Goal: Task Accomplishment & Management: Complete application form

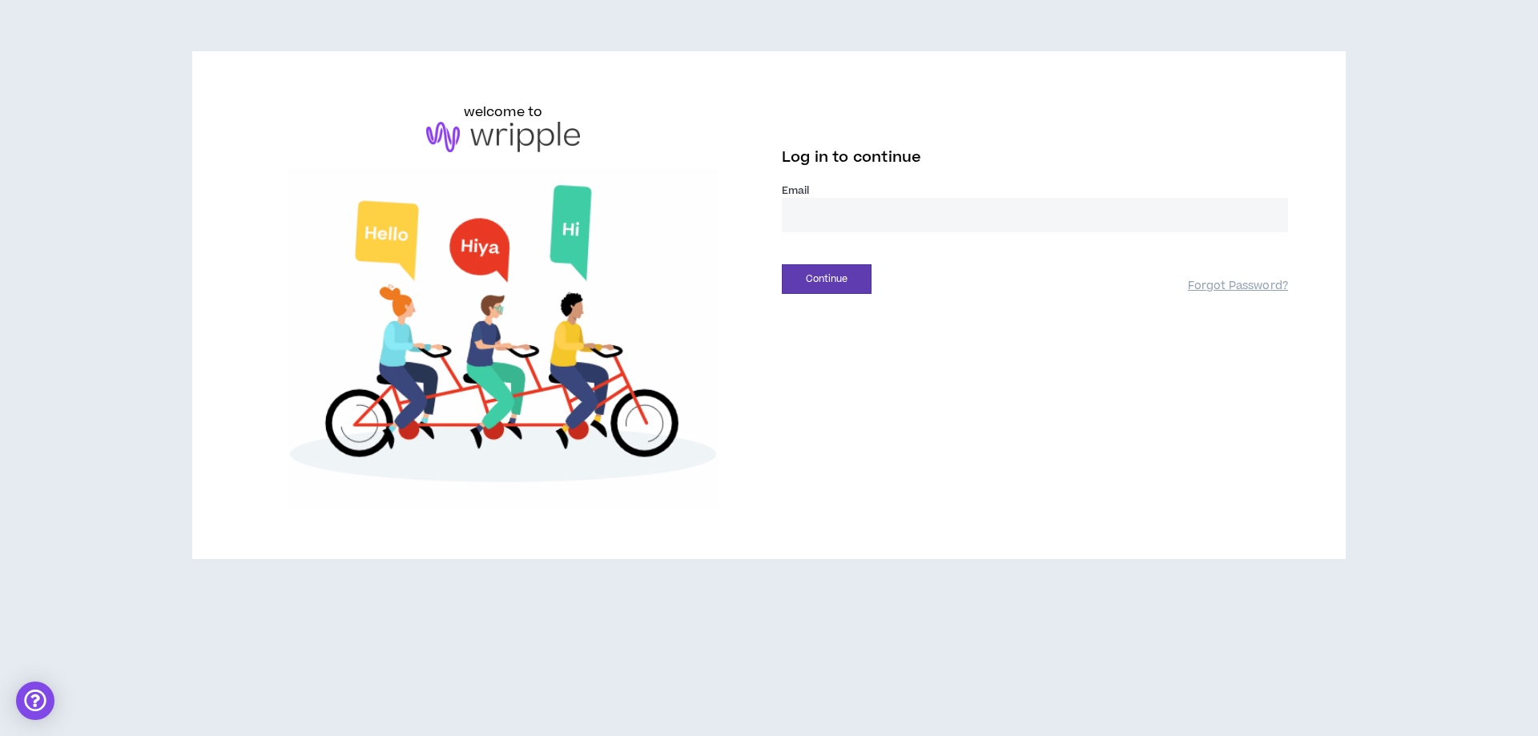
click at [947, 203] on input "email" at bounding box center [1035, 215] width 506 height 34
type input "**********"
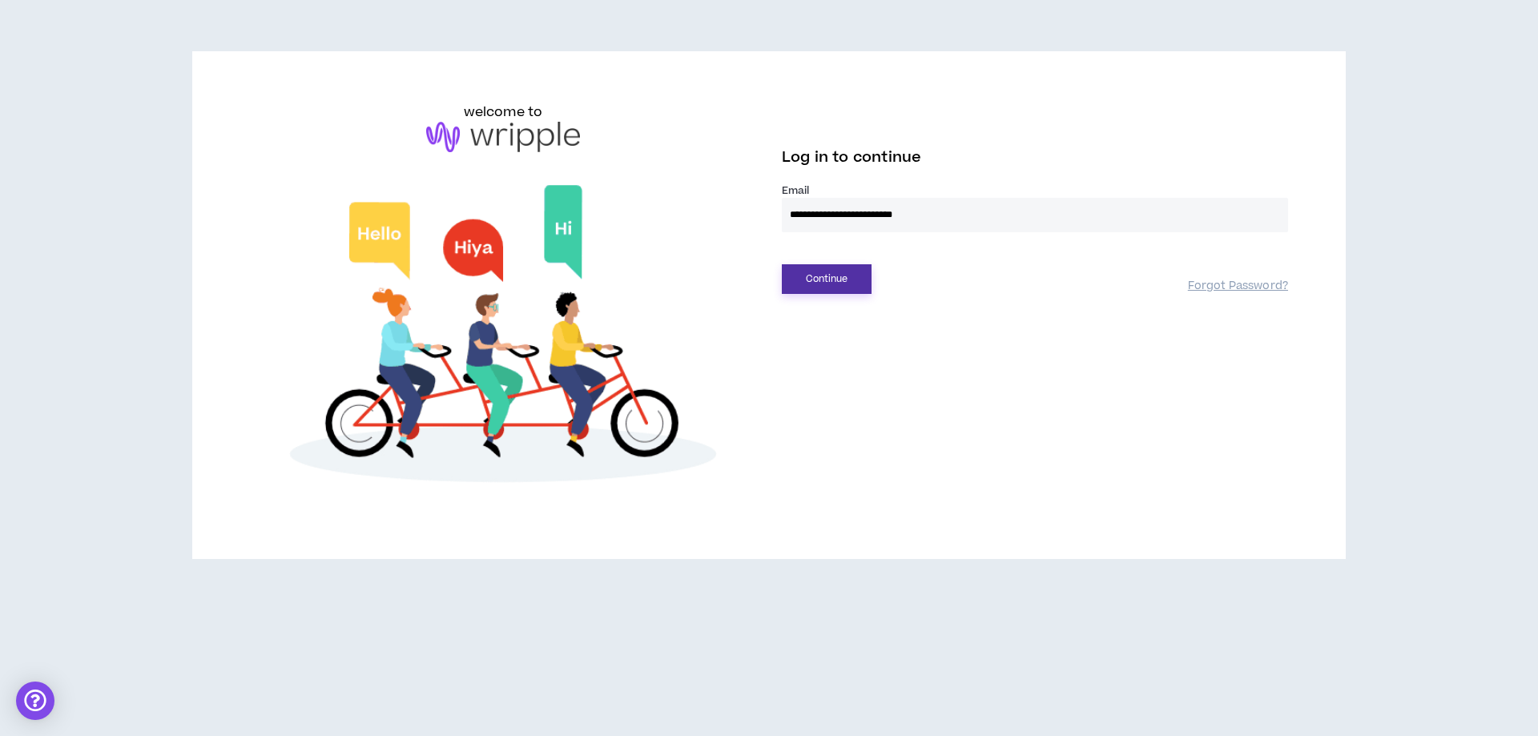
click at [829, 280] on button "Continue" at bounding box center [827, 279] width 90 height 30
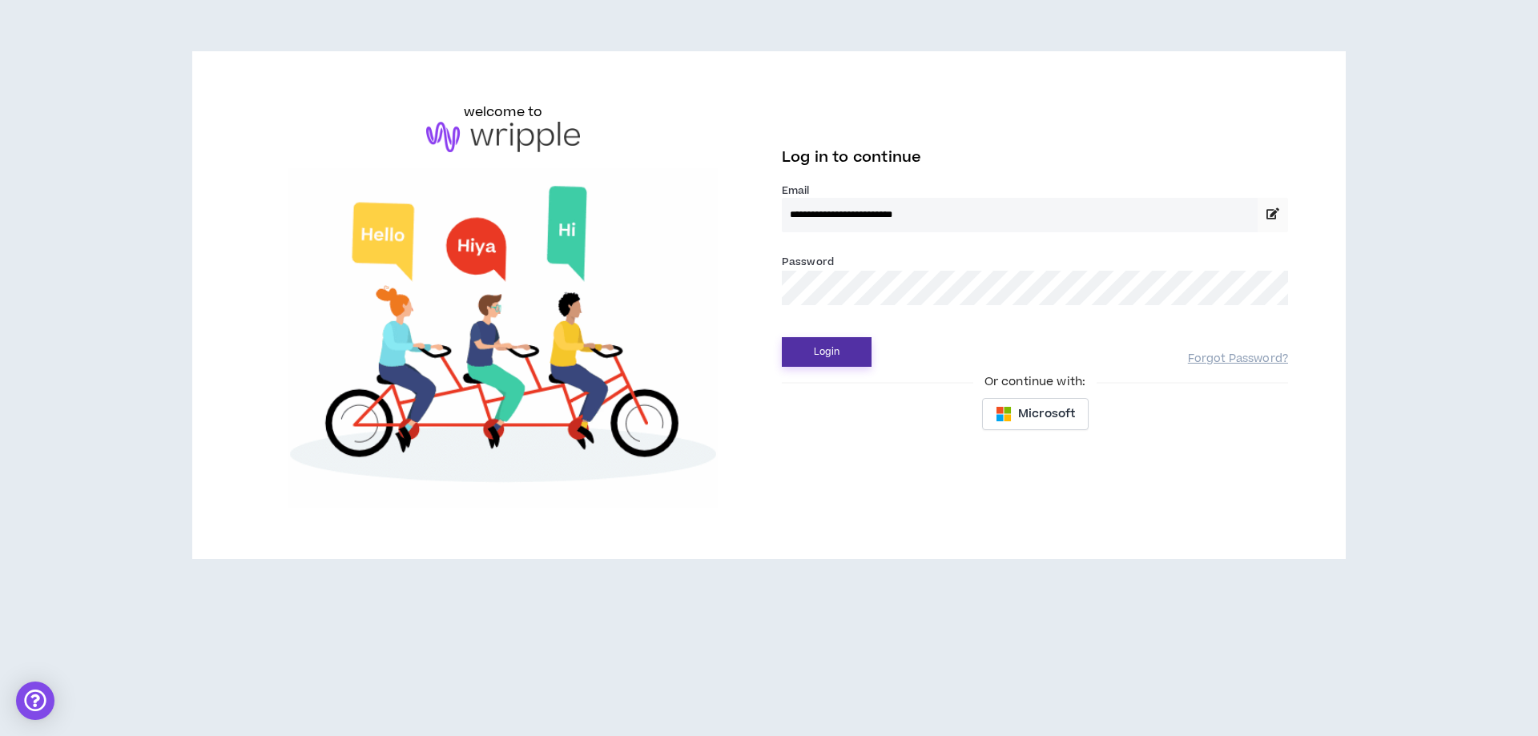
click at [835, 359] on button "Login" at bounding box center [827, 352] width 90 height 30
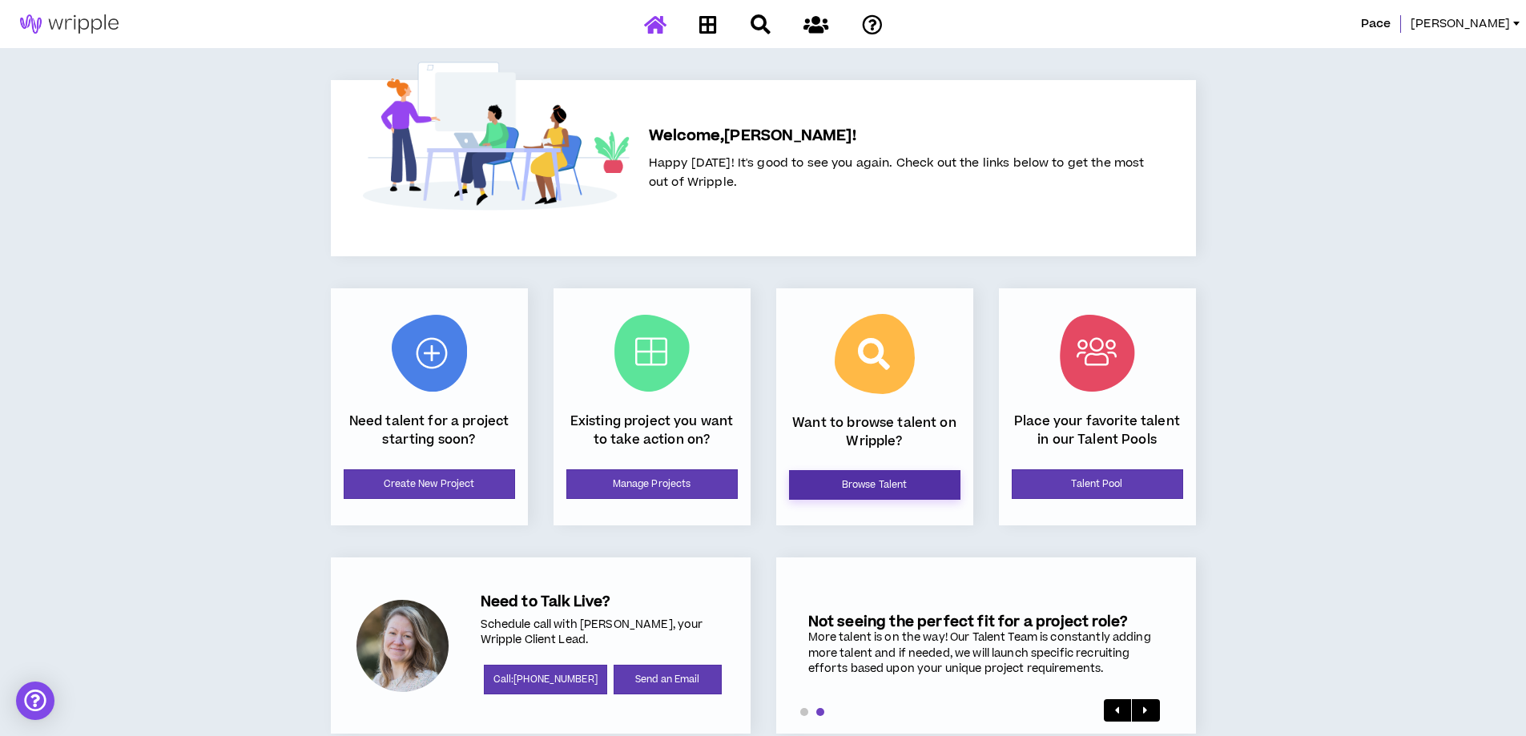
click at [914, 487] on link "Browse Talent" at bounding box center [874, 485] width 171 height 30
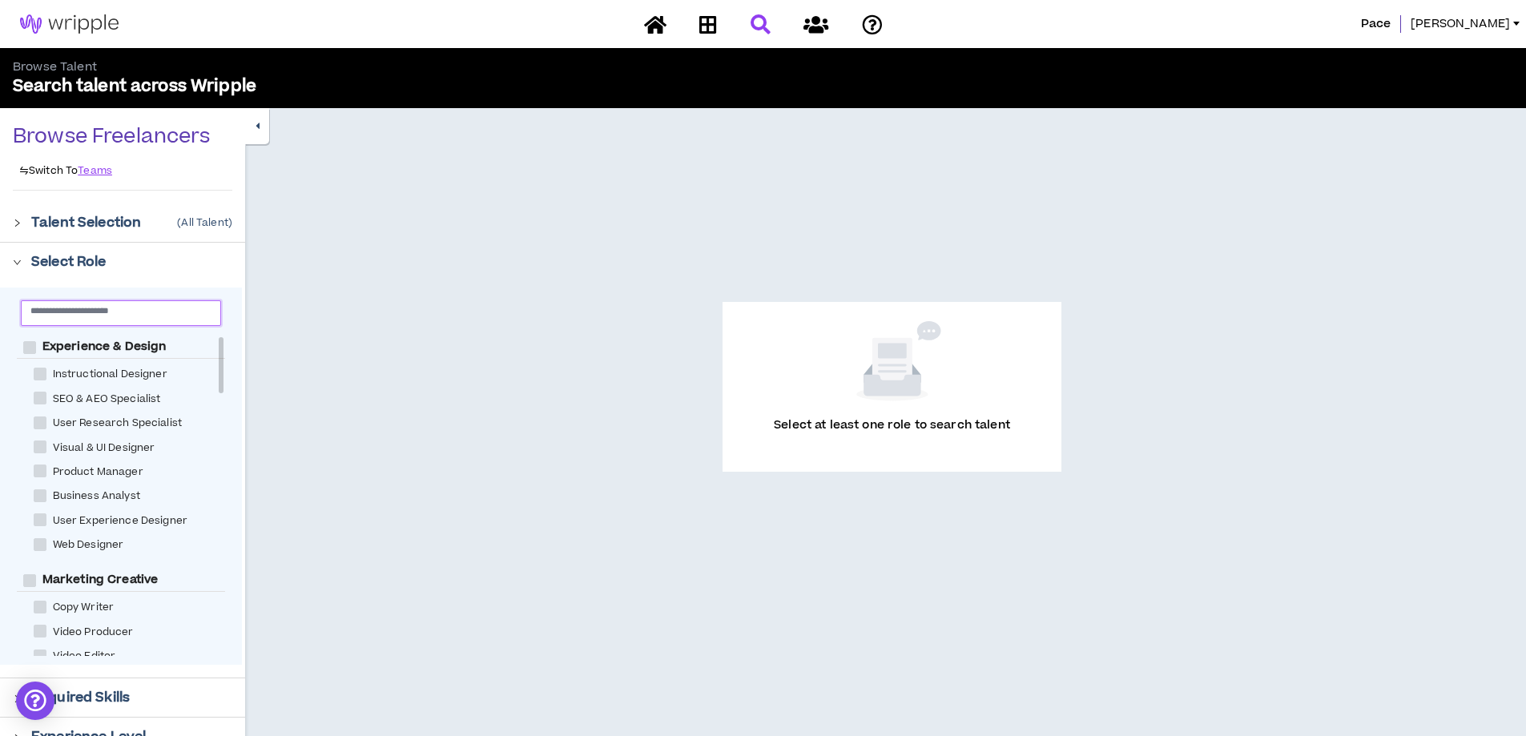
click at [190, 315] on input "text" at bounding box center [114, 310] width 168 height 12
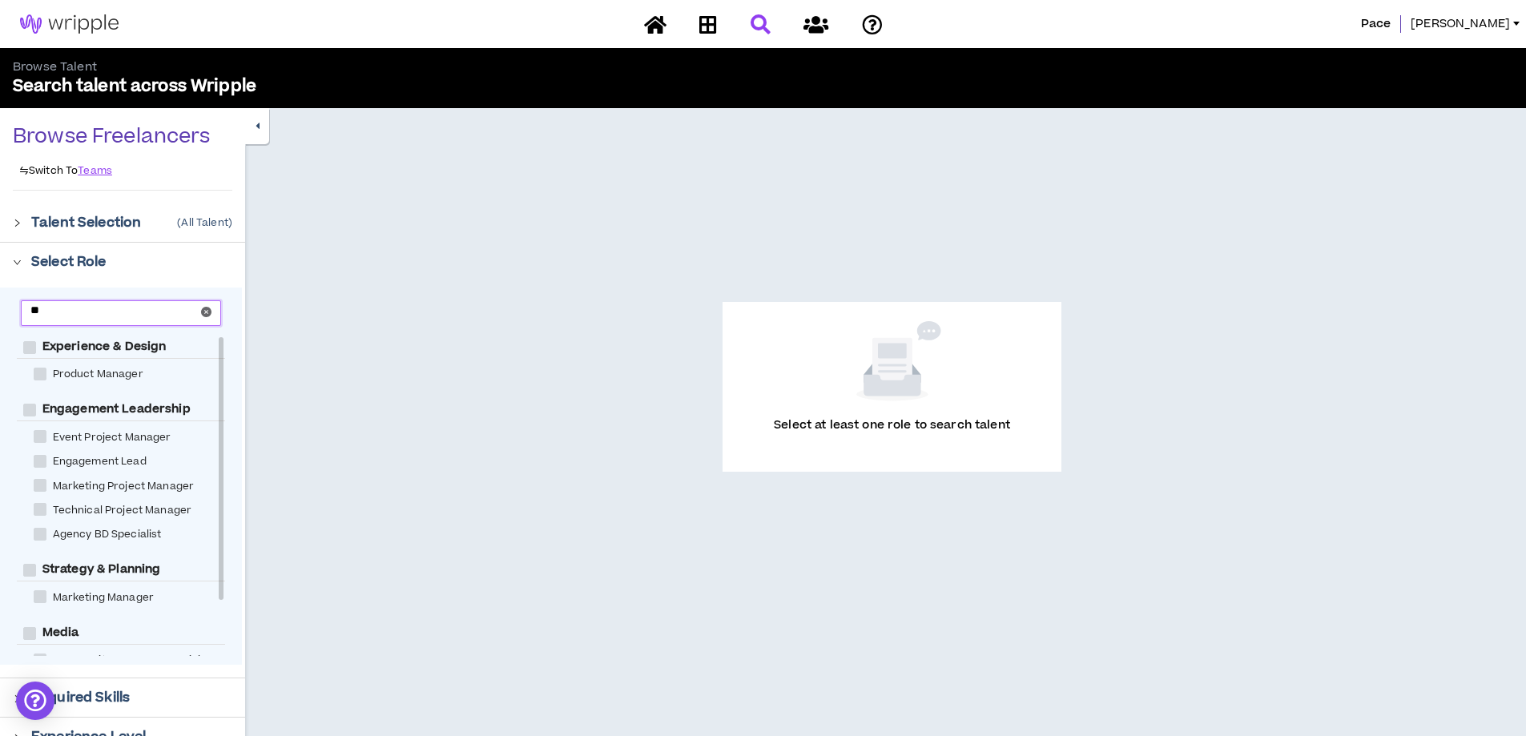
type input "*"
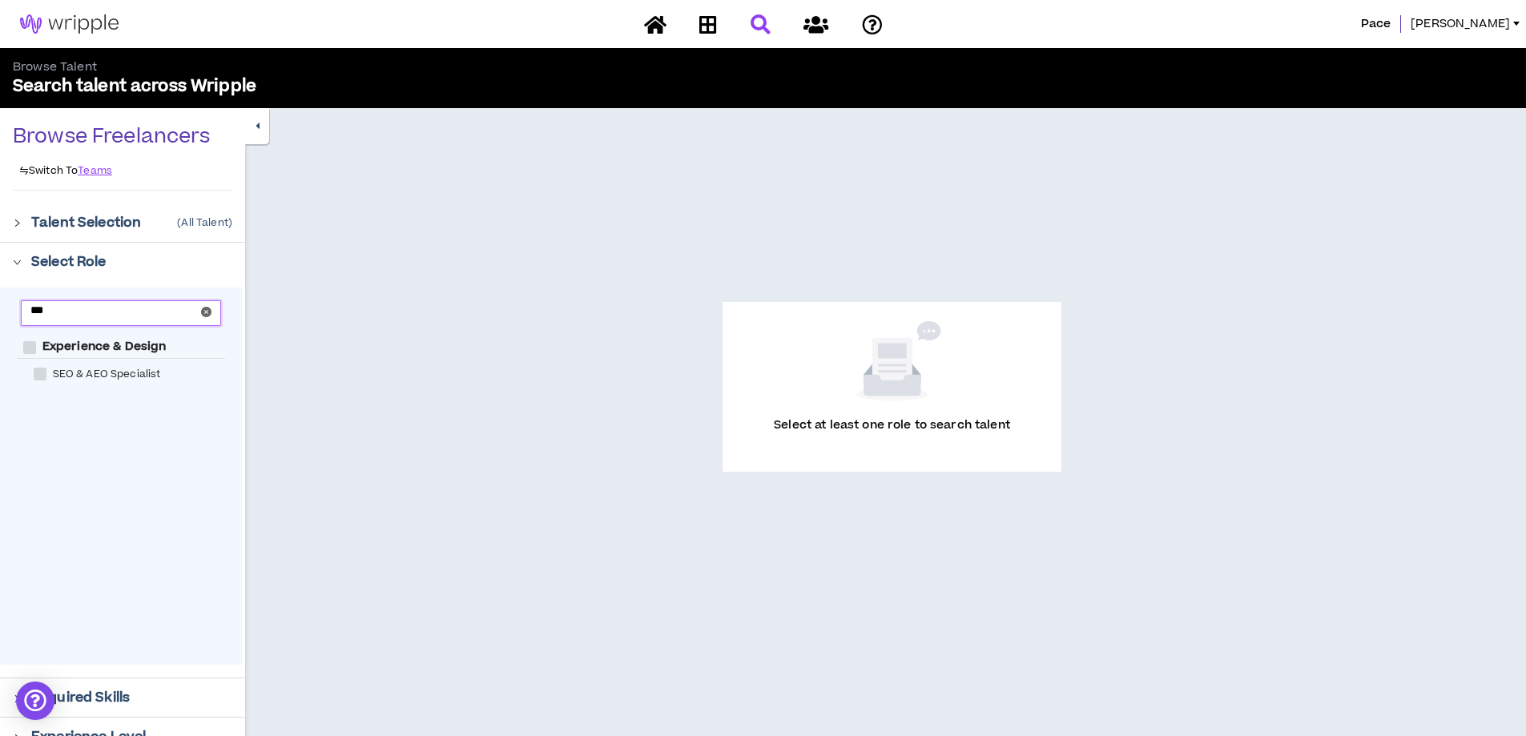
type input "***"
click at [38, 373] on span at bounding box center [40, 374] width 13 height 13
checkbox Specialist "****"
checkbox Design "****"
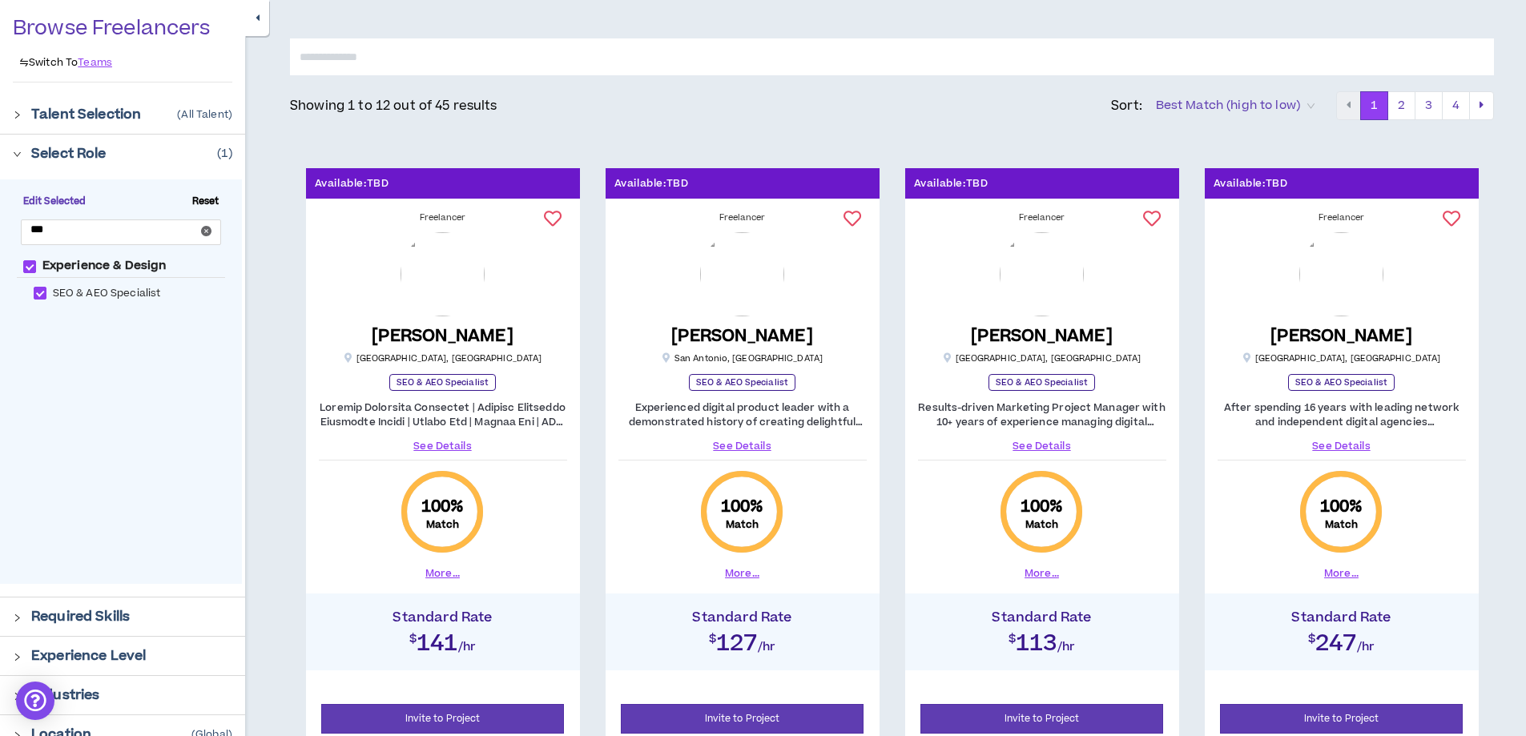
scroll to position [80, 0]
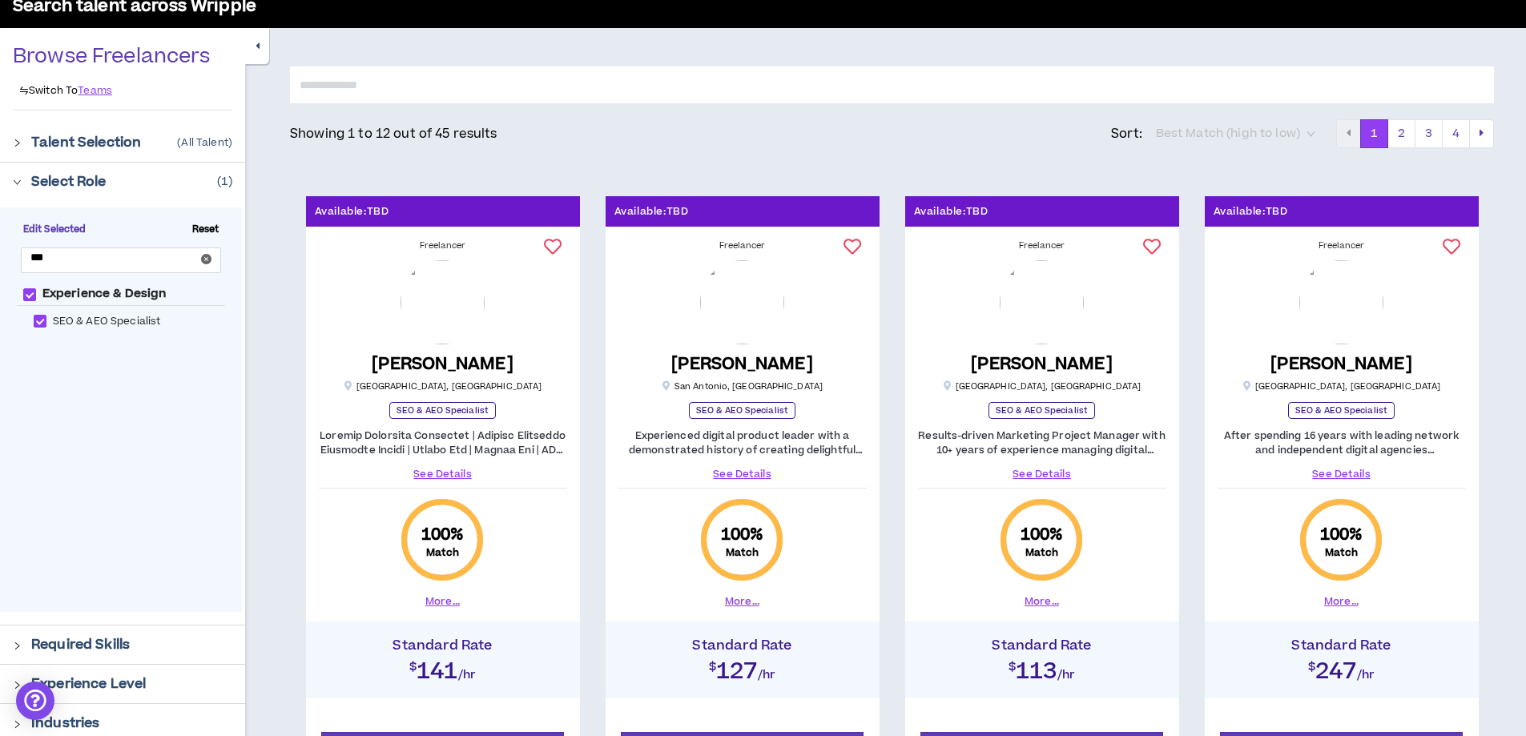
click at [1245, 129] on span "Best Match (high to low)" at bounding box center [1235, 134] width 159 height 24
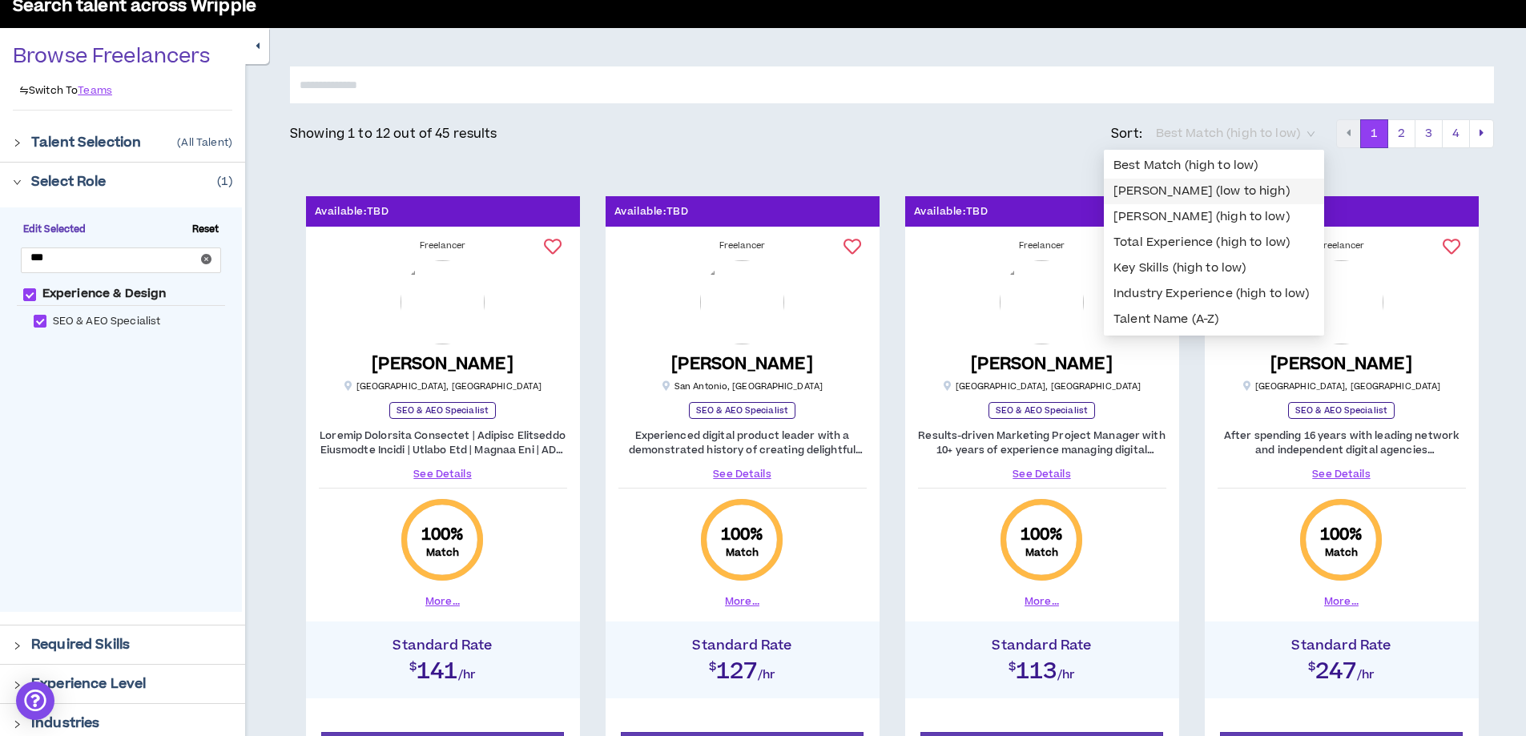
click at [1211, 194] on div "Bill Rate (low to high)" at bounding box center [1214, 192] width 201 height 18
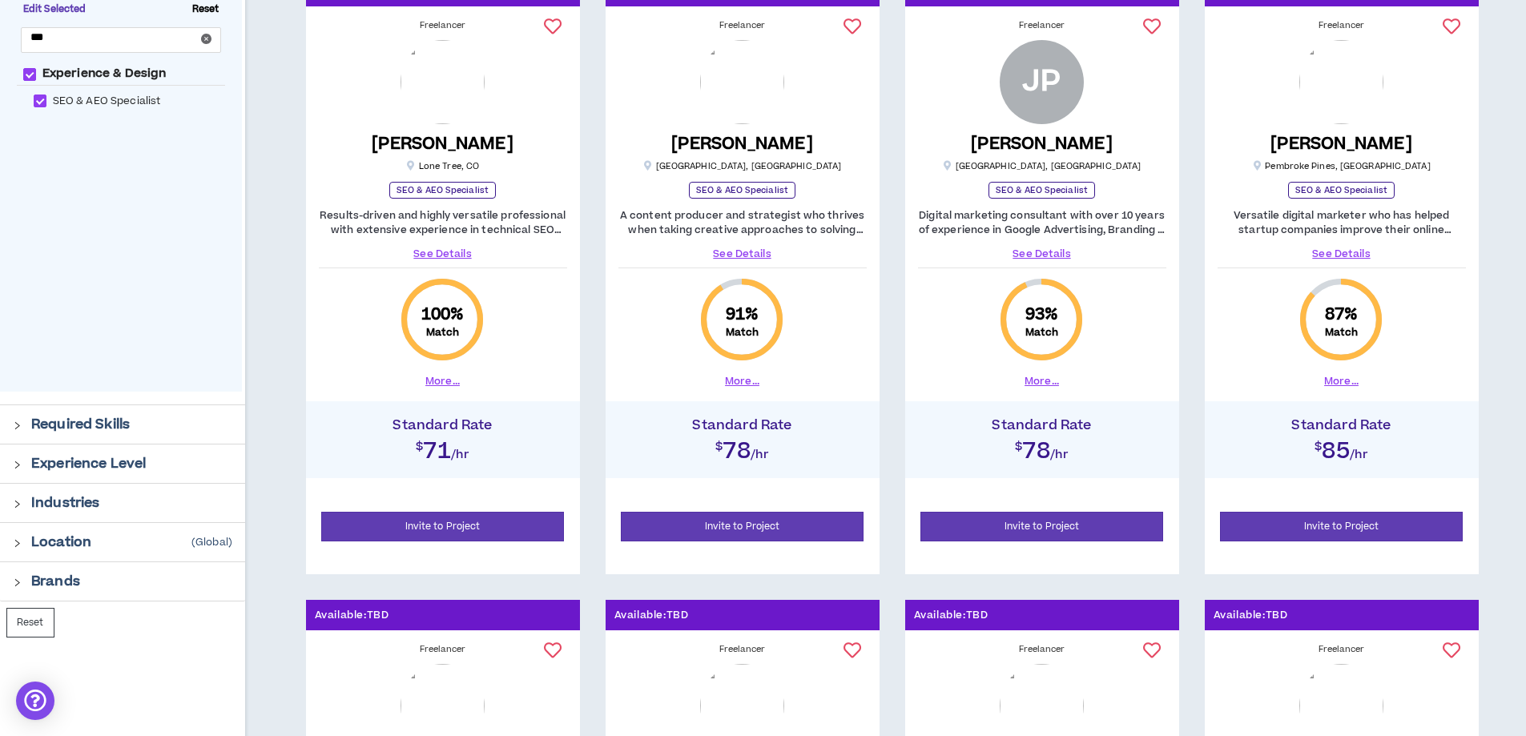
scroll to position [320, 0]
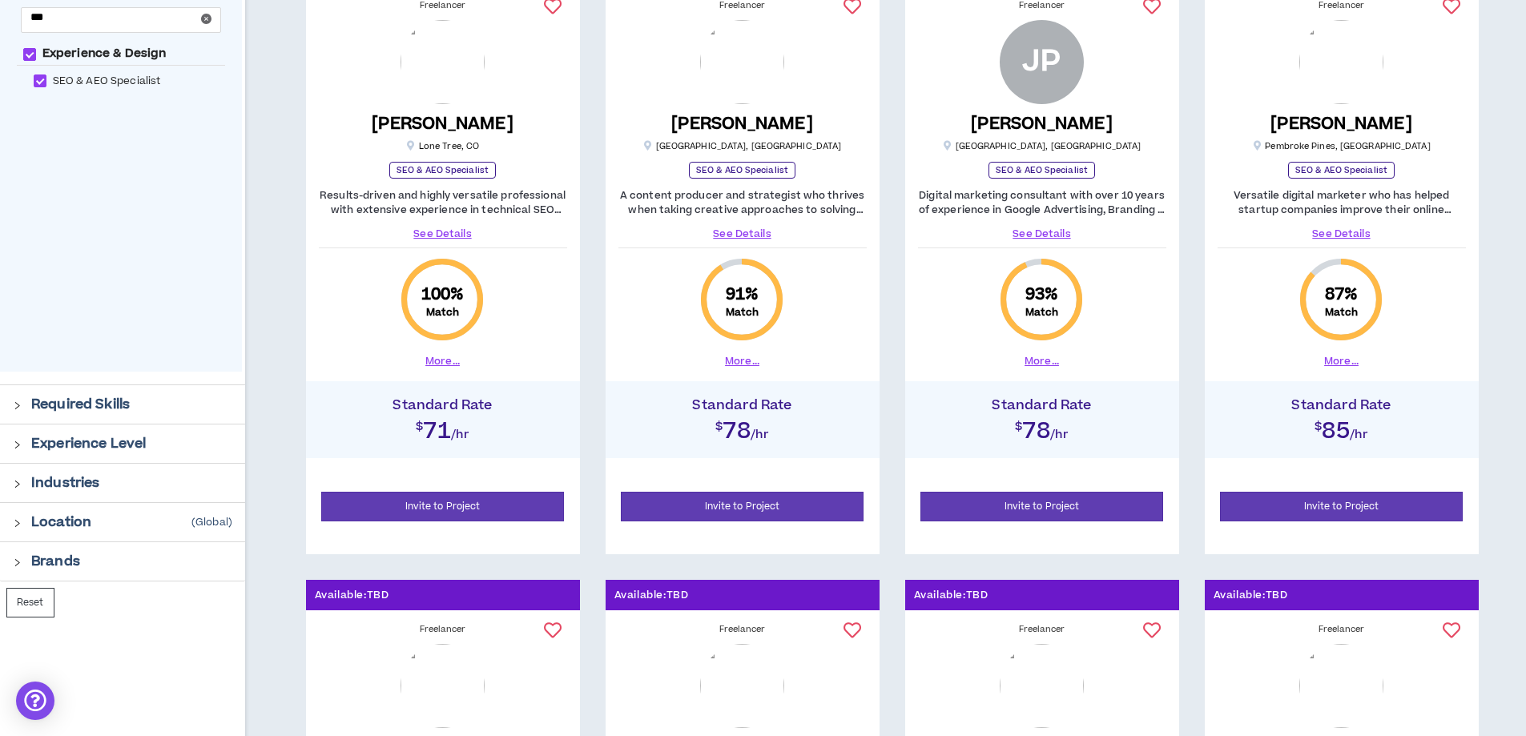
click at [79, 404] on p "Required Skills" at bounding box center [80, 404] width 99 height 19
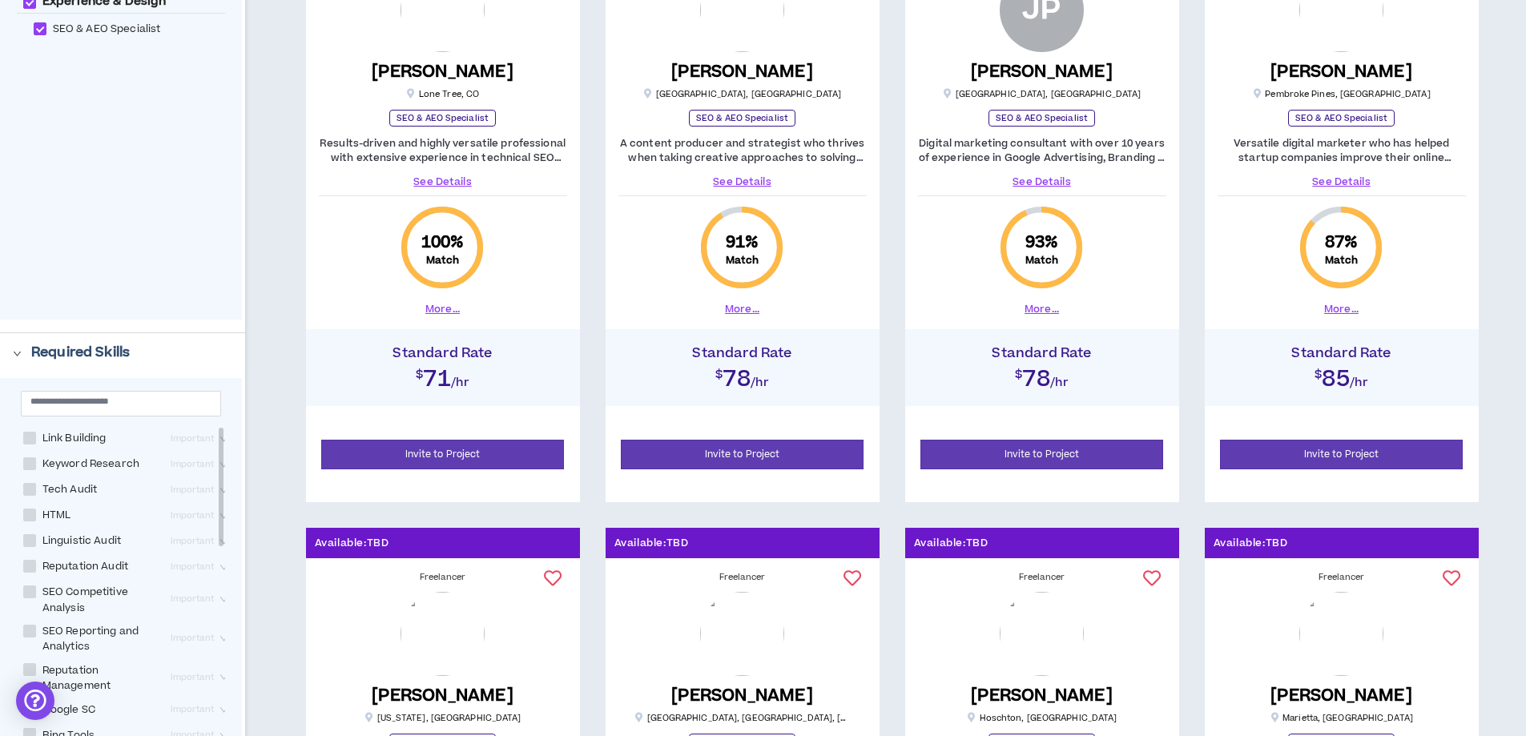
scroll to position [401, 0]
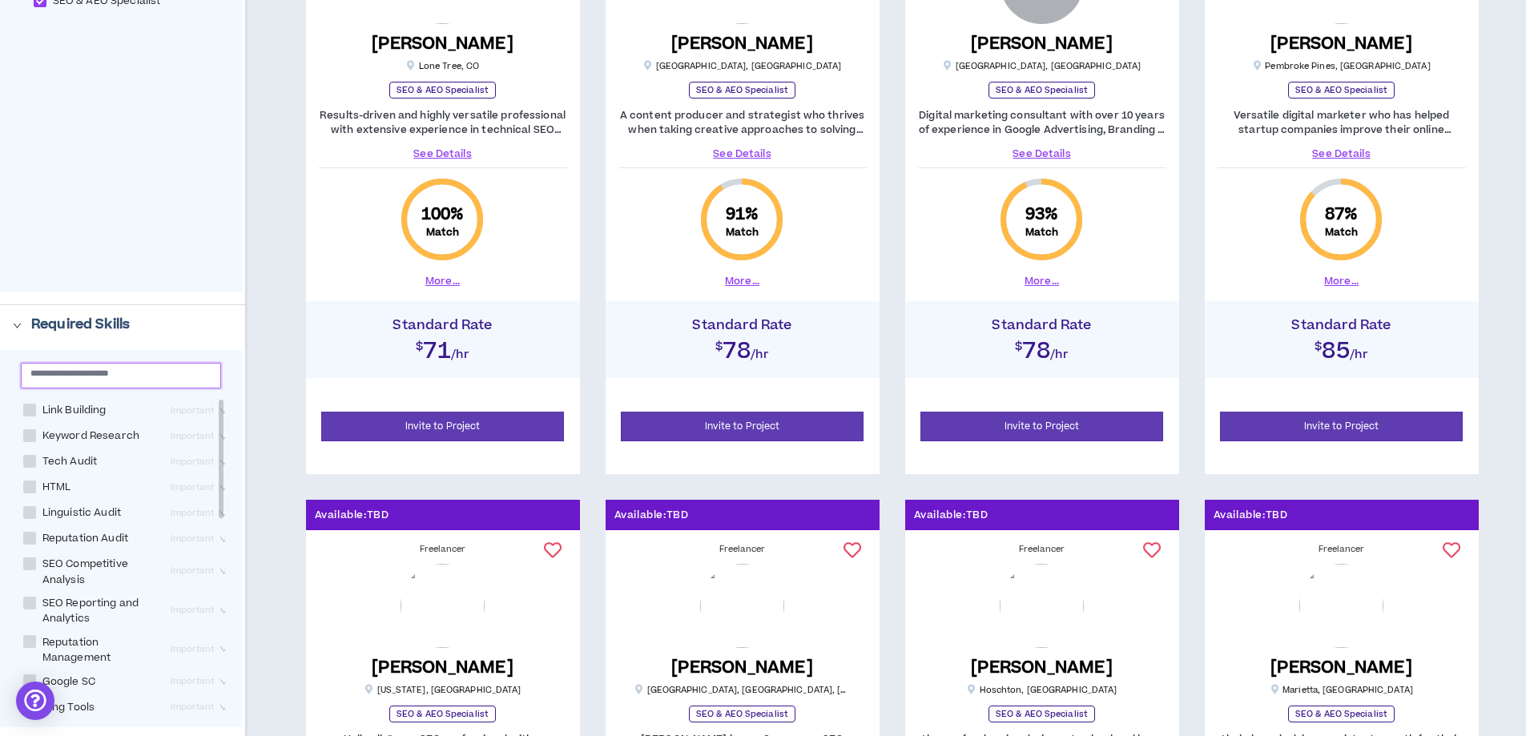
click at [117, 377] on input "text" at bounding box center [114, 373] width 168 height 12
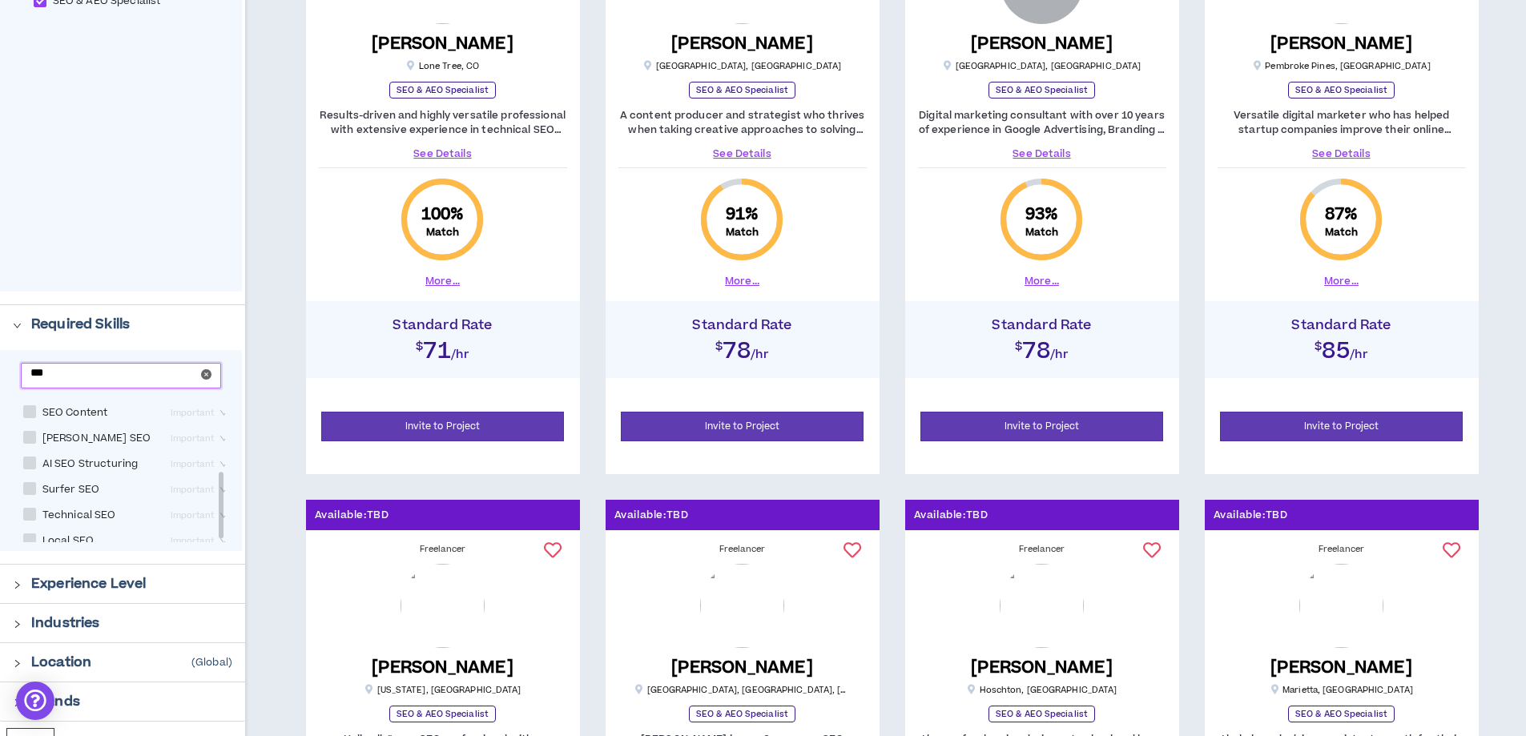
scroll to position [165, 0]
drag, startPoint x: 84, startPoint y: 377, endPoint x: -62, endPoint y: 376, distance: 146.6
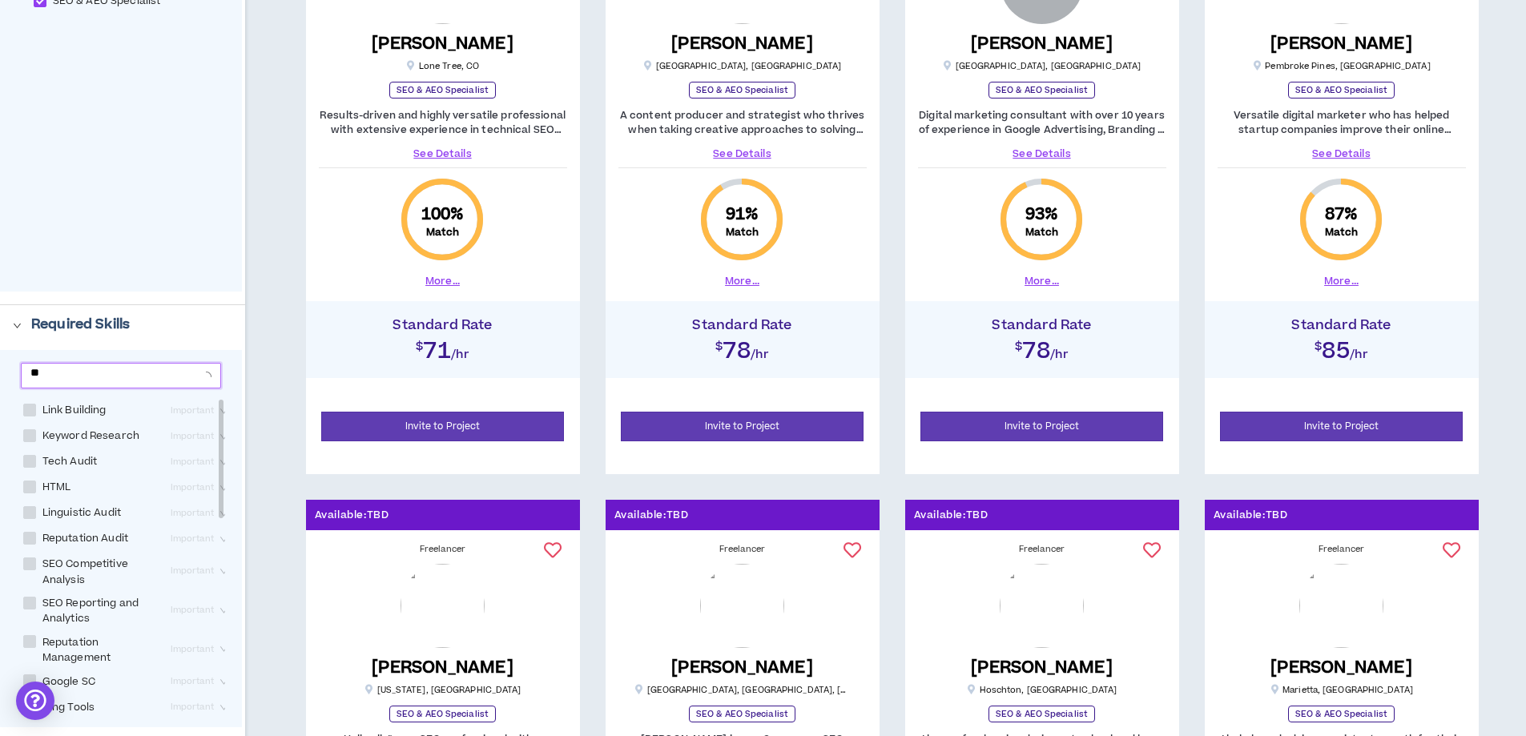
type input "*"
type input "**"
click at [32, 468] on span at bounding box center [29, 461] width 13 height 13
checkbox Outreach "****"
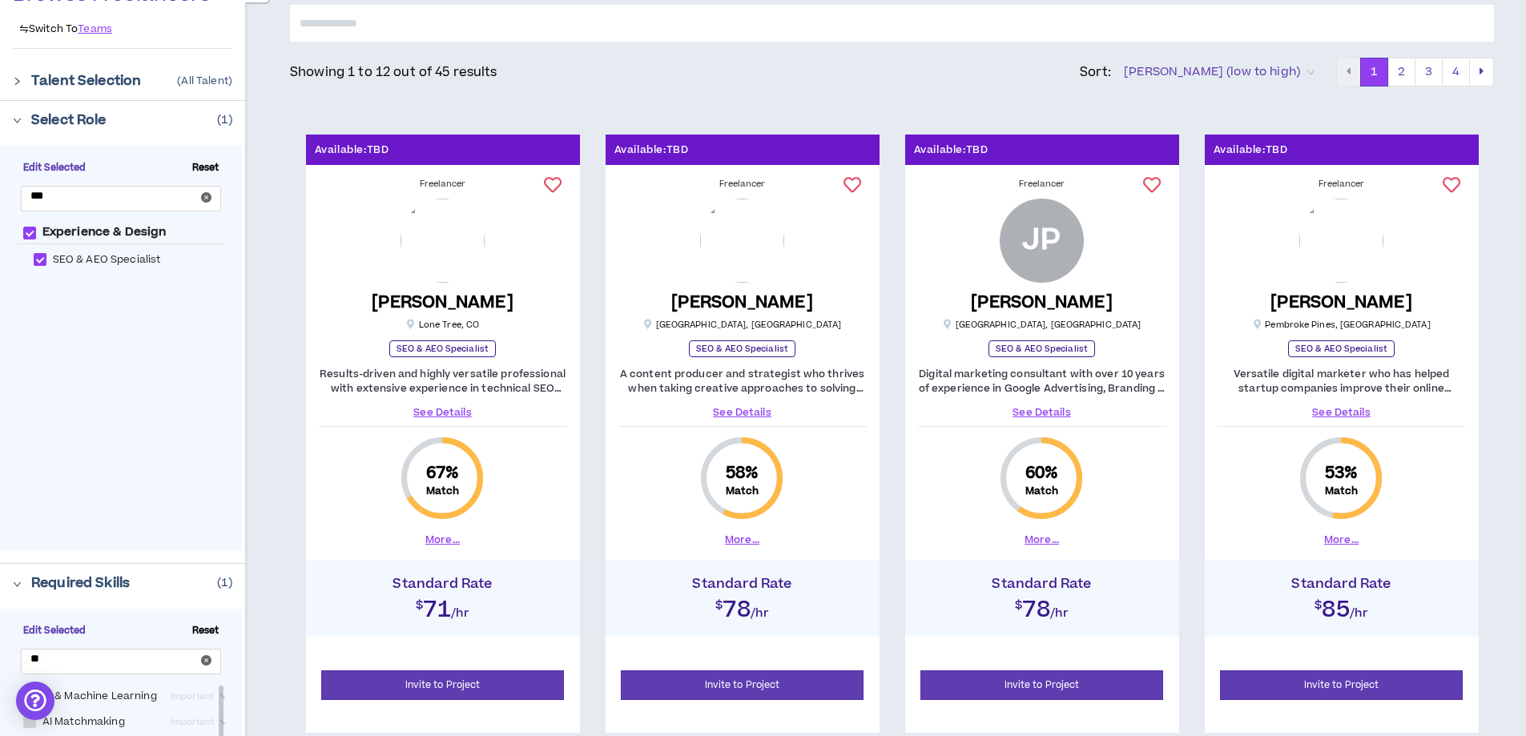
scroll to position [160, 0]
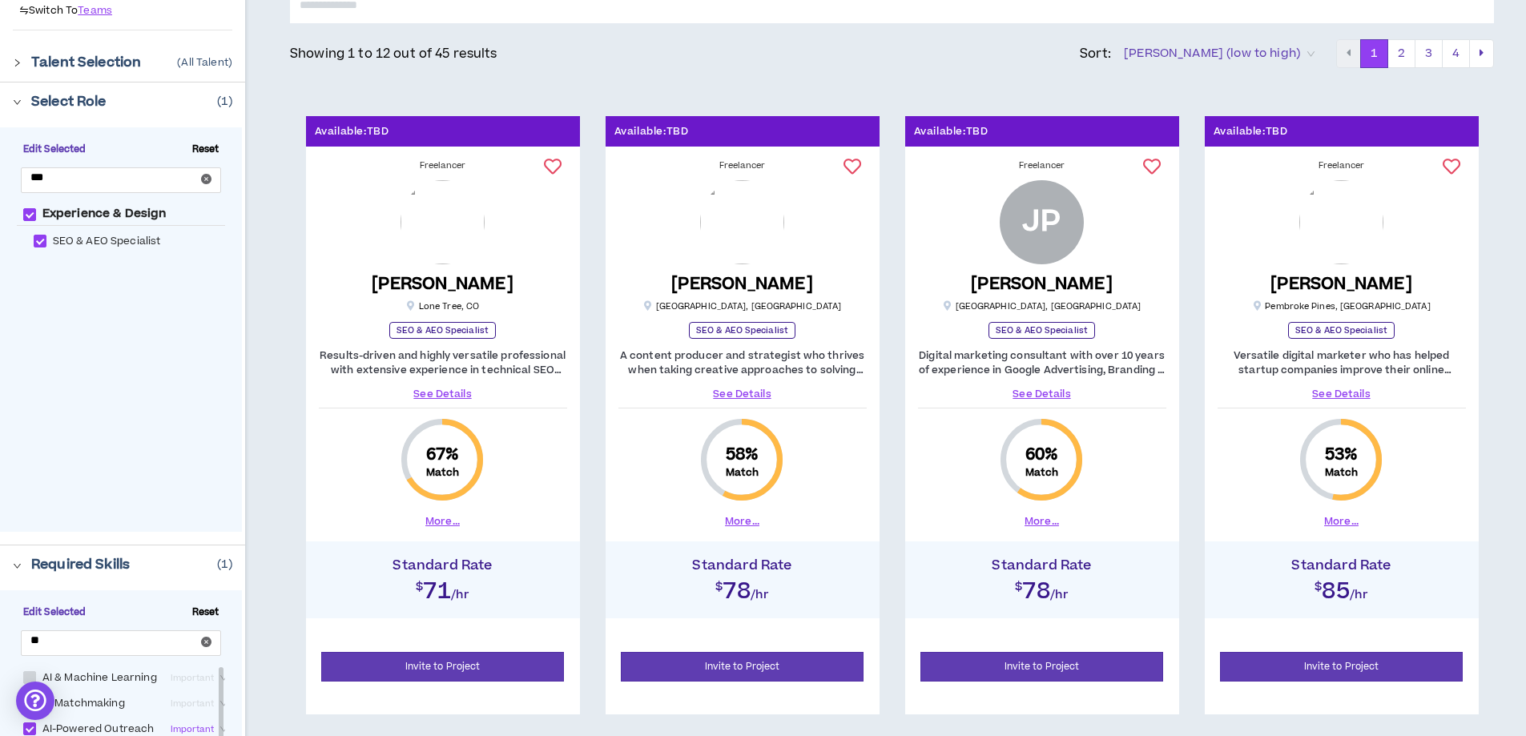
click at [1233, 48] on span "Bill Rate (low to high)" at bounding box center [1219, 54] width 191 height 24
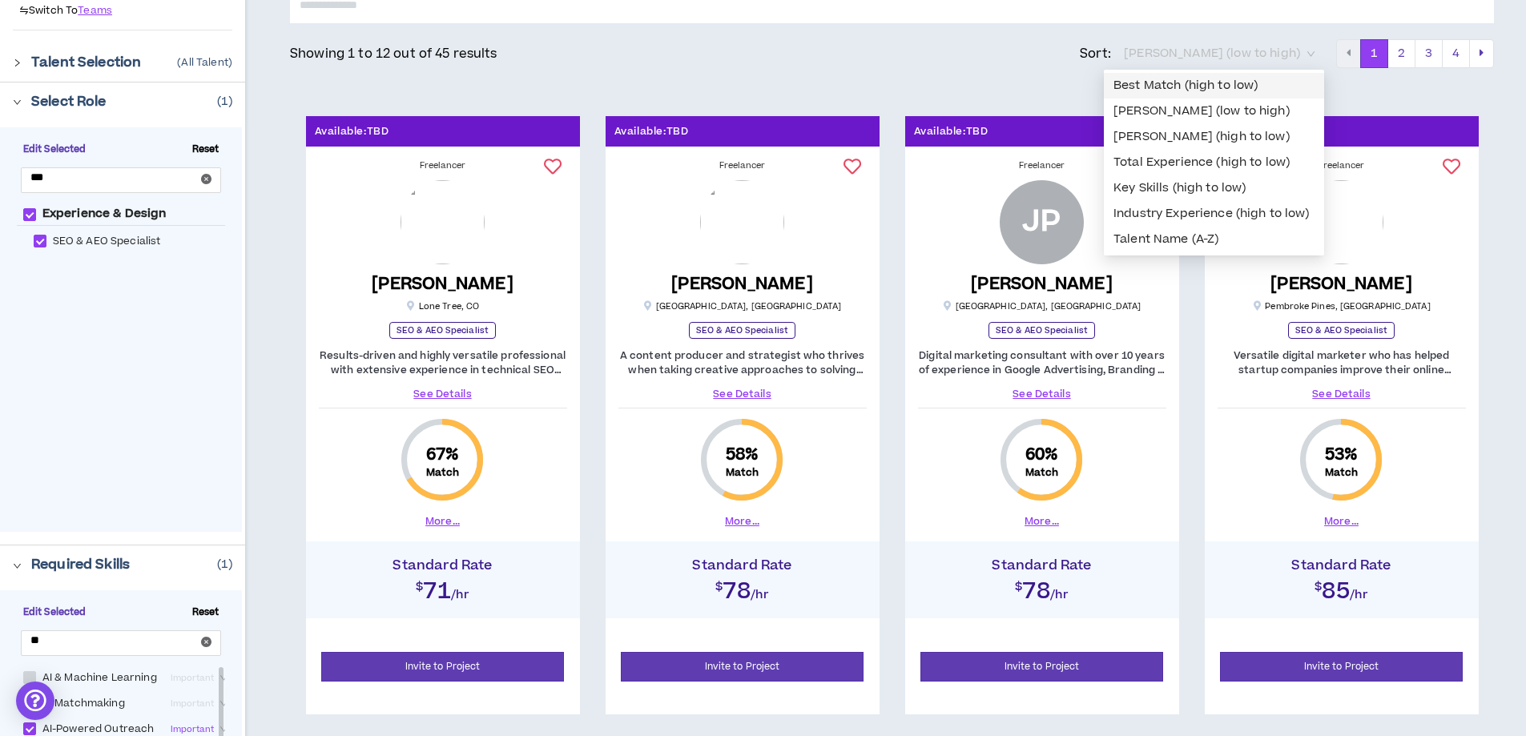
click at [1207, 94] on div "Best Match (high to low)" at bounding box center [1214, 86] width 201 height 18
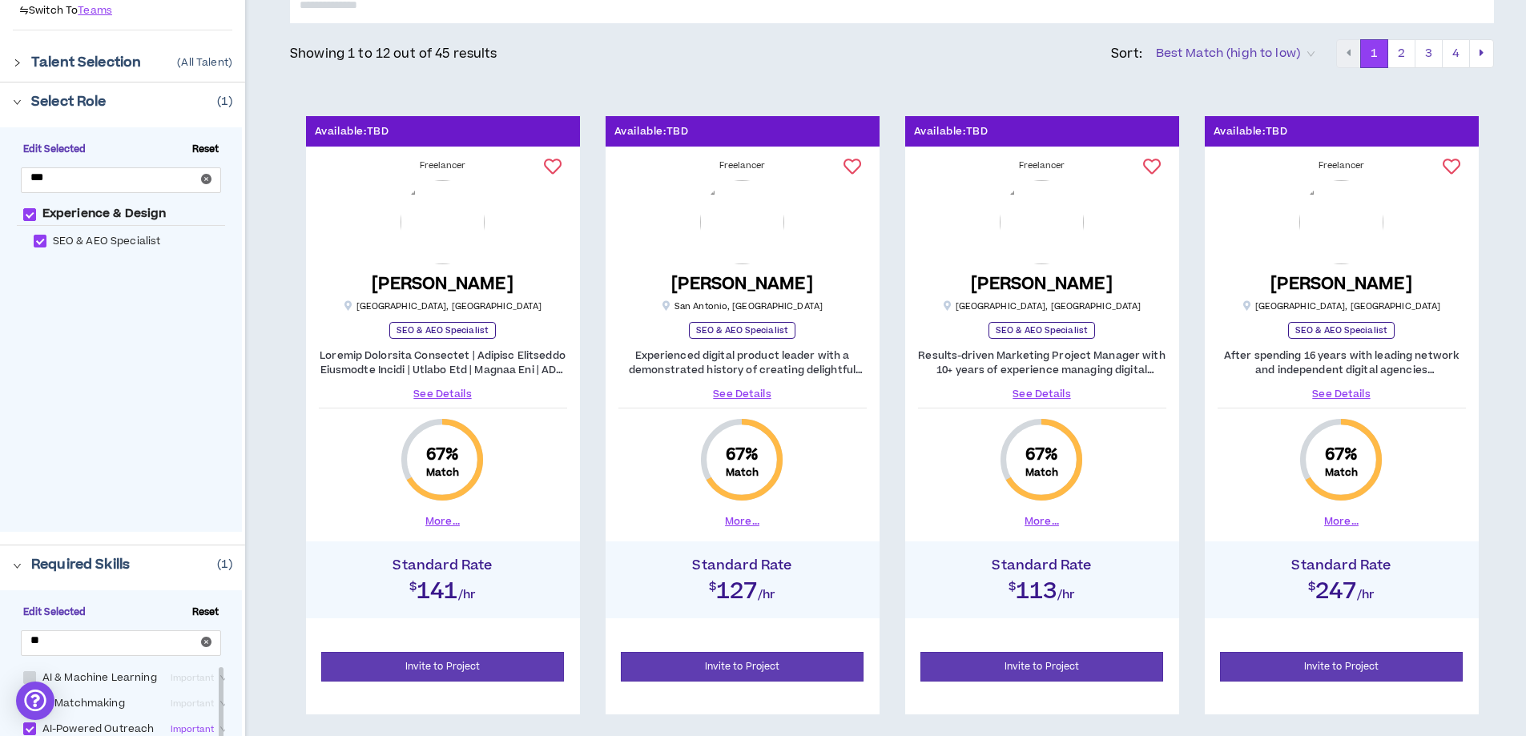
click at [1240, 56] on span "Best Match (high to low)" at bounding box center [1235, 54] width 159 height 24
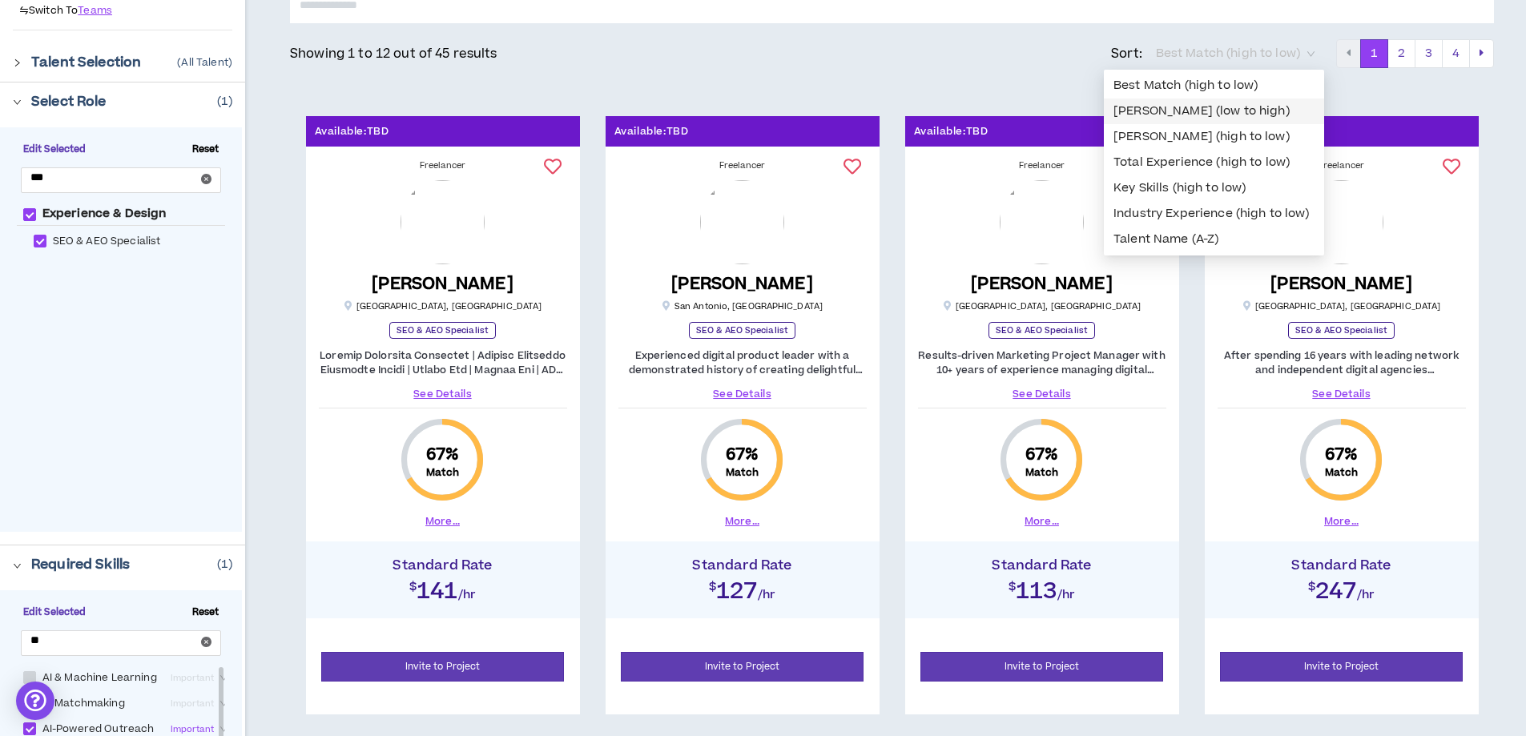
click at [1208, 110] on div "Bill Rate (low to high)" at bounding box center [1214, 112] width 201 height 18
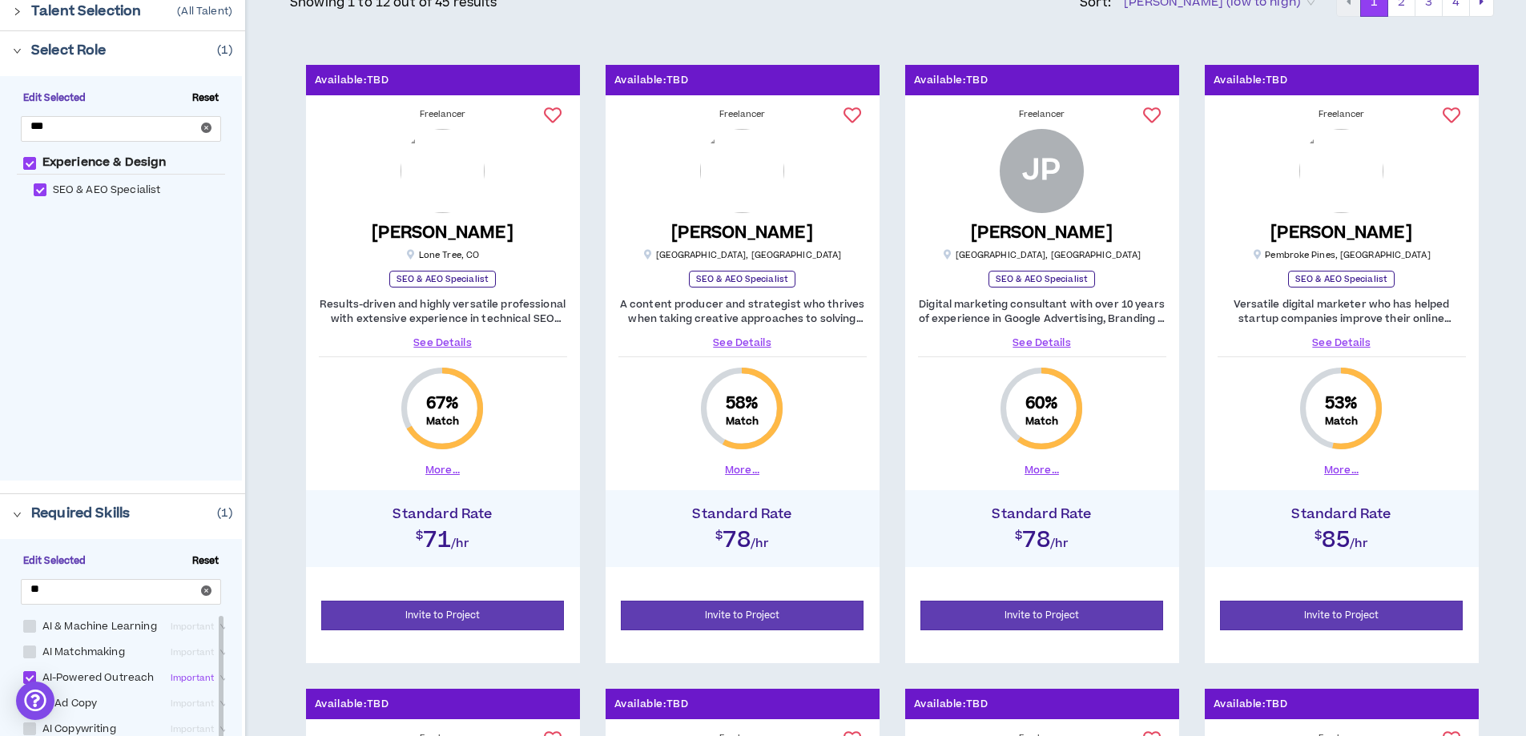
scroll to position [240, 0]
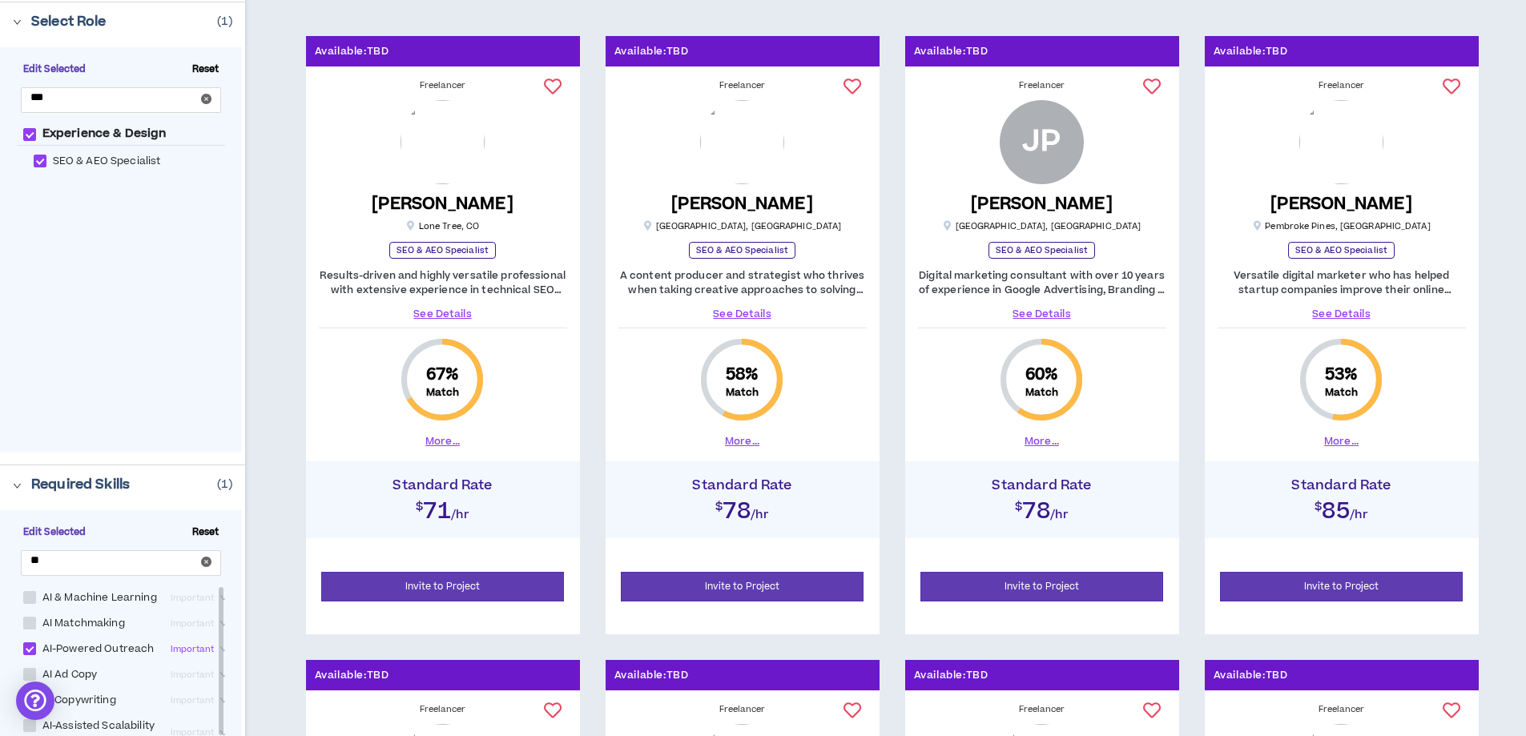
click at [452, 313] on link "See Details" at bounding box center [443, 314] width 248 height 14
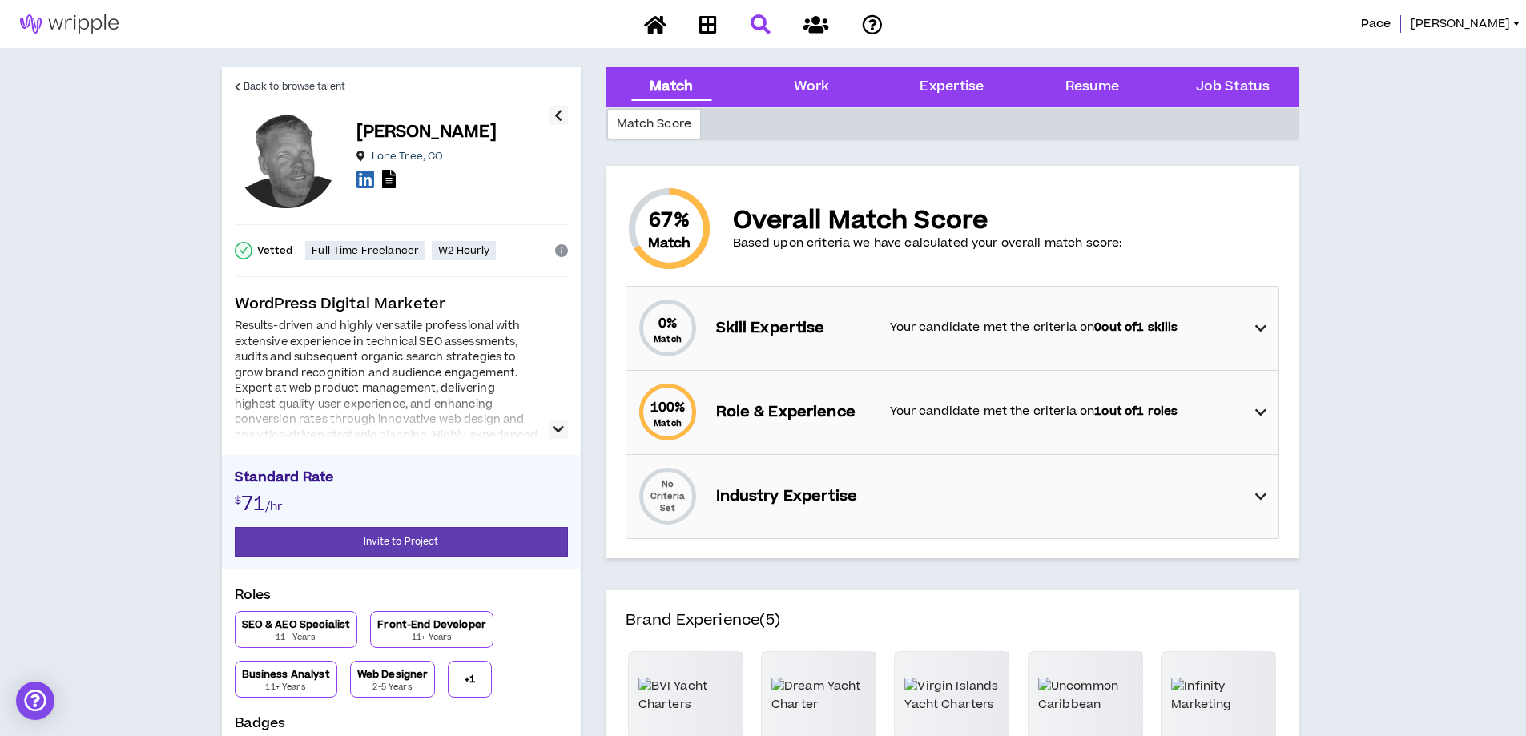
click at [553, 425] on icon "button" at bounding box center [558, 429] width 11 height 19
click at [815, 93] on div "Work" at bounding box center [812, 87] width 36 height 21
click at [804, 83] on div "Work" at bounding box center [812, 87] width 36 height 21
click at [808, 85] on div "Work" at bounding box center [812, 87] width 36 height 21
click at [930, 79] on div "Expertise" at bounding box center [952, 87] width 64 height 21
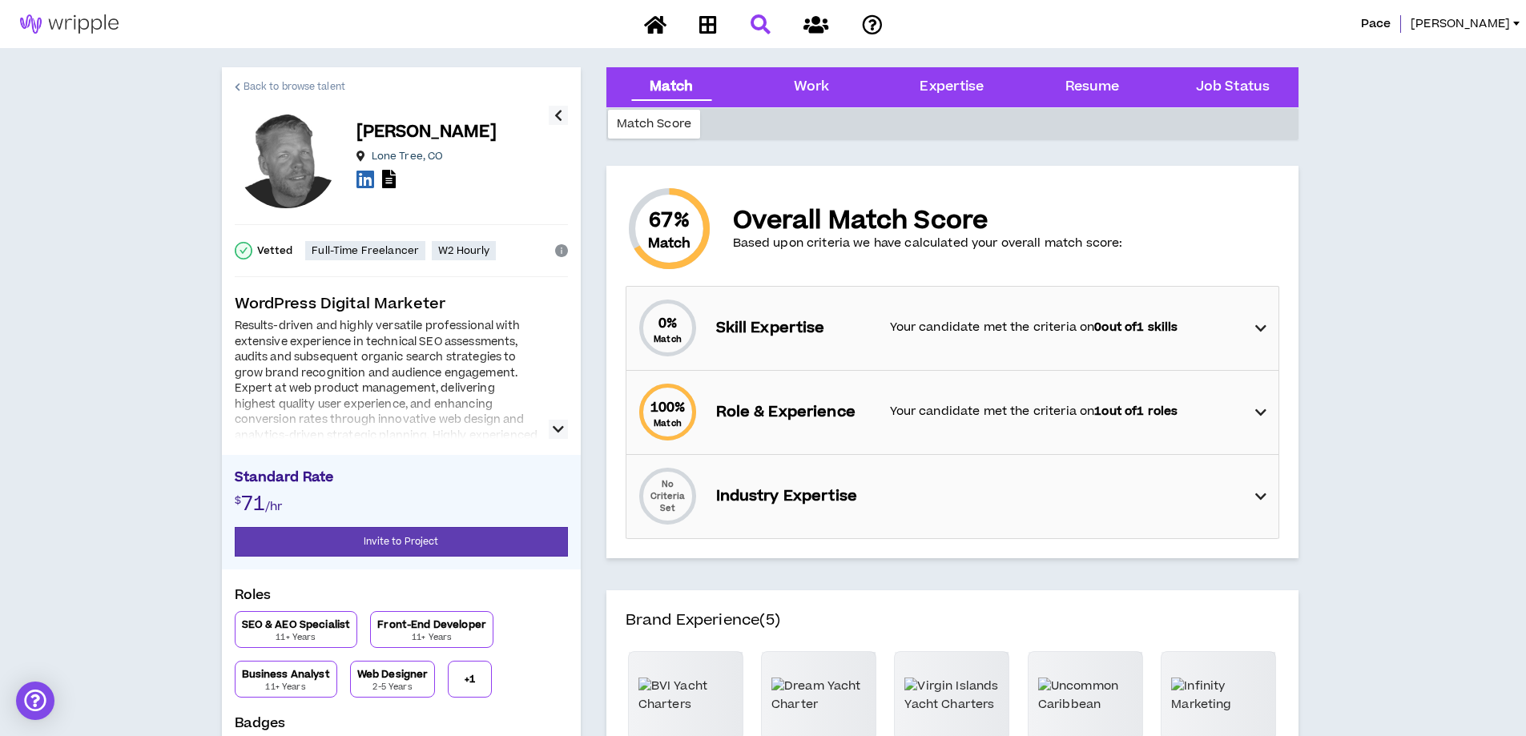
click at [308, 87] on span "Back to browse talent" at bounding box center [295, 86] width 102 height 15
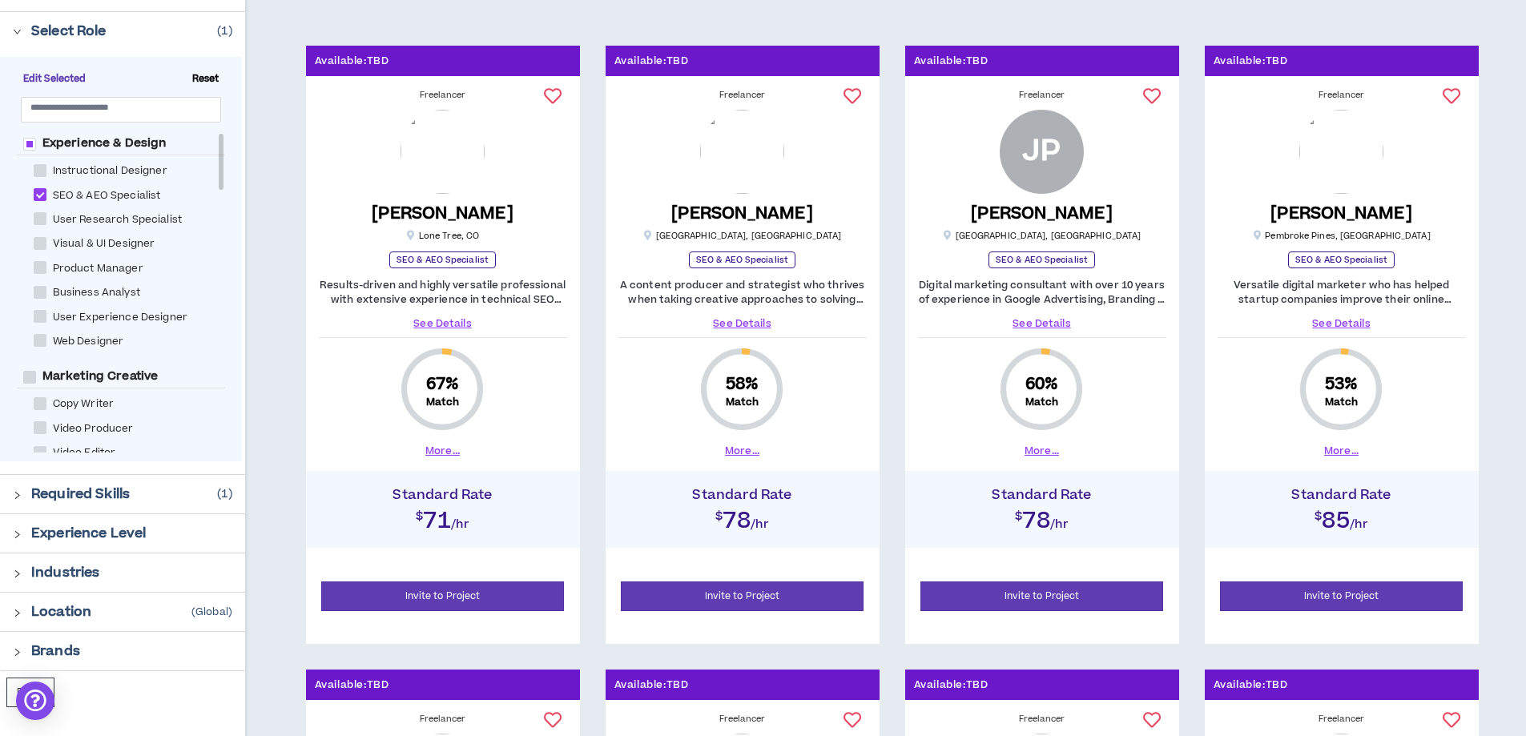
scroll to position [240, 0]
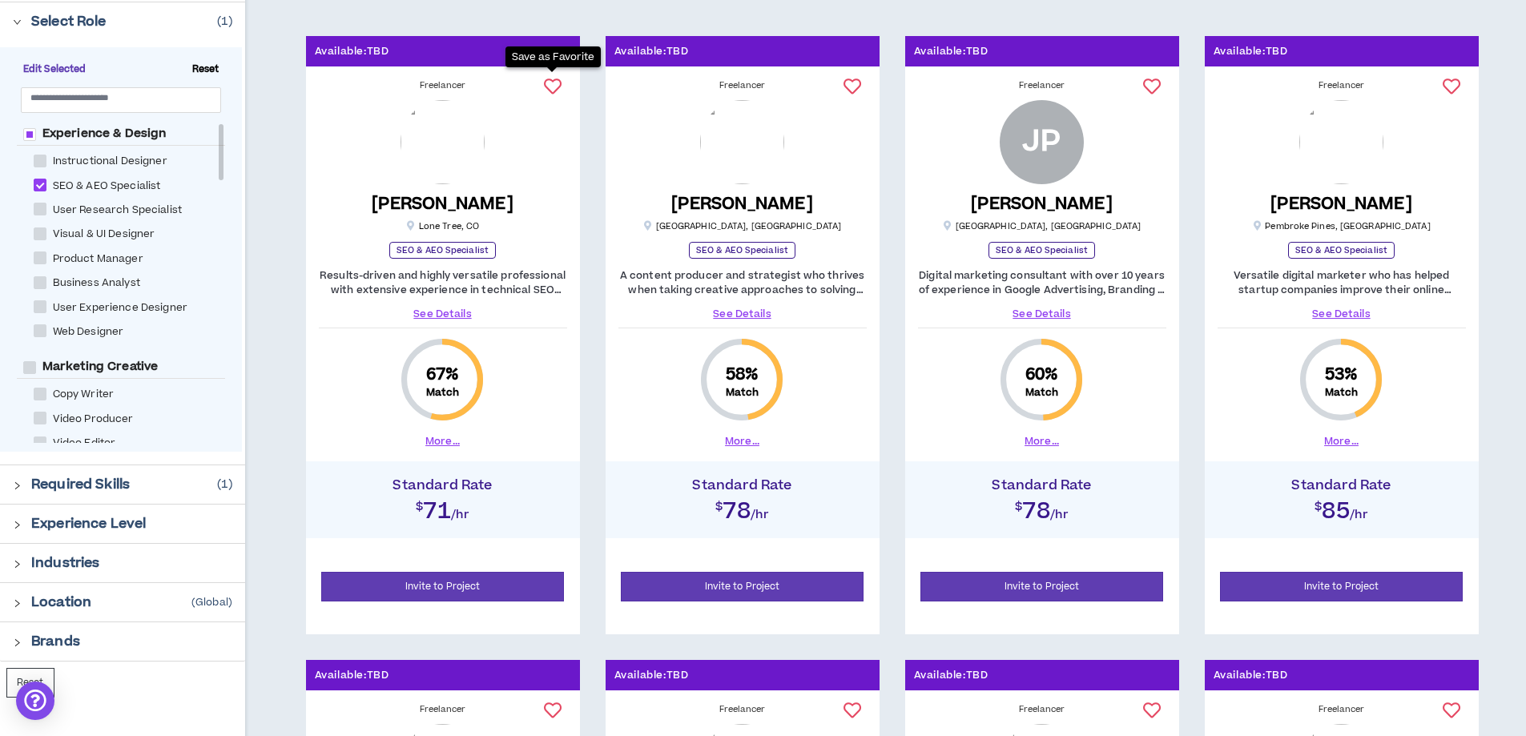
click at [556, 83] on icon at bounding box center [553, 87] width 18 height 18
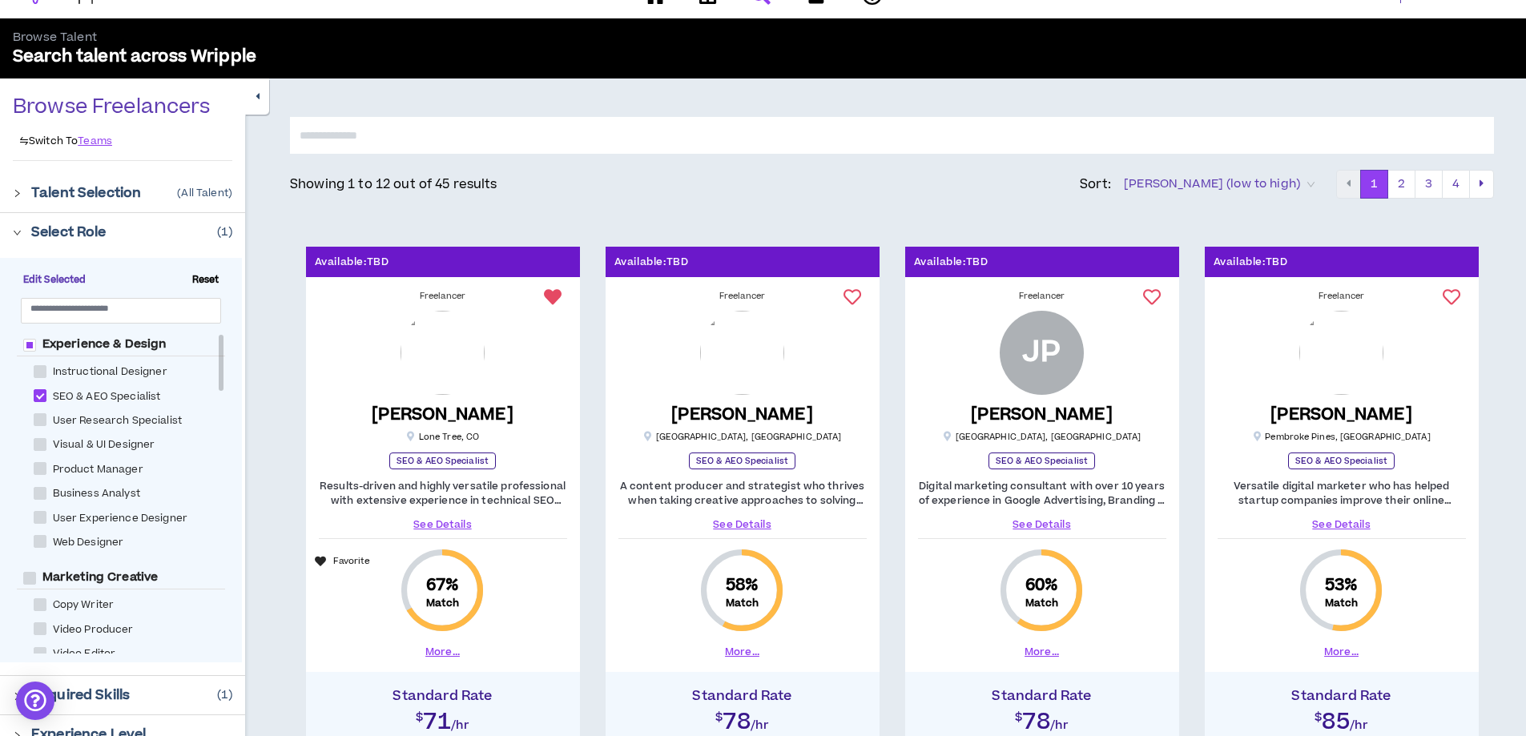
scroll to position [0, 0]
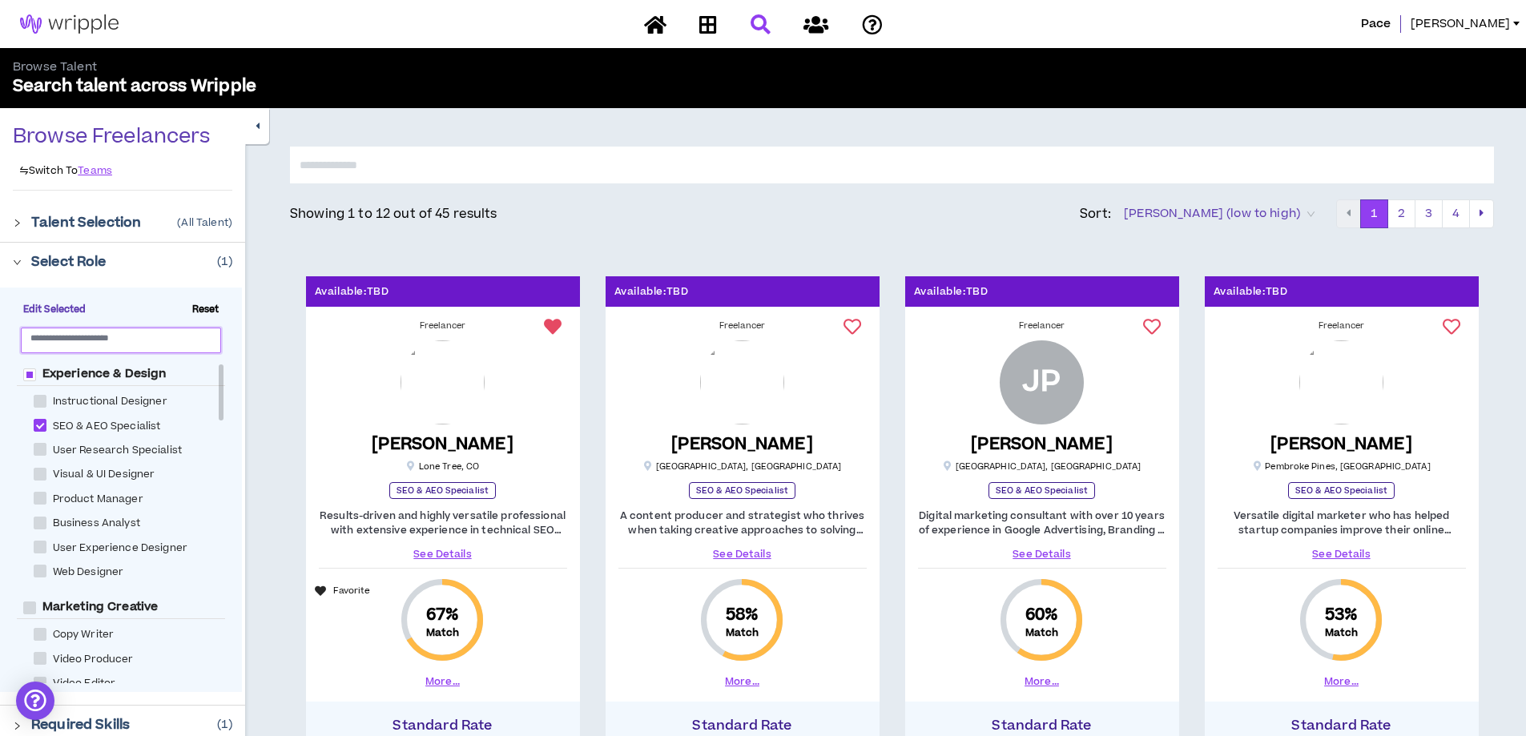
click at [134, 341] on input "text" at bounding box center [114, 338] width 168 height 12
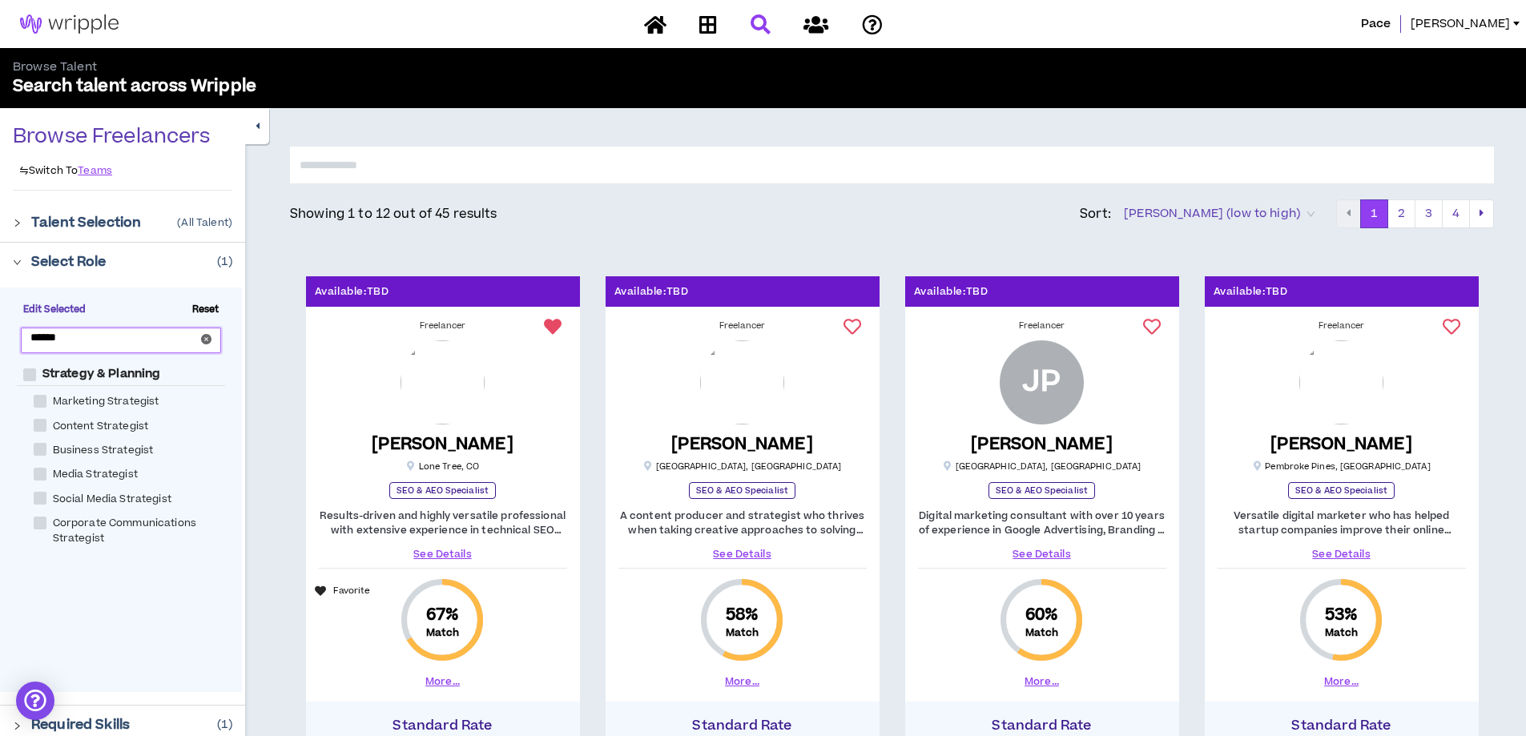
type input "******"
click at [26, 372] on span at bounding box center [29, 375] width 13 height 13
checkbox Planning "****"
checkbox Strategist "****"
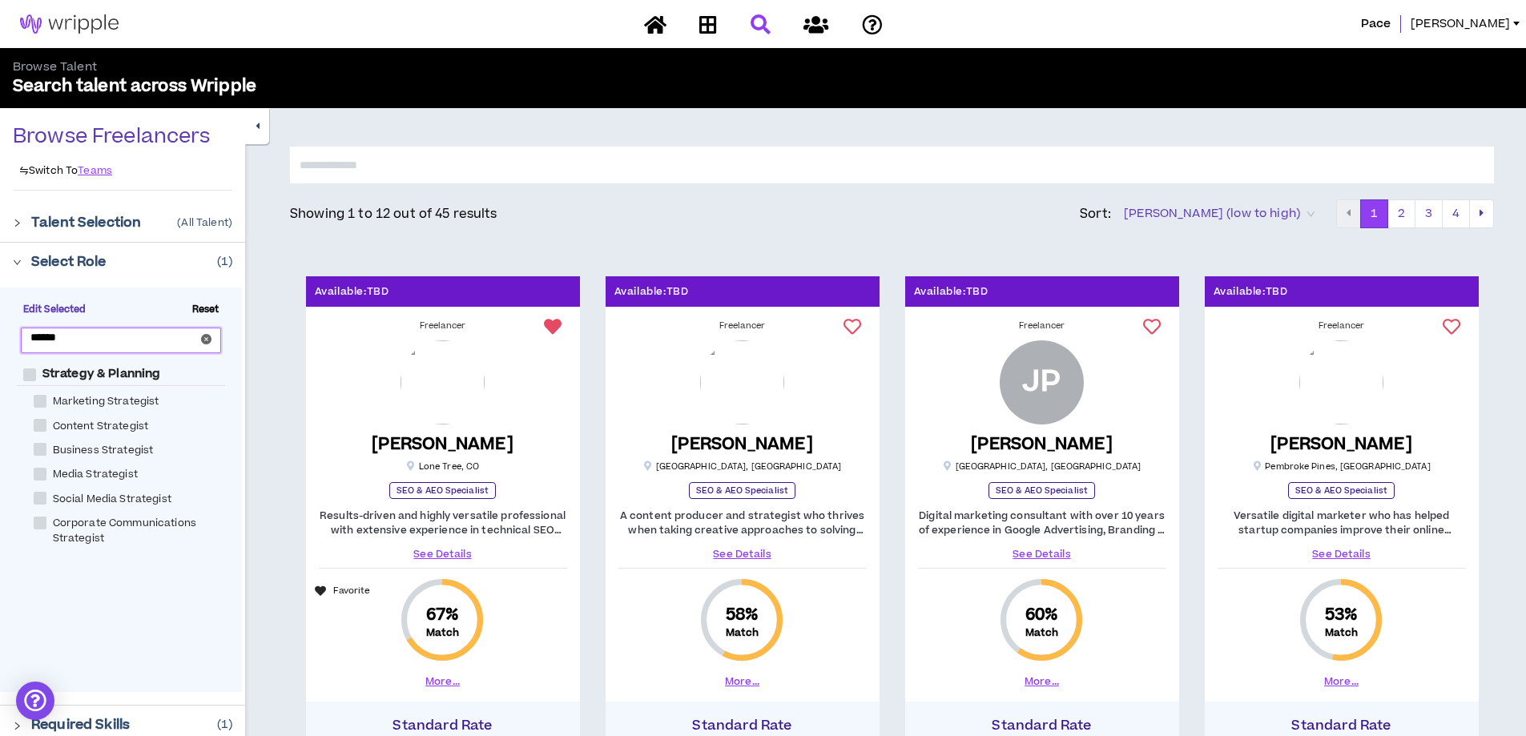
checkbox Strategist "****"
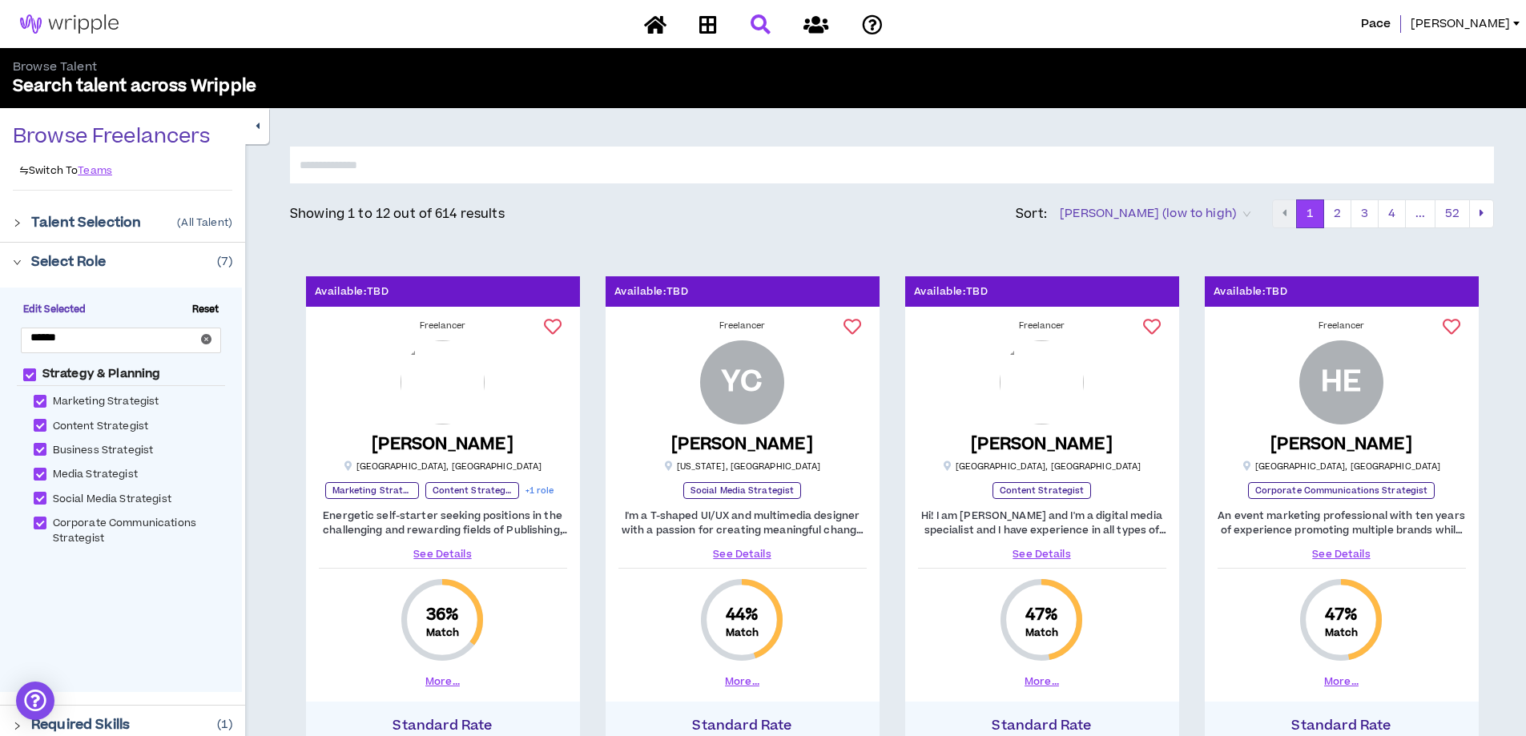
click at [30, 376] on span at bounding box center [29, 375] width 13 height 13
checkbox Planning "*****"
checkbox Strategist "*****"
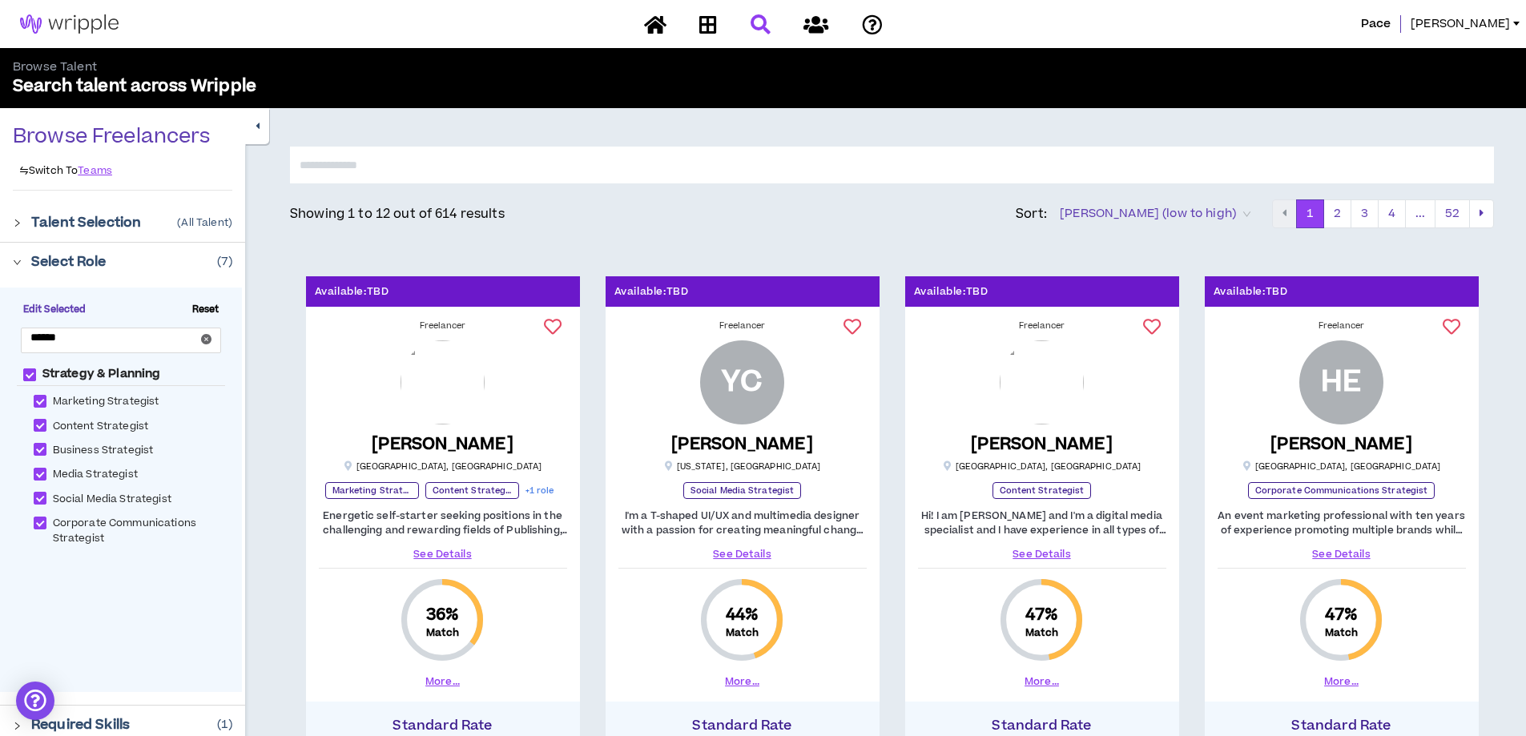
checkbox Strategist "*****"
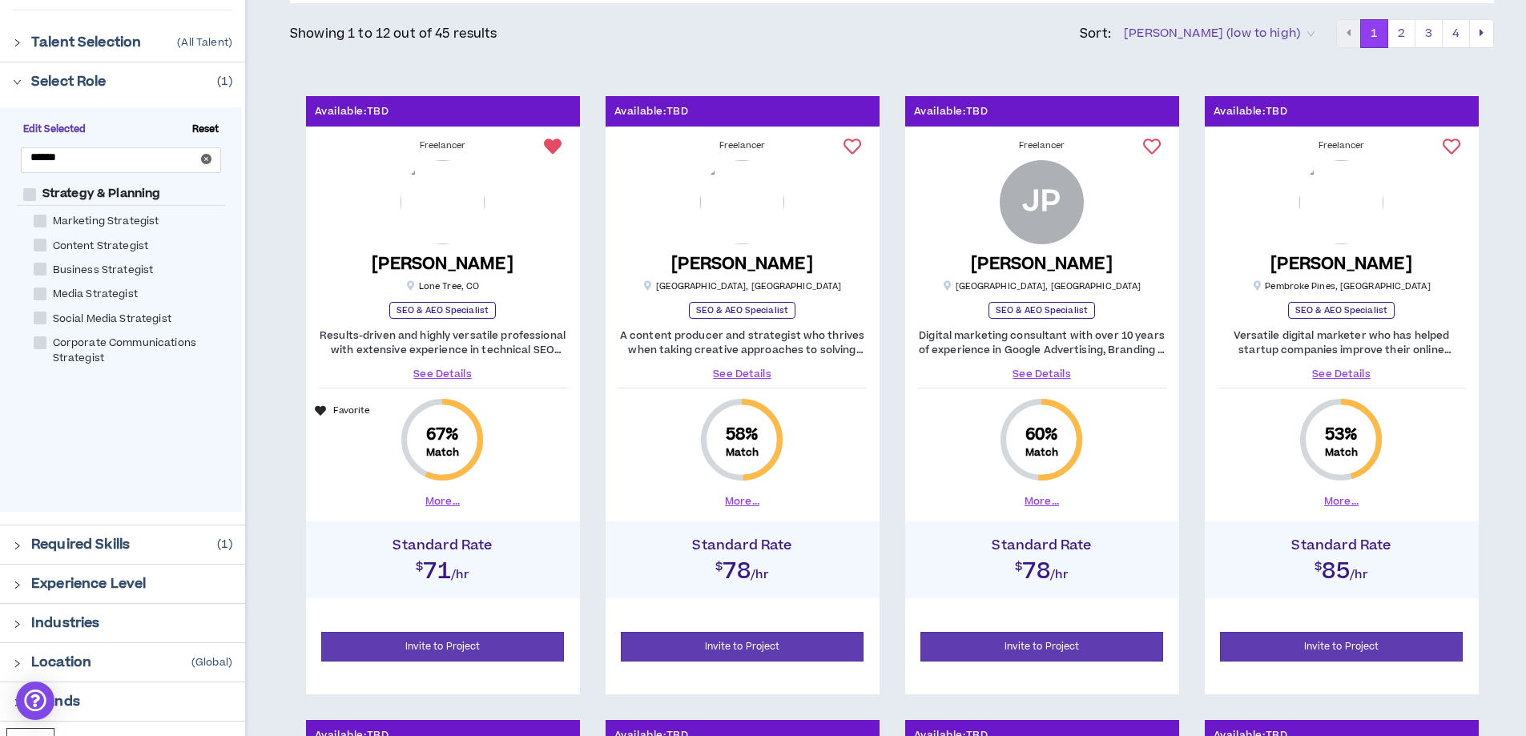
scroll to position [240, 0]
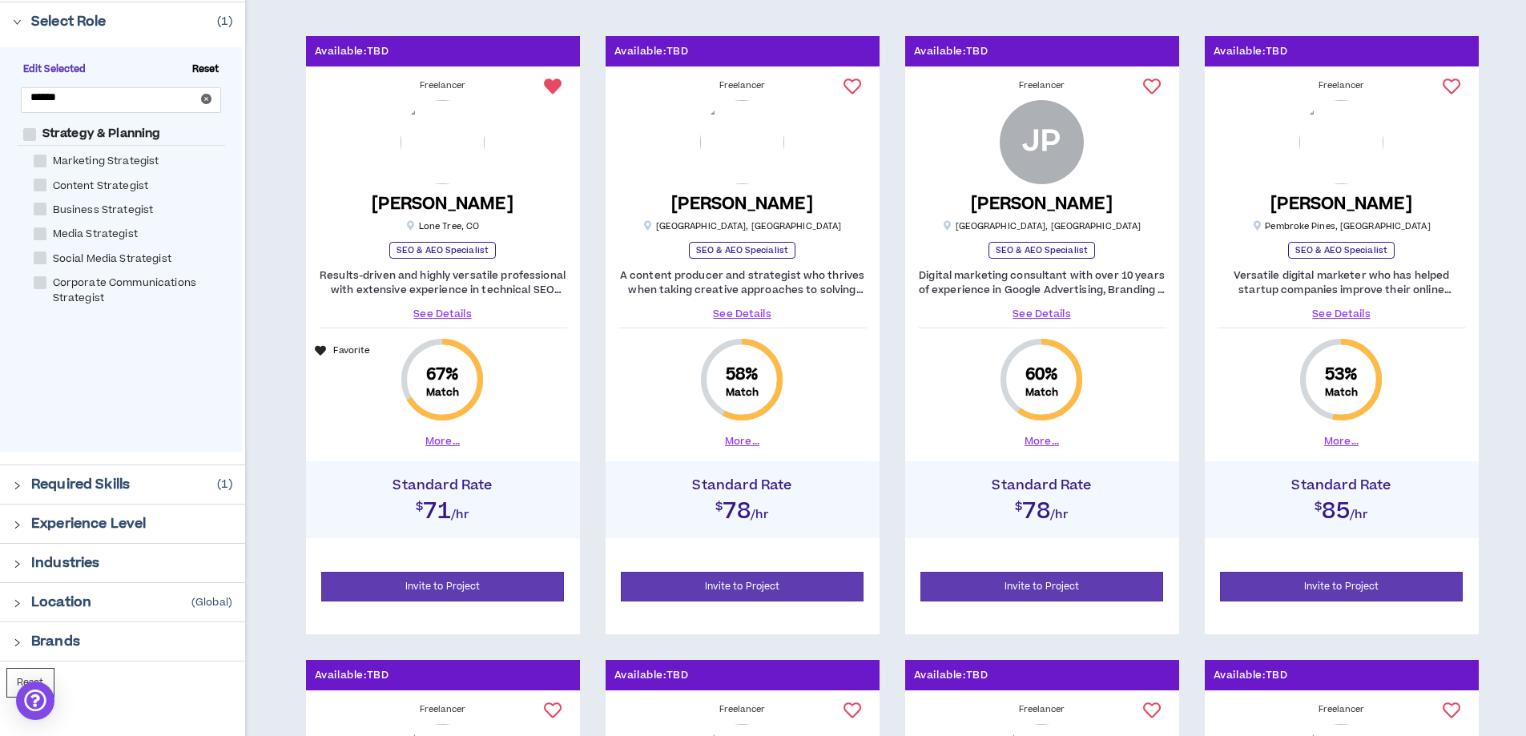
click at [1338, 316] on link "See Details" at bounding box center [1342, 314] width 248 height 14
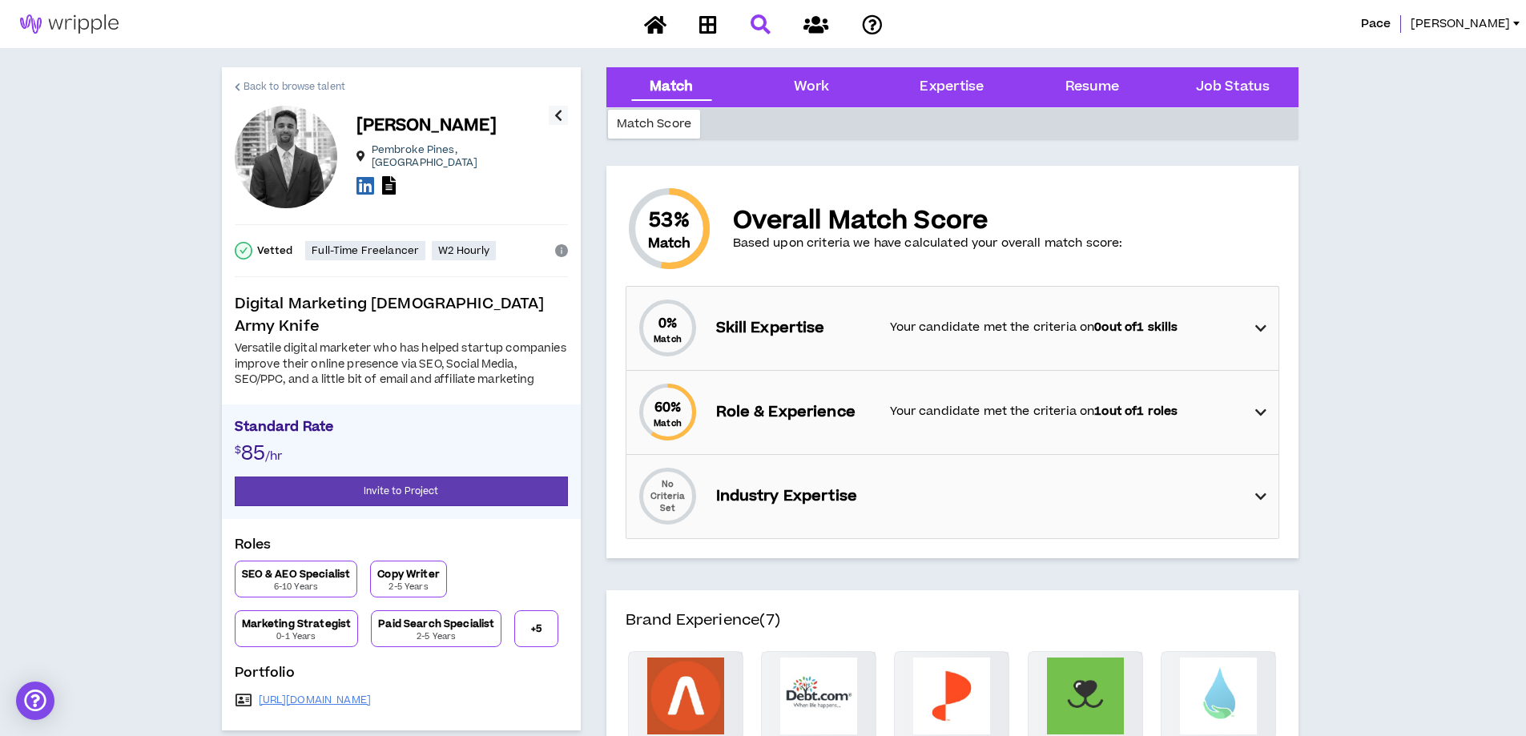
click at [292, 91] on span "Back to browse talent" at bounding box center [295, 86] width 102 height 15
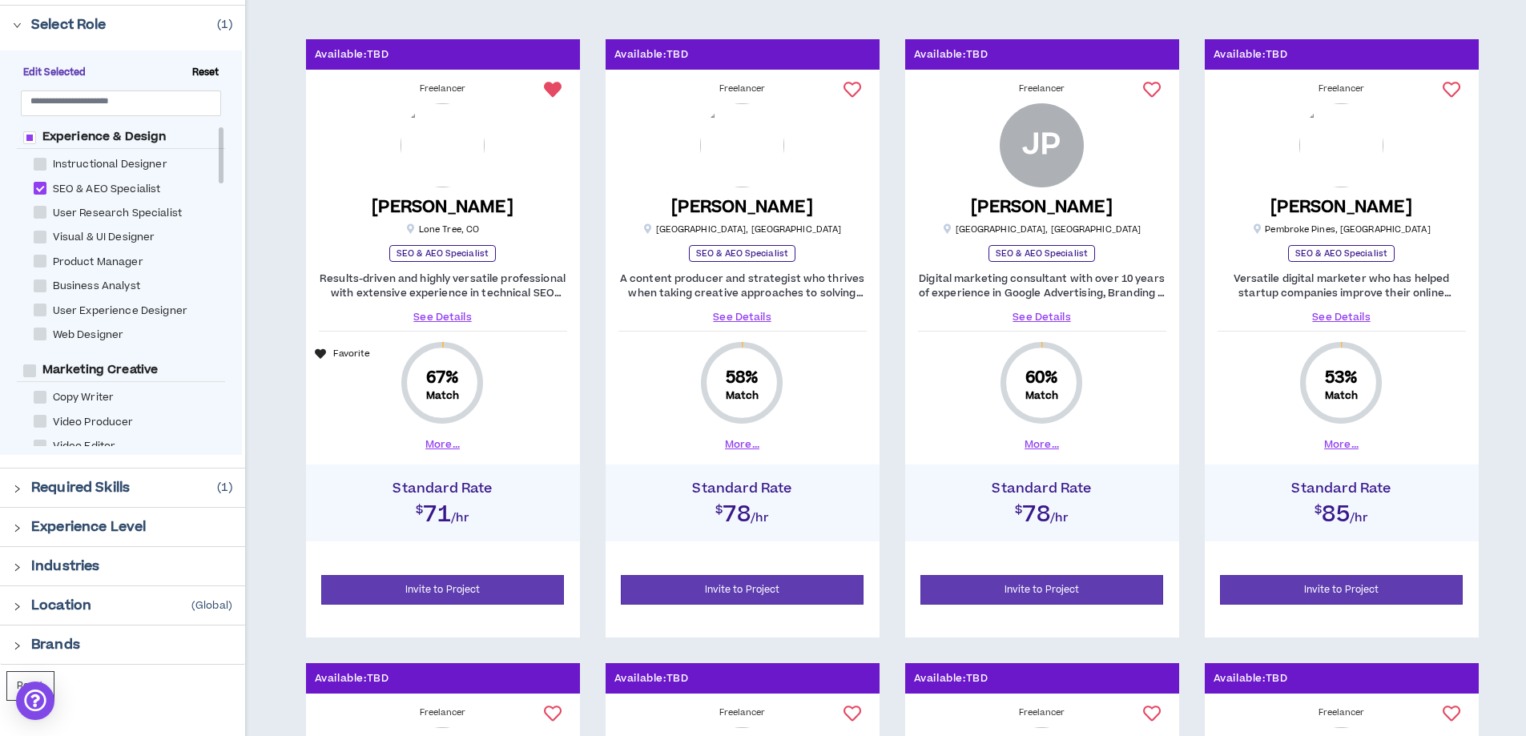
scroll to position [240, 0]
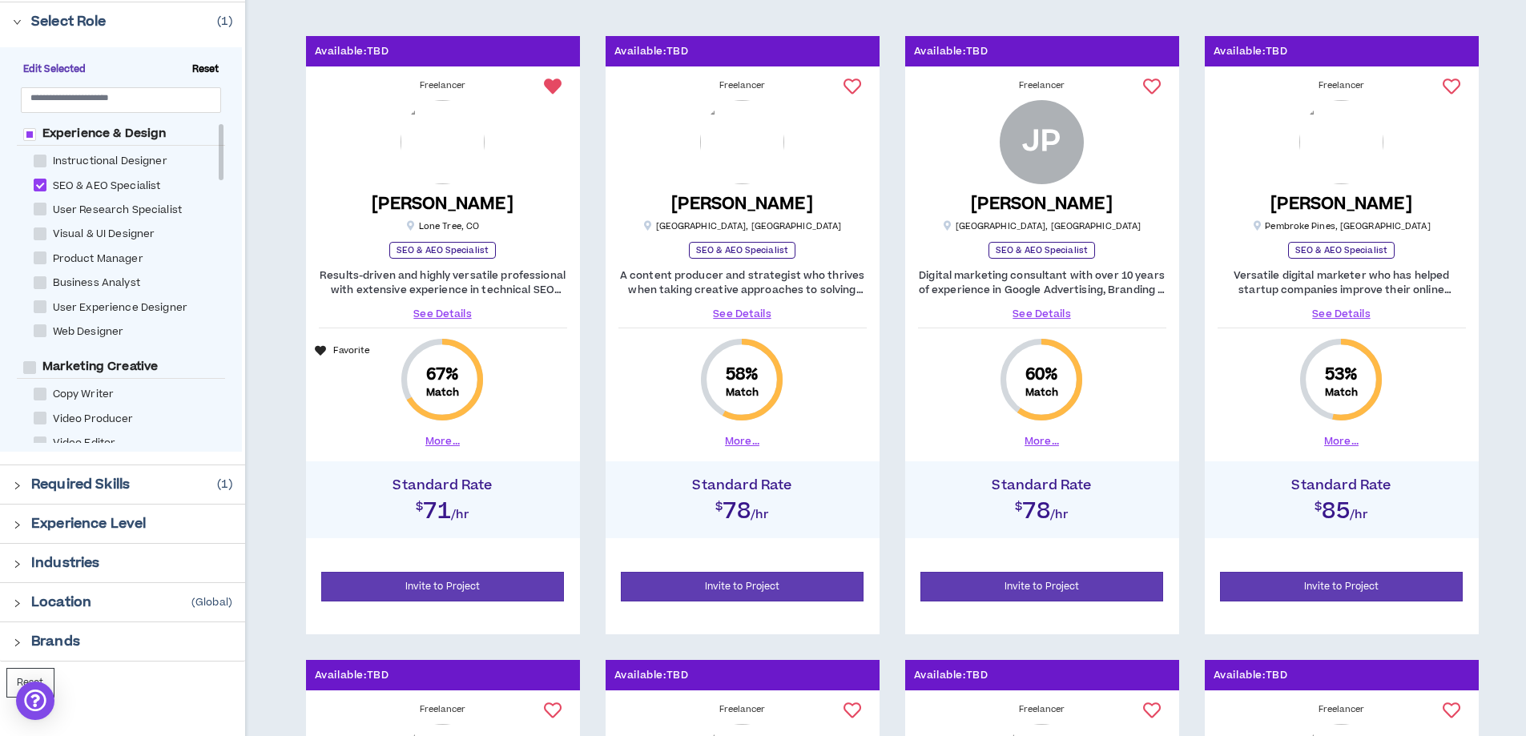
click at [1457, 92] on icon at bounding box center [1452, 87] width 18 height 18
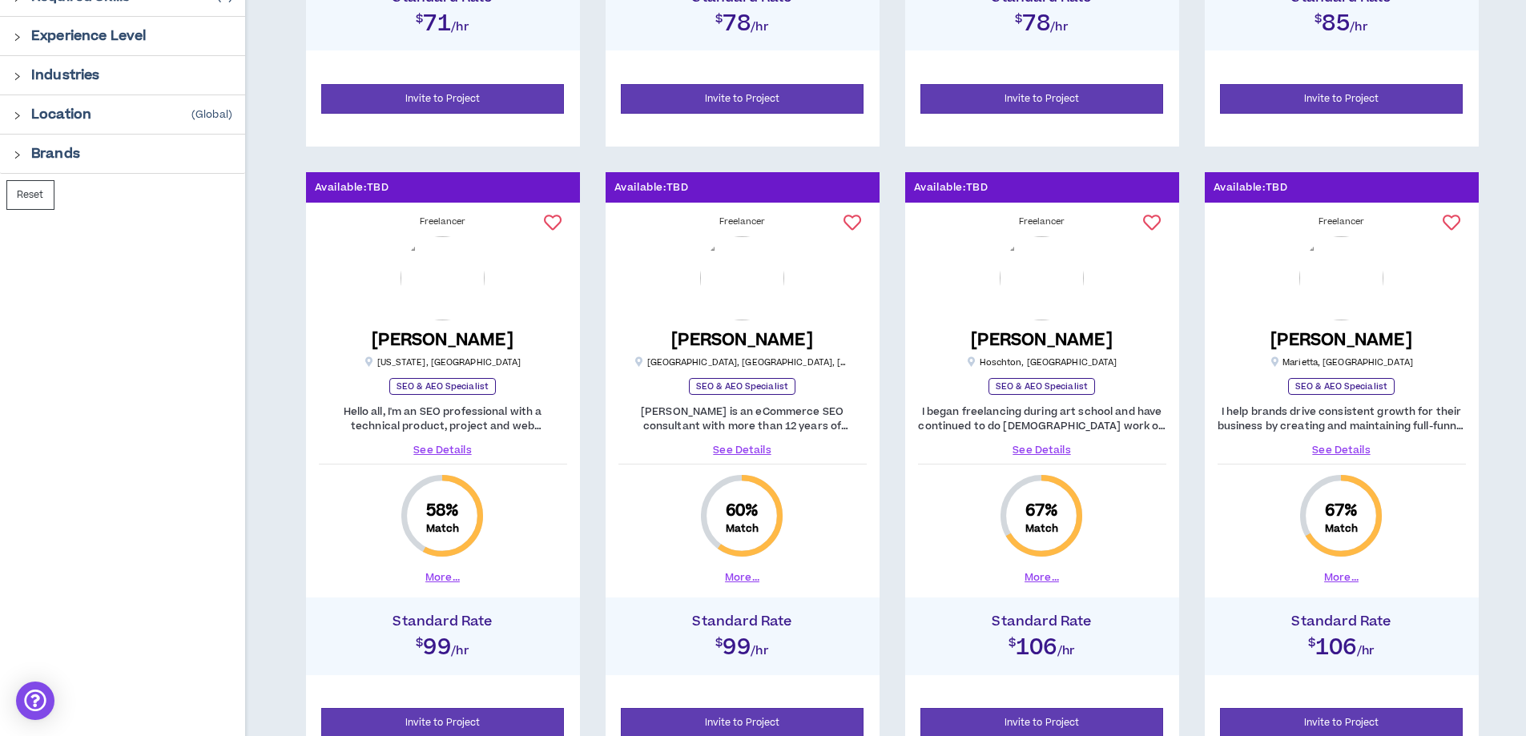
scroll to position [801, 0]
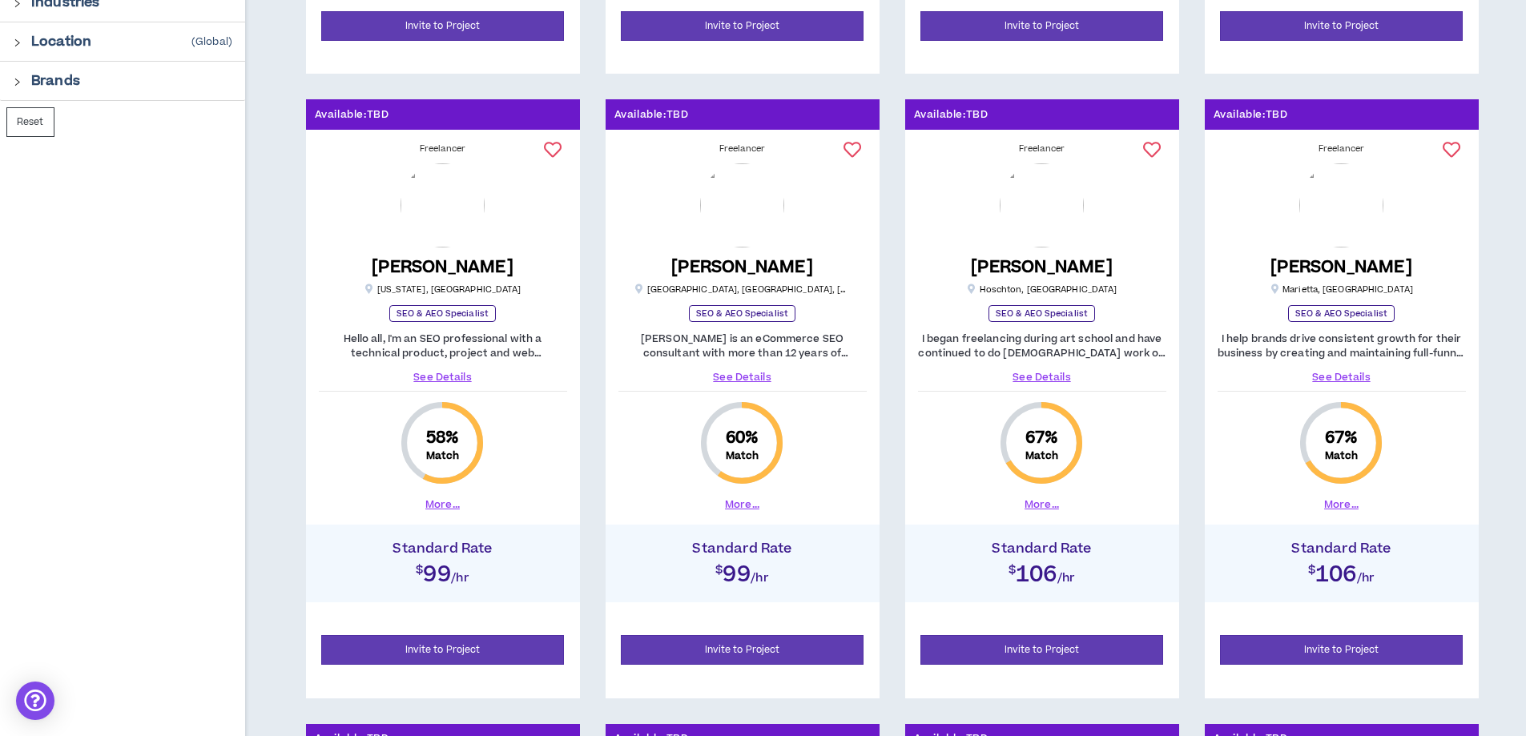
click at [461, 379] on link "See Details" at bounding box center [443, 377] width 248 height 14
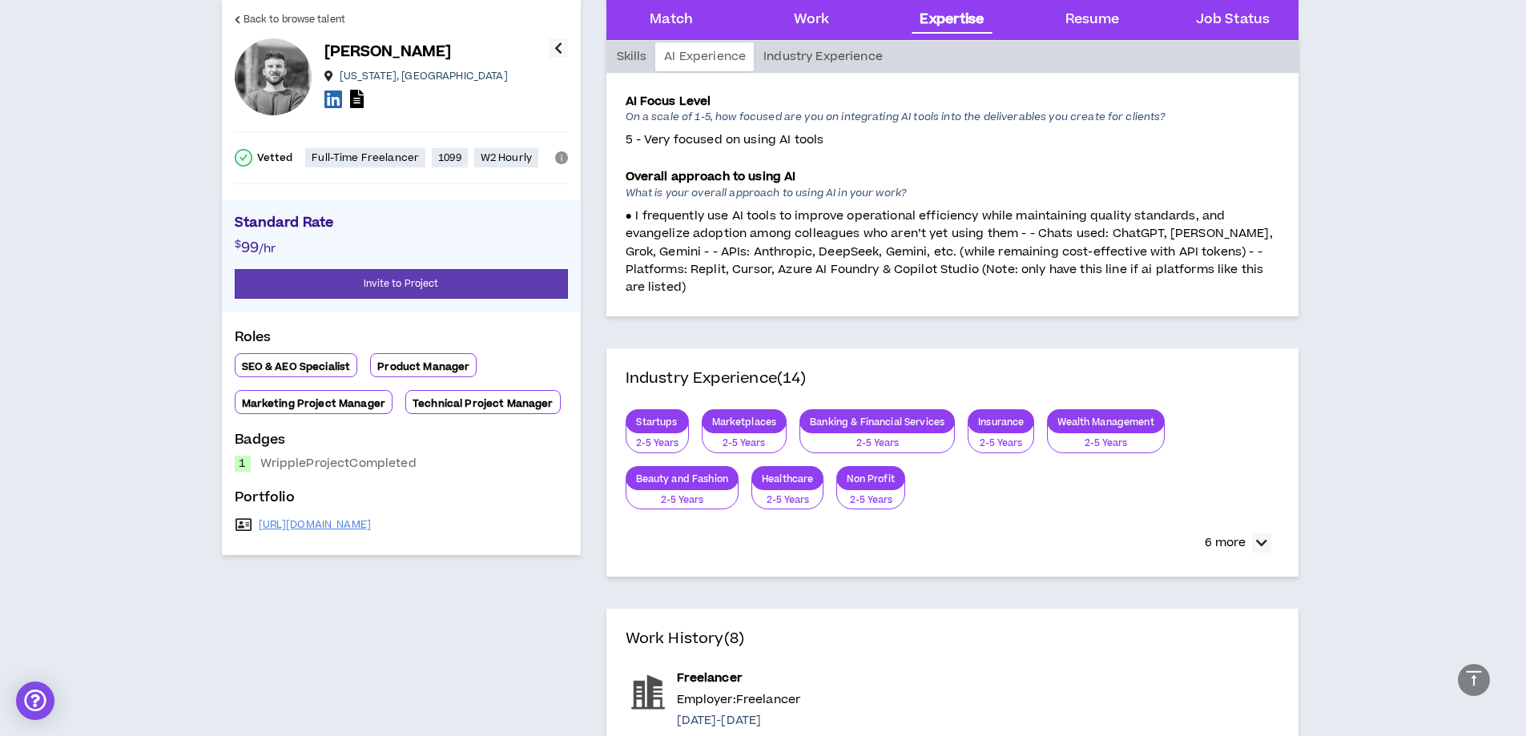
scroll to position [2136, 0]
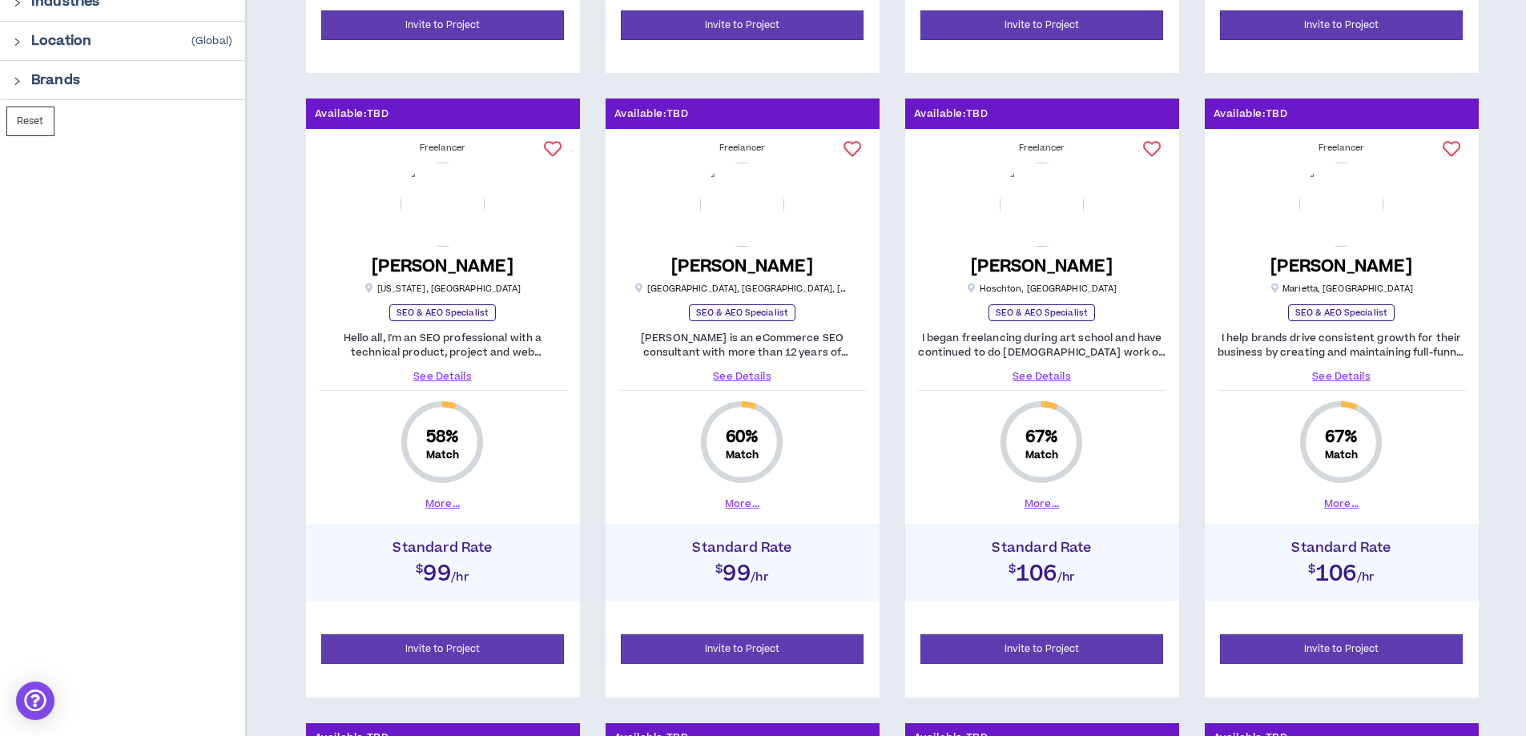
scroll to position [801, 0]
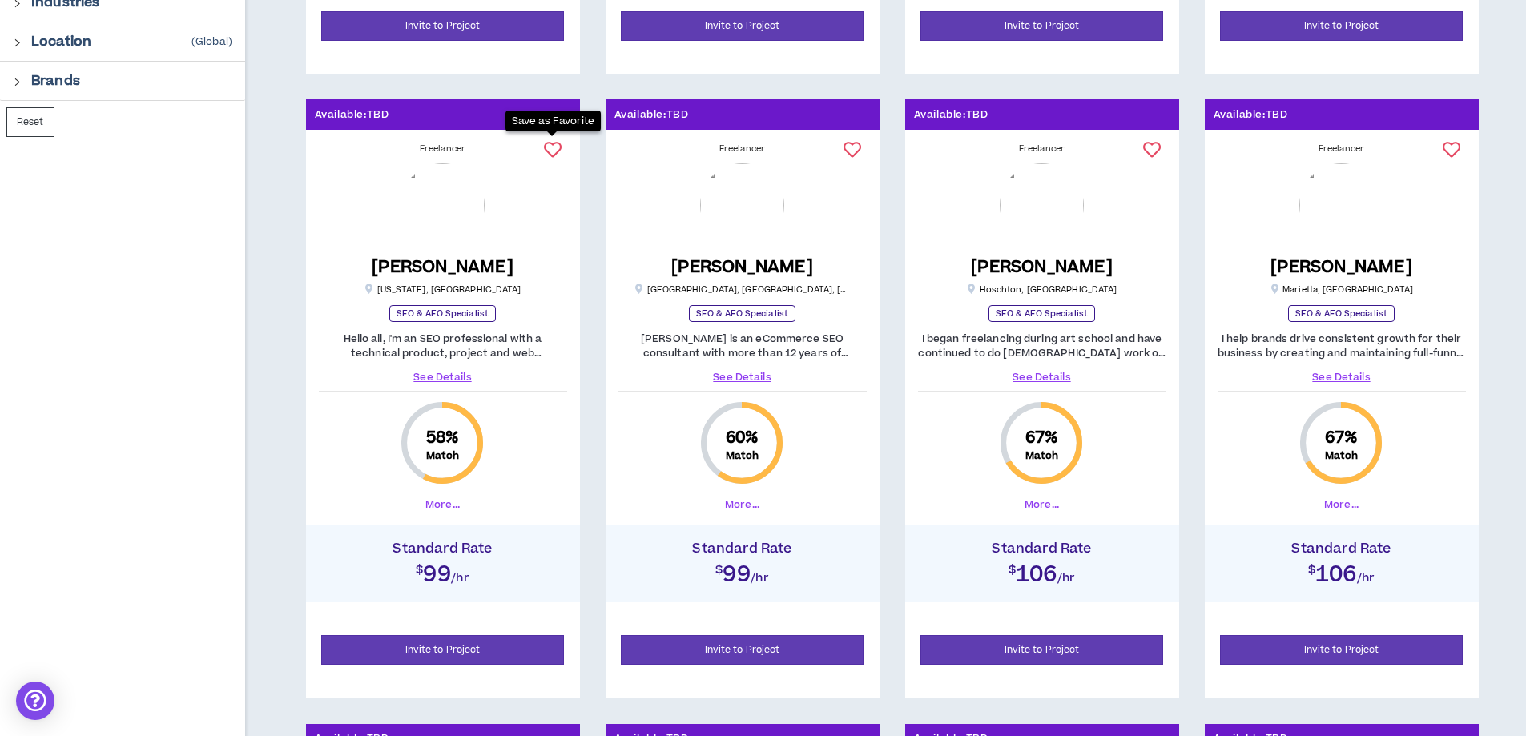
click at [546, 151] on icon at bounding box center [553, 150] width 18 height 18
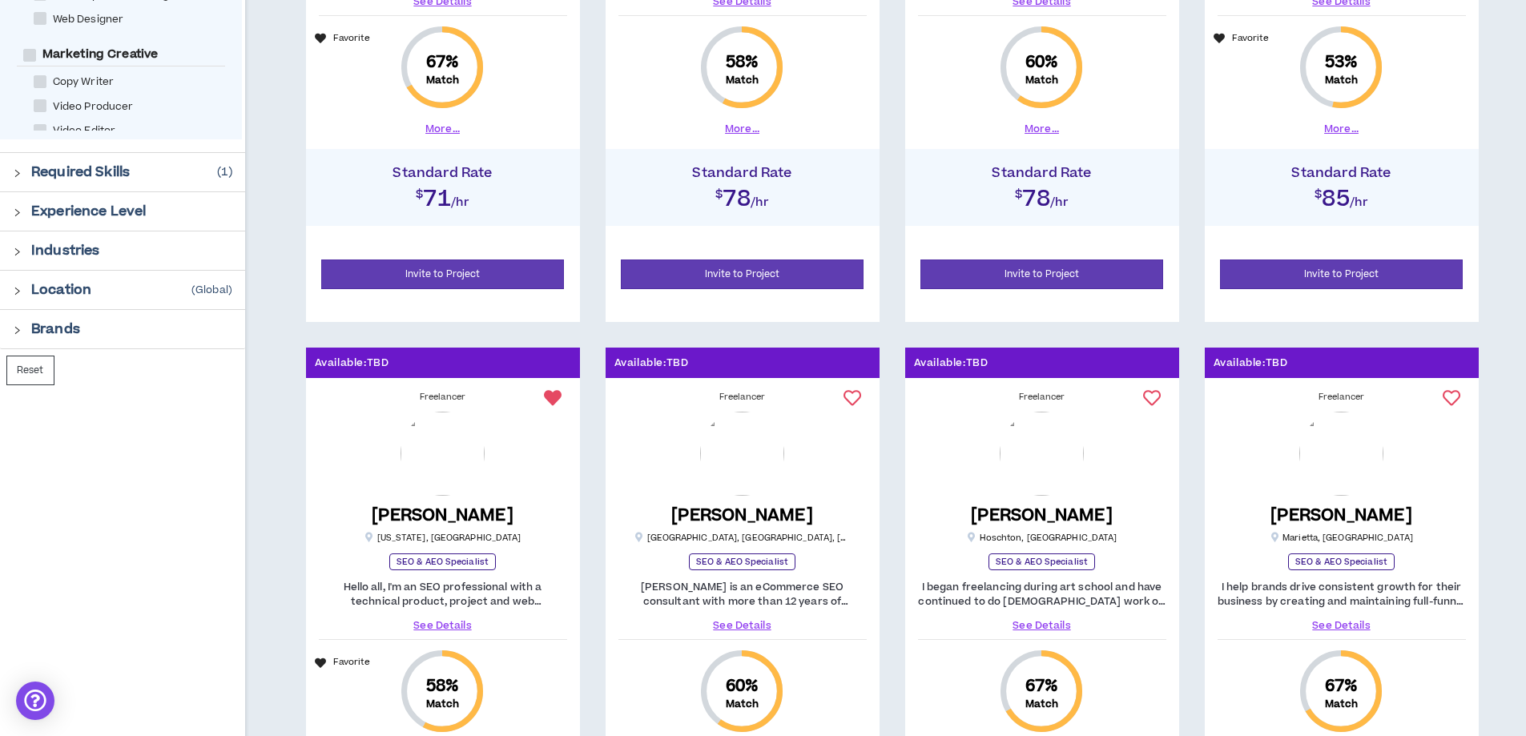
scroll to position [320, 0]
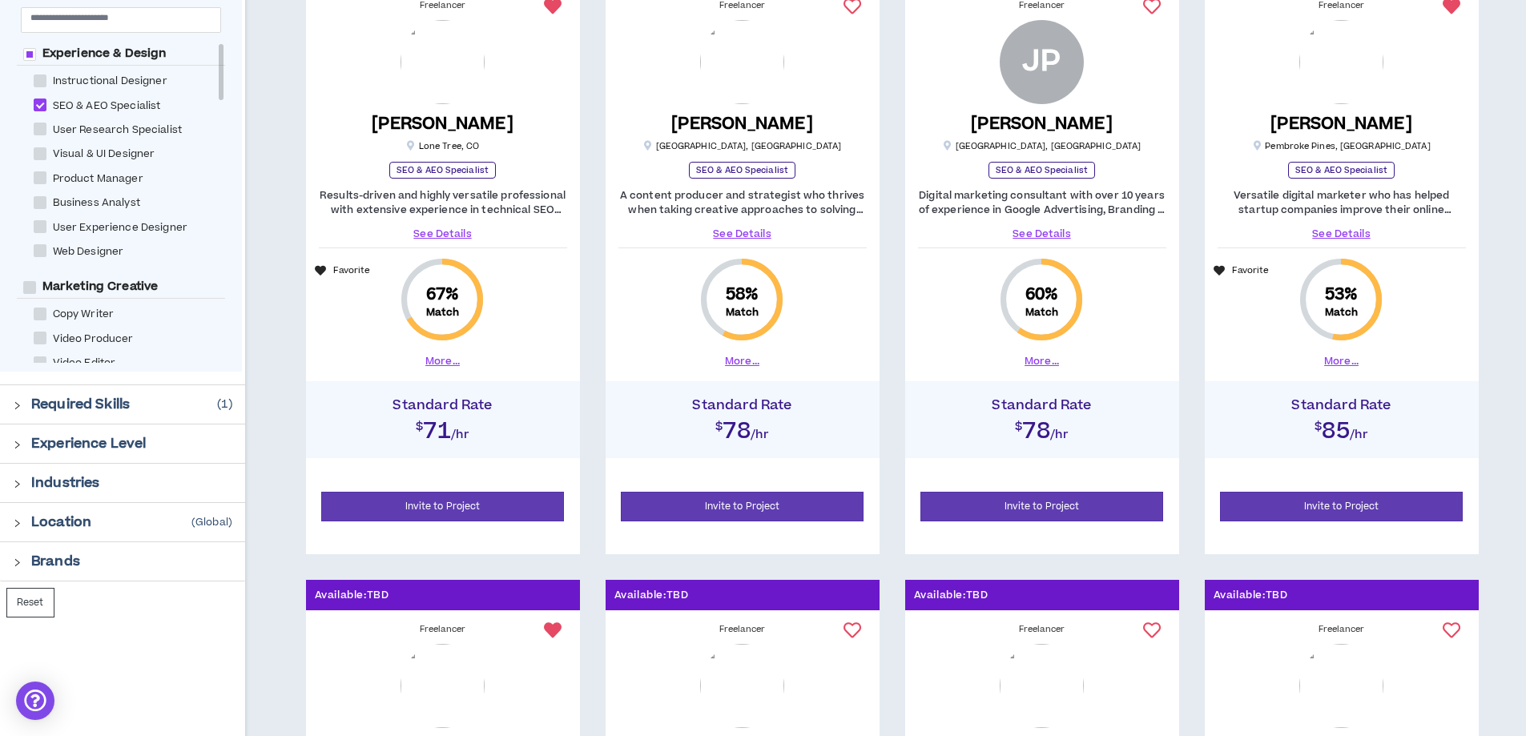
click at [18, 409] on icon "right" at bounding box center [17, 405] width 9 height 9
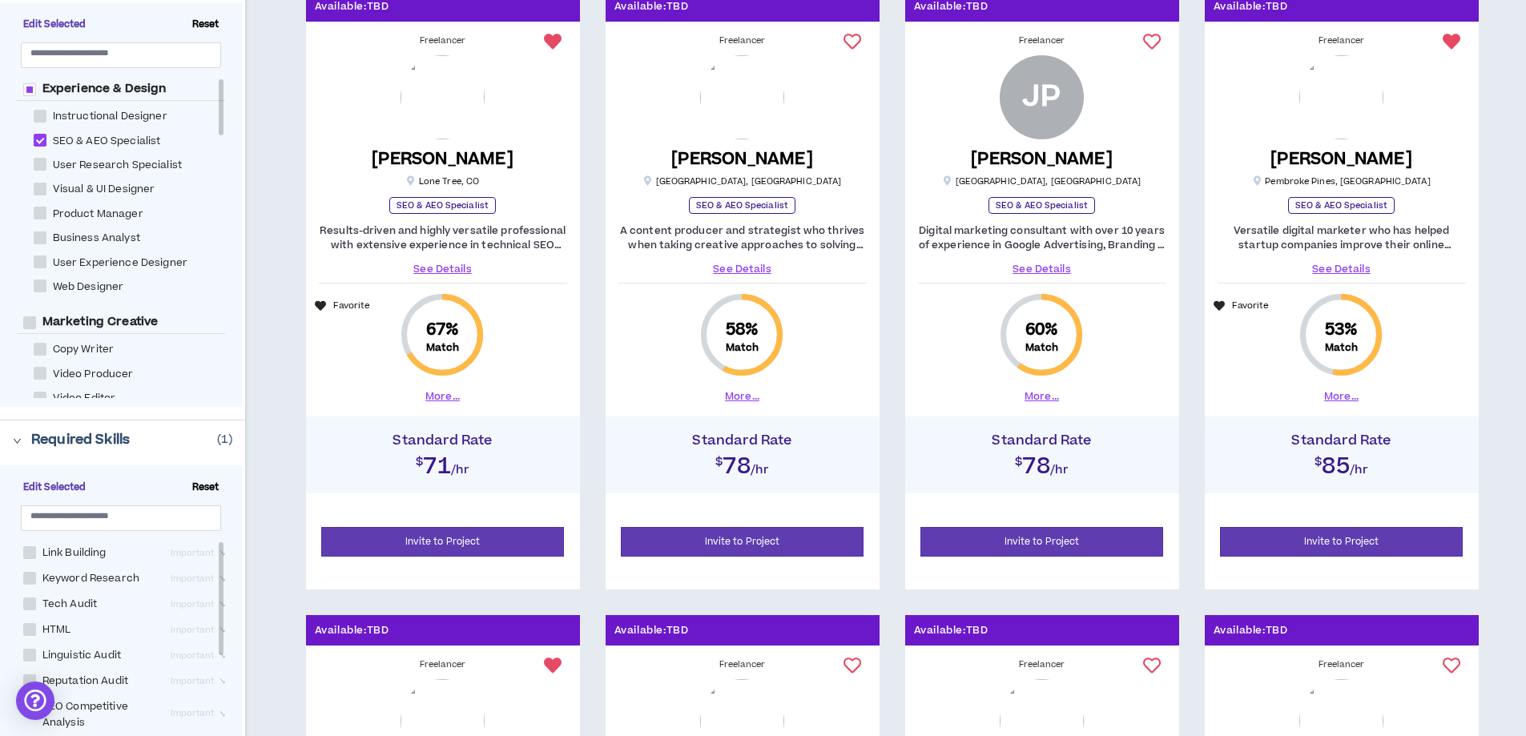
scroll to position [0, 0]
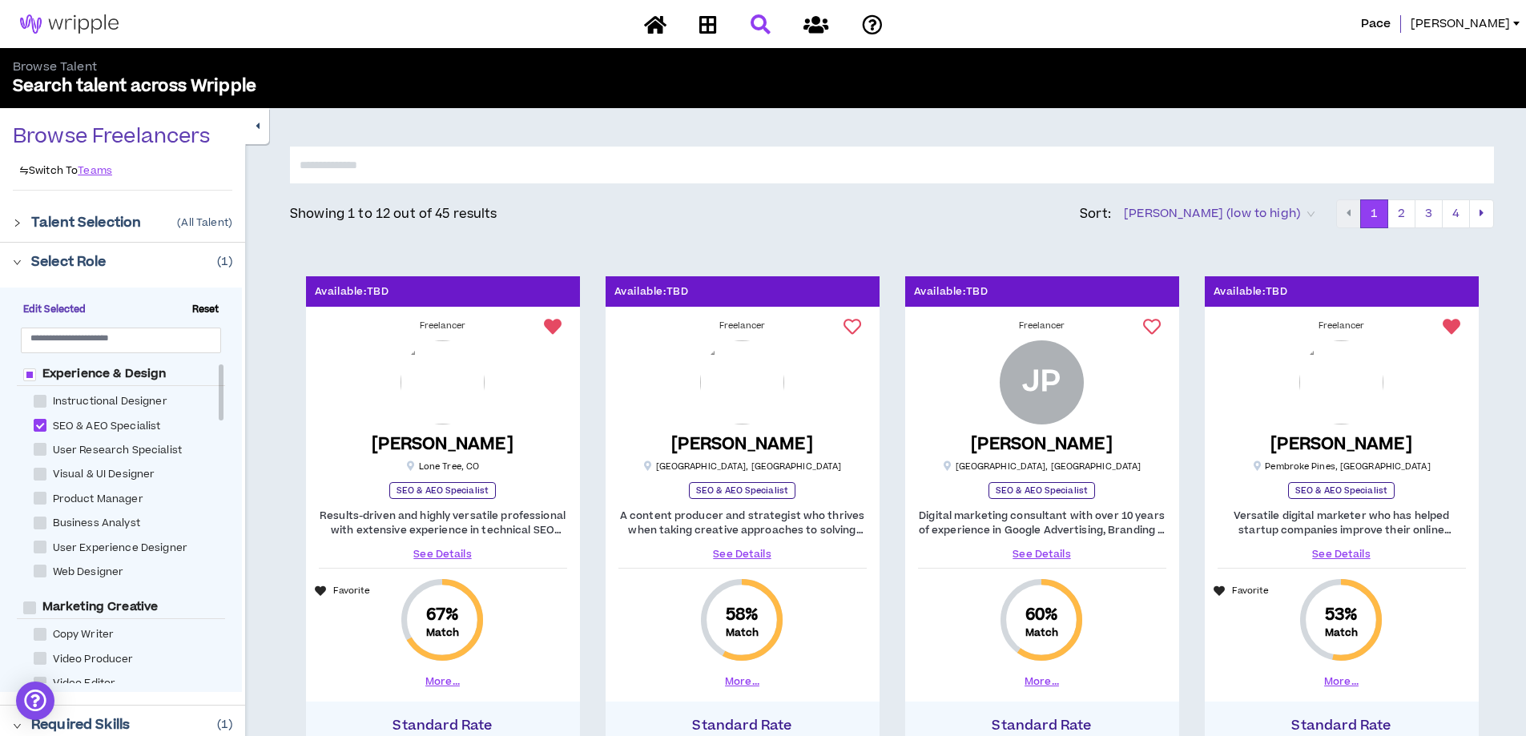
click at [19, 224] on icon "right" at bounding box center [17, 223] width 5 height 7
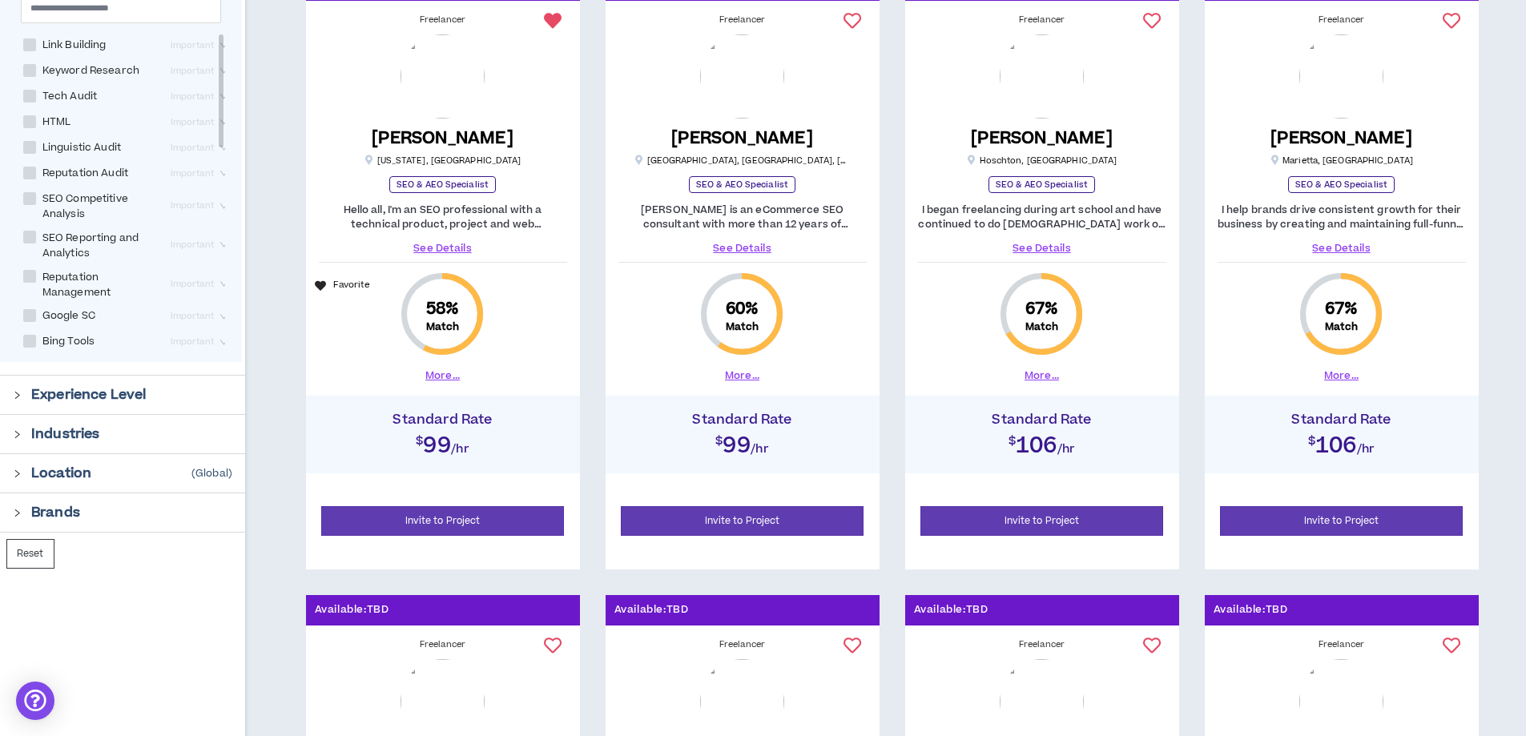
scroll to position [961, 0]
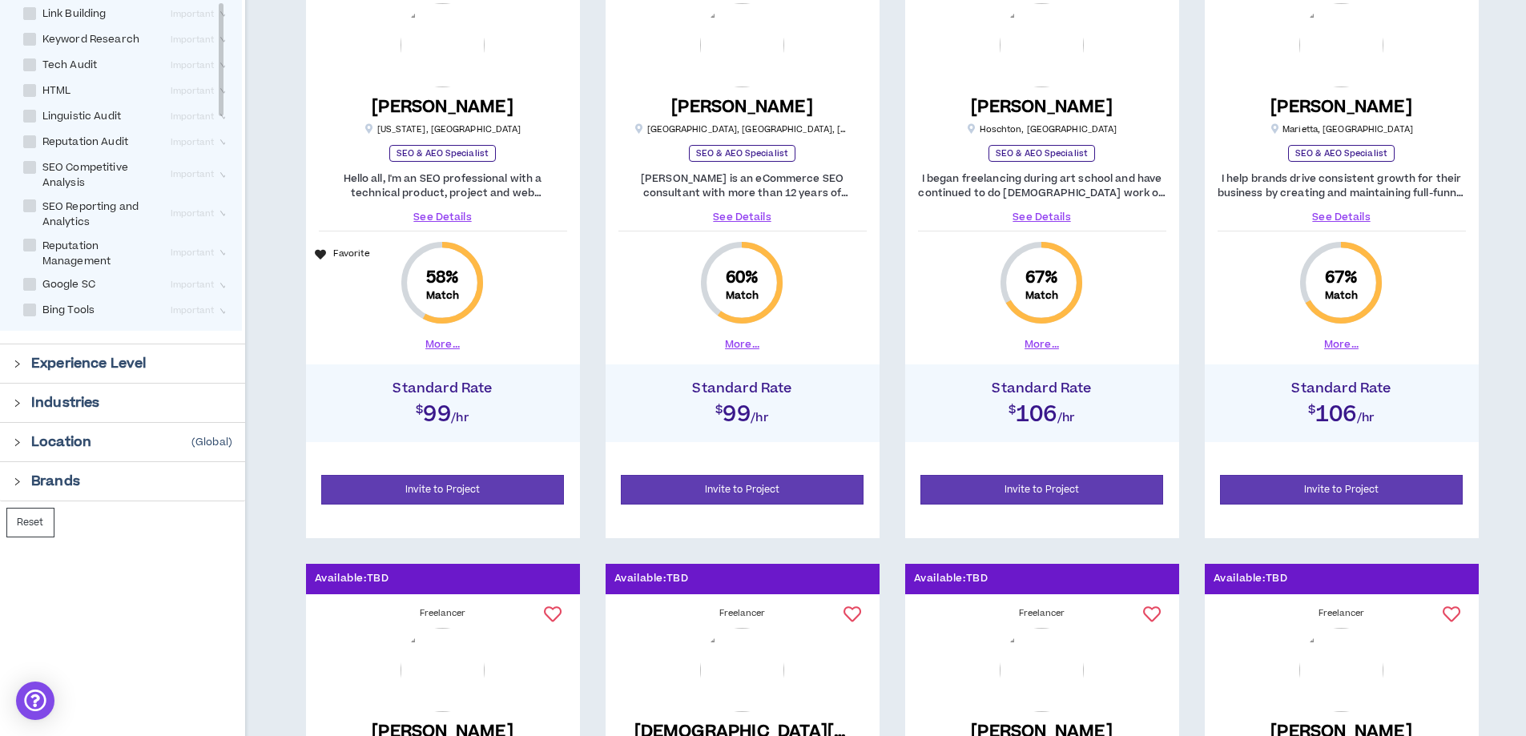
click at [23, 407] on div at bounding box center [22, 402] width 18 height 18
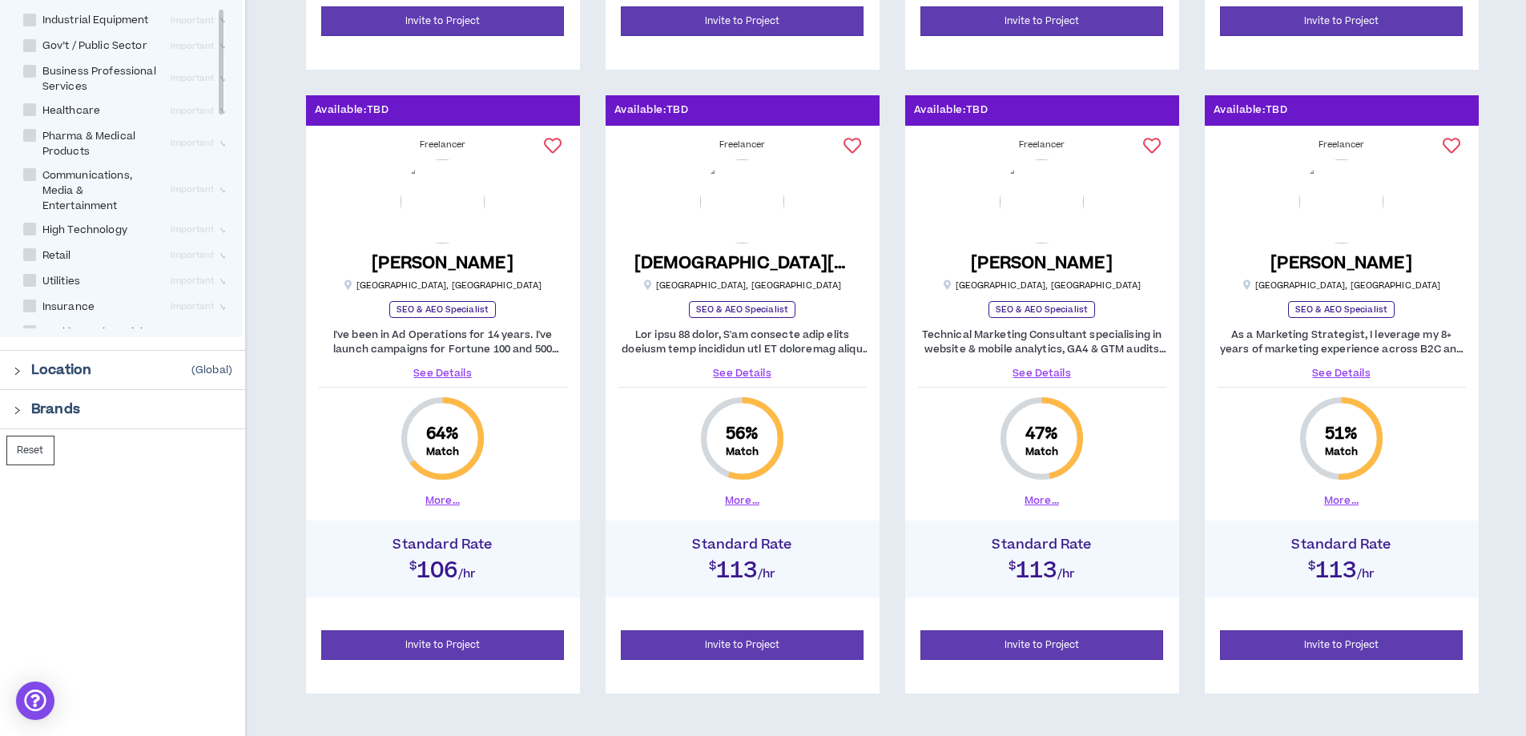
scroll to position [1442, 0]
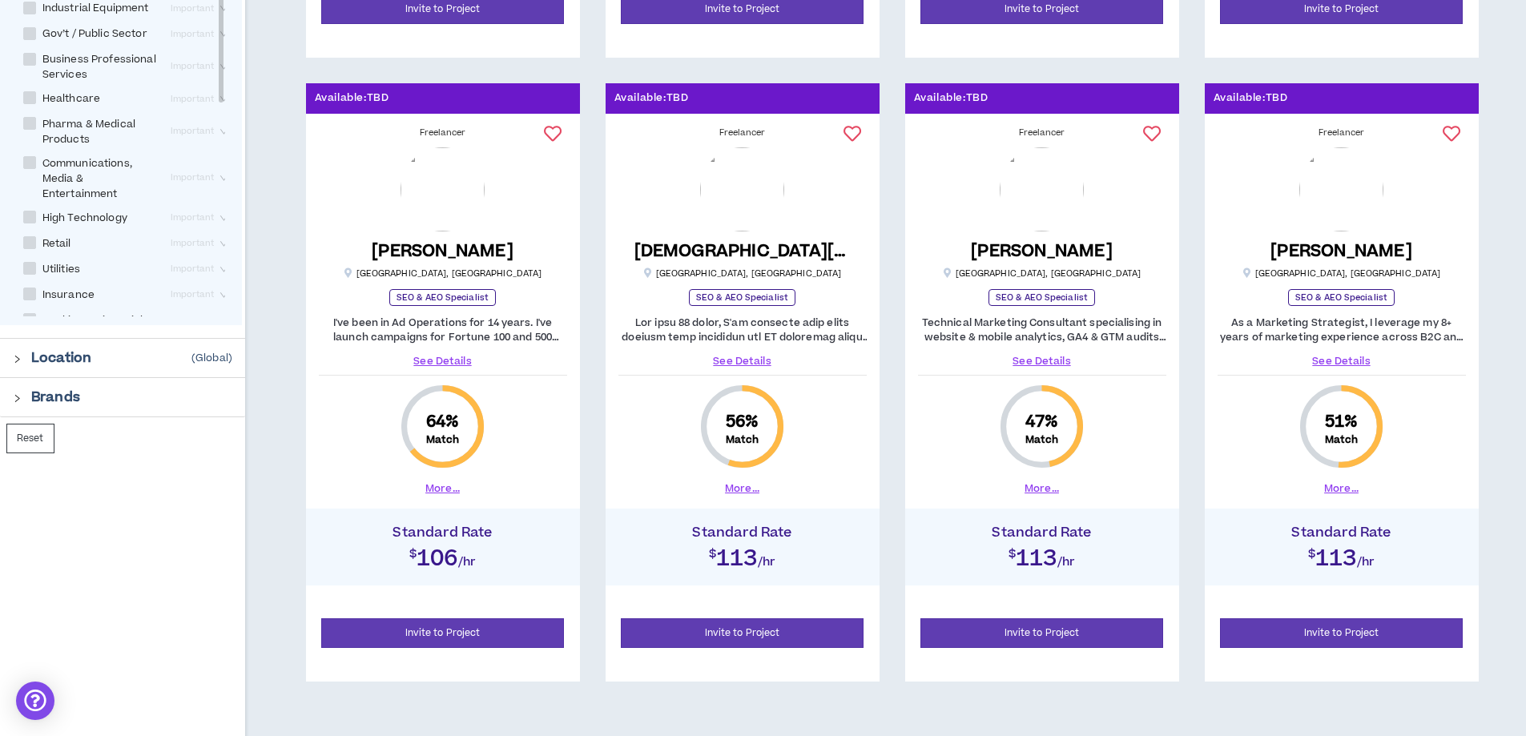
click at [15, 361] on icon "right" at bounding box center [17, 359] width 9 height 9
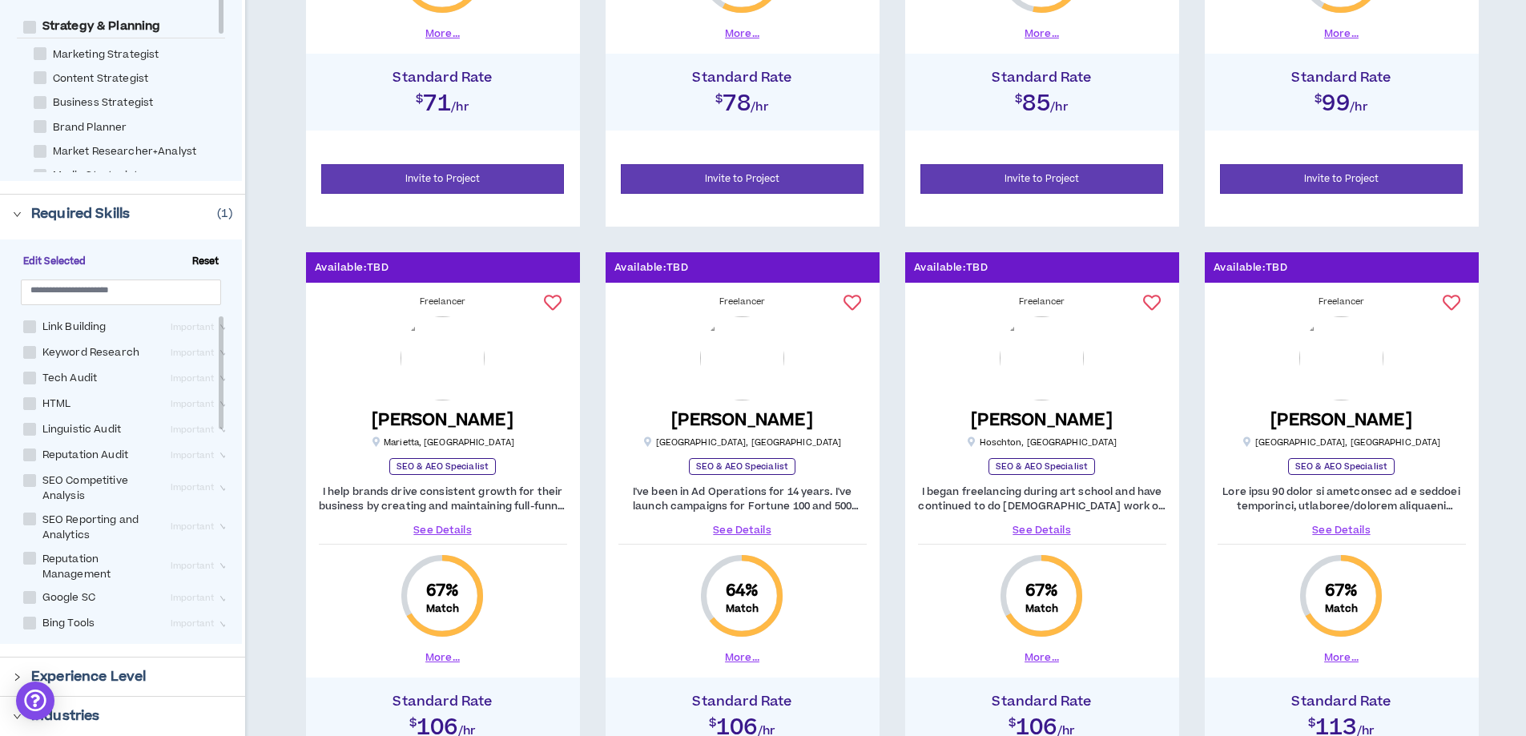
scroll to position [641, 0]
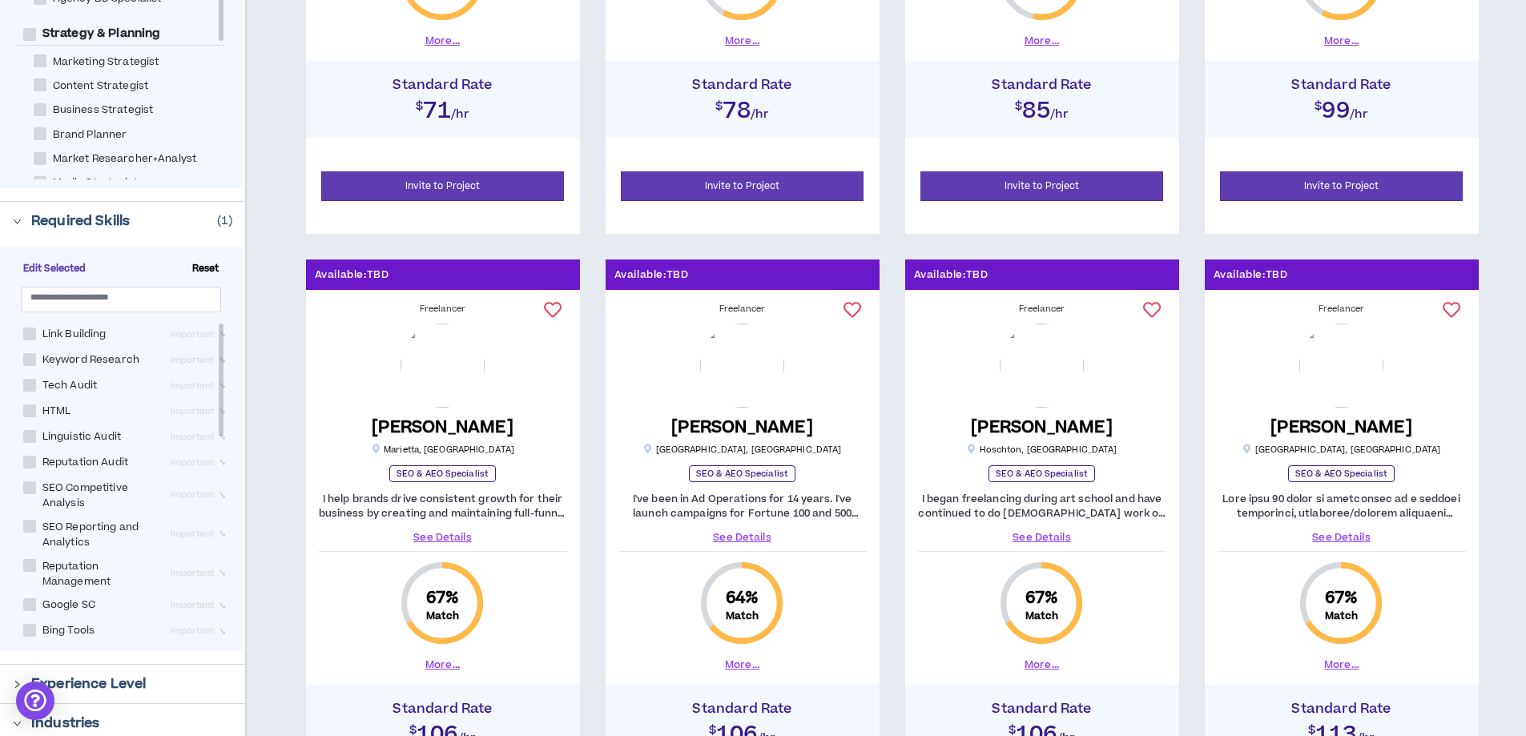
click at [454, 534] on link "See Details" at bounding box center [443, 537] width 248 height 14
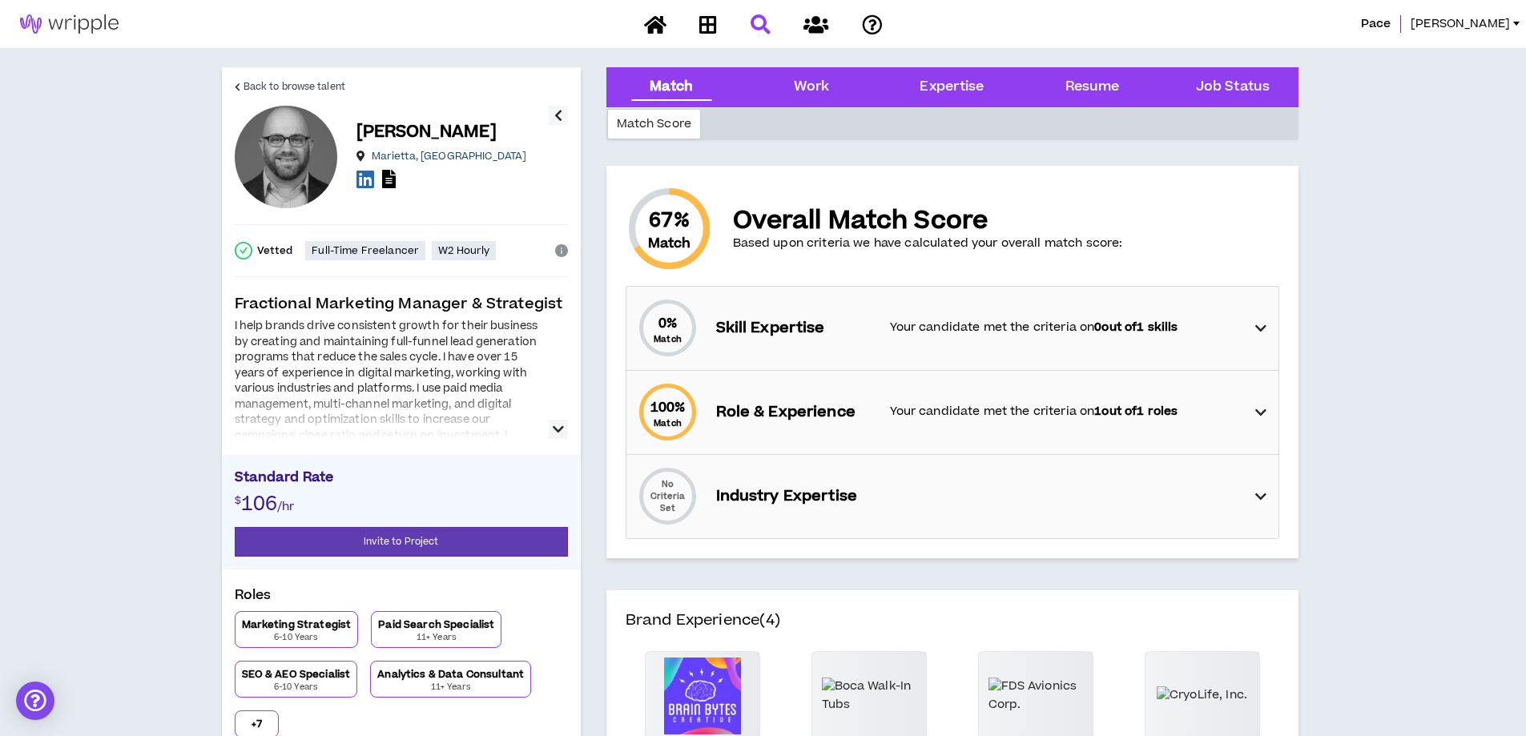
click at [555, 433] on icon "button" at bounding box center [558, 429] width 11 height 19
click at [274, 81] on span "Back to browse talent" at bounding box center [295, 86] width 102 height 15
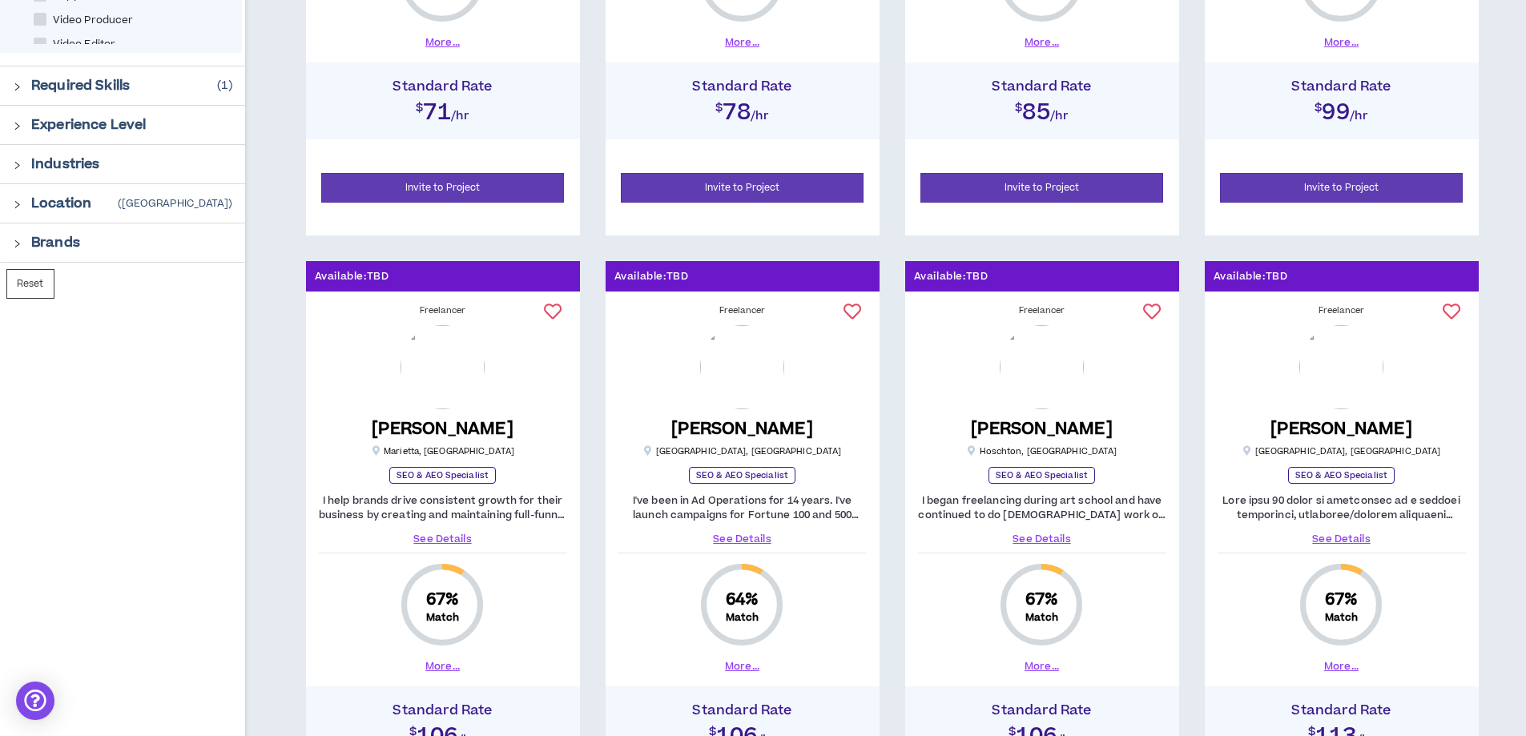
scroll to position [641, 0]
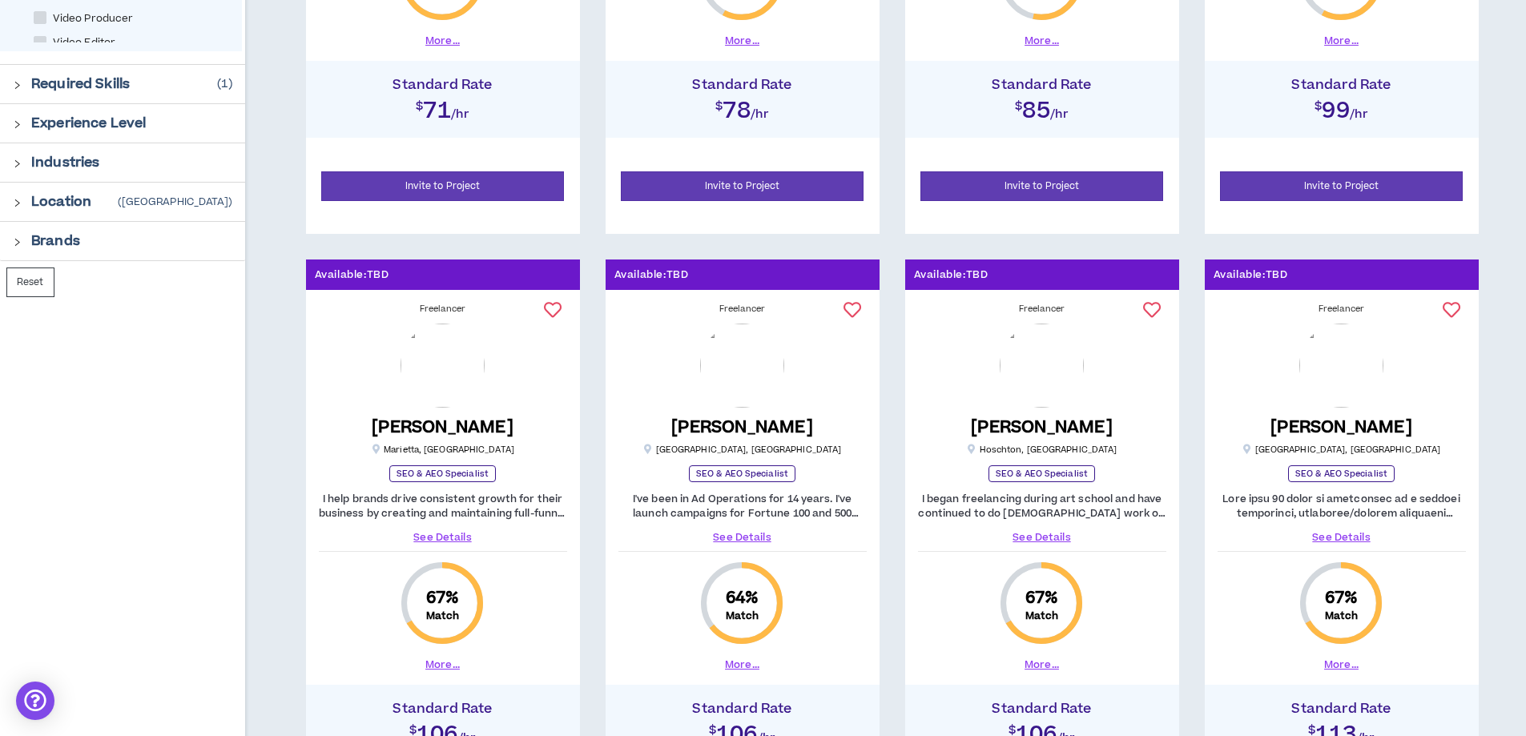
click at [134, 166] on div "Industries" at bounding box center [131, 162] width 201 height 19
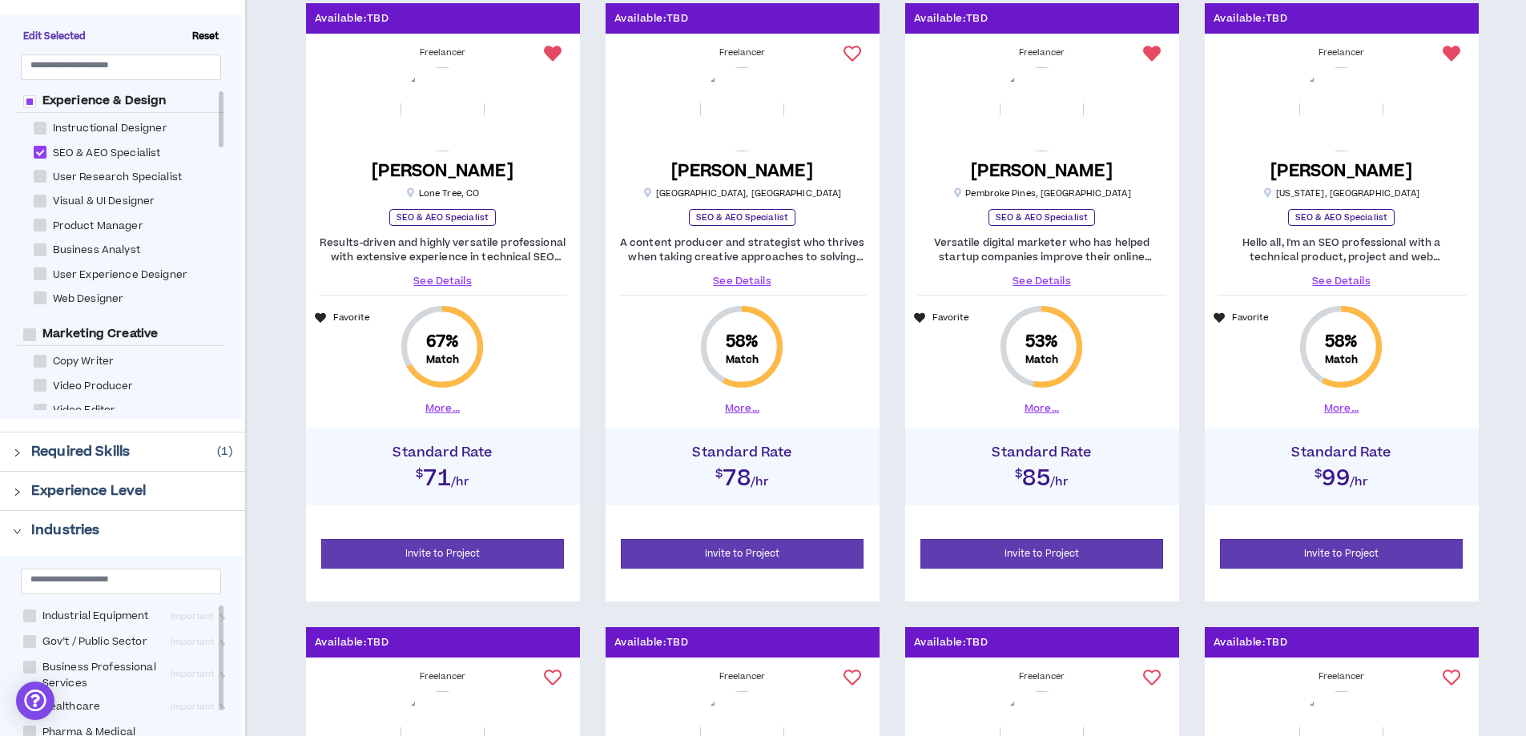
scroll to position [320, 0]
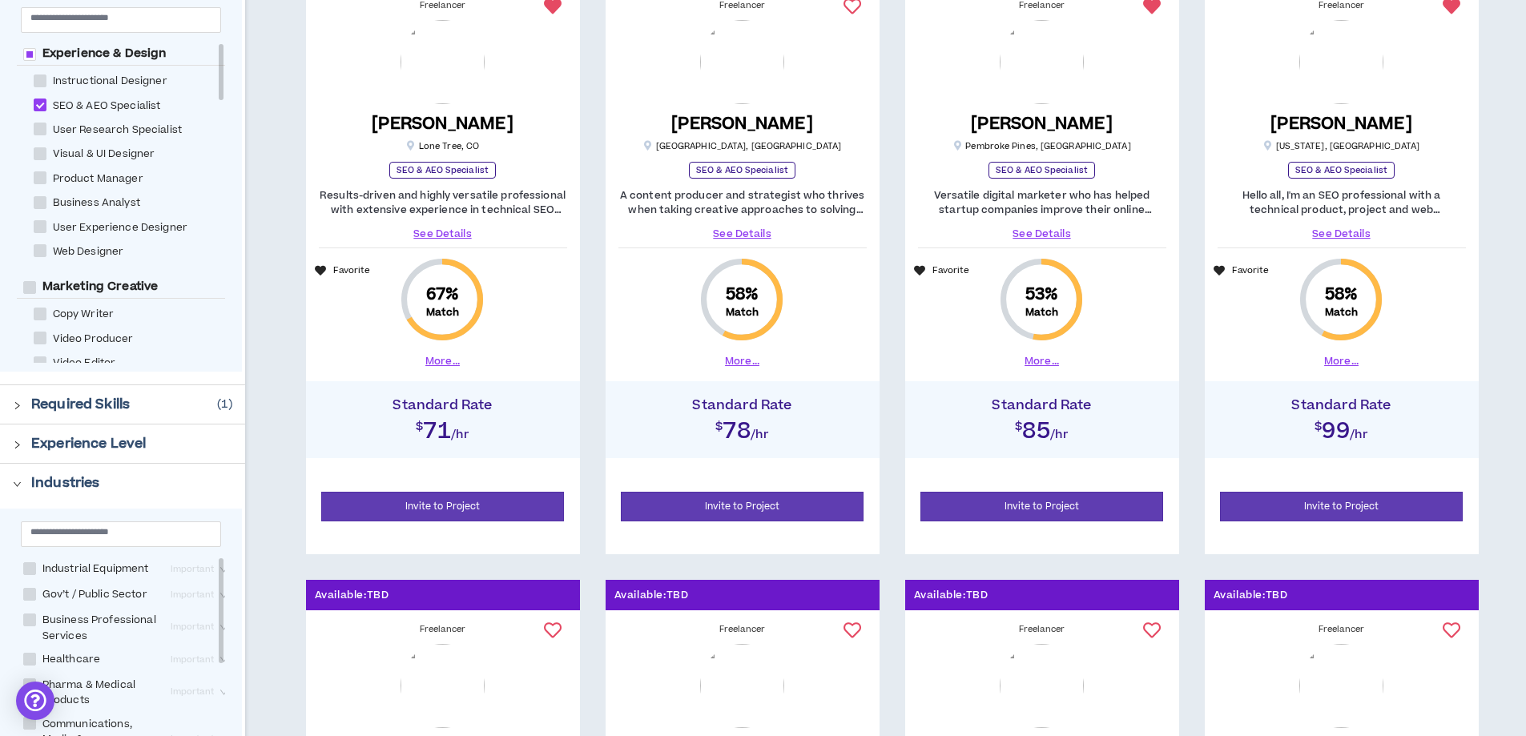
click at [139, 411] on div "Required Skills ( 1 )" at bounding box center [131, 404] width 201 height 19
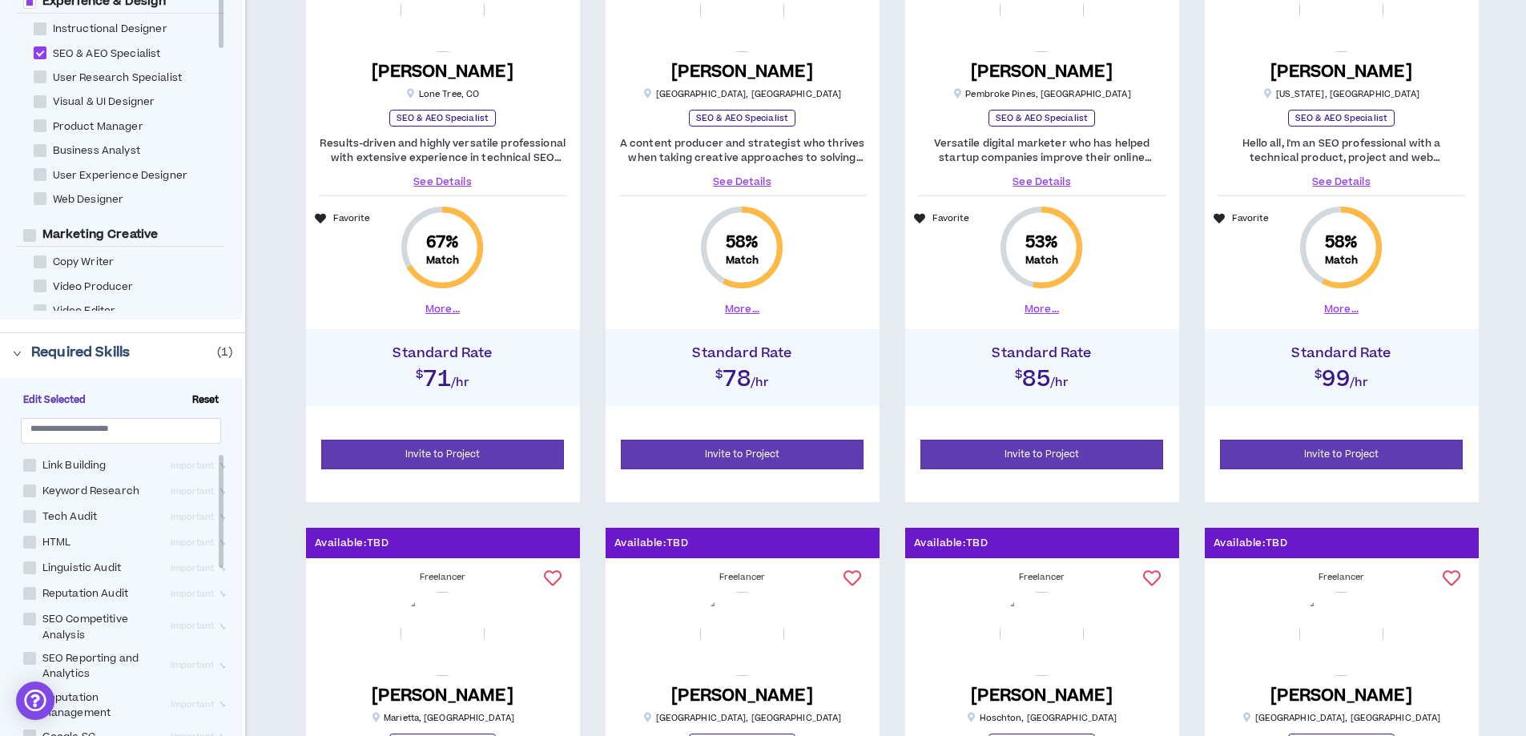
scroll to position [401, 0]
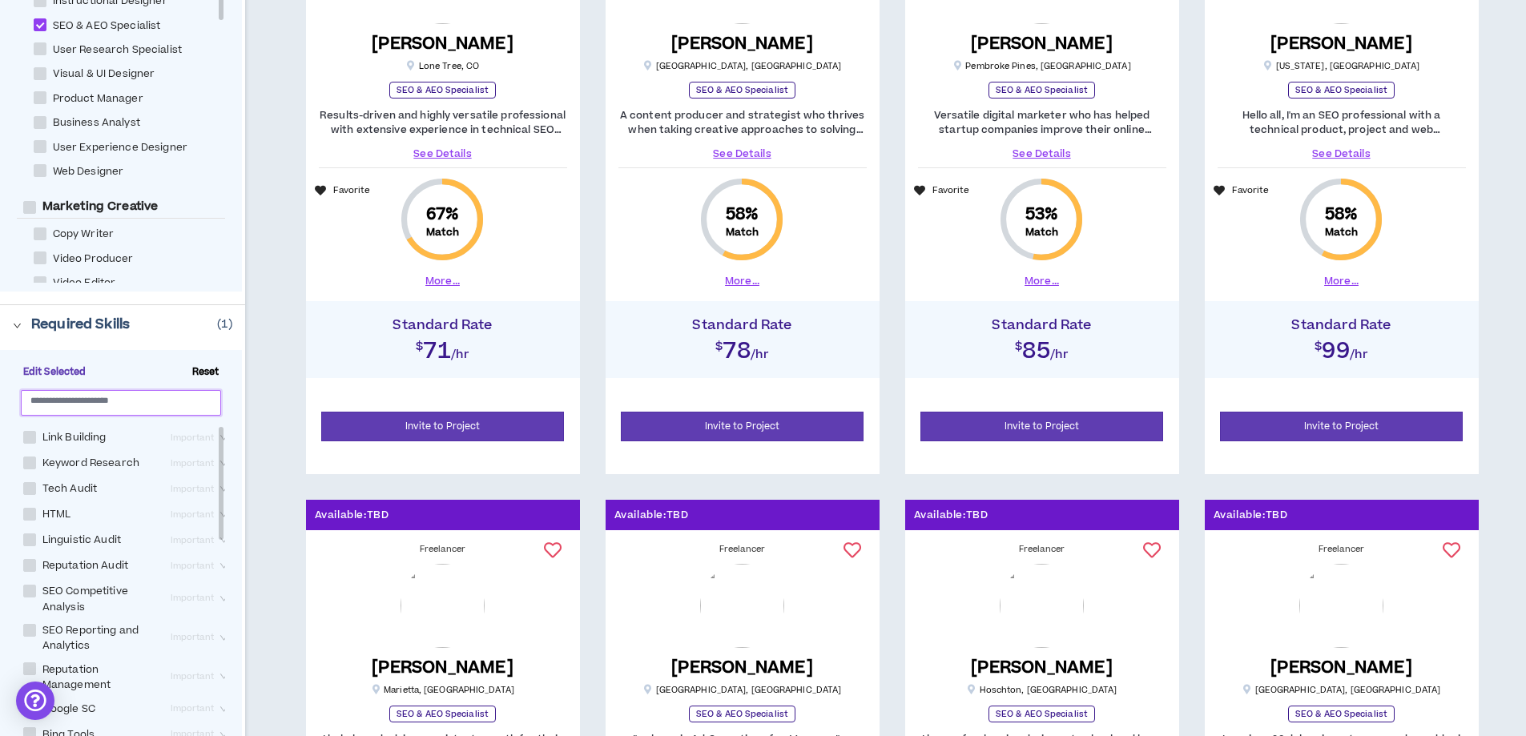
click at [154, 405] on input "text" at bounding box center [114, 400] width 168 height 12
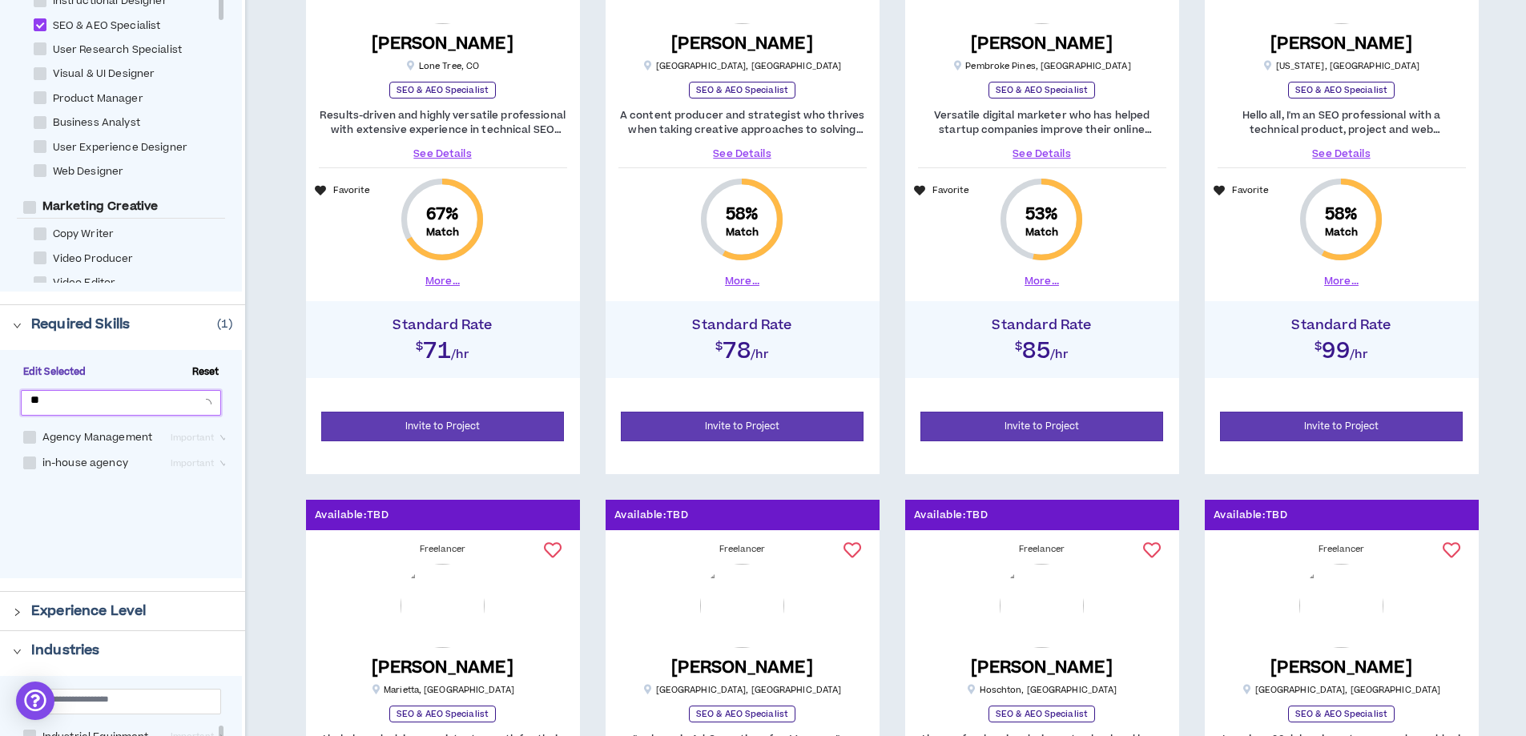
type input "*"
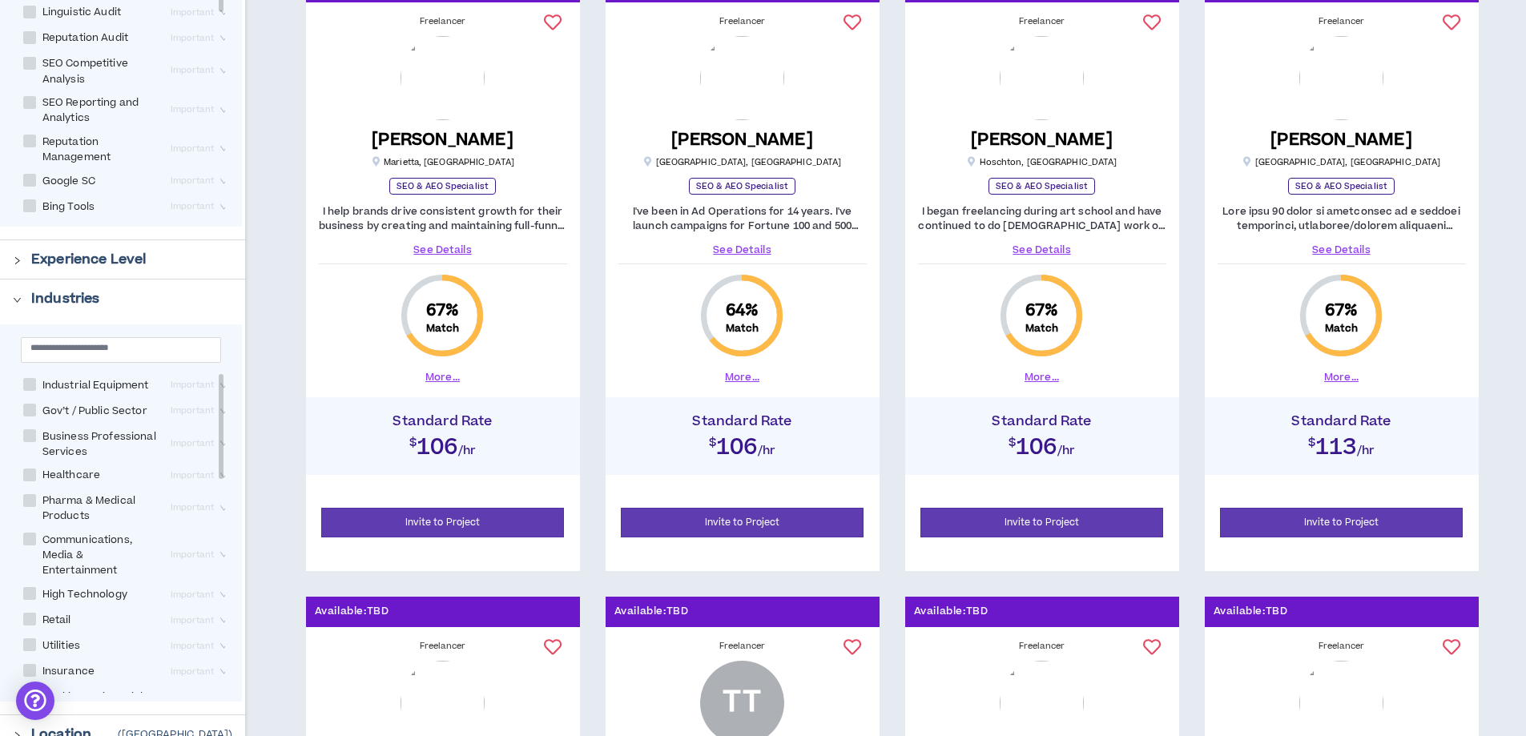
scroll to position [881, 0]
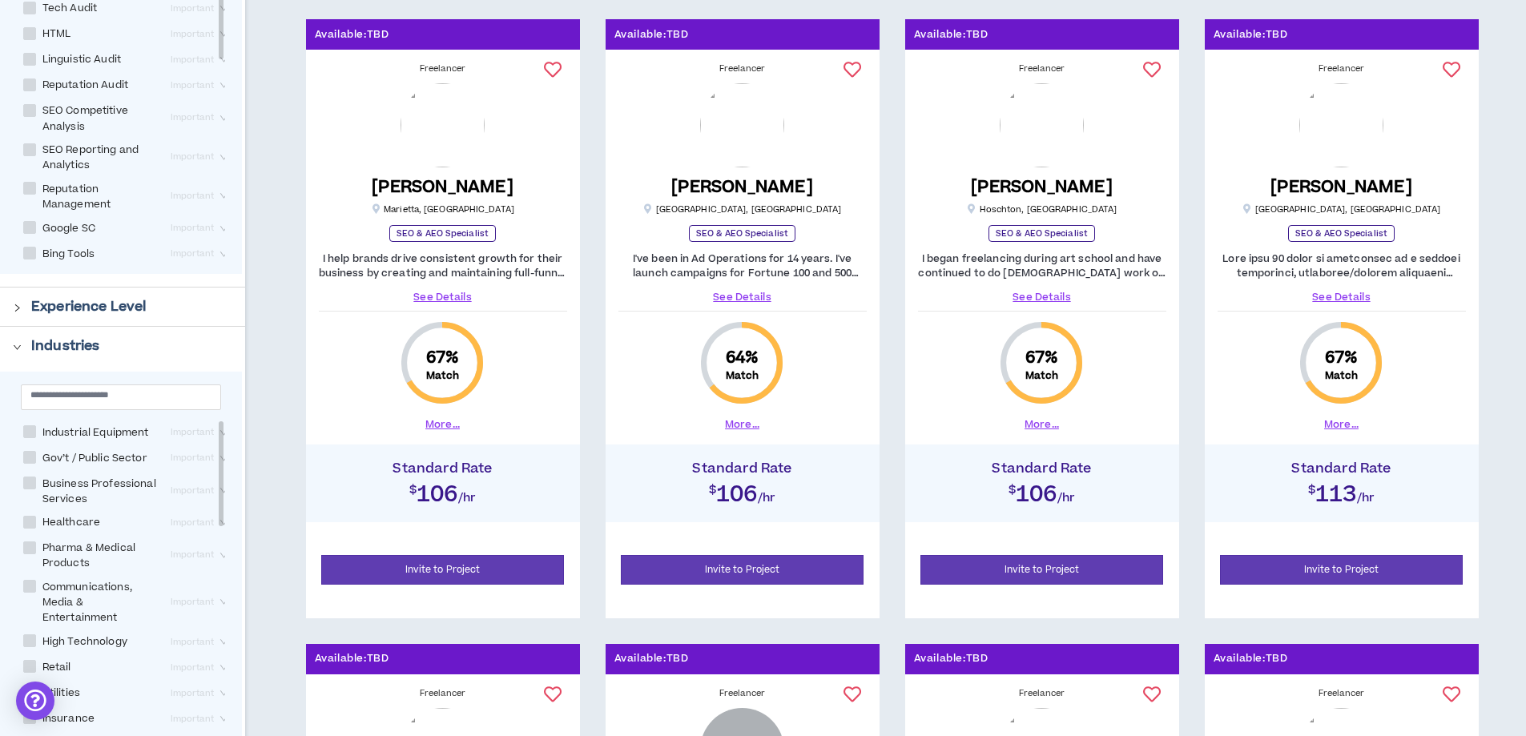
click at [742, 301] on link "See Details" at bounding box center [743, 297] width 248 height 14
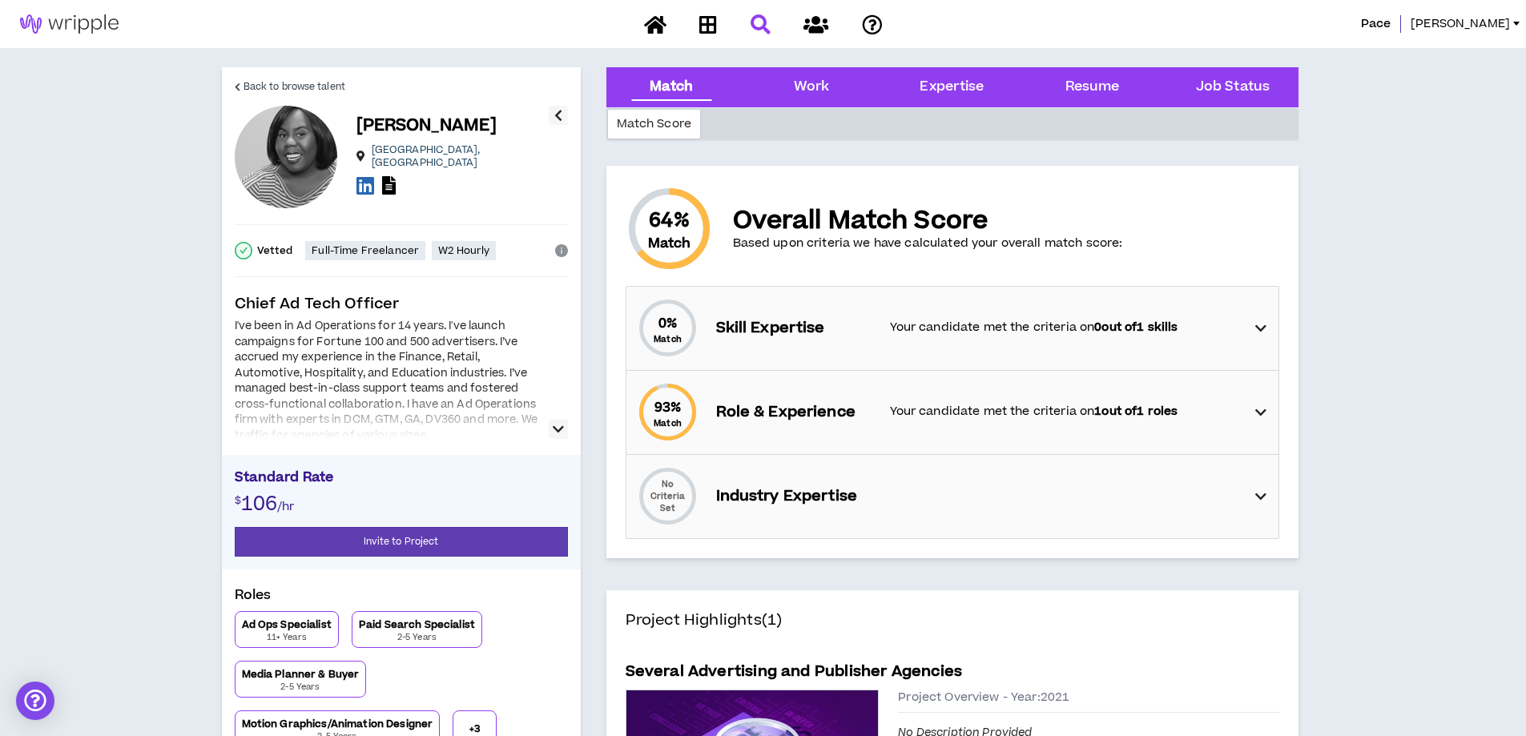
click at [562, 431] on icon "button" at bounding box center [558, 429] width 11 height 19
click at [260, 80] on span "Back to browse talent" at bounding box center [295, 86] width 102 height 15
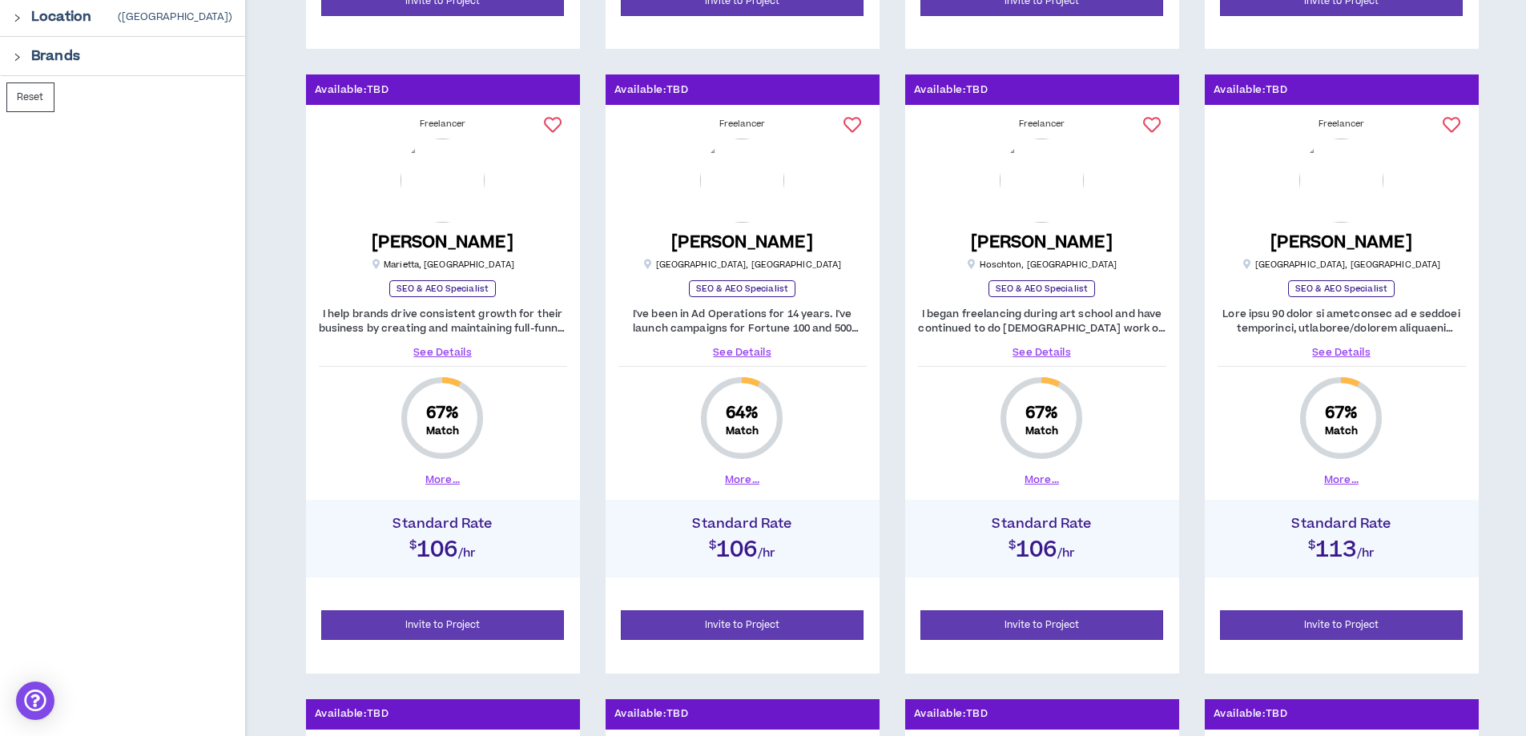
scroll to position [881, 0]
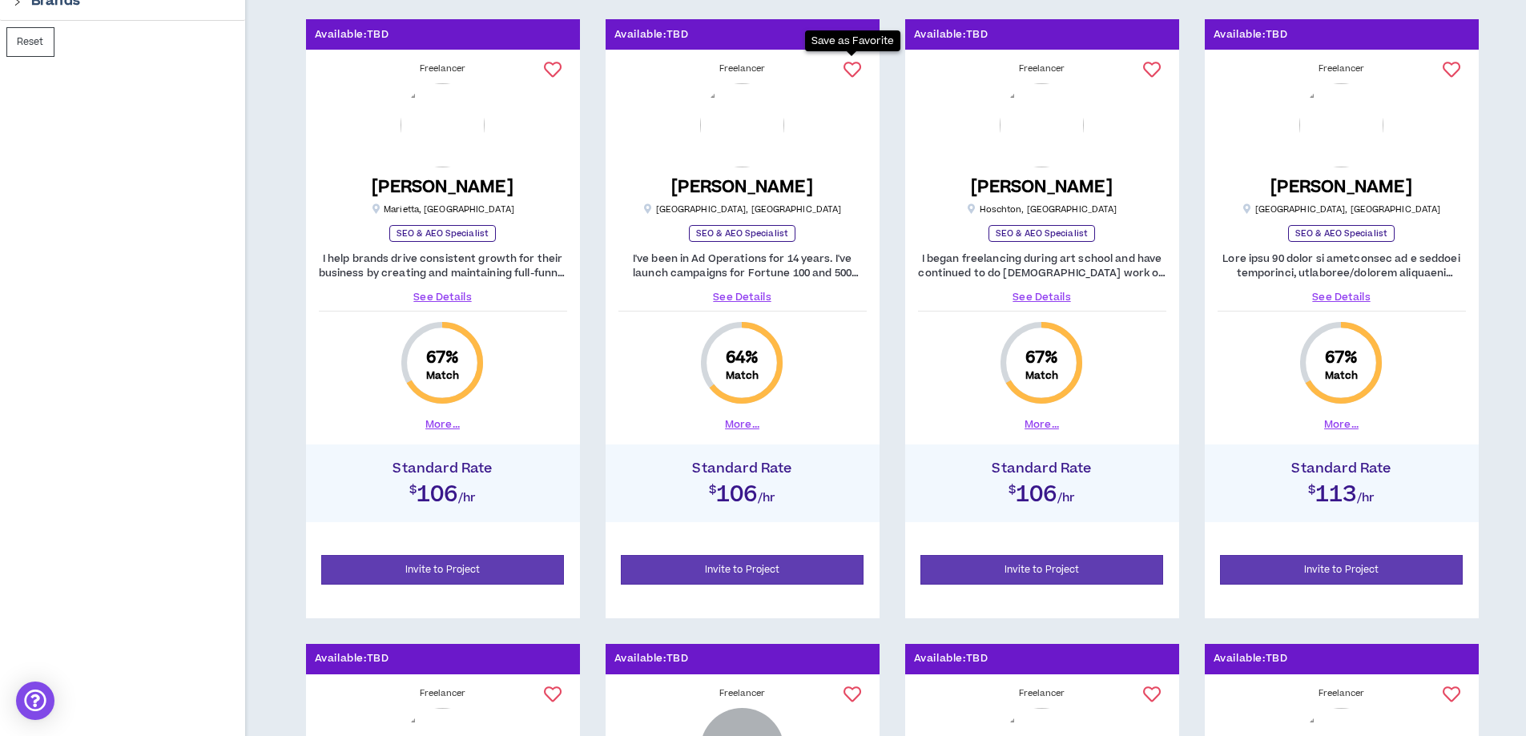
click at [857, 68] on icon at bounding box center [853, 70] width 18 height 18
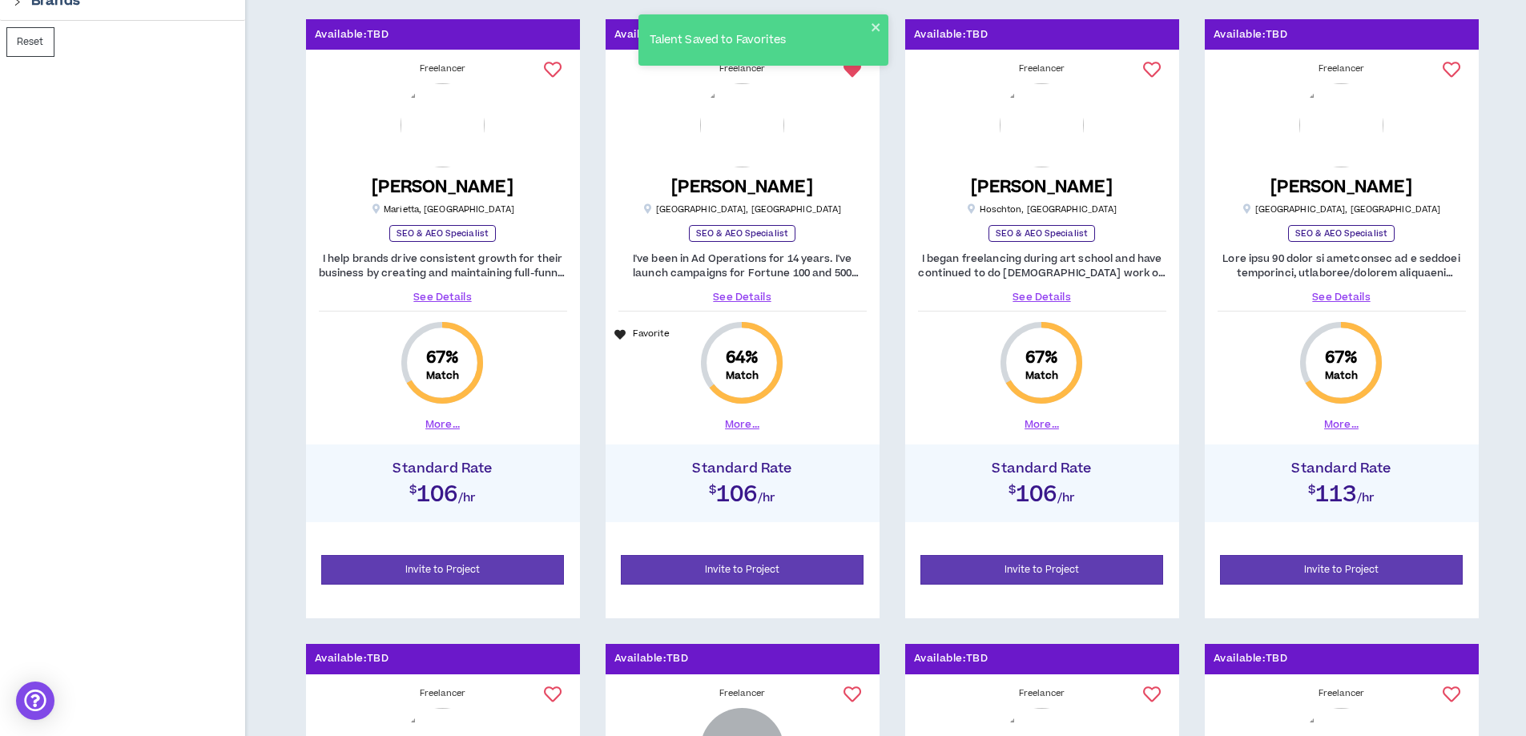
click at [1352, 297] on link "See Details" at bounding box center [1342, 297] width 248 height 14
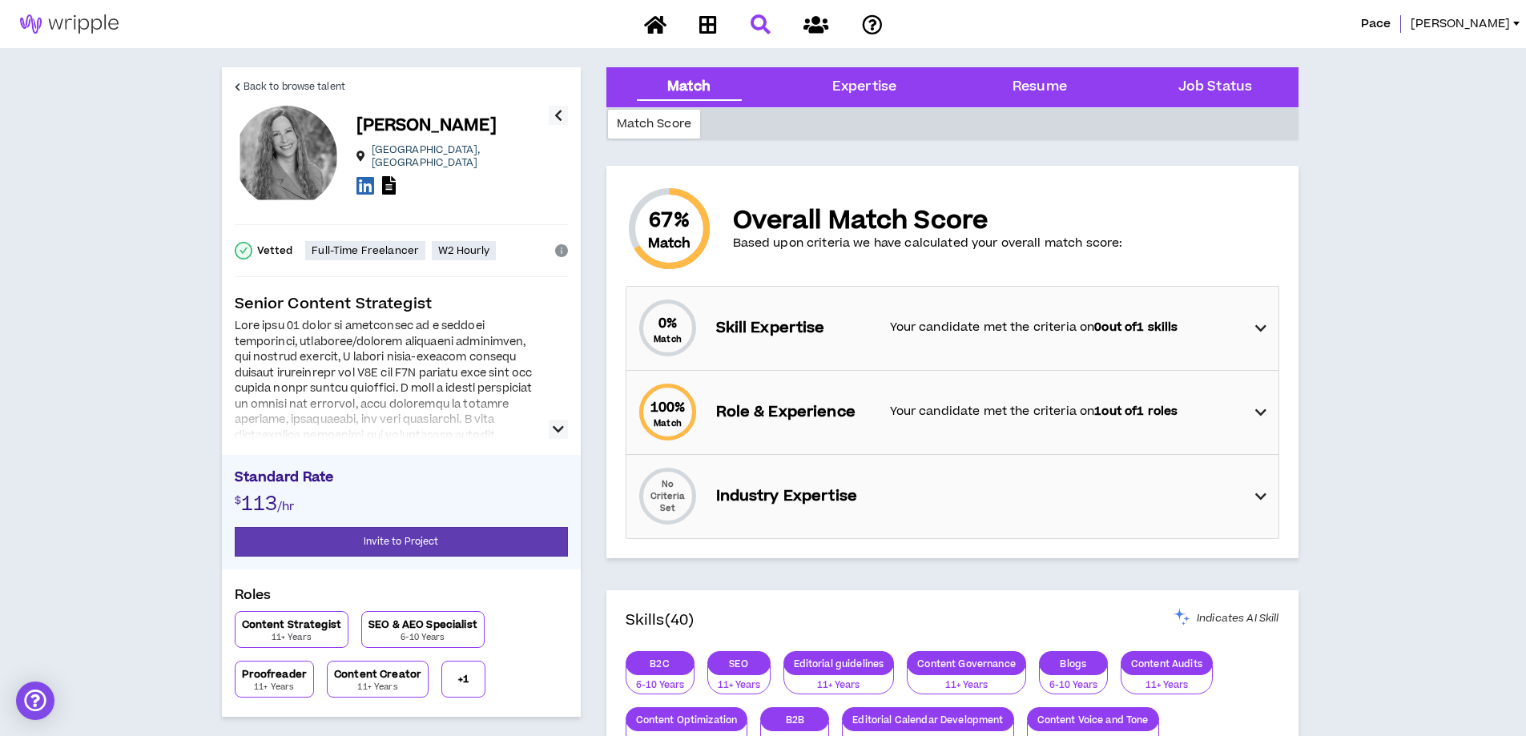
click at [571, 422] on div "Back to browse talent Jennifer D. Houston , TX Vetted Full-Time Freelancer W2 H…" at bounding box center [401, 392] width 359 height 650
click at [558, 435] on icon "button" at bounding box center [558, 429] width 11 height 19
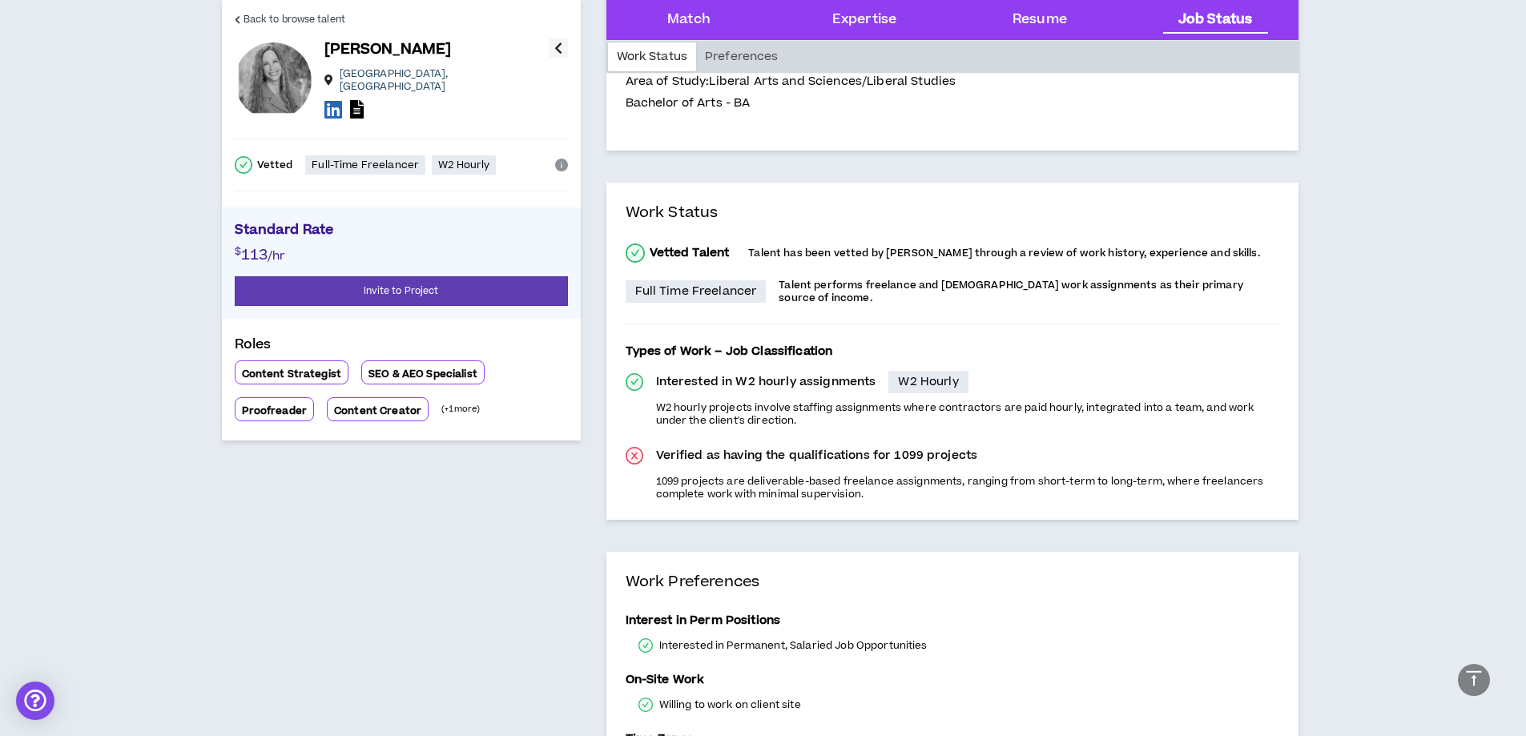
scroll to position [2163, 0]
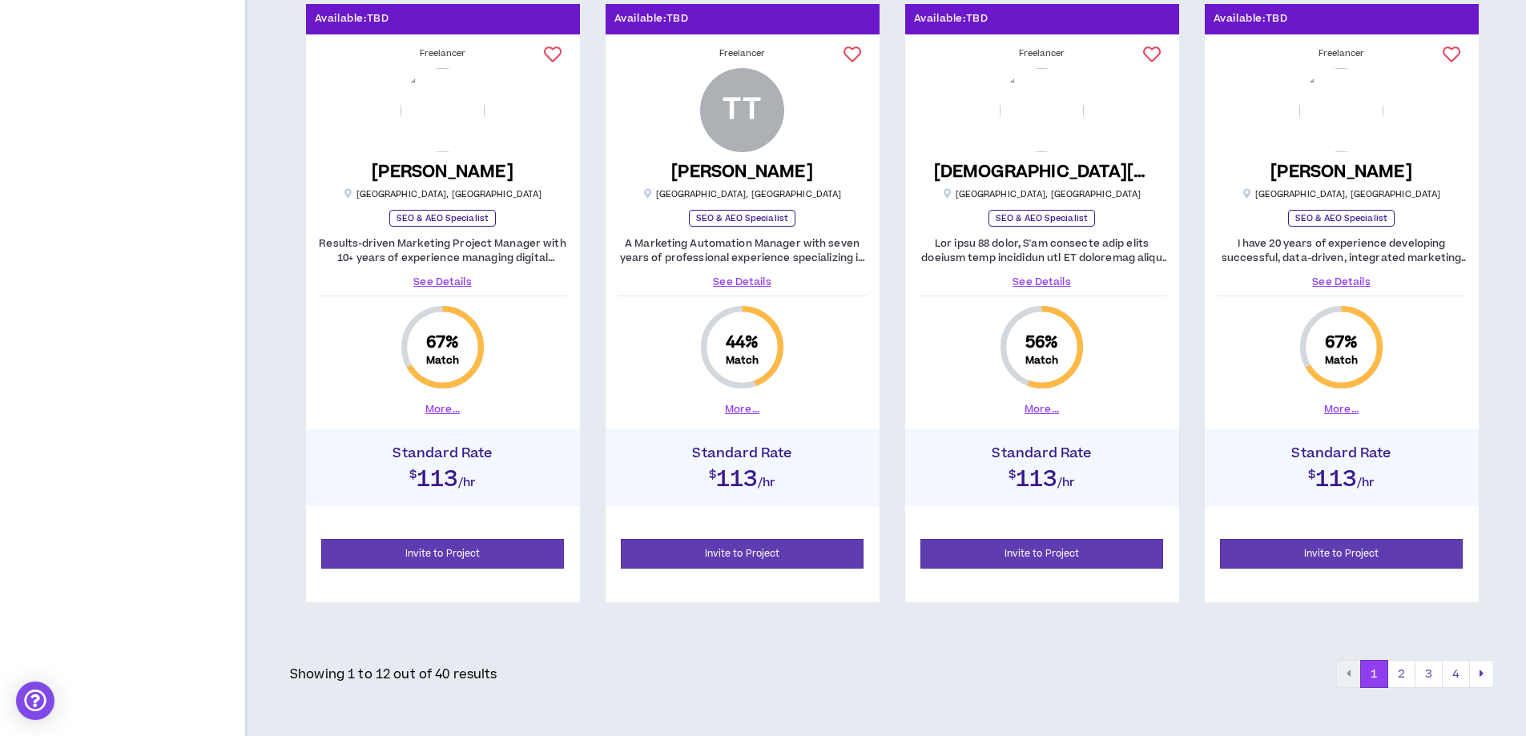
scroll to position [1522, 0]
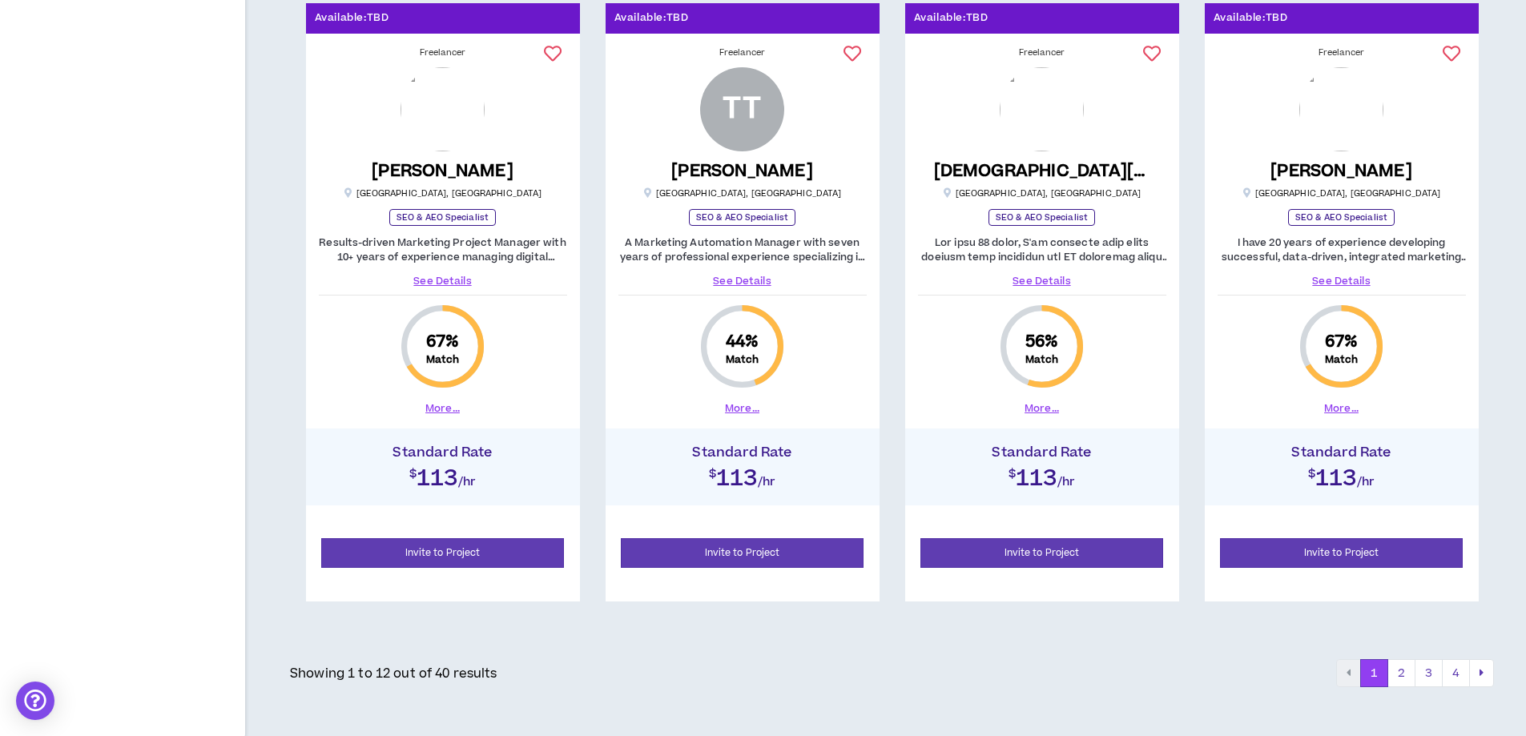
click at [760, 280] on link "See Details" at bounding box center [743, 281] width 248 height 14
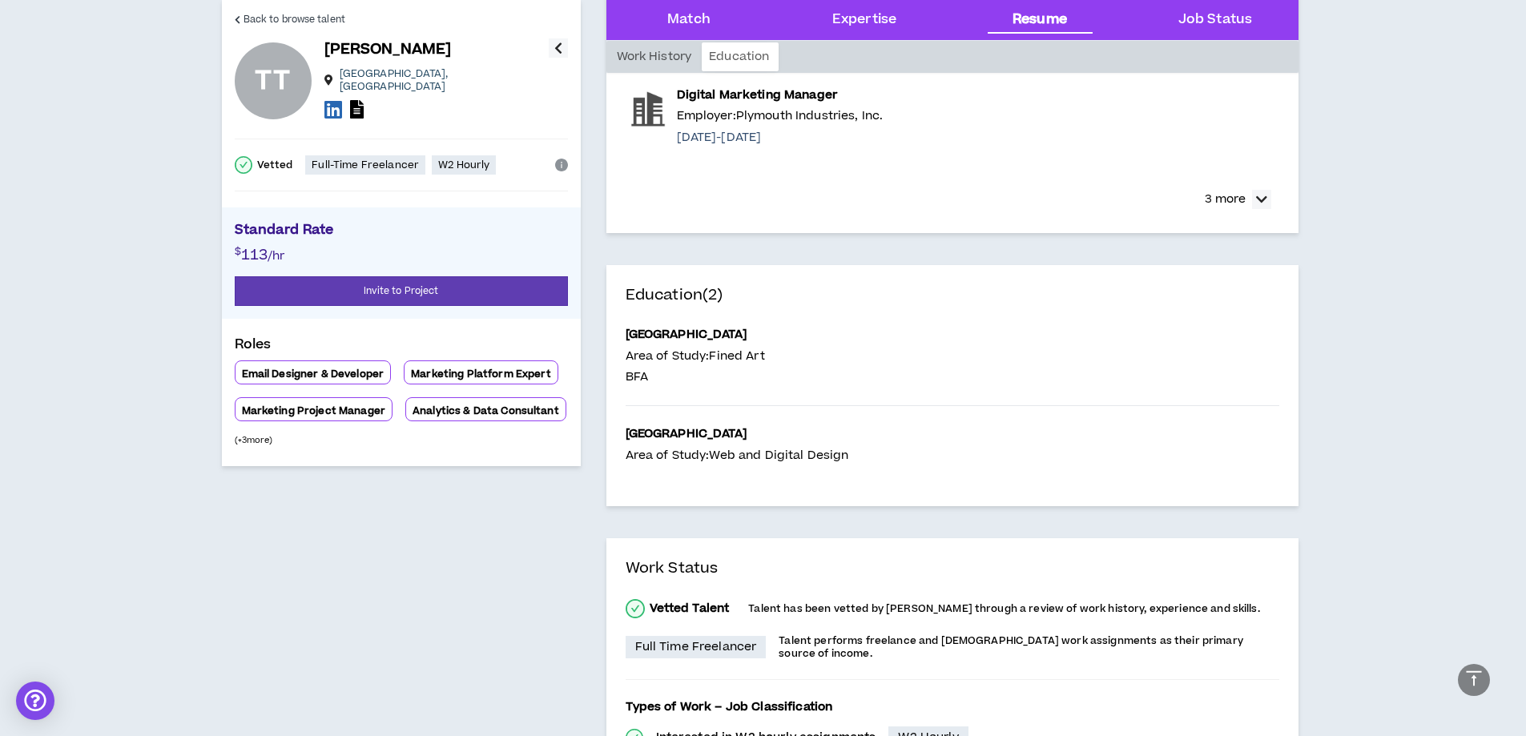
scroll to position [1683, 0]
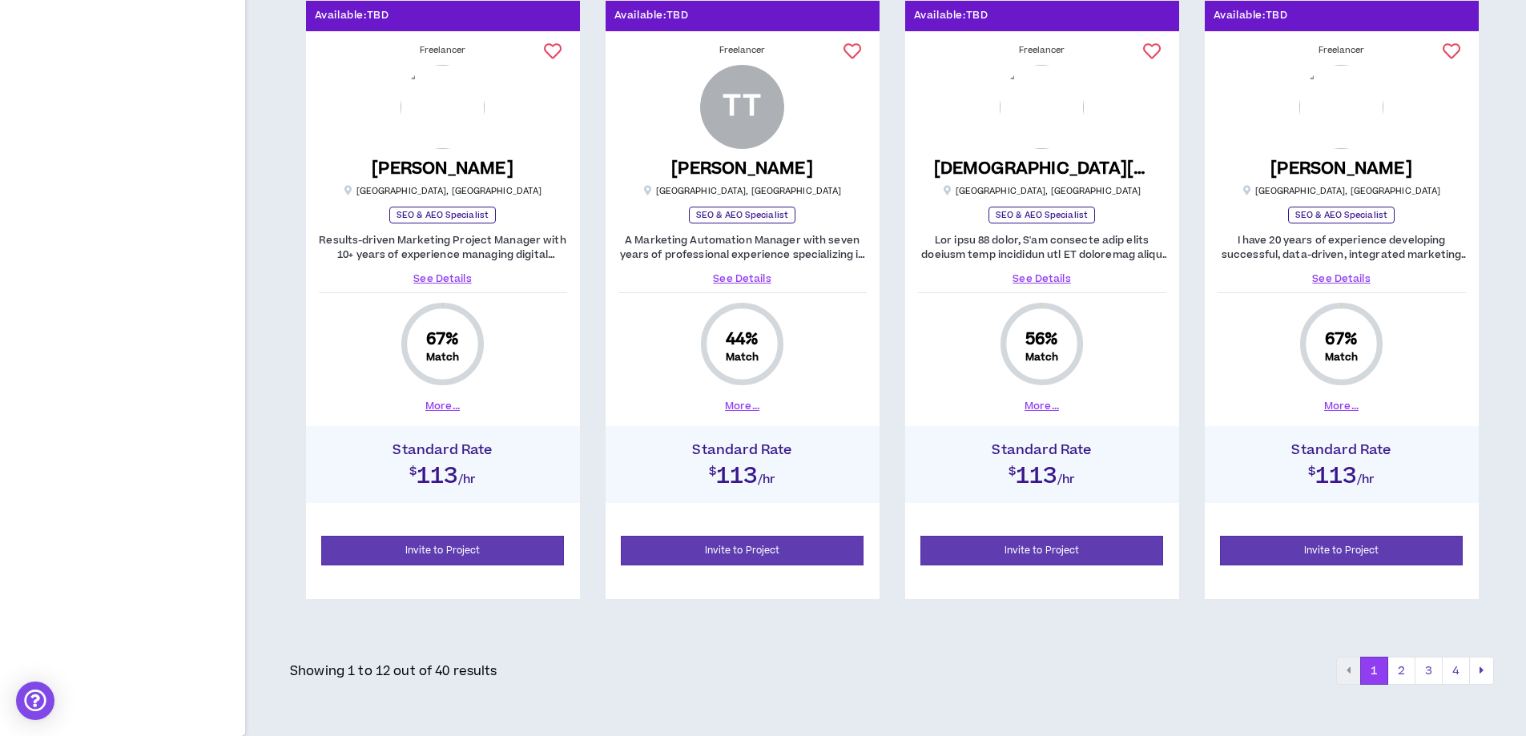
scroll to position [1522, 0]
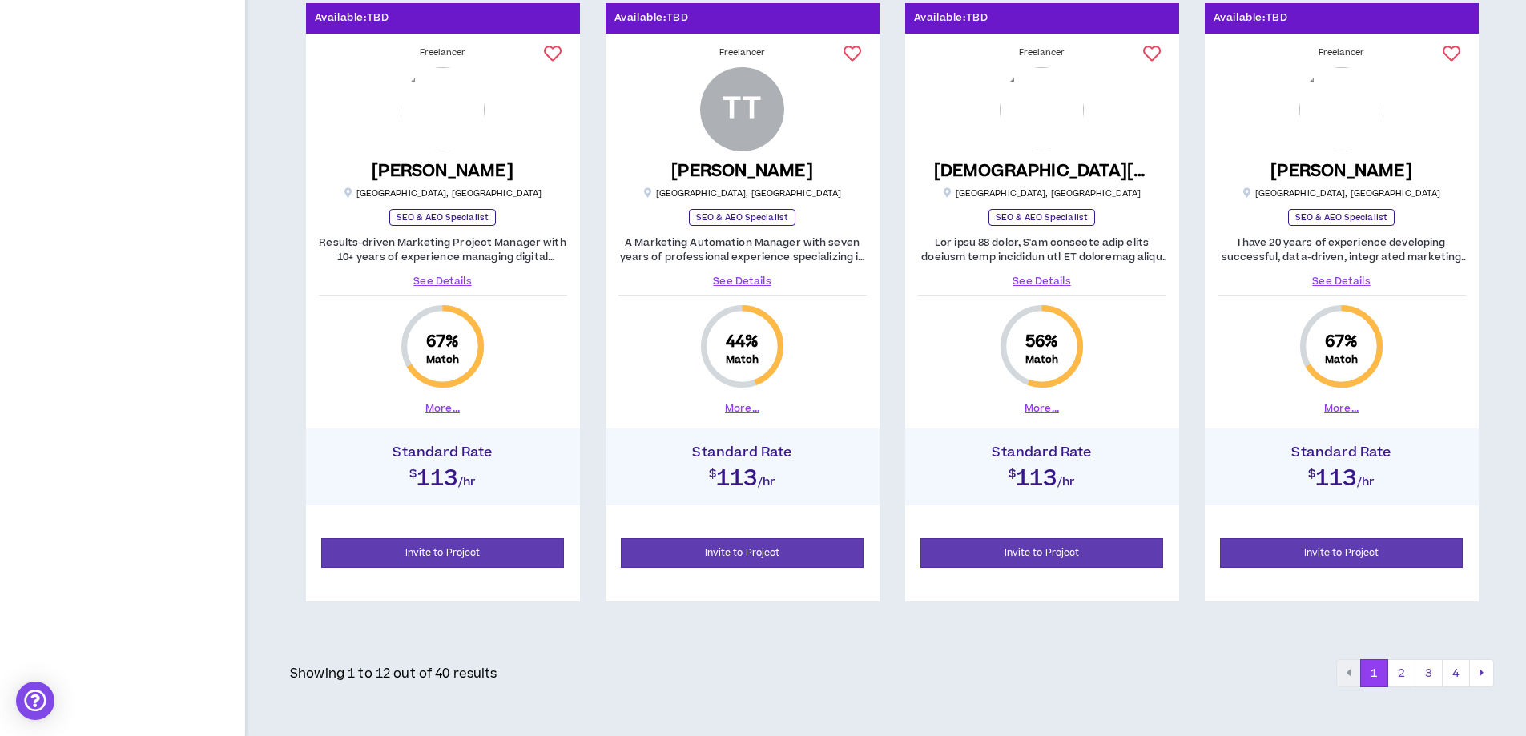
click at [1053, 279] on link "See Details" at bounding box center [1042, 281] width 248 height 14
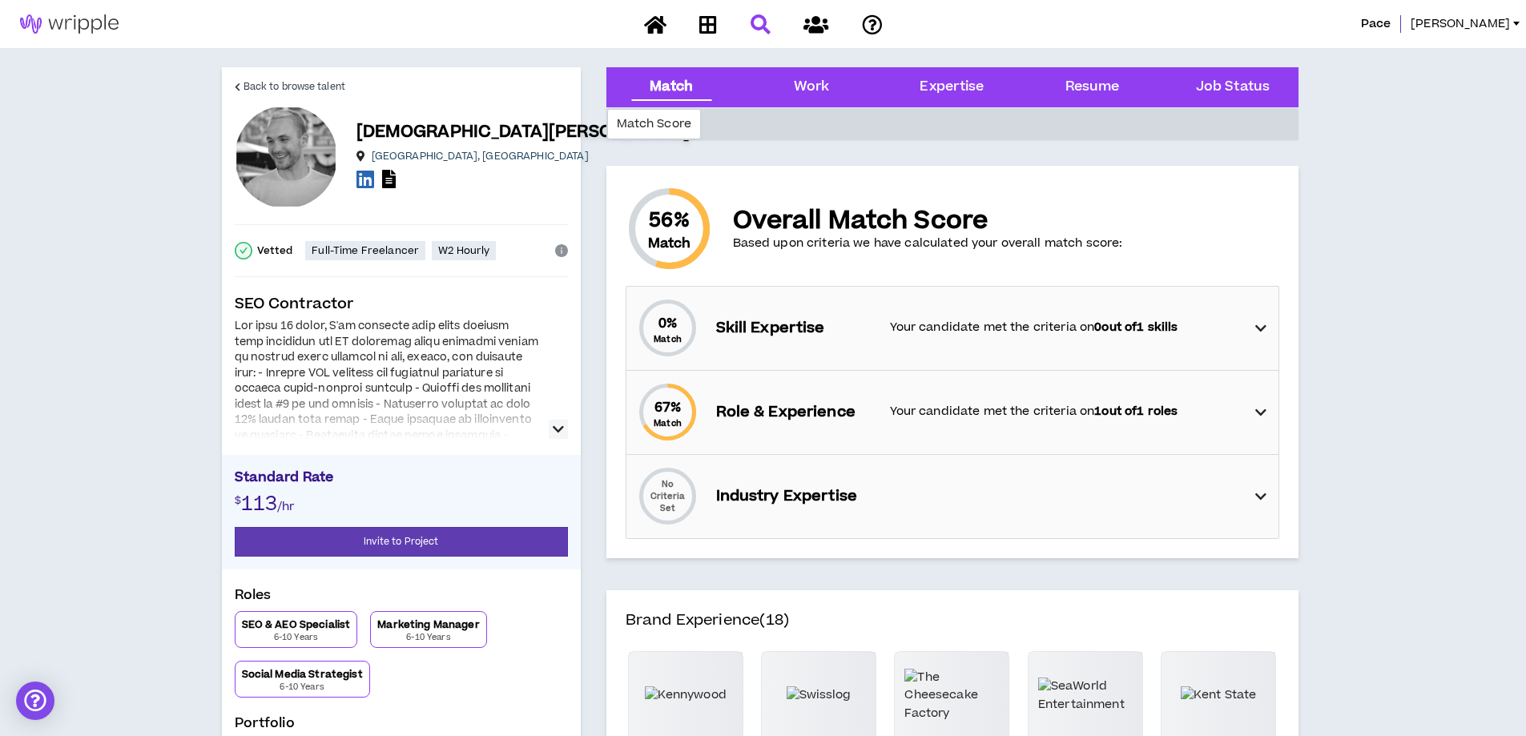
click at [558, 432] on icon "button" at bounding box center [558, 429] width 11 height 19
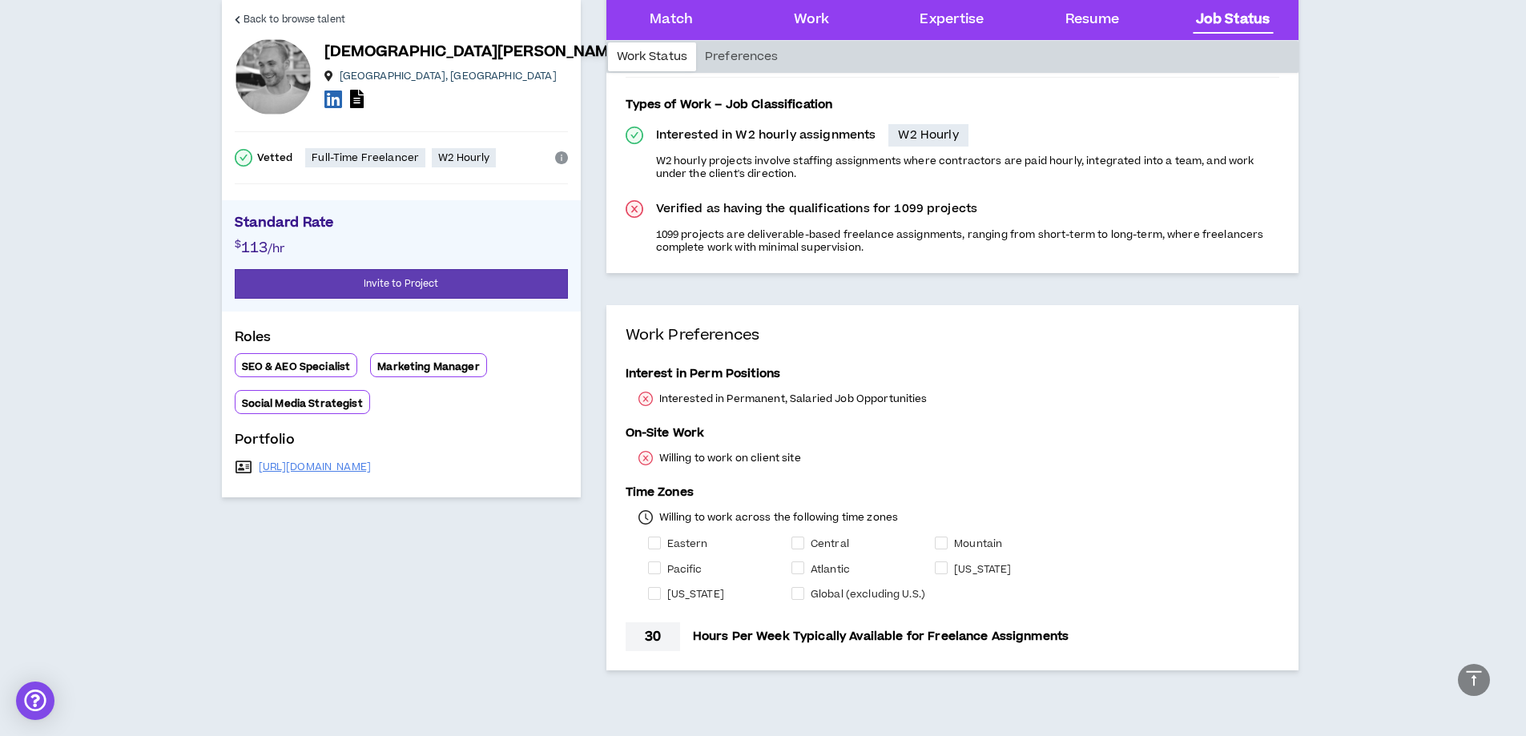
scroll to position [3505, 0]
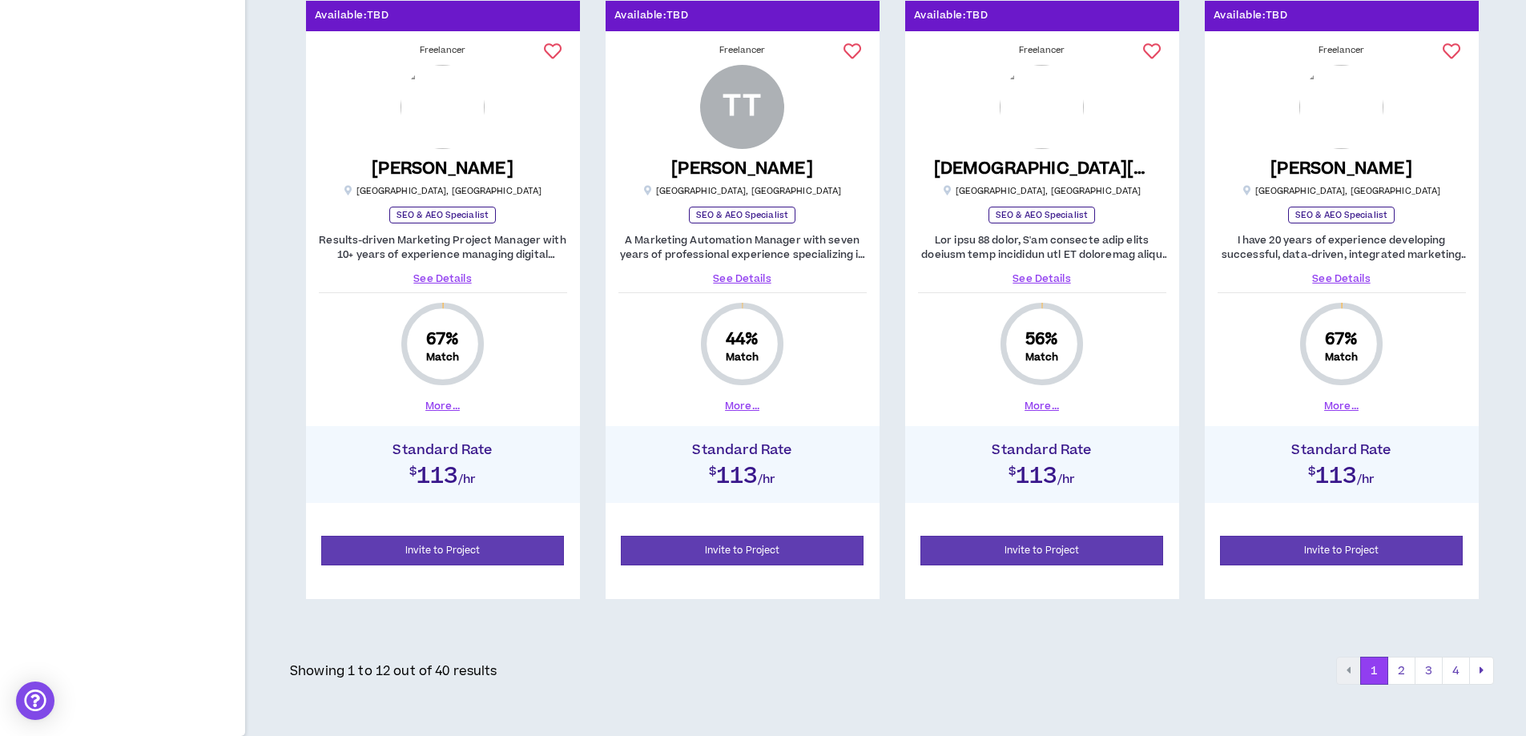
scroll to position [1522, 0]
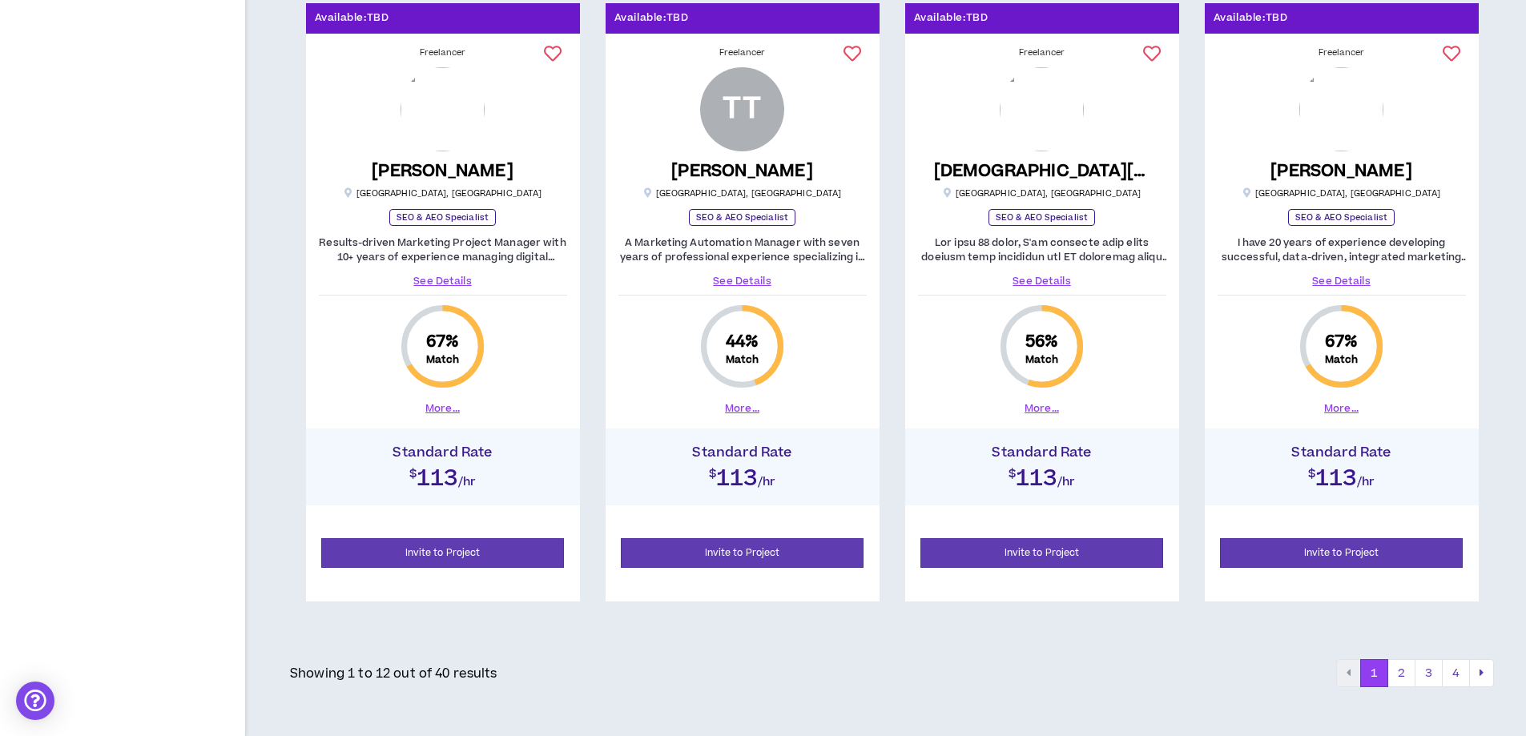
click at [1151, 53] on icon at bounding box center [1152, 54] width 18 height 18
click at [1351, 280] on link "See Details" at bounding box center [1342, 281] width 248 height 14
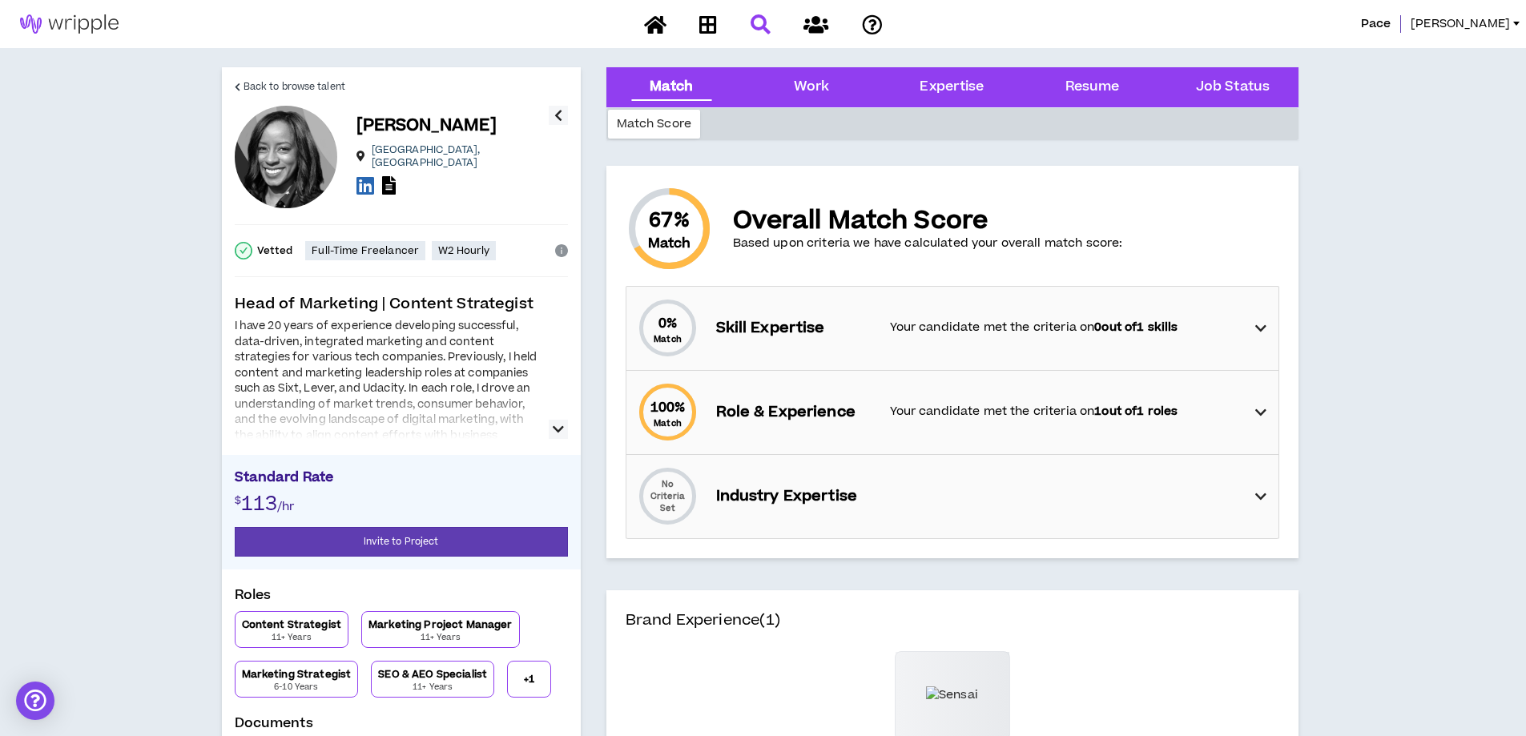
click at [564, 423] on button "button" at bounding box center [558, 429] width 19 height 19
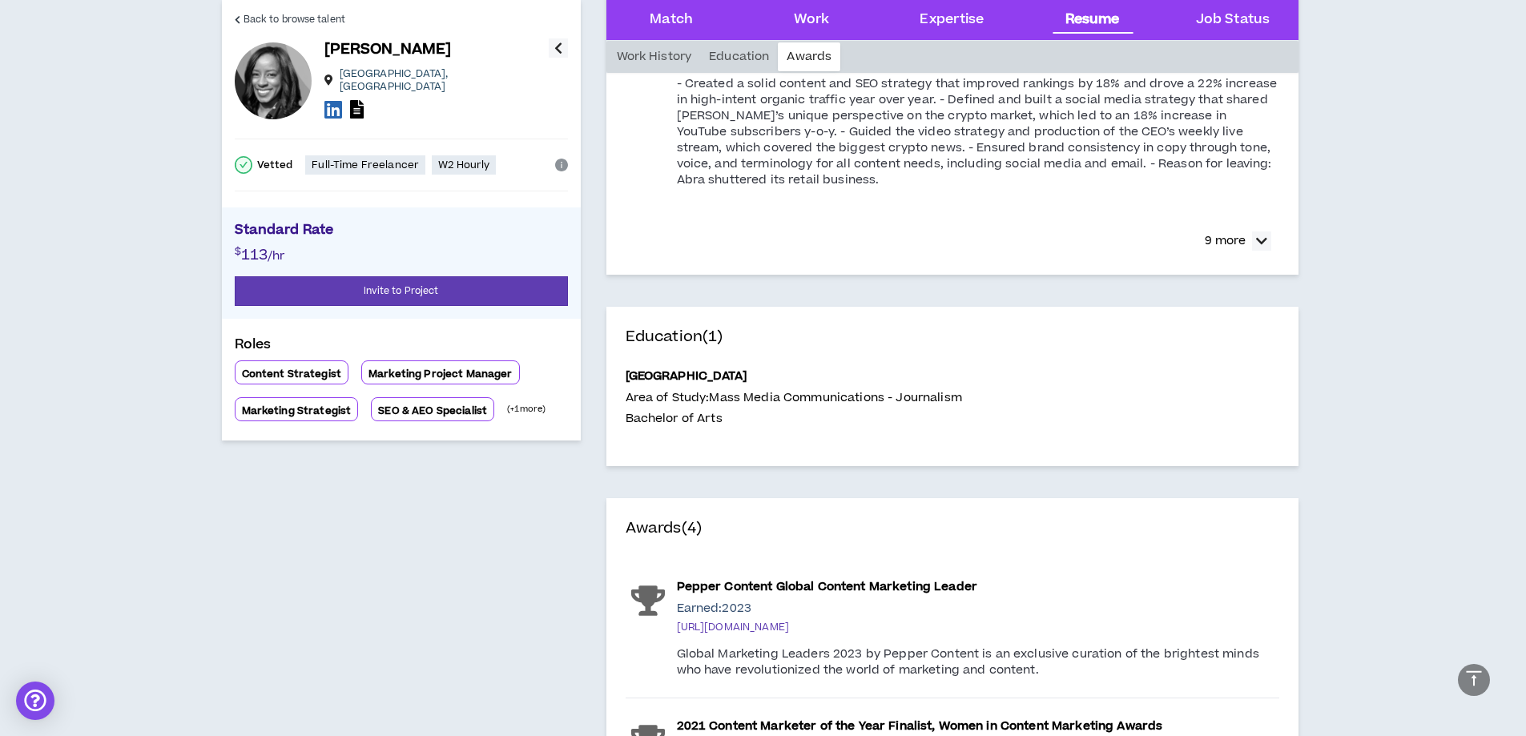
scroll to position [2363, 0]
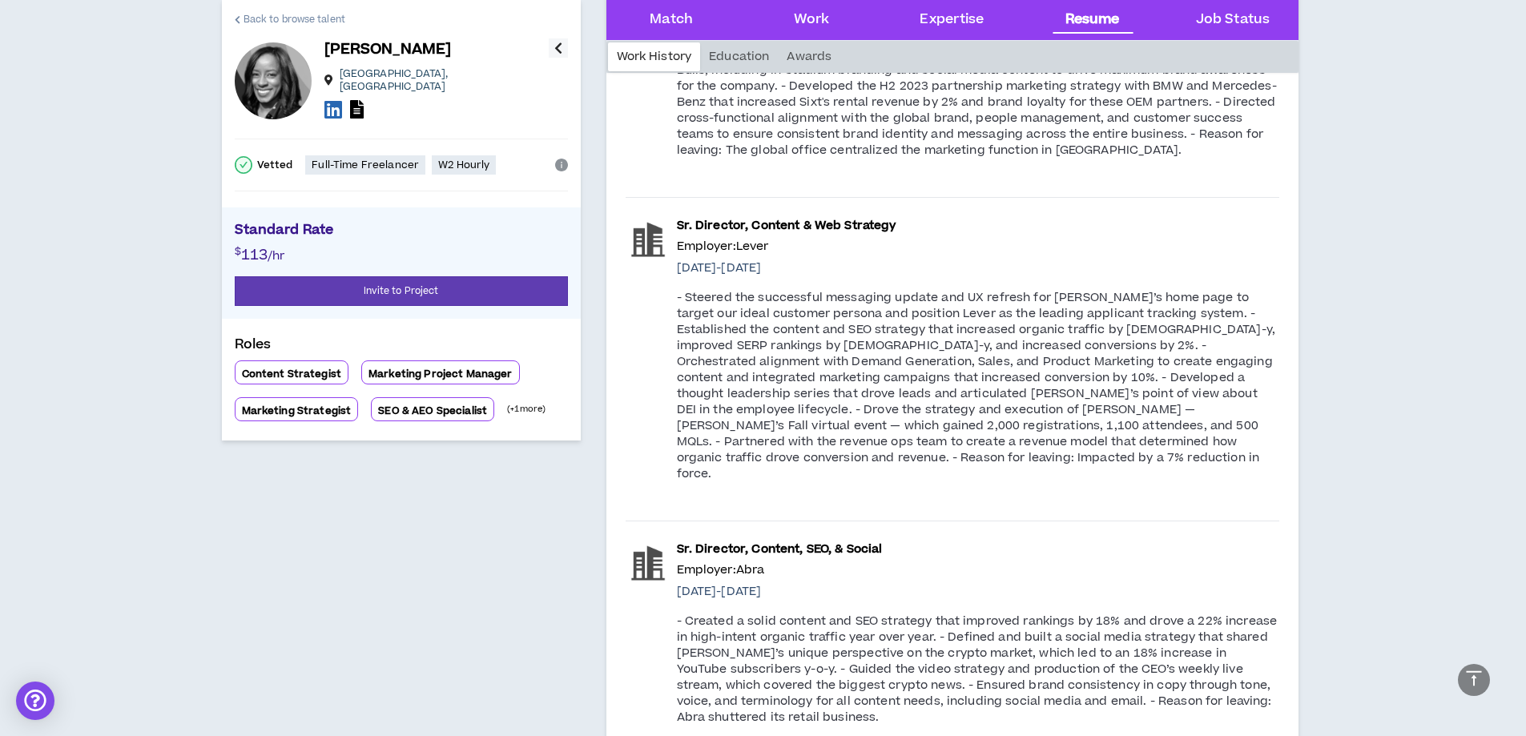
click at [292, 23] on span "Back to browse talent" at bounding box center [295, 19] width 102 height 15
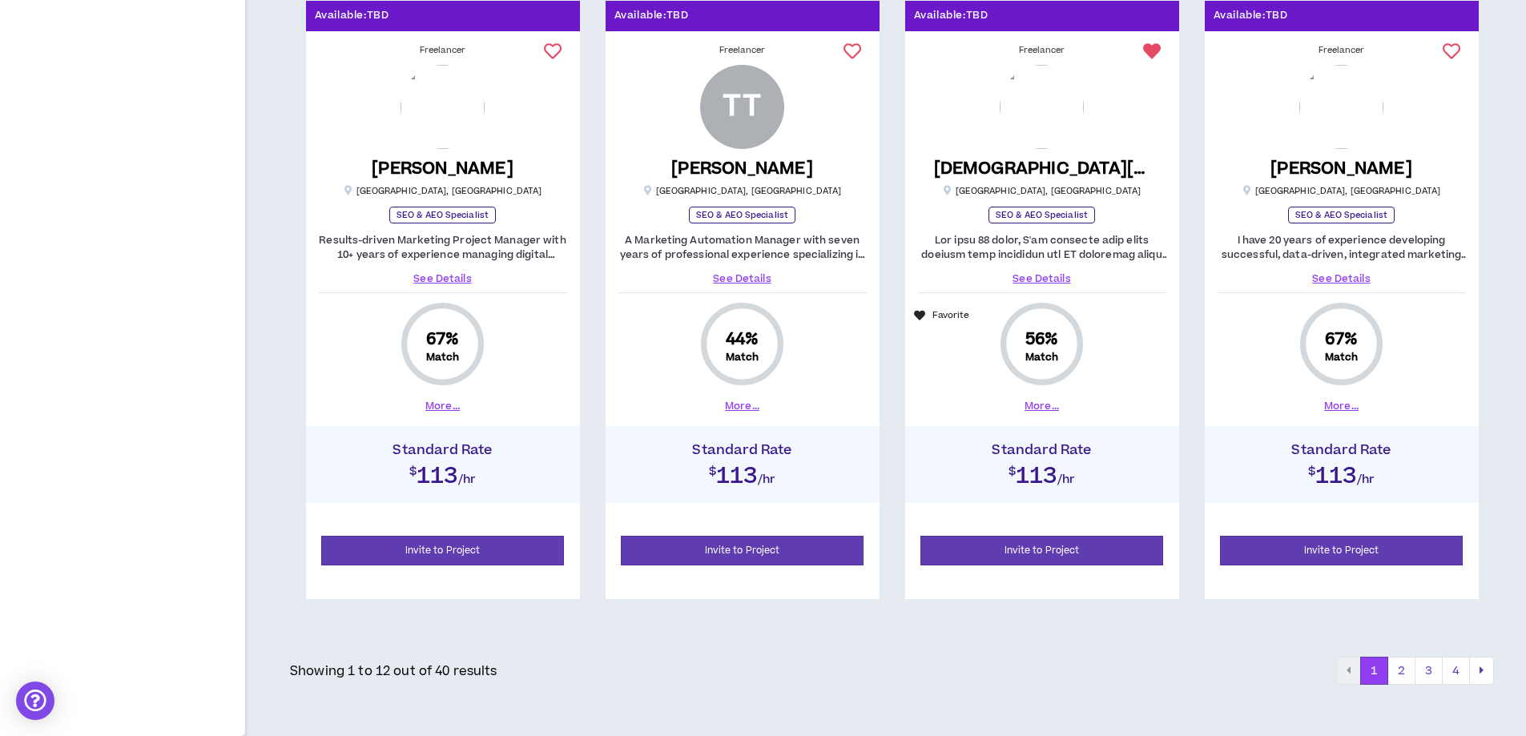
scroll to position [1522, 0]
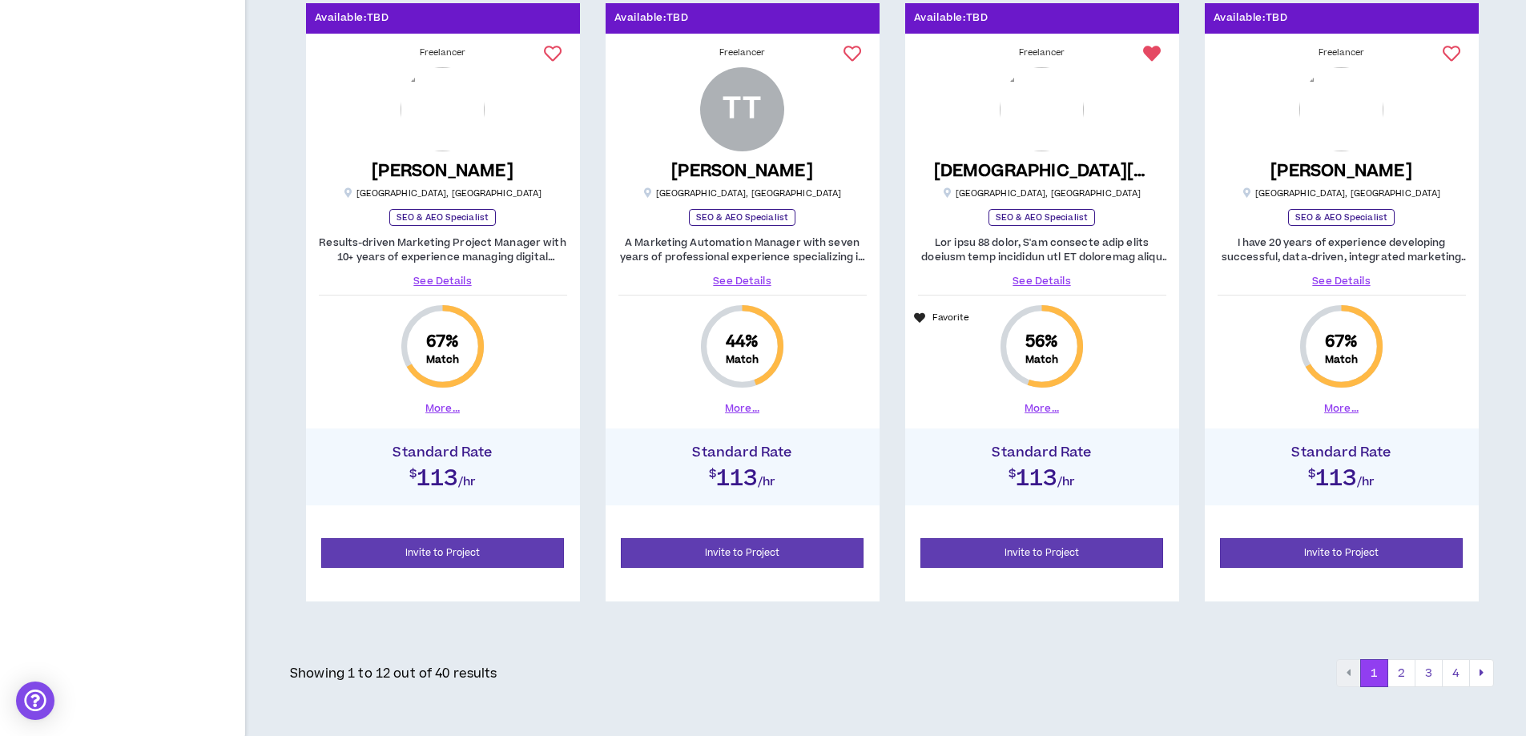
click at [1458, 53] on icon at bounding box center [1452, 54] width 18 height 18
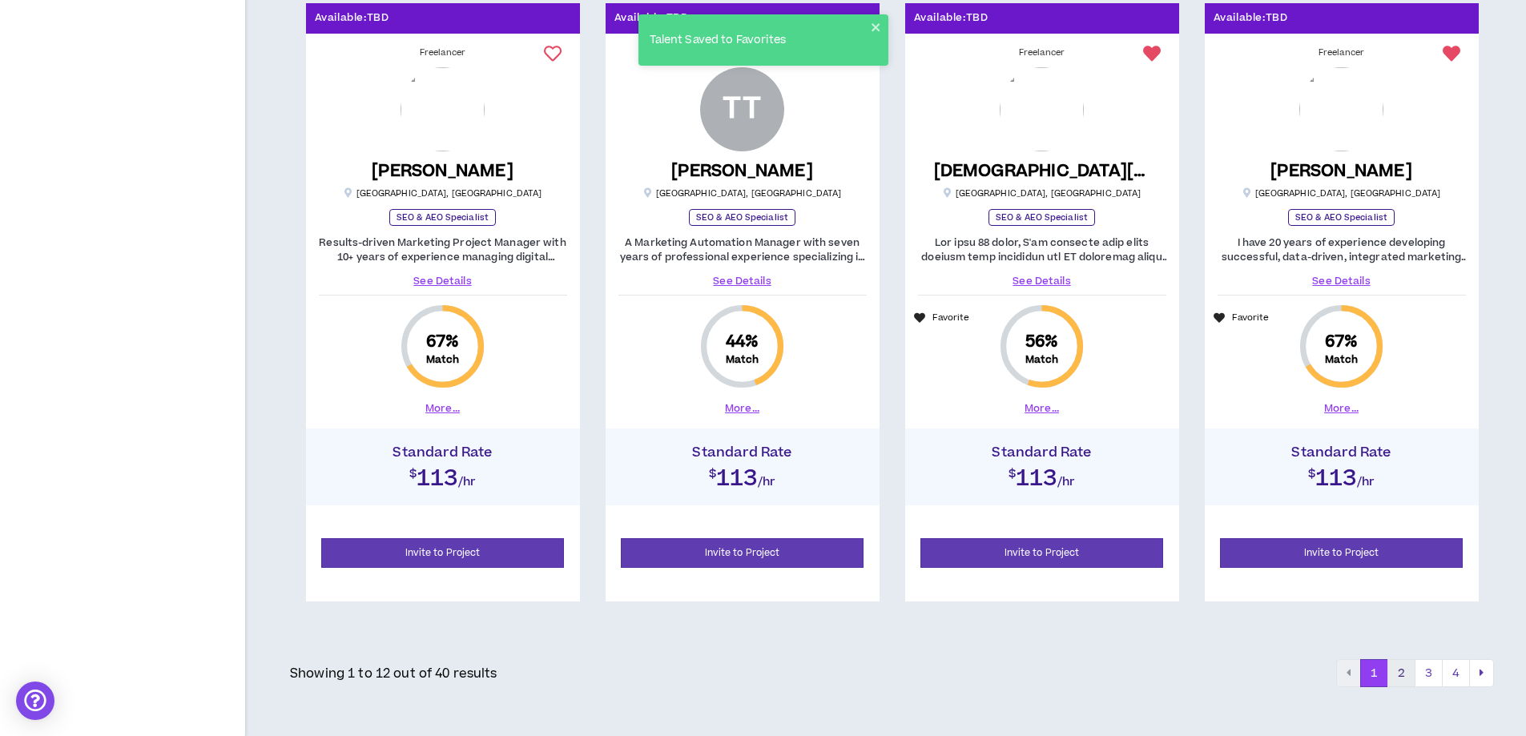
click at [1394, 675] on button "2" at bounding box center [1402, 673] width 28 height 29
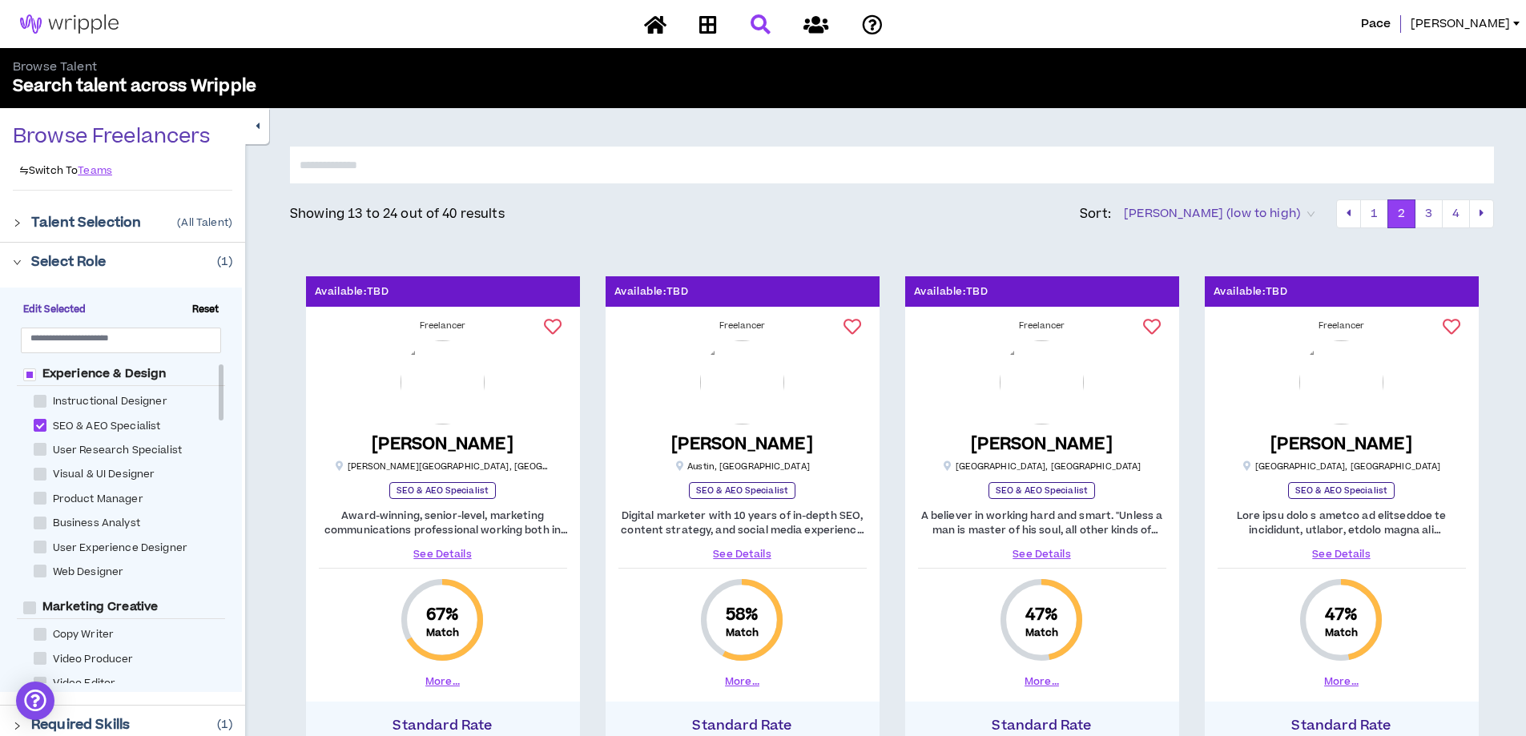
click at [1288, 215] on span "Bill Rate (low to high)" at bounding box center [1219, 214] width 191 height 24
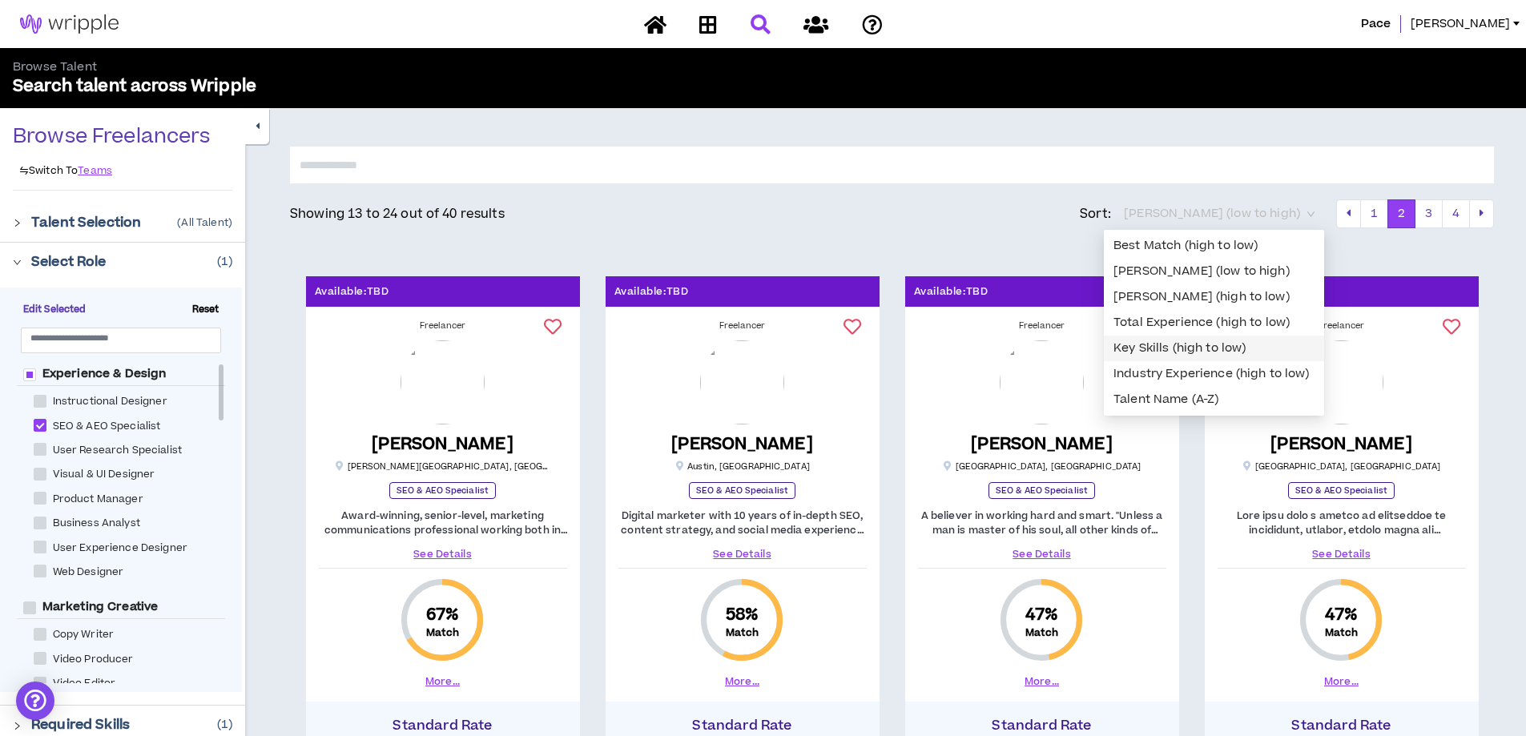
click at [1236, 351] on div "Key Skills (high to low)" at bounding box center [1214, 349] width 201 height 18
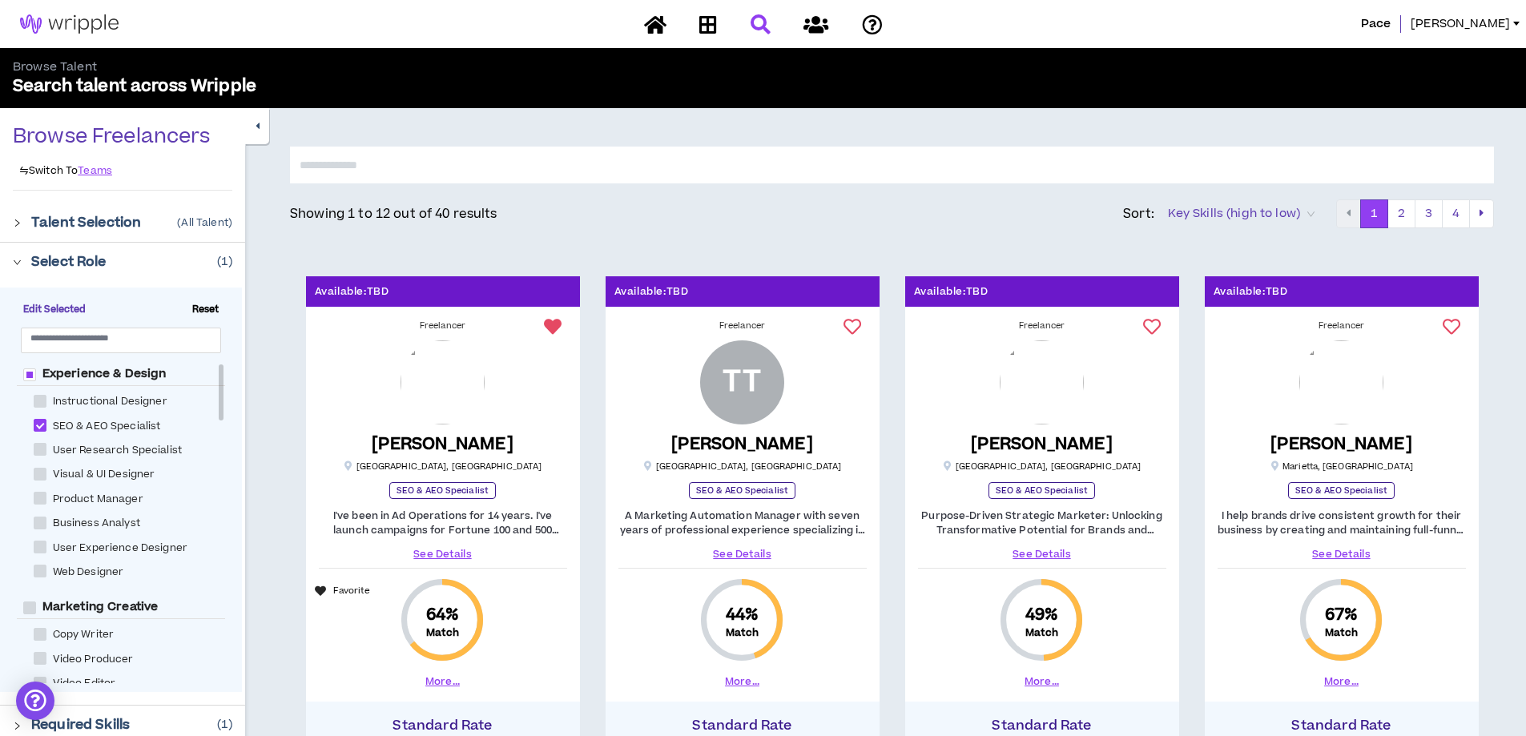
click at [865, 212] on div "Showing 1 to 12 out of 40 results Sort: Key Skills (high to low)" at bounding box center [813, 214] width 1046 height 26
click at [827, 27] on icon at bounding box center [816, 24] width 25 height 20
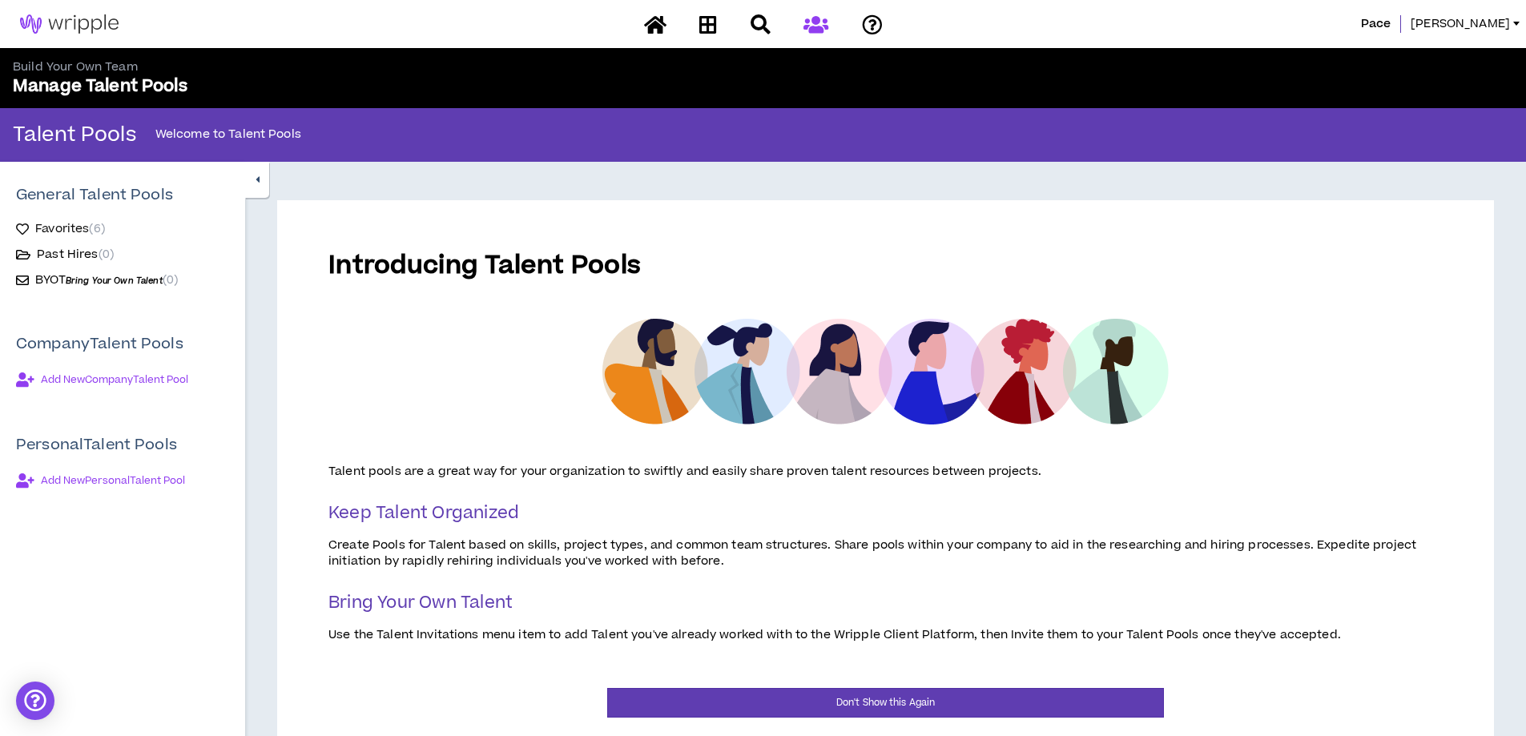
click at [103, 225] on span "( 6 )" at bounding box center [96, 228] width 15 height 17
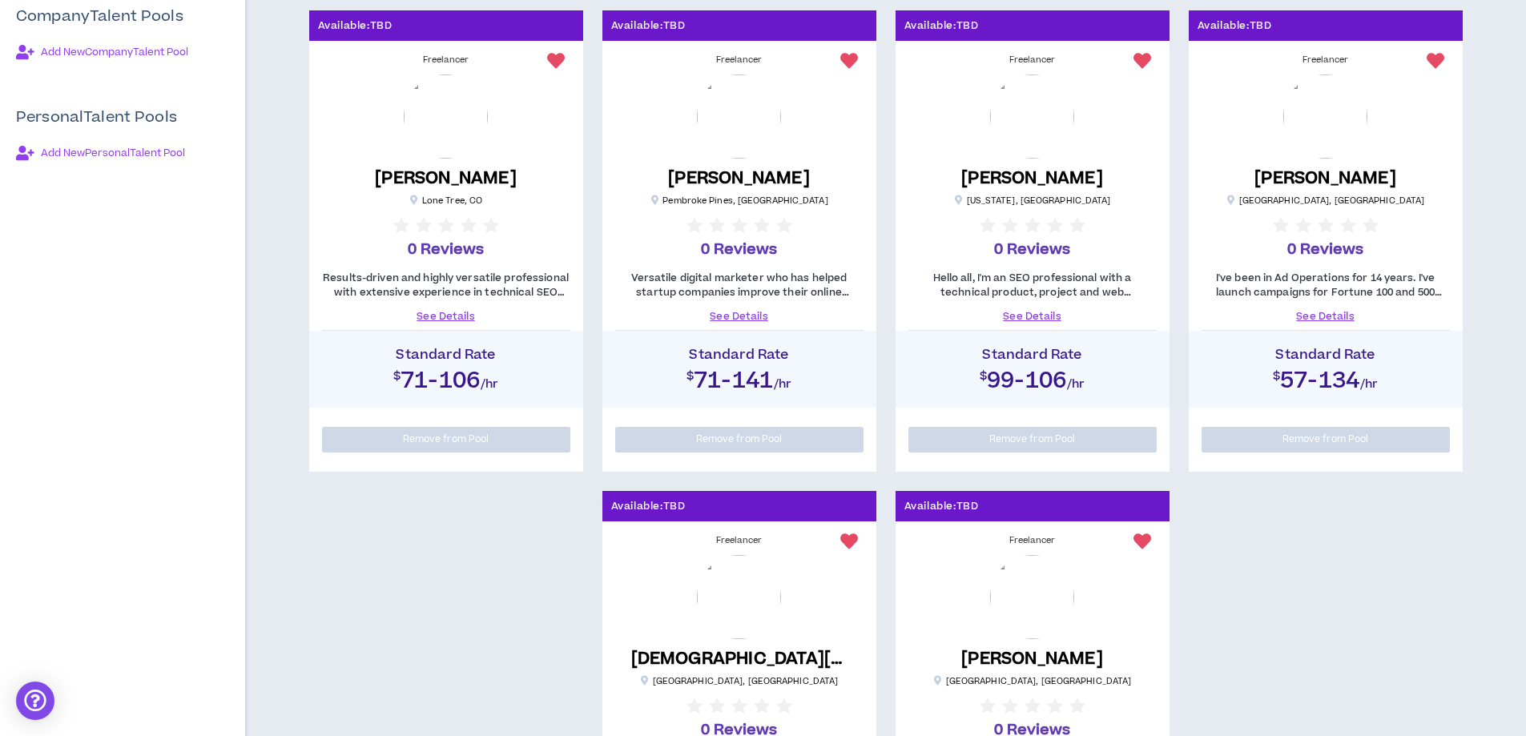
scroll to position [240, 0]
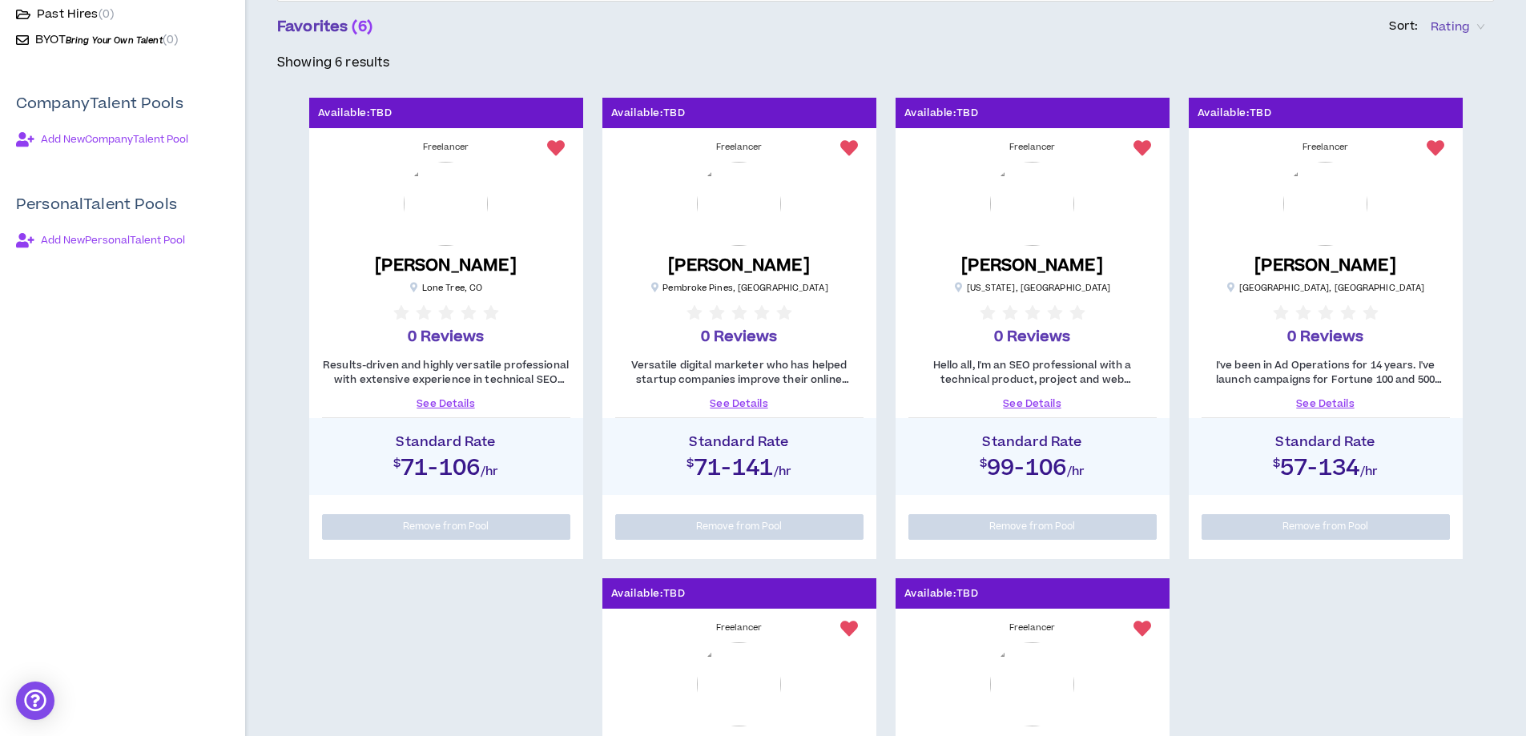
click at [479, 394] on div "Results-driven and highly versatile professional with extensive experience in t…" at bounding box center [446, 384] width 248 height 53
click at [457, 402] on link "See Details" at bounding box center [446, 404] width 248 height 14
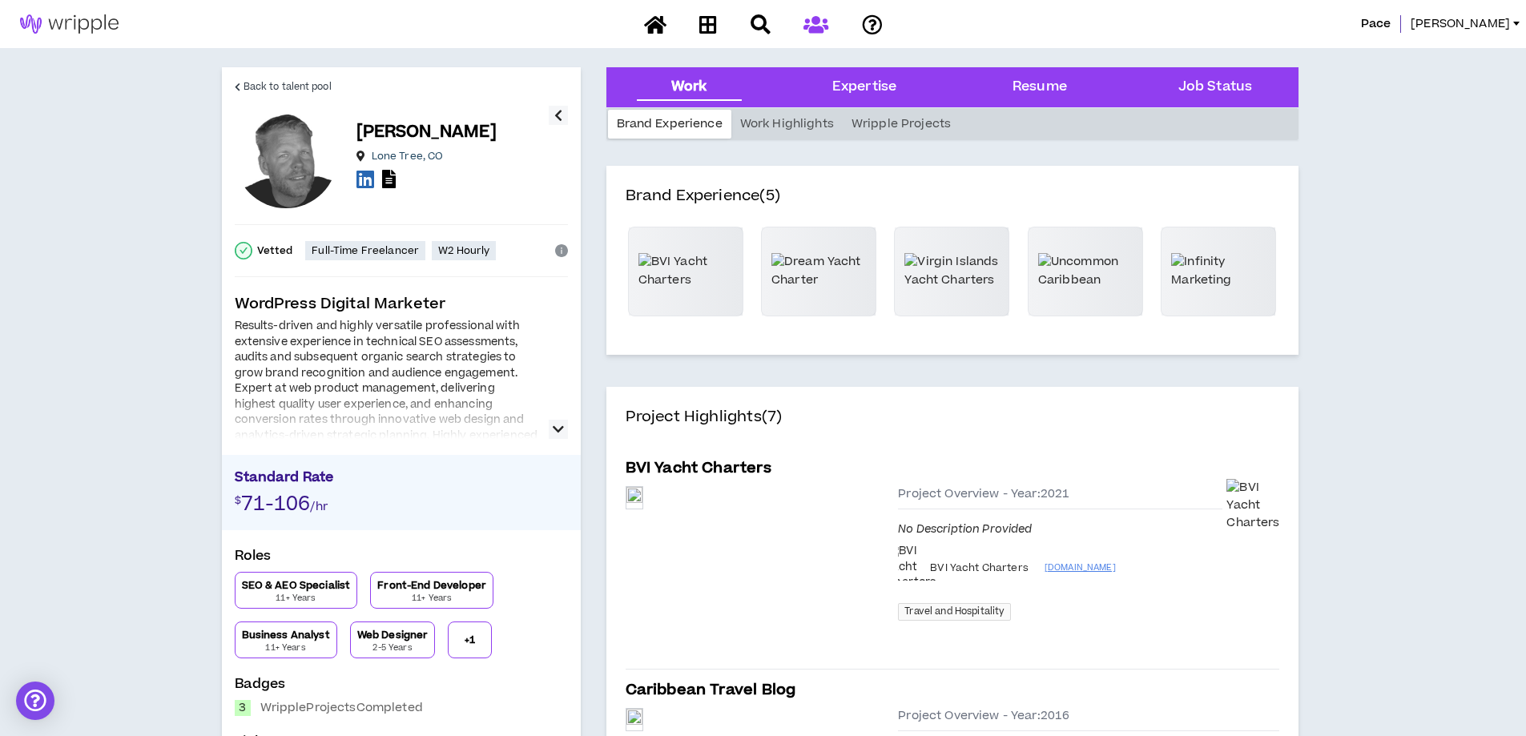
click at [556, 426] on icon "button" at bounding box center [558, 429] width 11 height 19
click at [367, 180] on icon at bounding box center [366, 179] width 18 height 20
click at [708, 22] on icon at bounding box center [708, 24] width 18 height 20
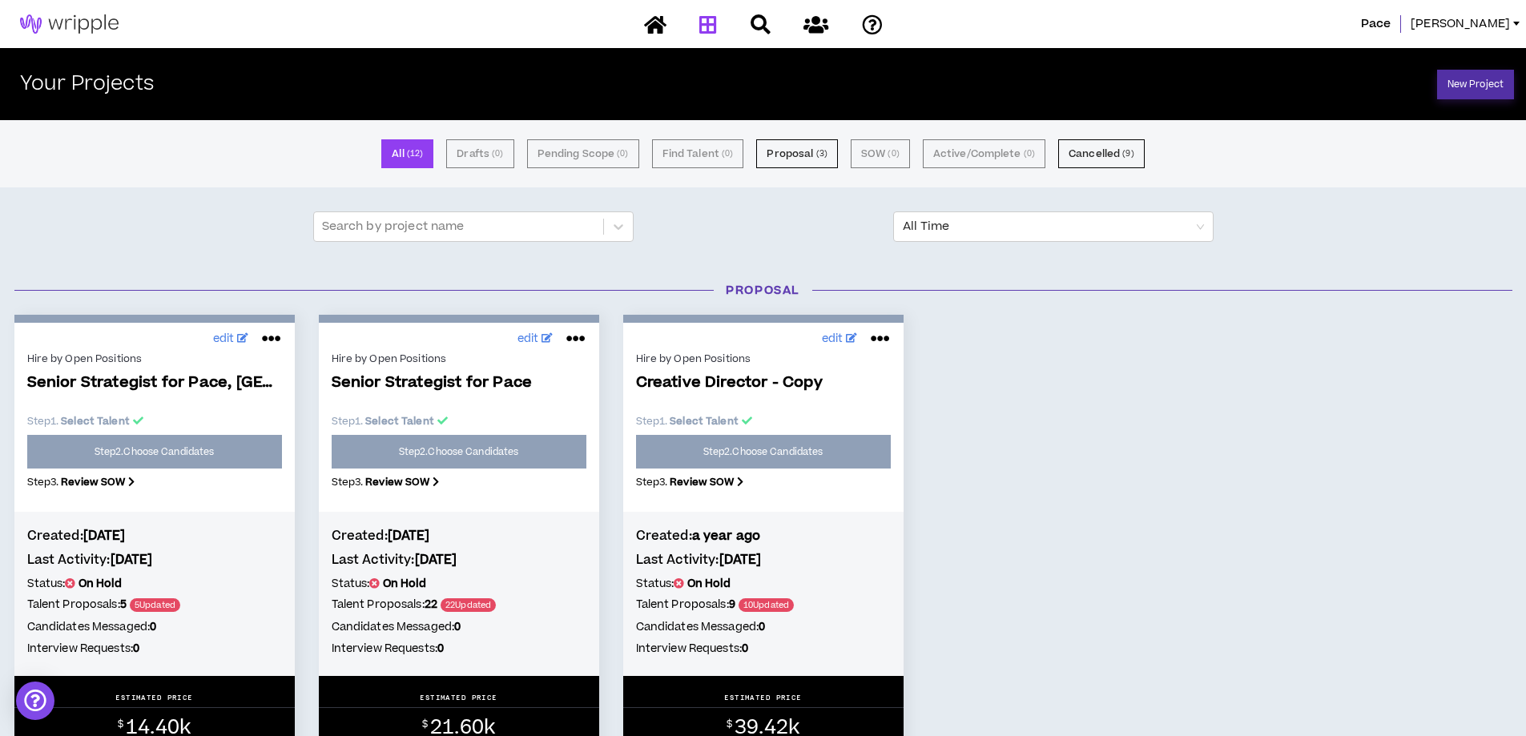
click at [1459, 88] on link "New Project" at bounding box center [1475, 85] width 77 height 30
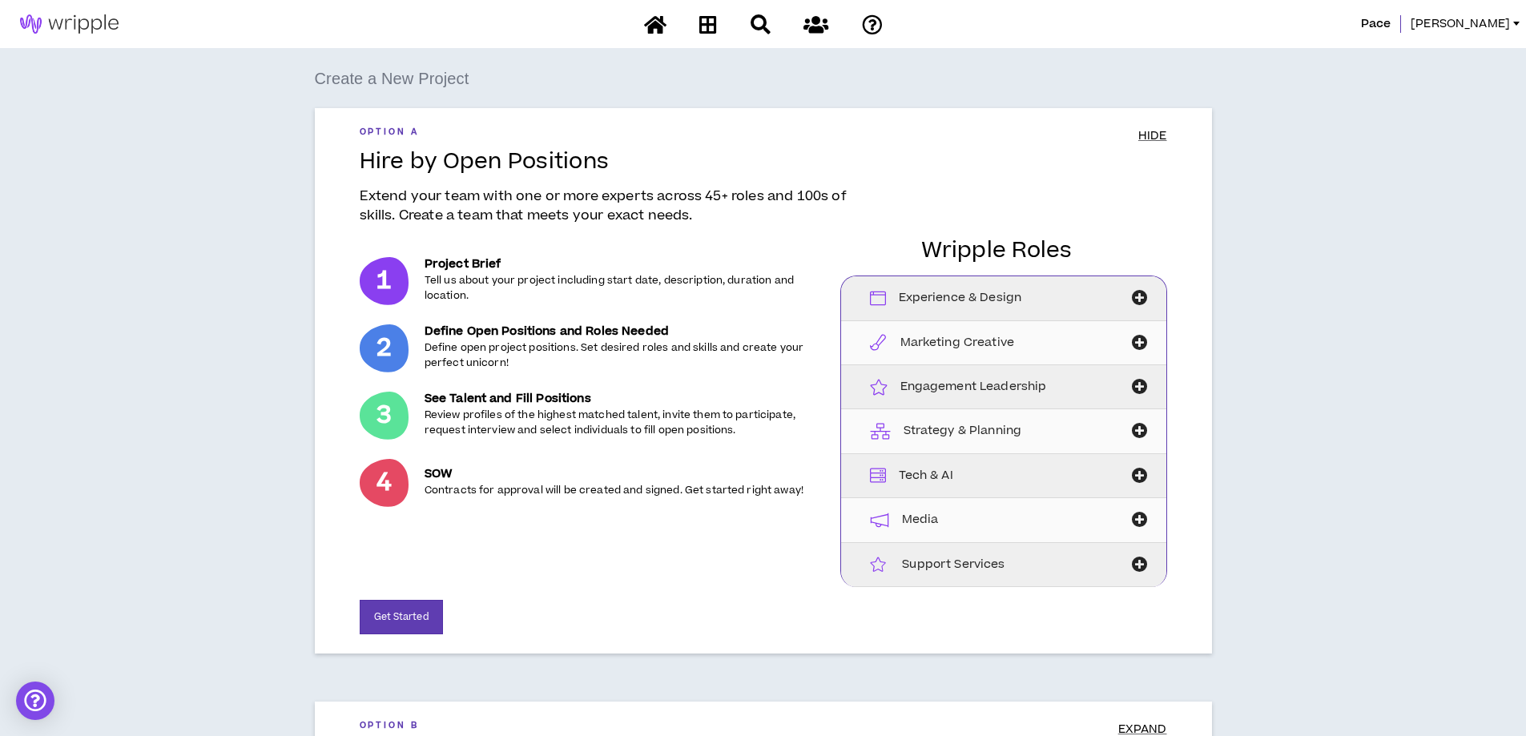
click at [1136, 427] on icon "button" at bounding box center [1139, 431] width 22 height 16
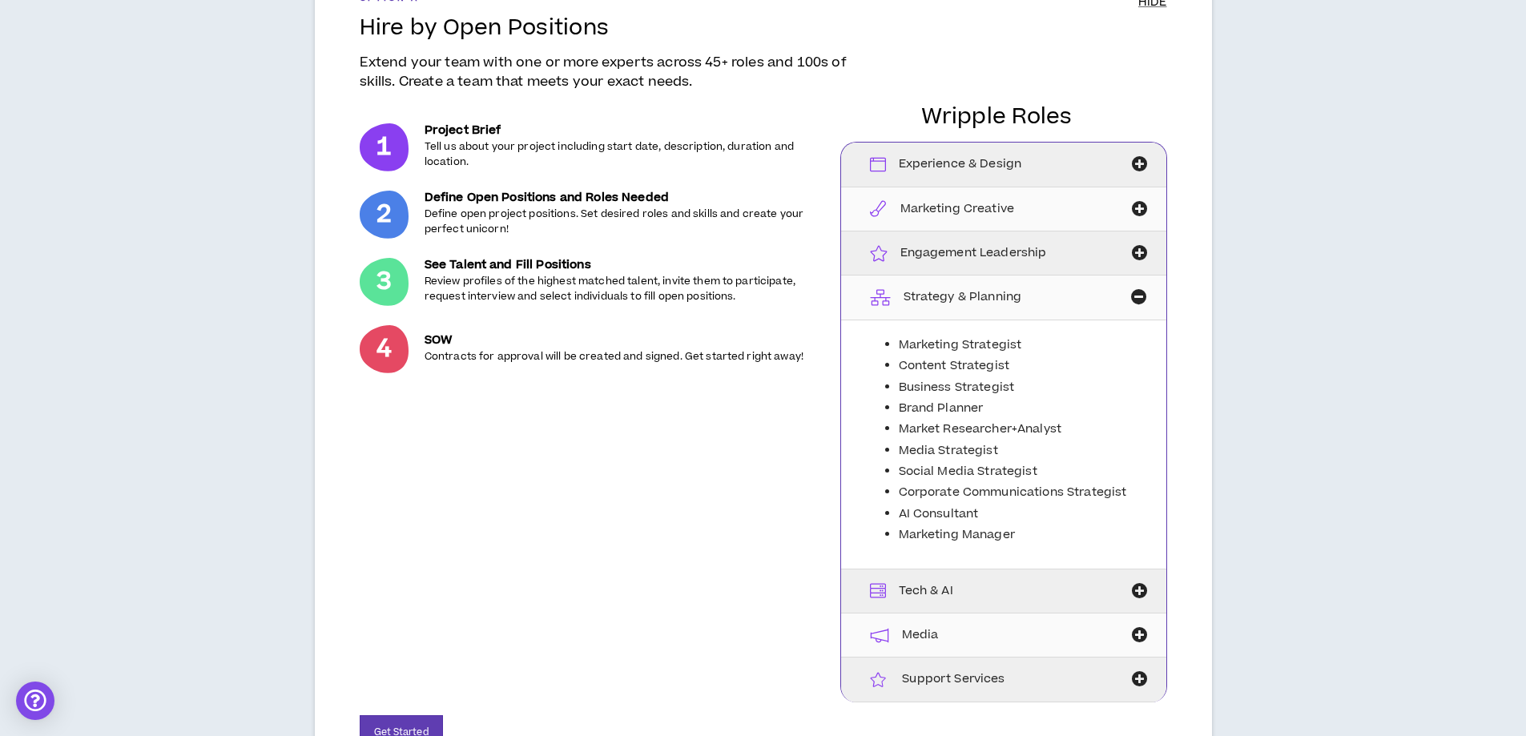
scroll to position [160, 0]
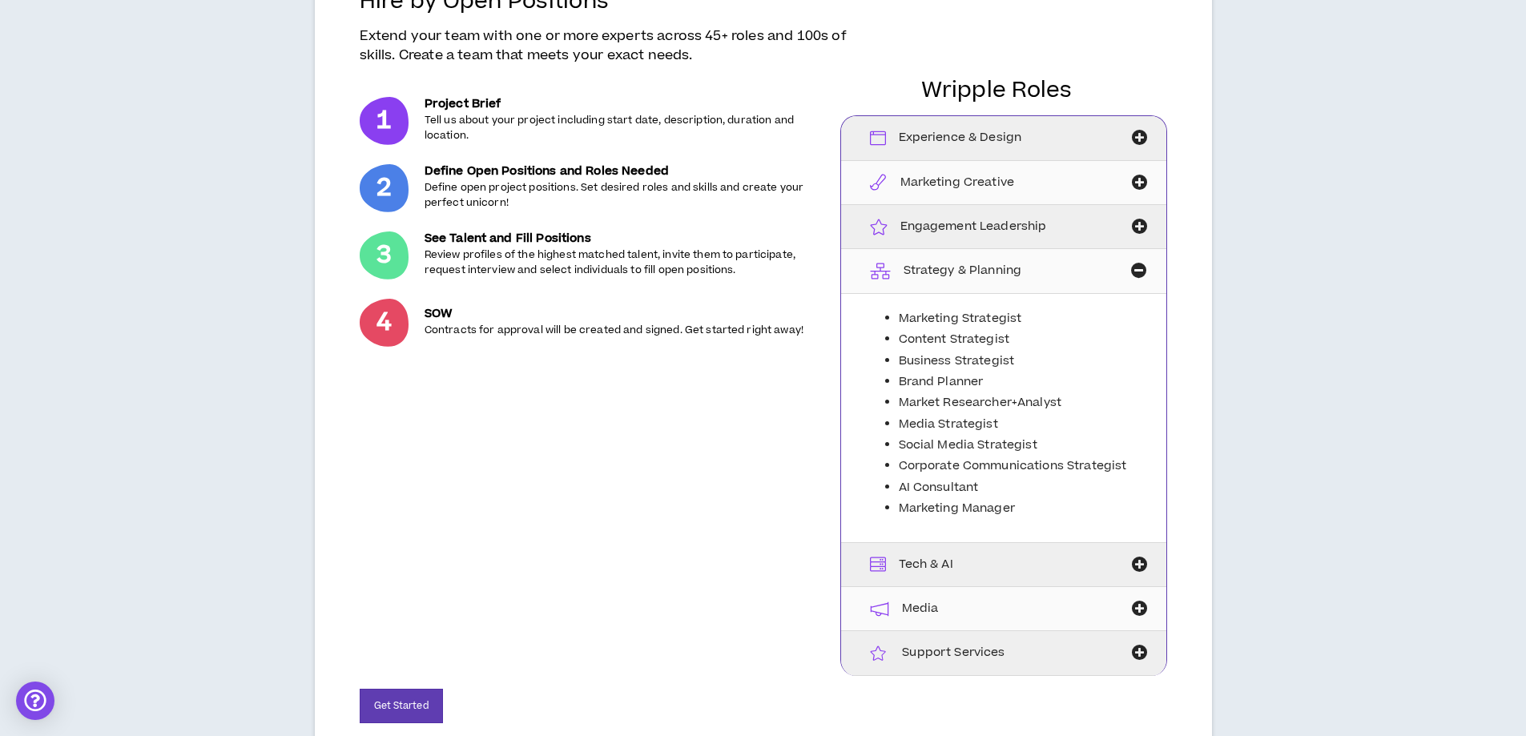
click at [1143, 566] on icon "button" at bounding box center [1139, 565] width 22 height 16
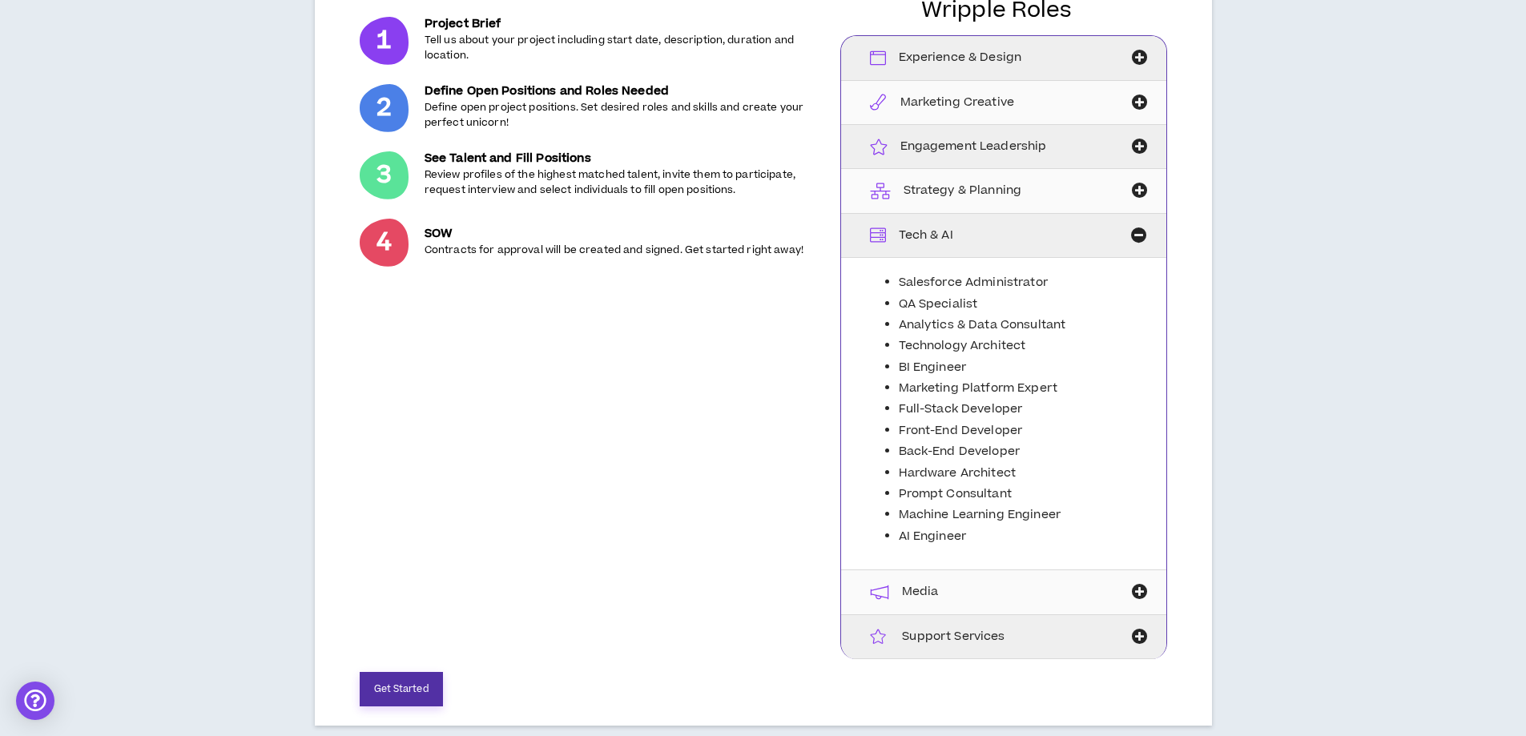
click at [425, 694] on button "Get Started" at bounding box center [401, 689] width 83 height 34
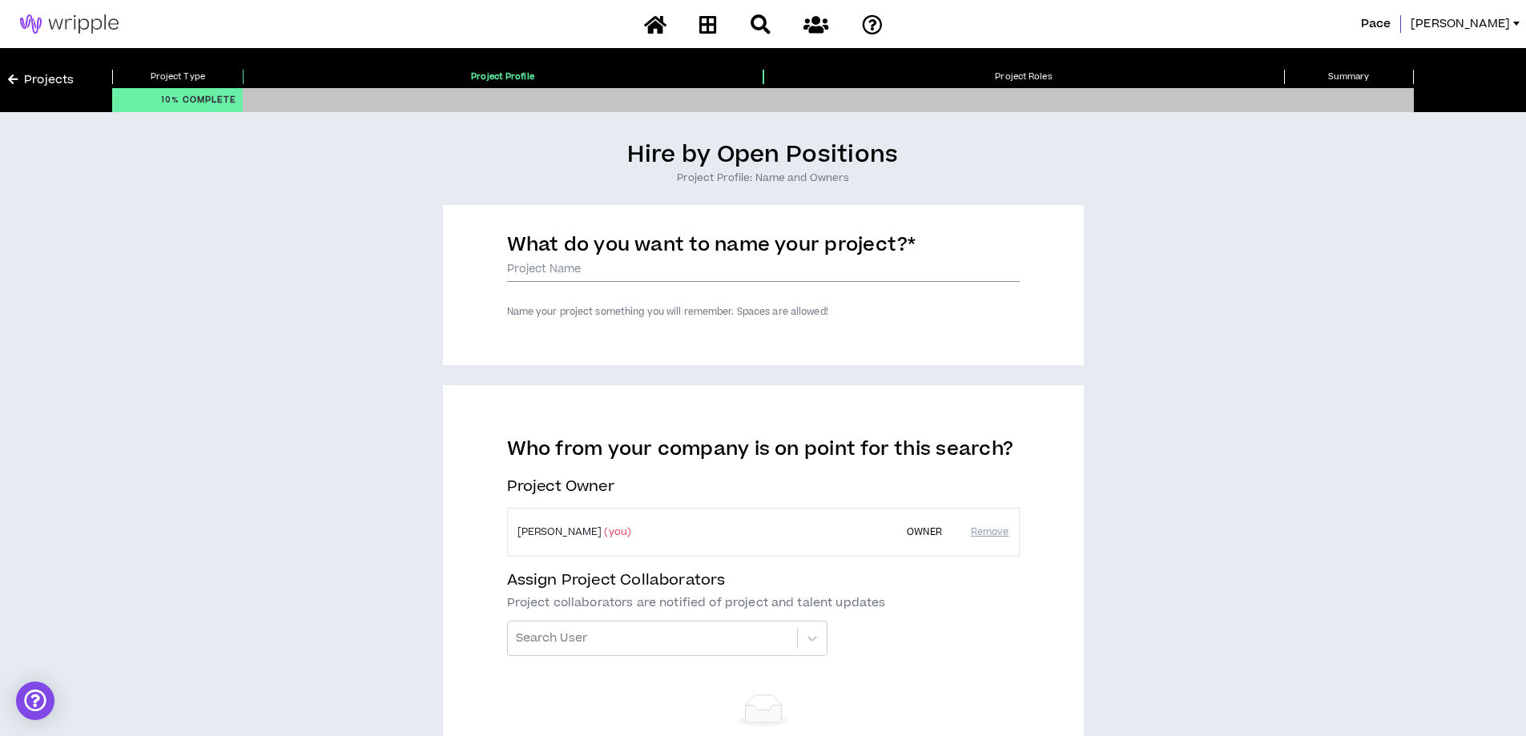
click at [735, 275] on input "What do you want to name your project? *" at bounding box center [763, 270] width 513 height 24
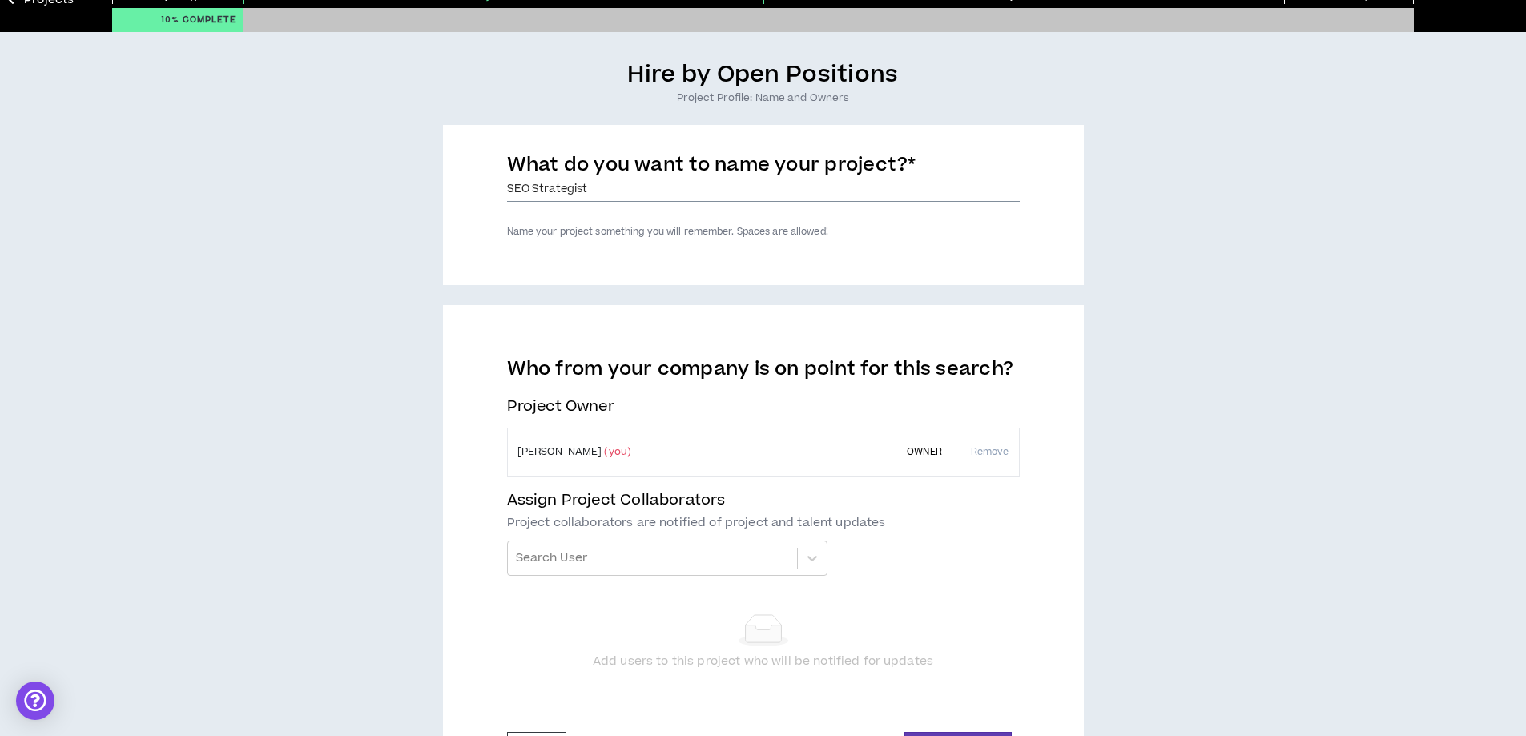
click at [526, 189] on input "SEO Strategist" at bounding box center [763, 190] width 513 height 24
type input "SEO/GEO Strategist"
click at [550, 195] on input "SEO/GEO Strategist" at bounding box center [763, 190] width 513 height 24
click at [563, 187] on input "SEO/GEO Strategist" at bounding box center [763, 190] width 513 height 24
drag, startPoint x: 555, startPoint y: 185, endPoint x: 528, endPoint y: 185, distance: 27.2
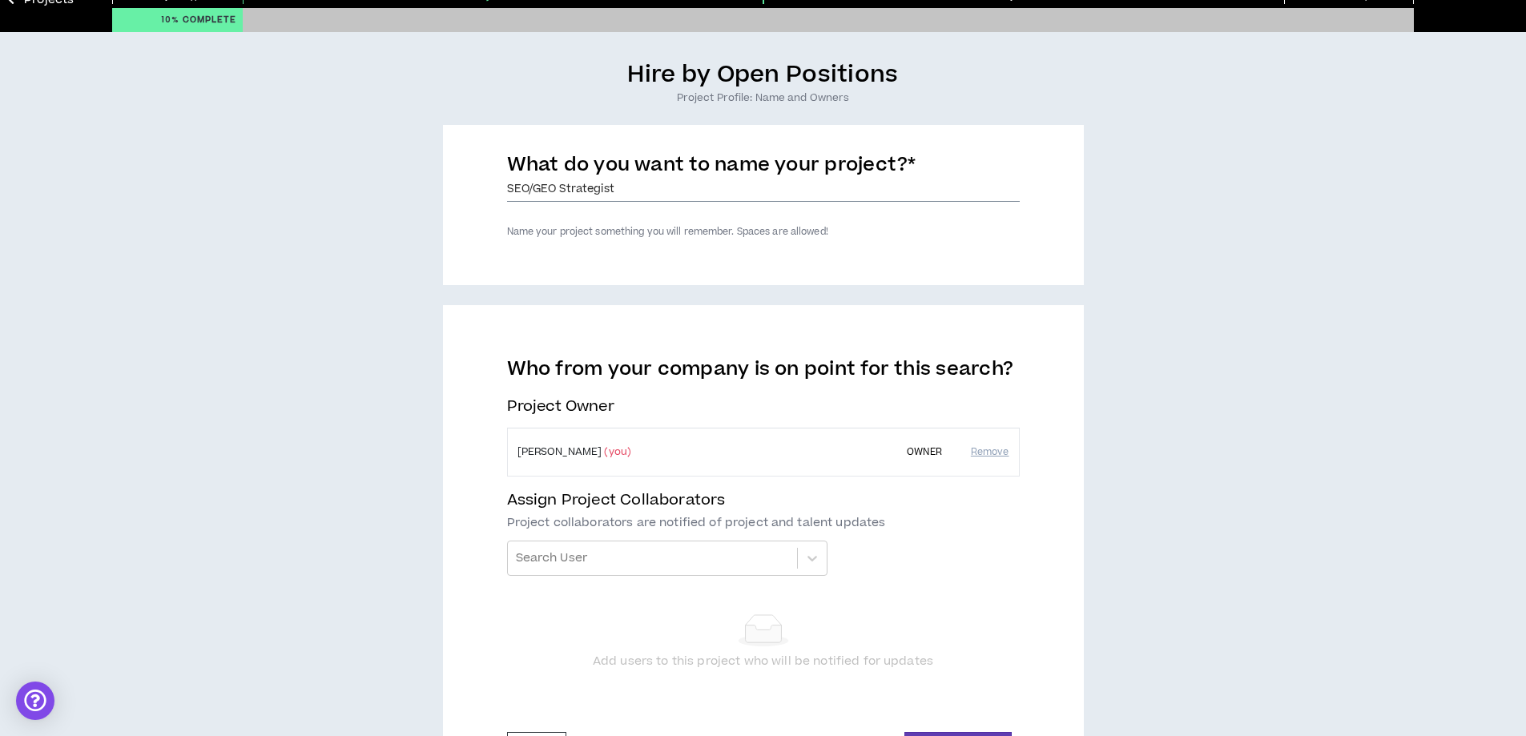
click at [528, 185] on input "SEO/GEO Strategist" at bounding box center [763, 190] width 513 height 24
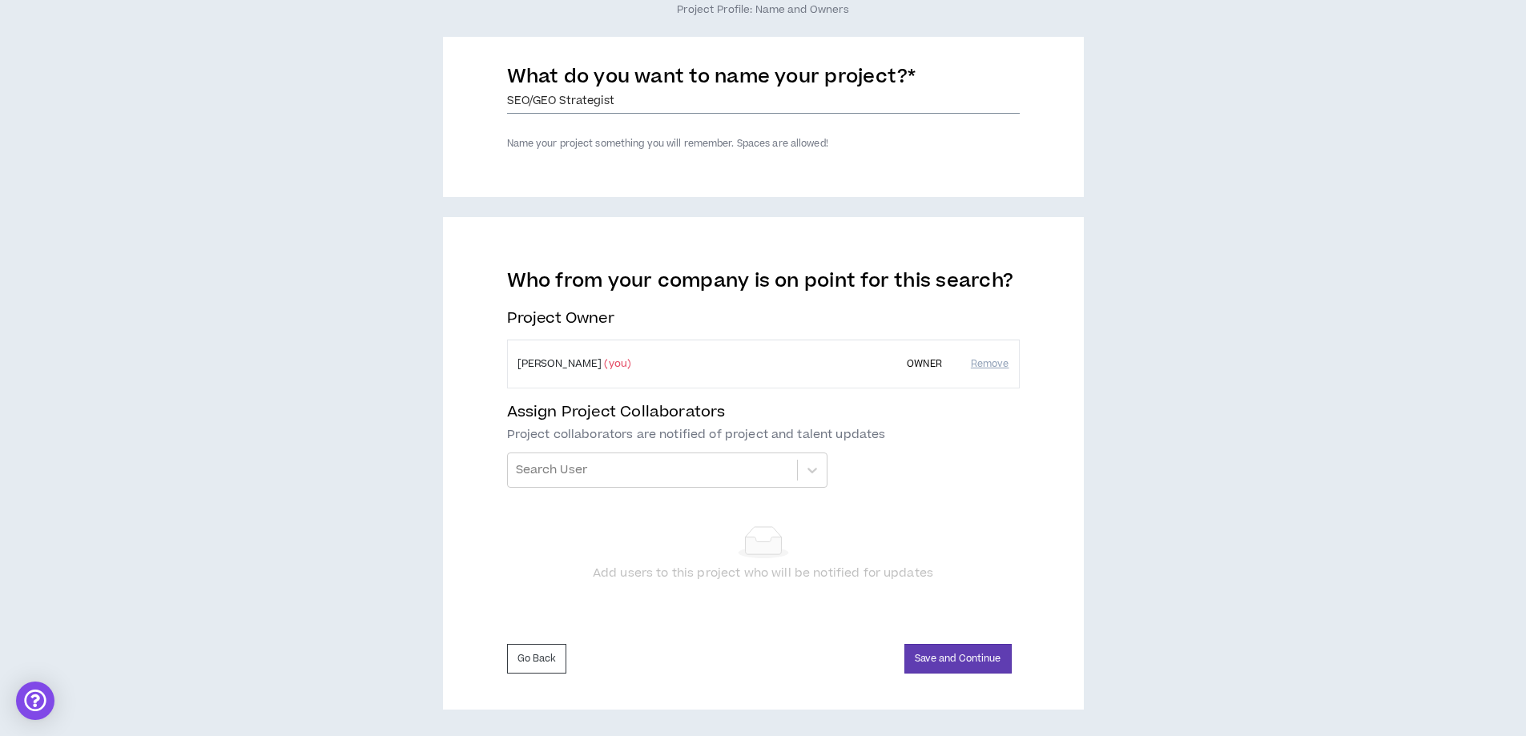
scroll to position [170, 0]
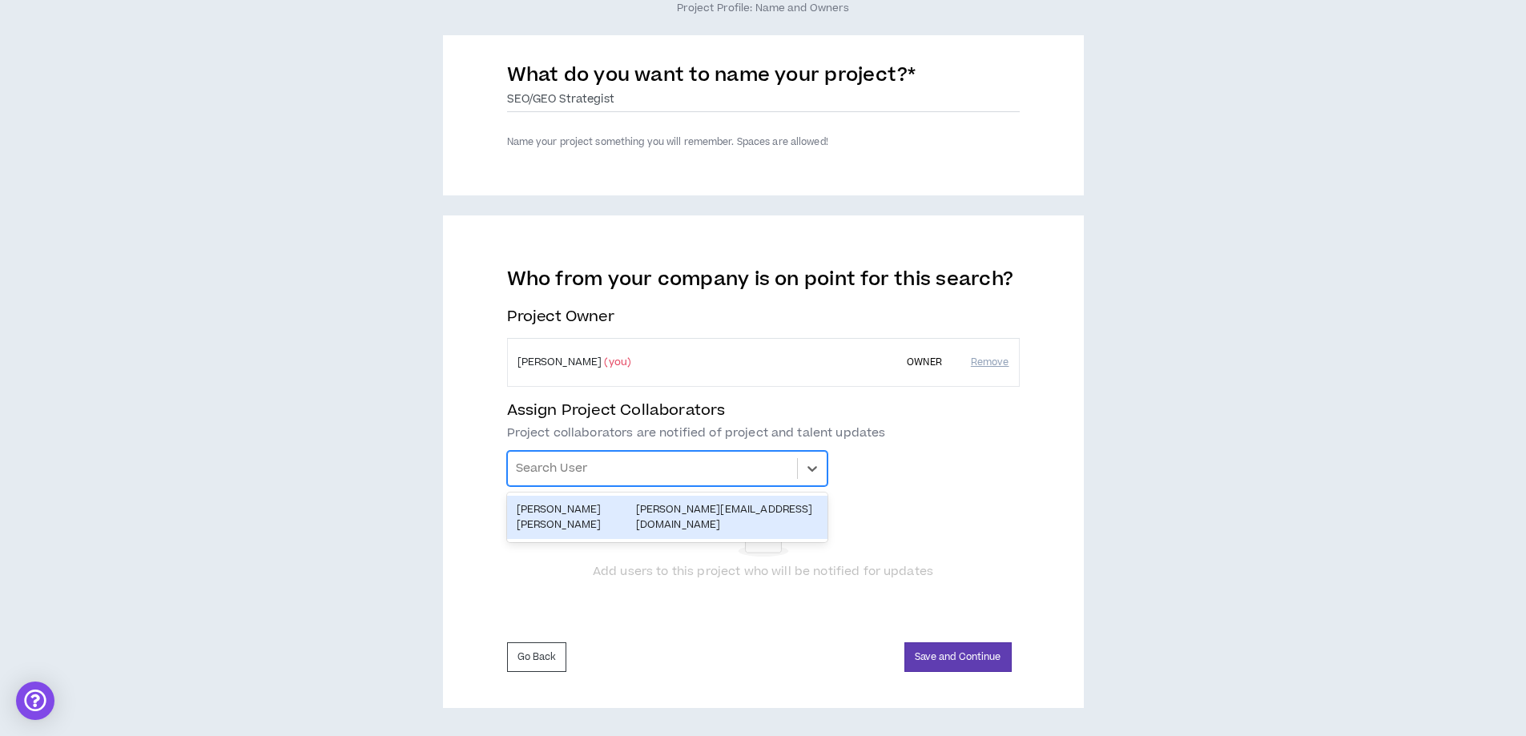
click at [703, 467] on div at bounding box center [652, 468] width 273 height 27
click at [703, 468] on div at bounding box center [652, 468] width 273 height 27
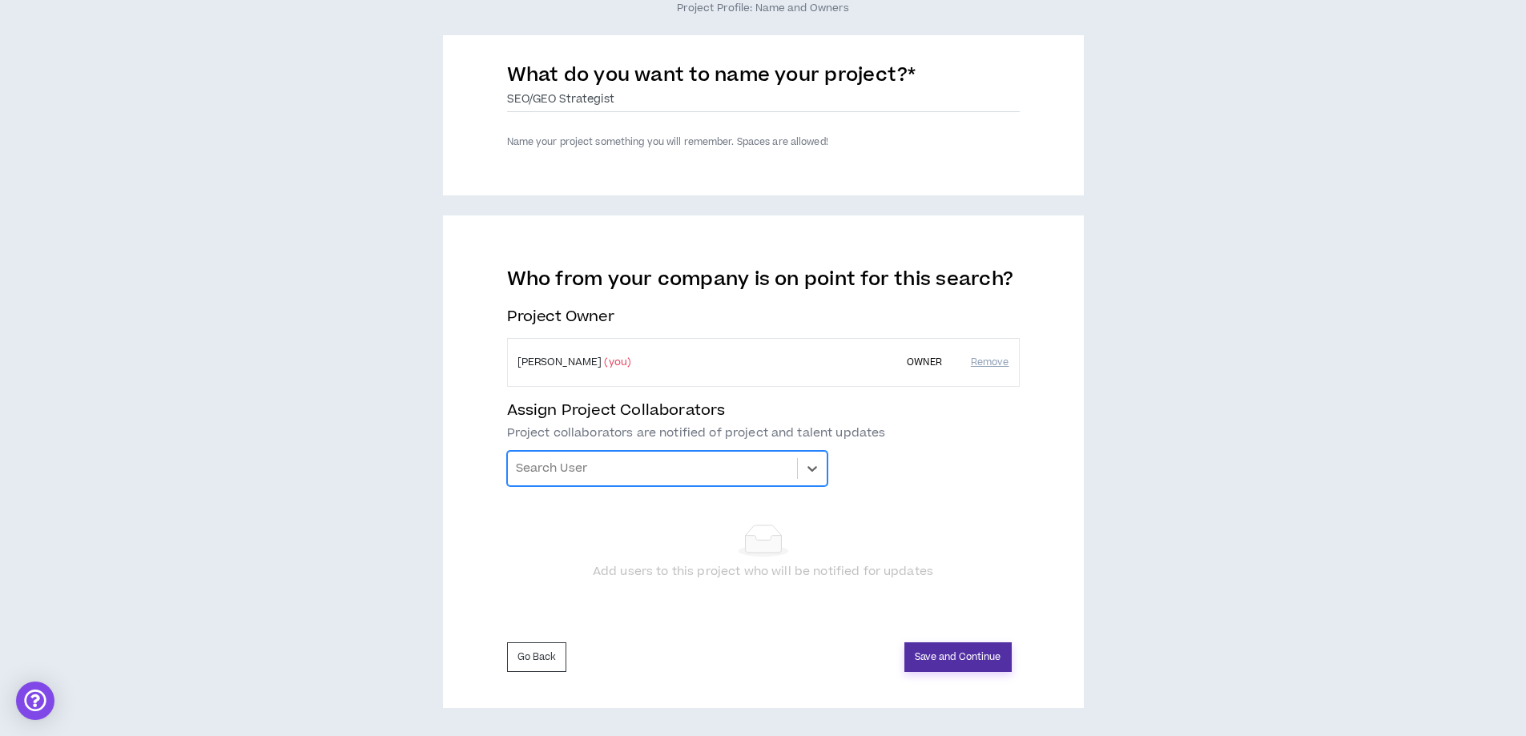
click at [959, 659] on button "Save and Continue" at bounding box center [958, 658] width 107 height 30
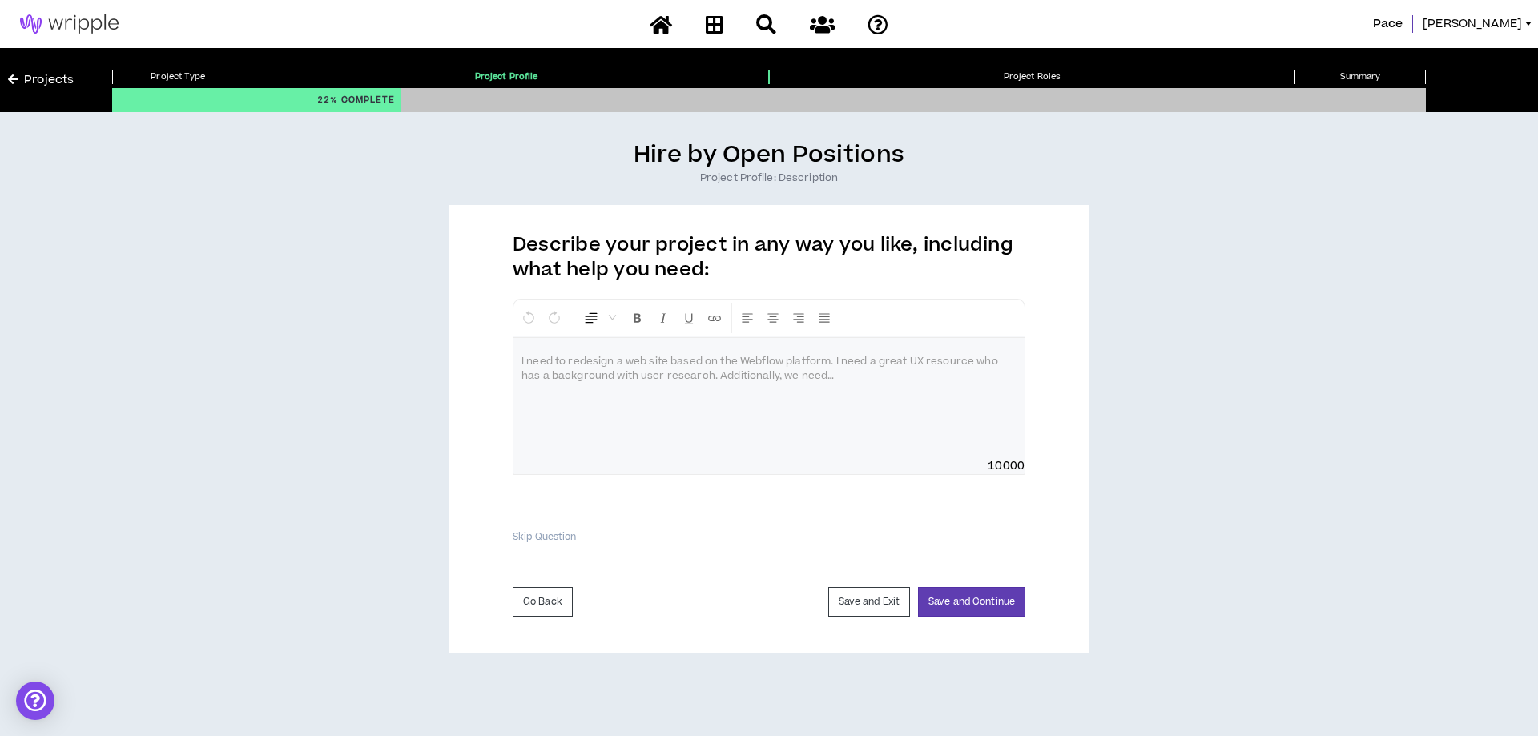
click at [833, 377] on div at bounding box center [769, 398] width 511 height 120
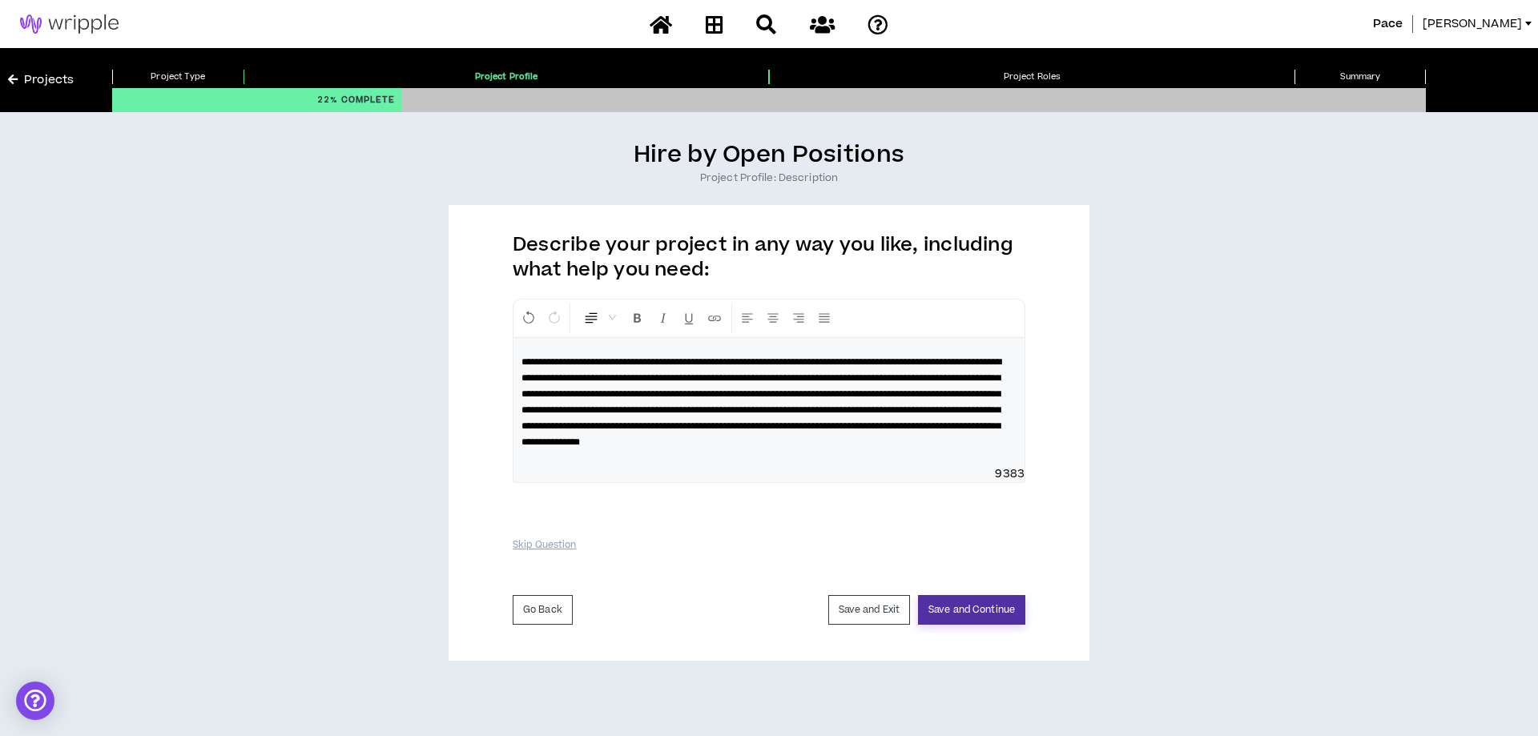
click at [977, 625] on button "Save and Continue" at bounding box center [971, 610] width 107 height 30
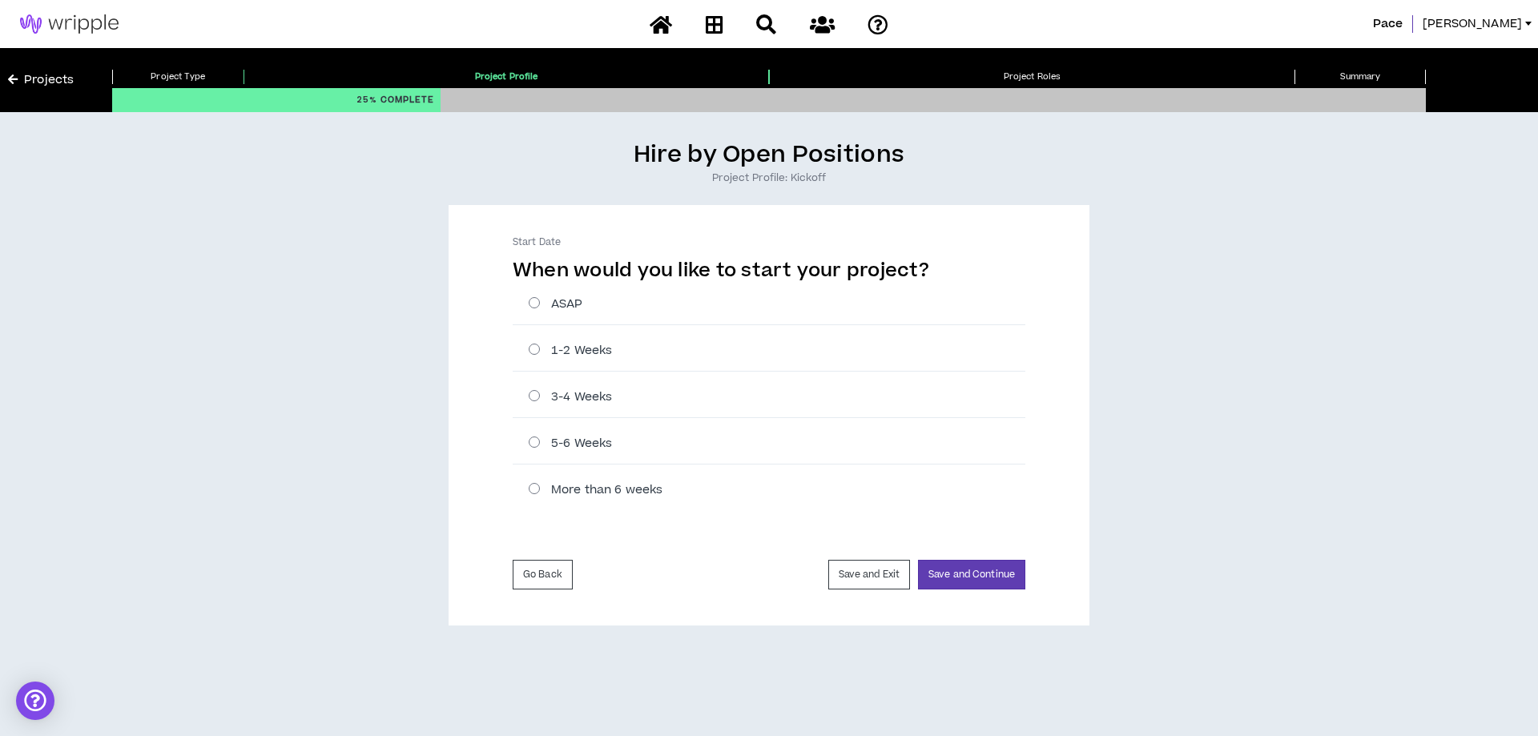
click at [574, 308] on label "ASAP" at bounding box center [777, 304] width 497 height 17
radio input "****"
click at [968, 577] on button "Save and Continue" at bounding box center [971, 575] width 107 height 30
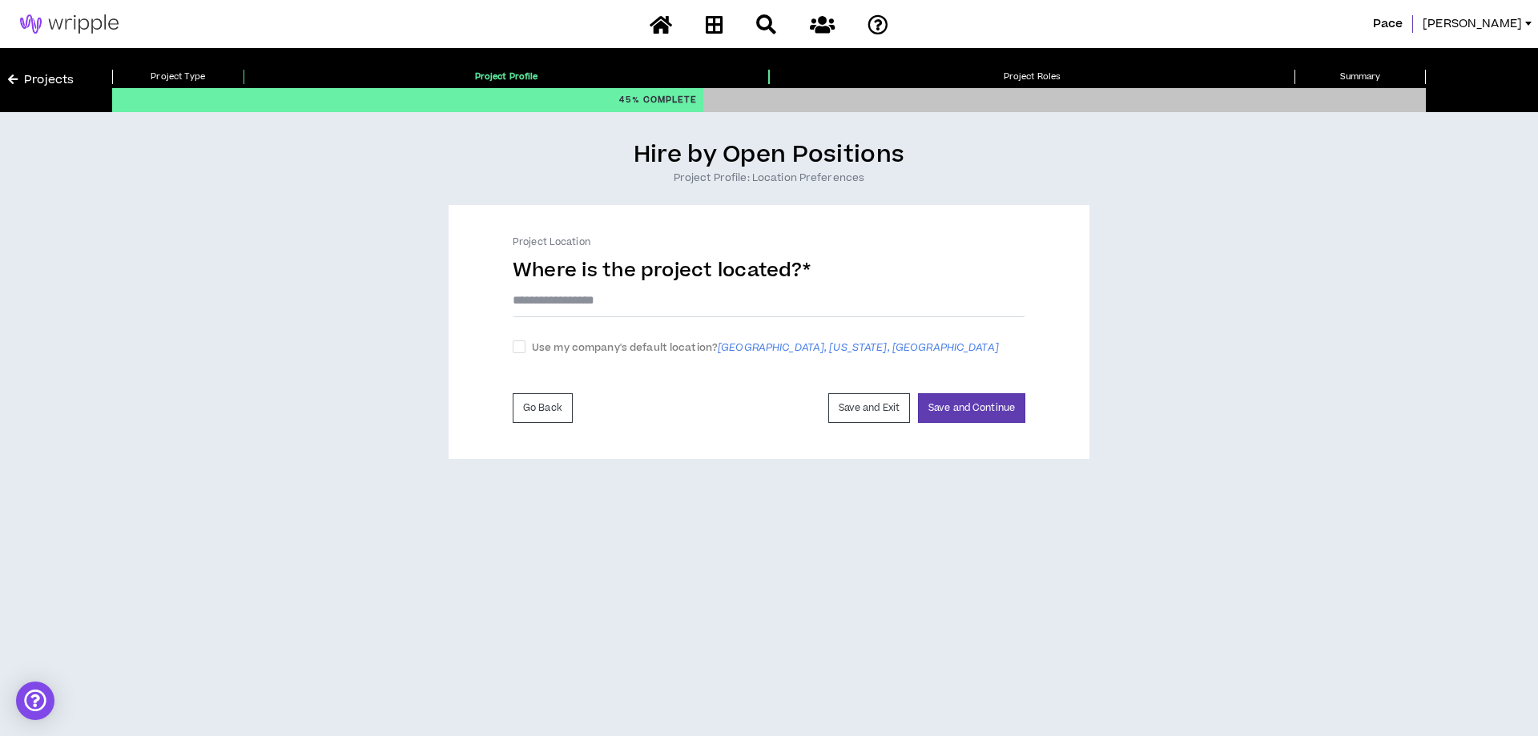
click at [580, 300] on input "text" at bounding box center [769, 301] width 513 height 34
click at [522, 347] on span at bounding box center [519, 347] width 13 height 13
checkbox input "****"
click at [985, 408] on button "Save and Continue" at bounding box center [971, 412] width 107 height 30
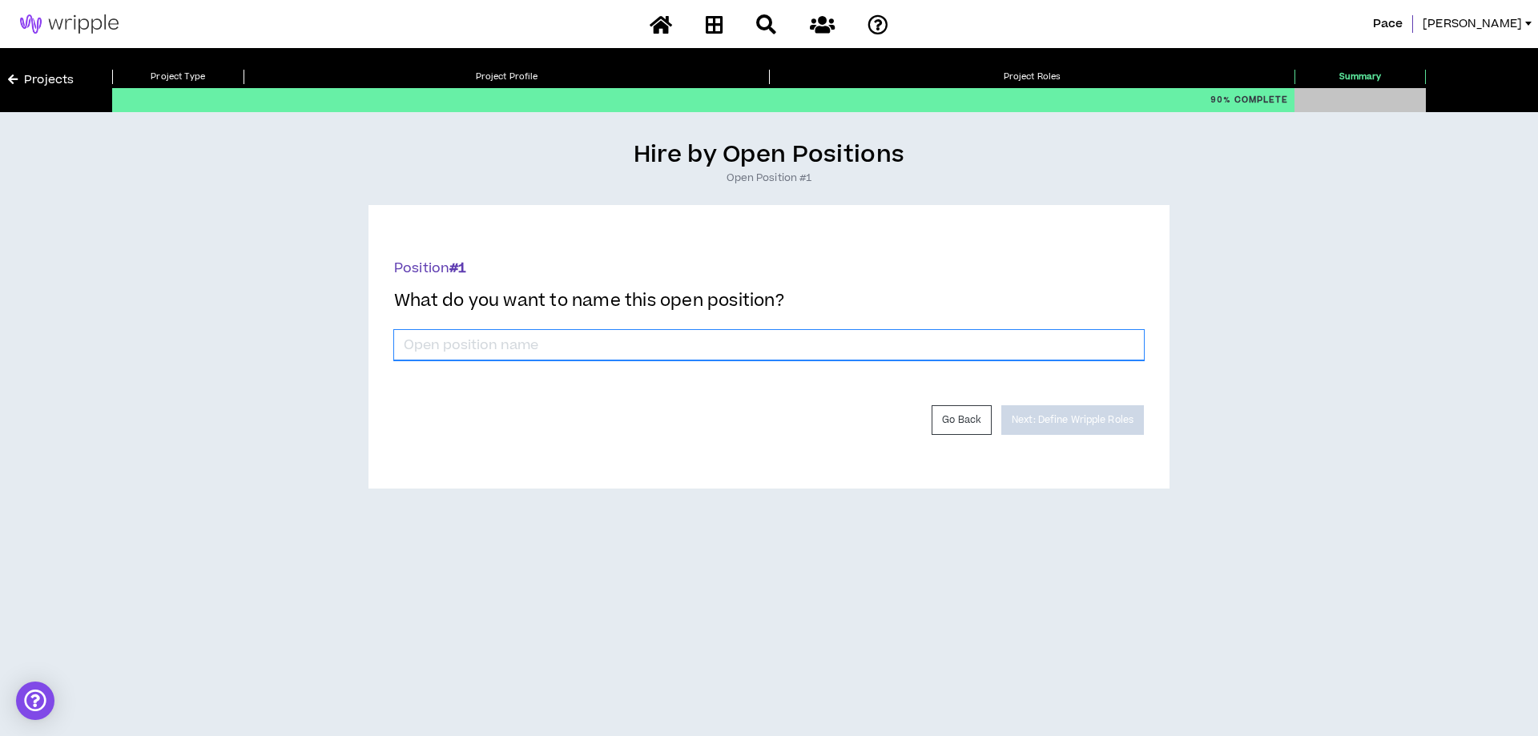
click at [552, 340] on input "*" at bounding box center [769, 345] width 750 height 30
type input "AI-Focused SEO Strategist"
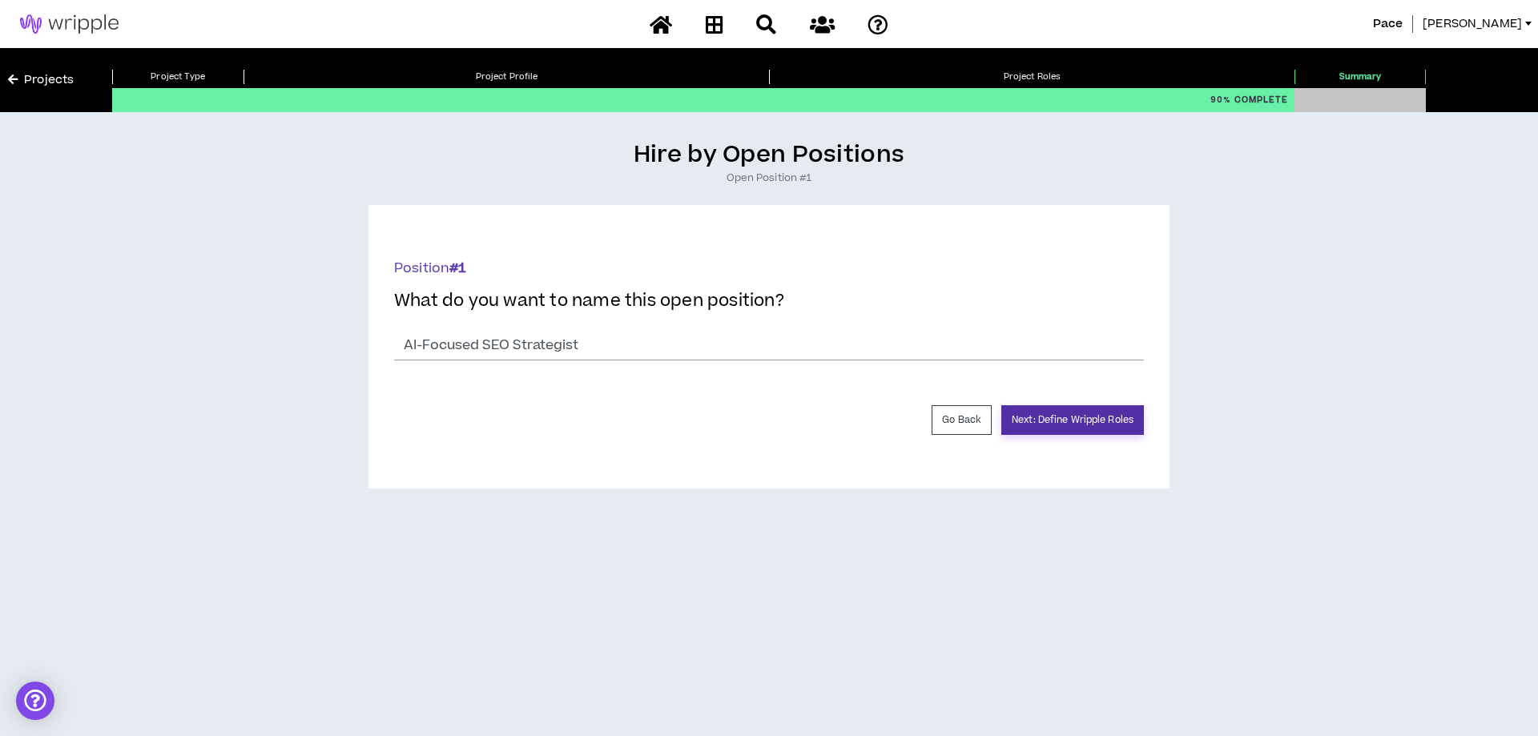
click at [1066, 414] on button "Next: Define Wripple Roles" at bounding box center [1073, 420] width 143 height 30
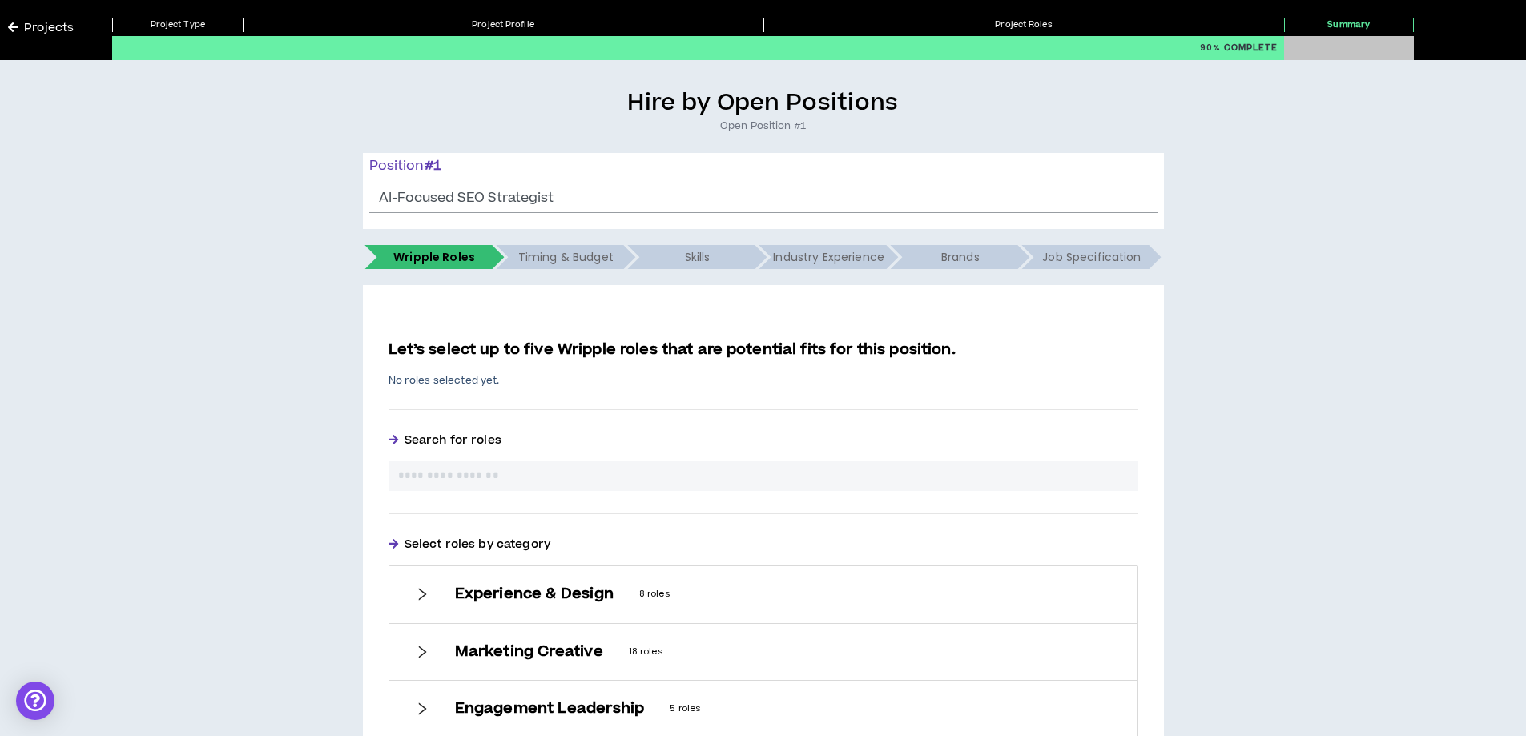
scroll to position [80, 0]
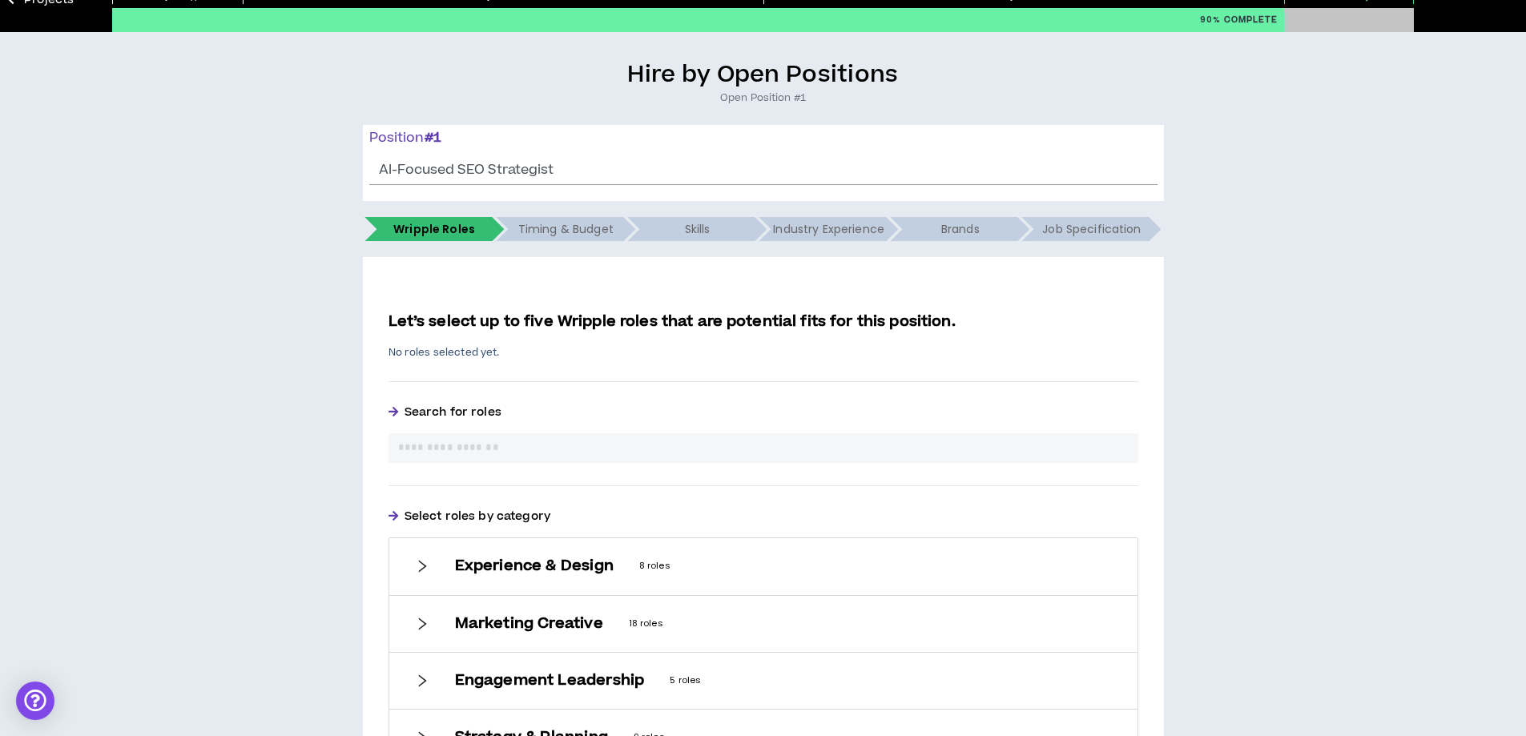
click at [555, 440] on input "text" at bounding box center [763, 448] width 731 height 17
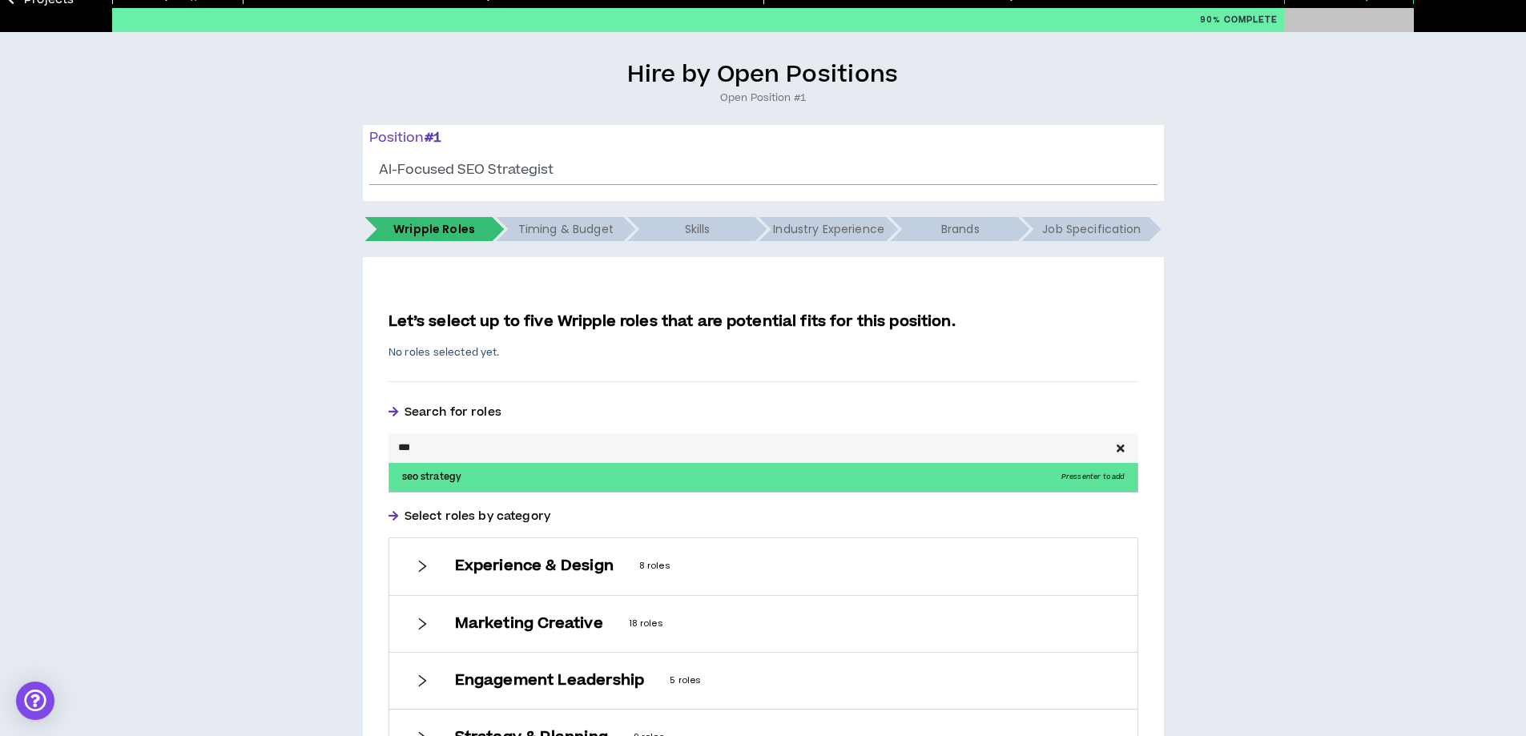
type input "***"
click at [457, 475] on p "seo strategy Press enter to add" at bounding box center [763, 477] width 748 height 29
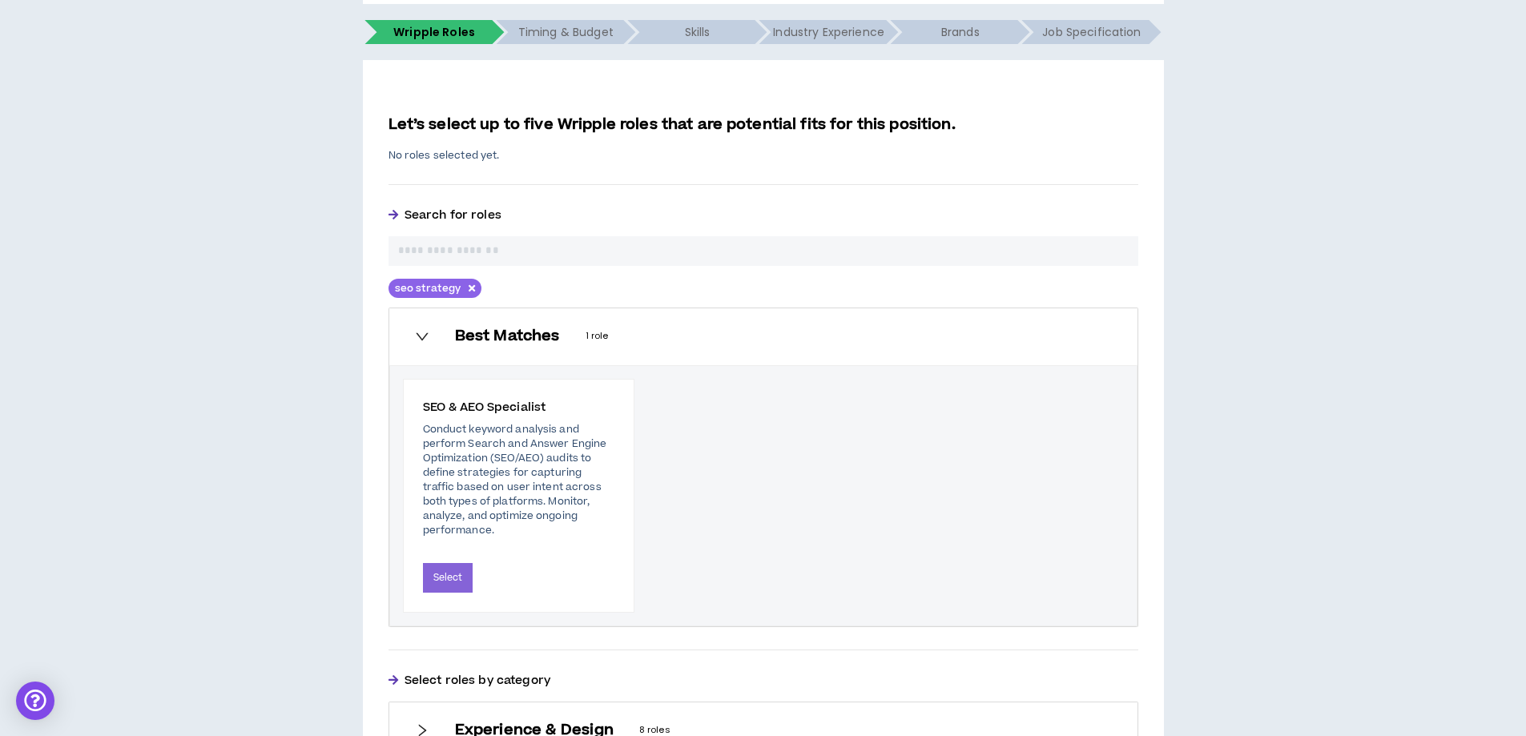
scroll to position [320, 0]
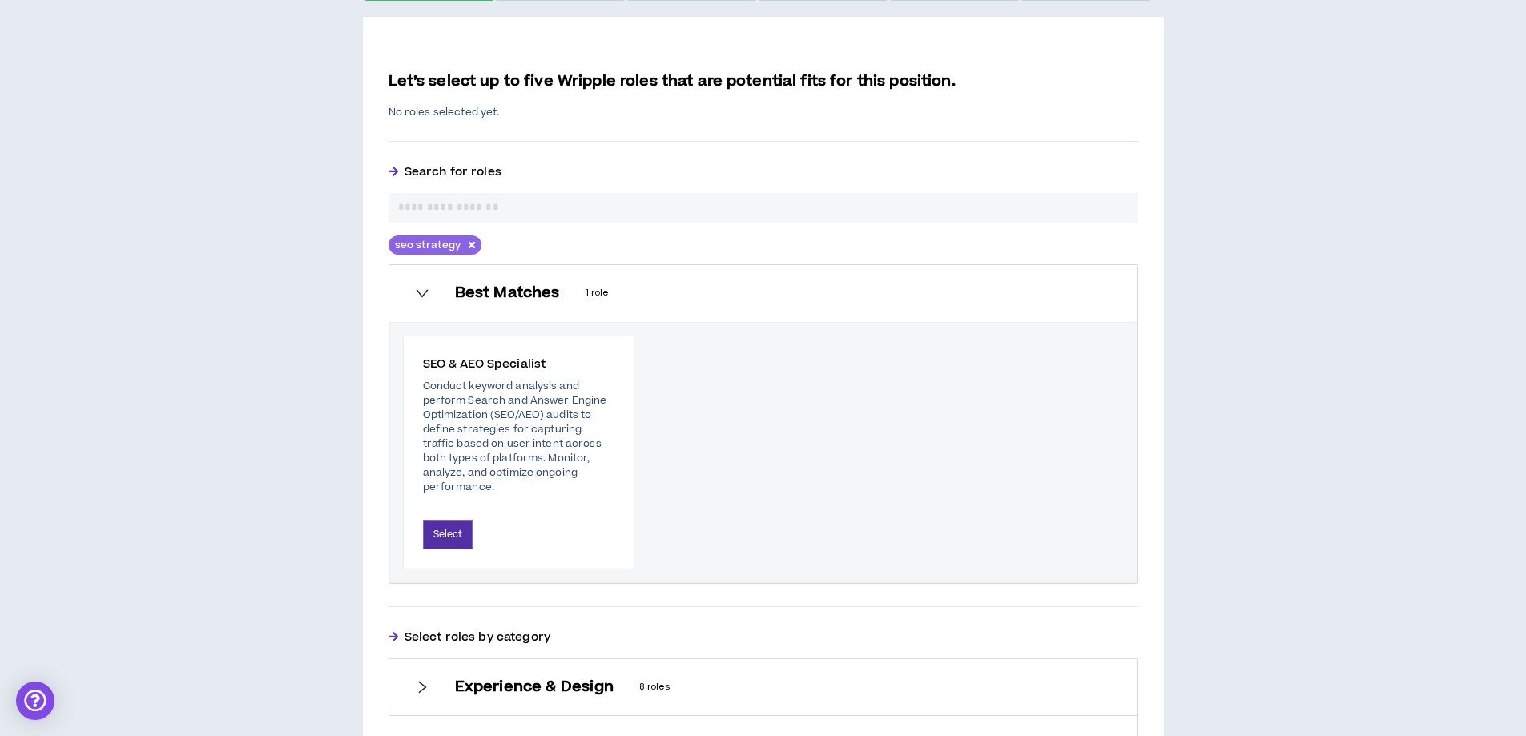
click at [445, 520] on button "Select" at bounding box center [448, 535] width 50 height 30
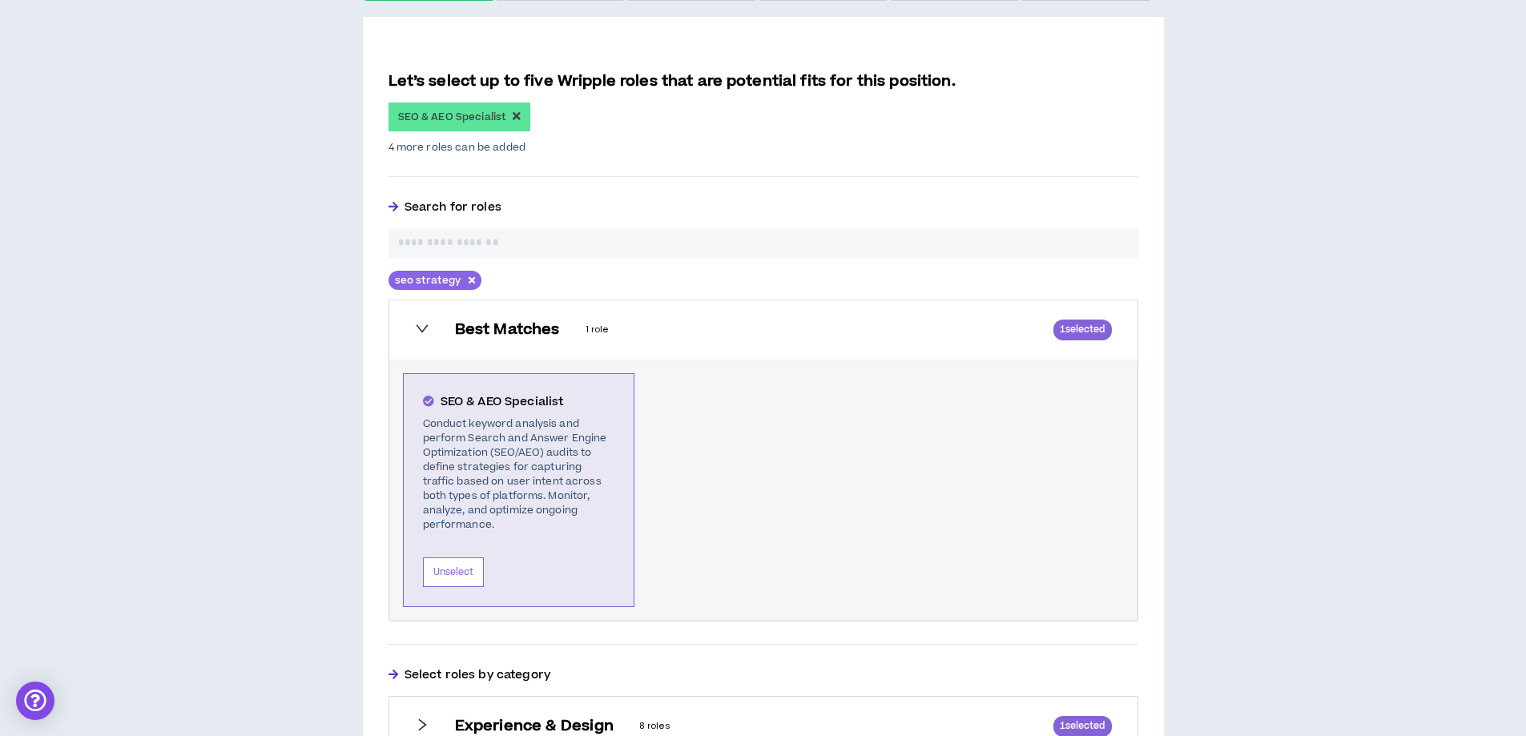
click at [566, 244] on input "text" at bounding box center [763, 243] width 731 height 17
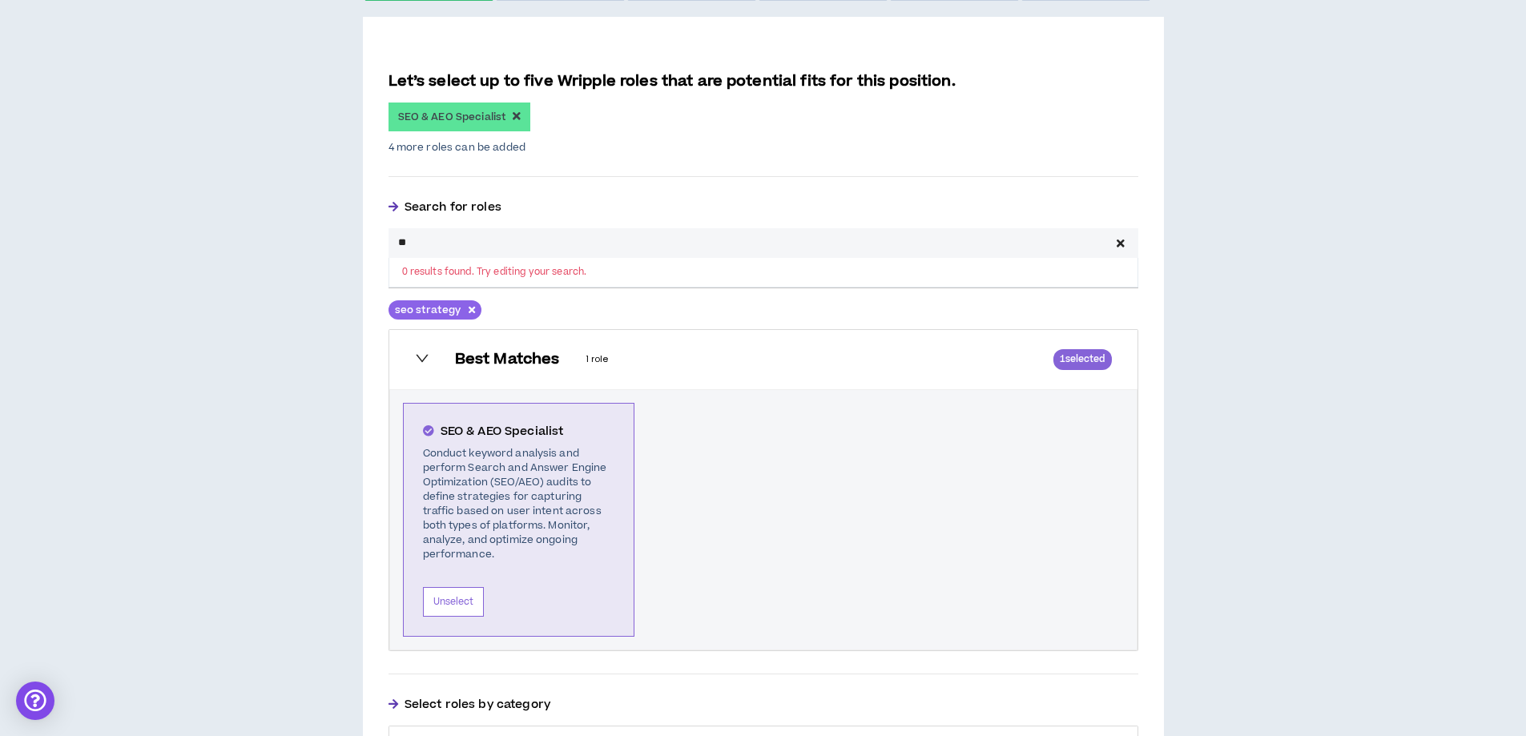
type input "*"
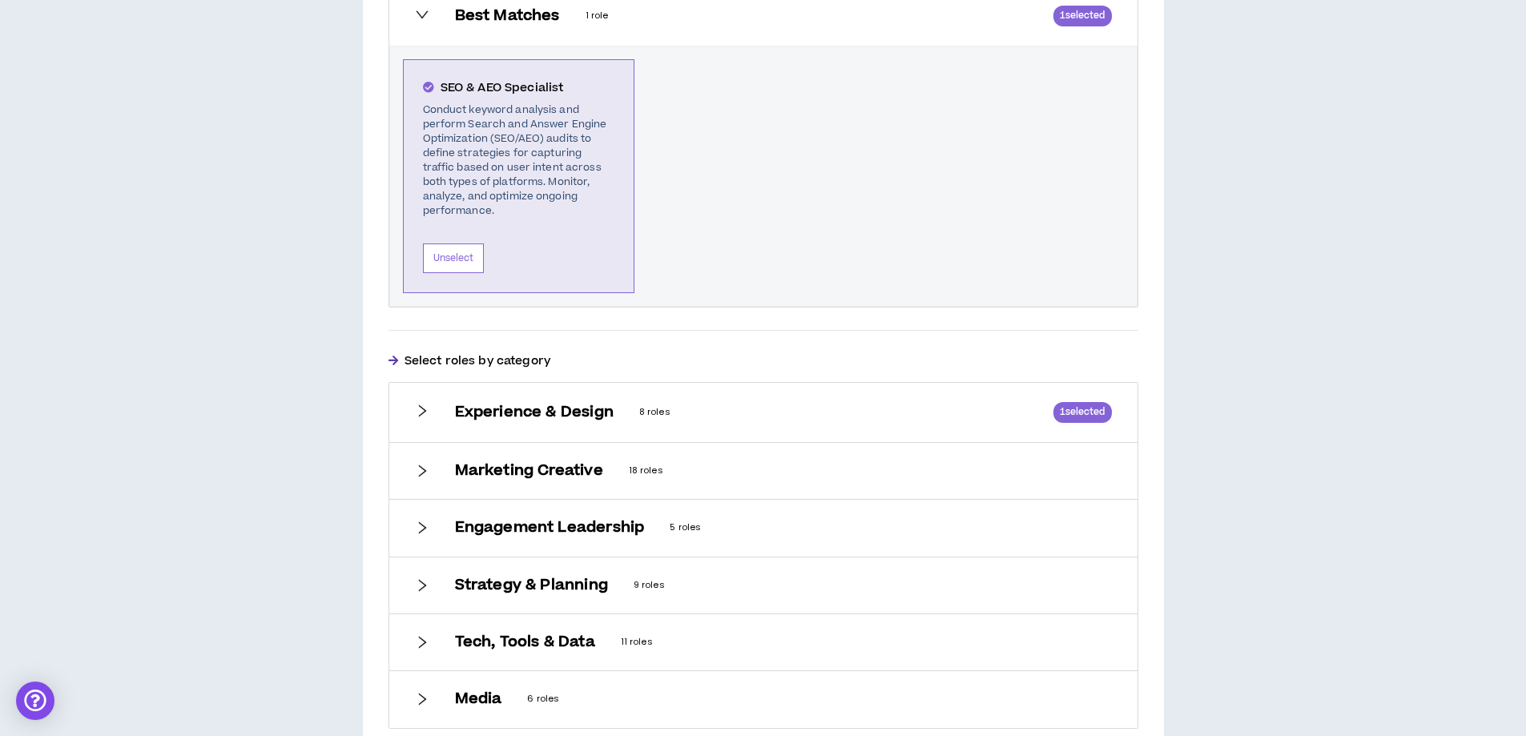
scroll to position [770, 0]
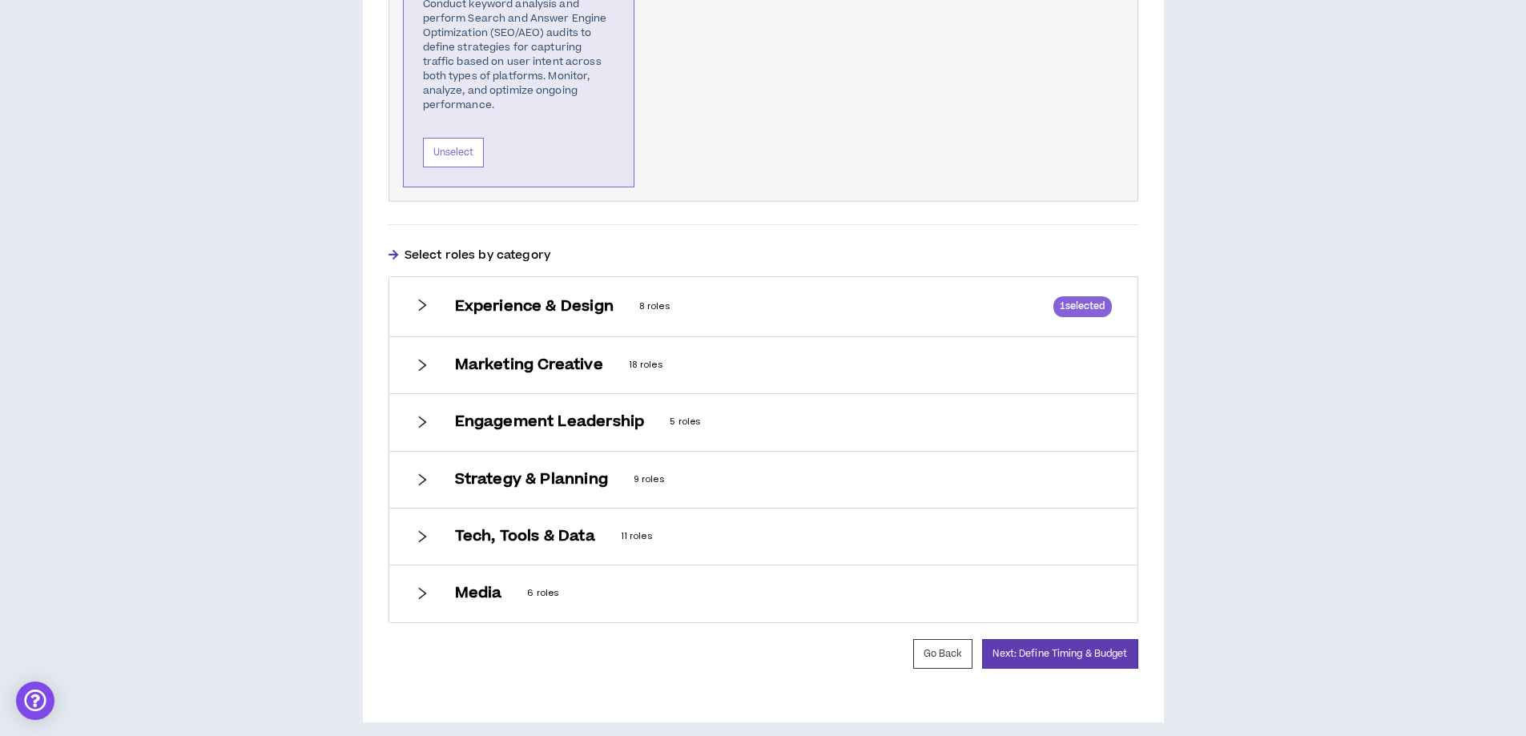
click at [453, 295] on div "Experience & Design 8 roles 1 selected" at bounding box center [763, 306] width 748 height 59
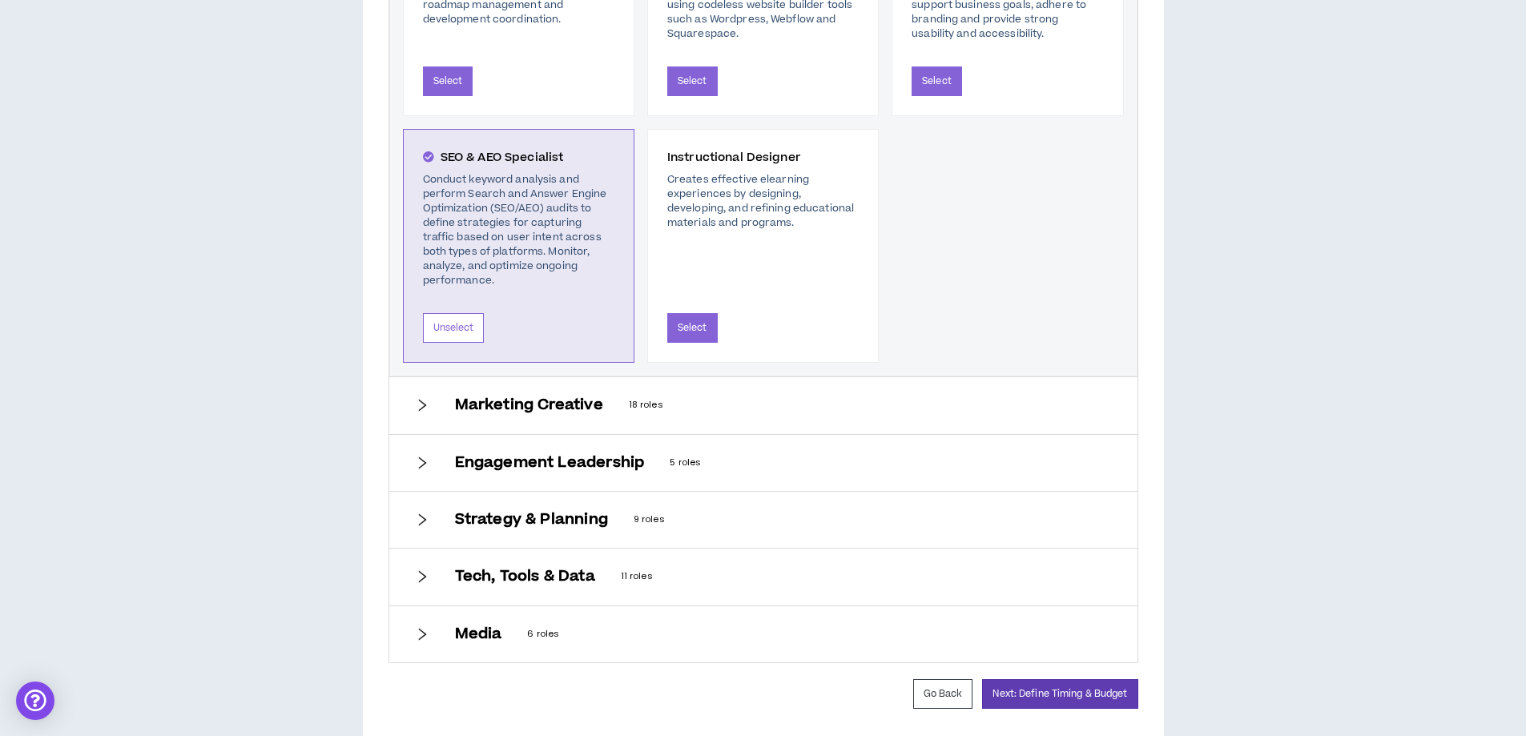
scroll to position [1394, 0]
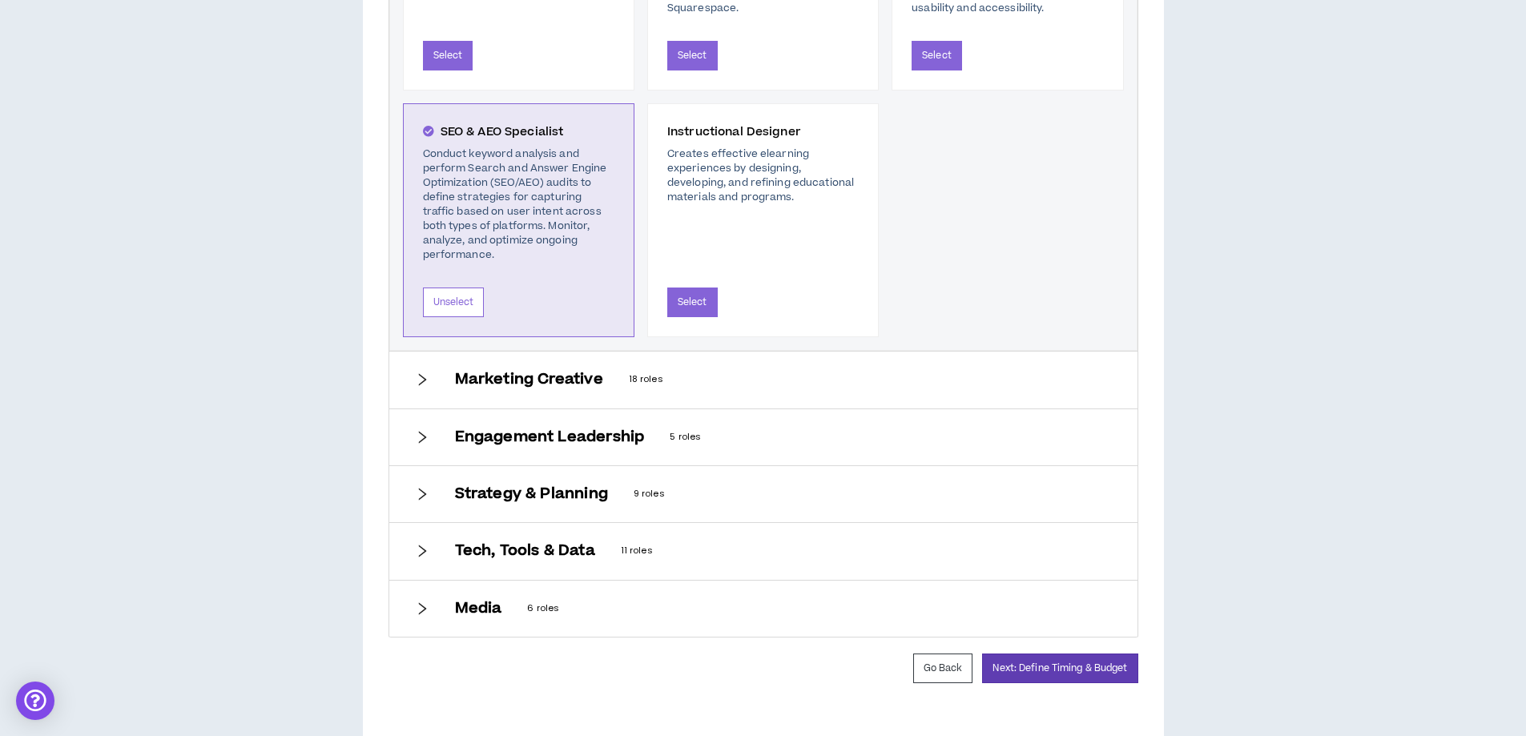
click at [667, 371] on span "Marketing Creative 18 roles" at bounding box center [783, 380] width 657 height 18
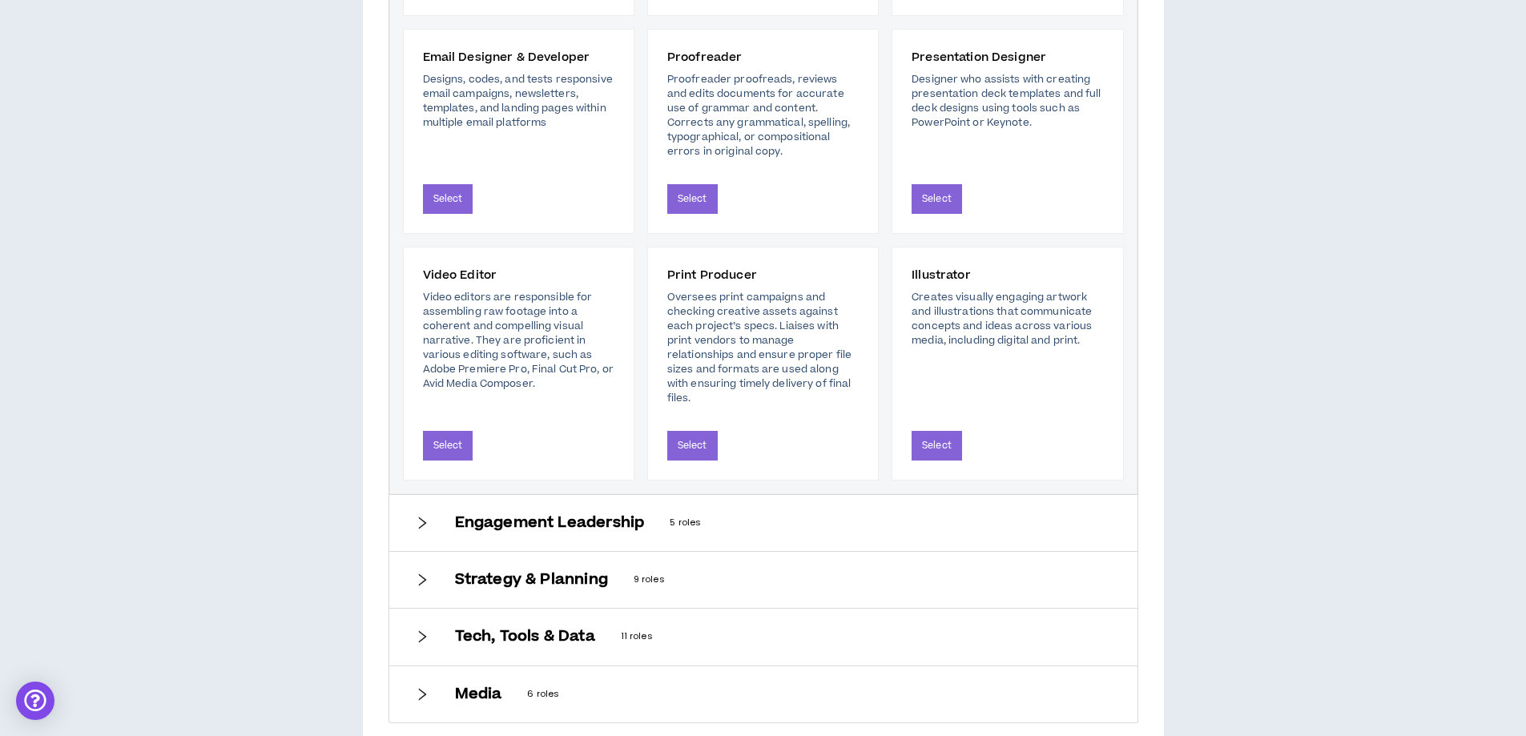
scroll to position [1955, 0]
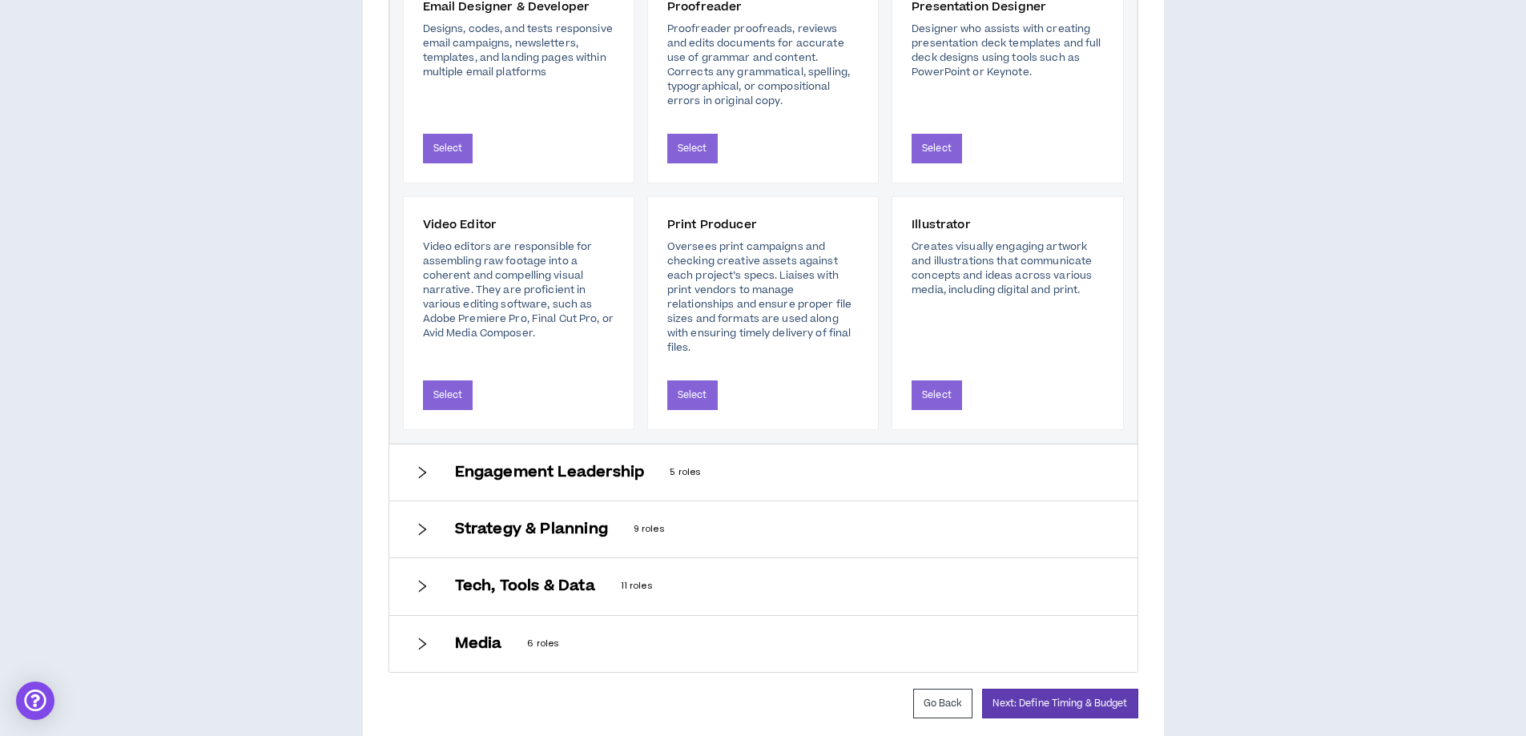
click at [577, 464] on h6 "Engagement Leadership" at bounding box center [550, 473] width 190 height 18
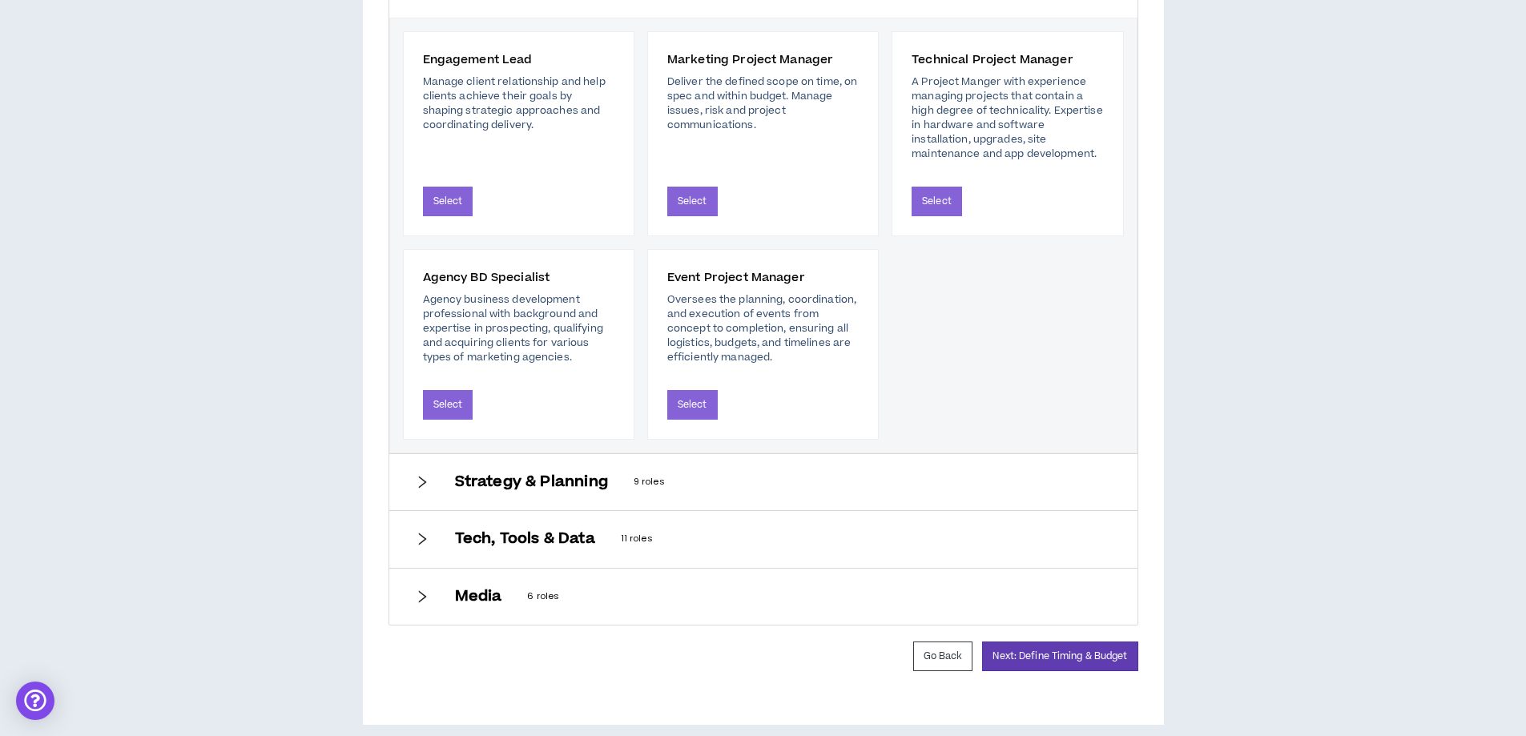
scroll to position [1176, 0]
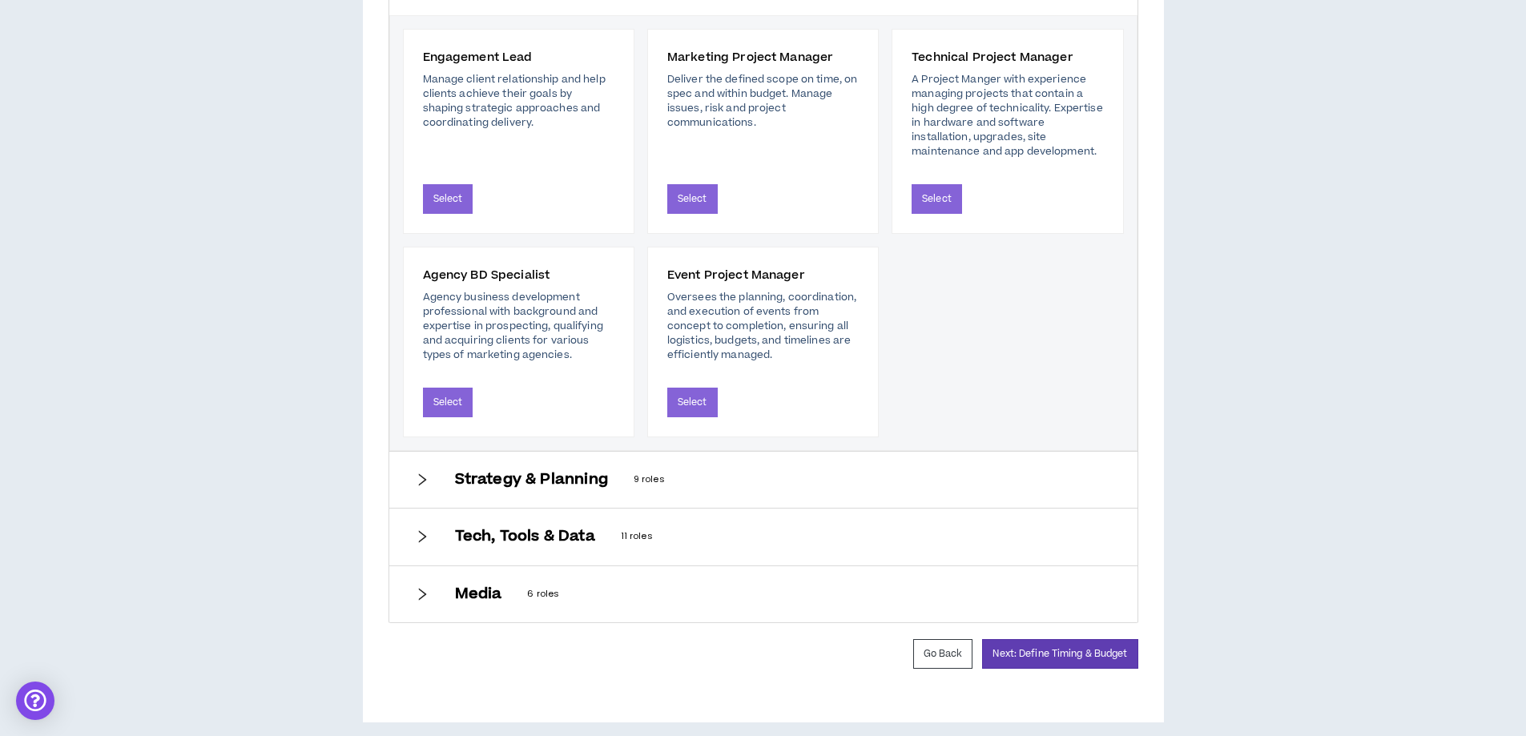
click at [508, 476] on div "Strategy & Planning 9 roles" at bounding box center [763, 480] width 748 height 56
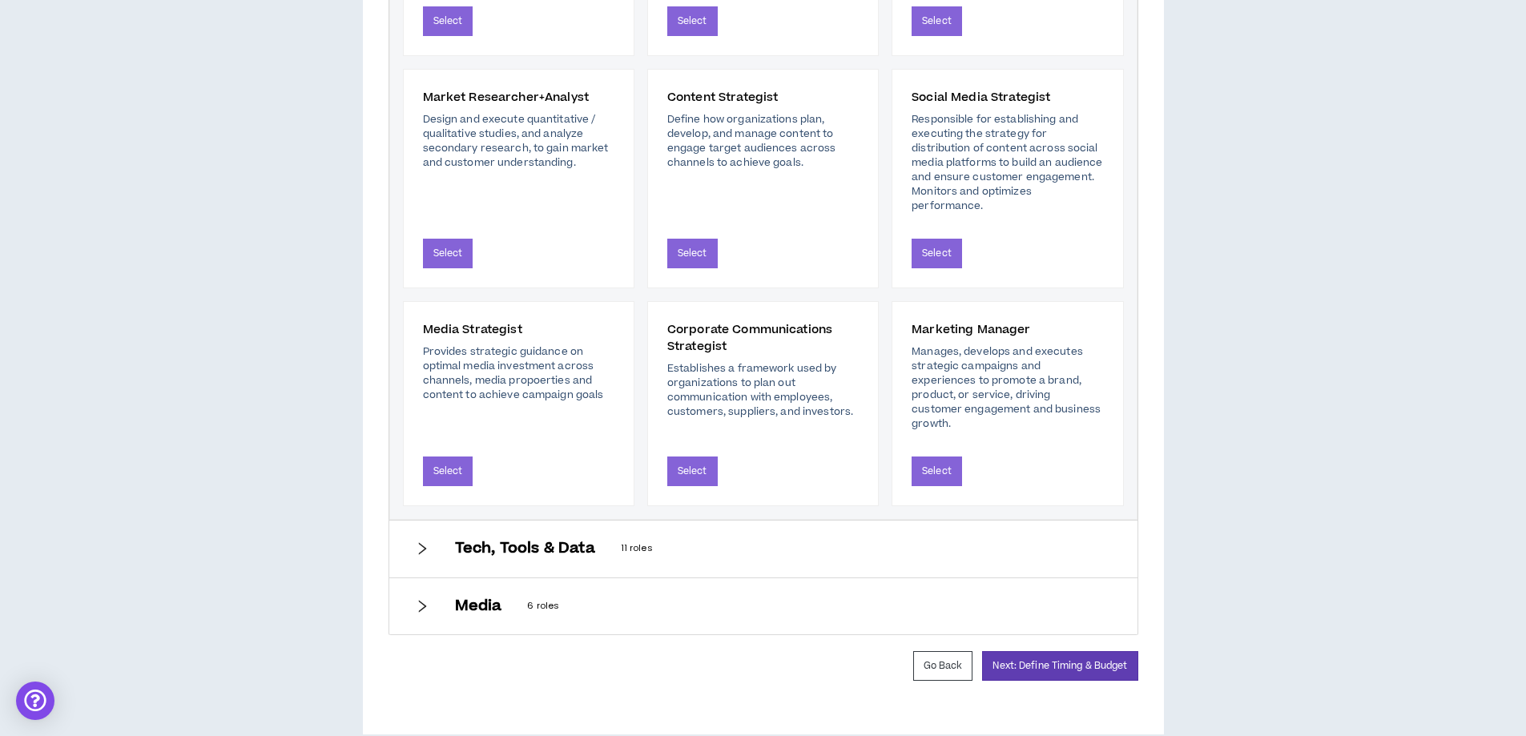
scroll to position [1222, 0]
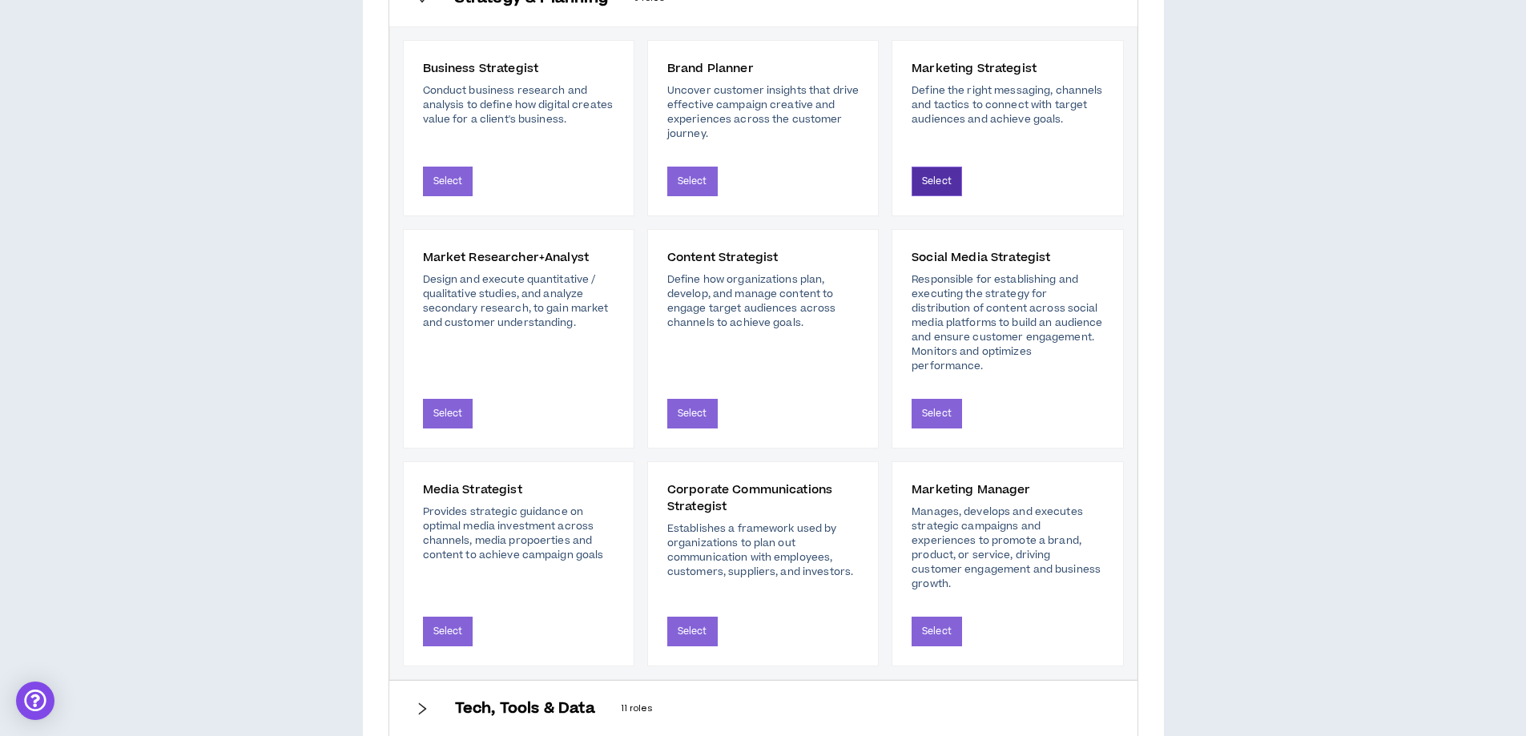
click at [941, 171] on button "Select" at bounding box center [937, 182] width 50 height 30
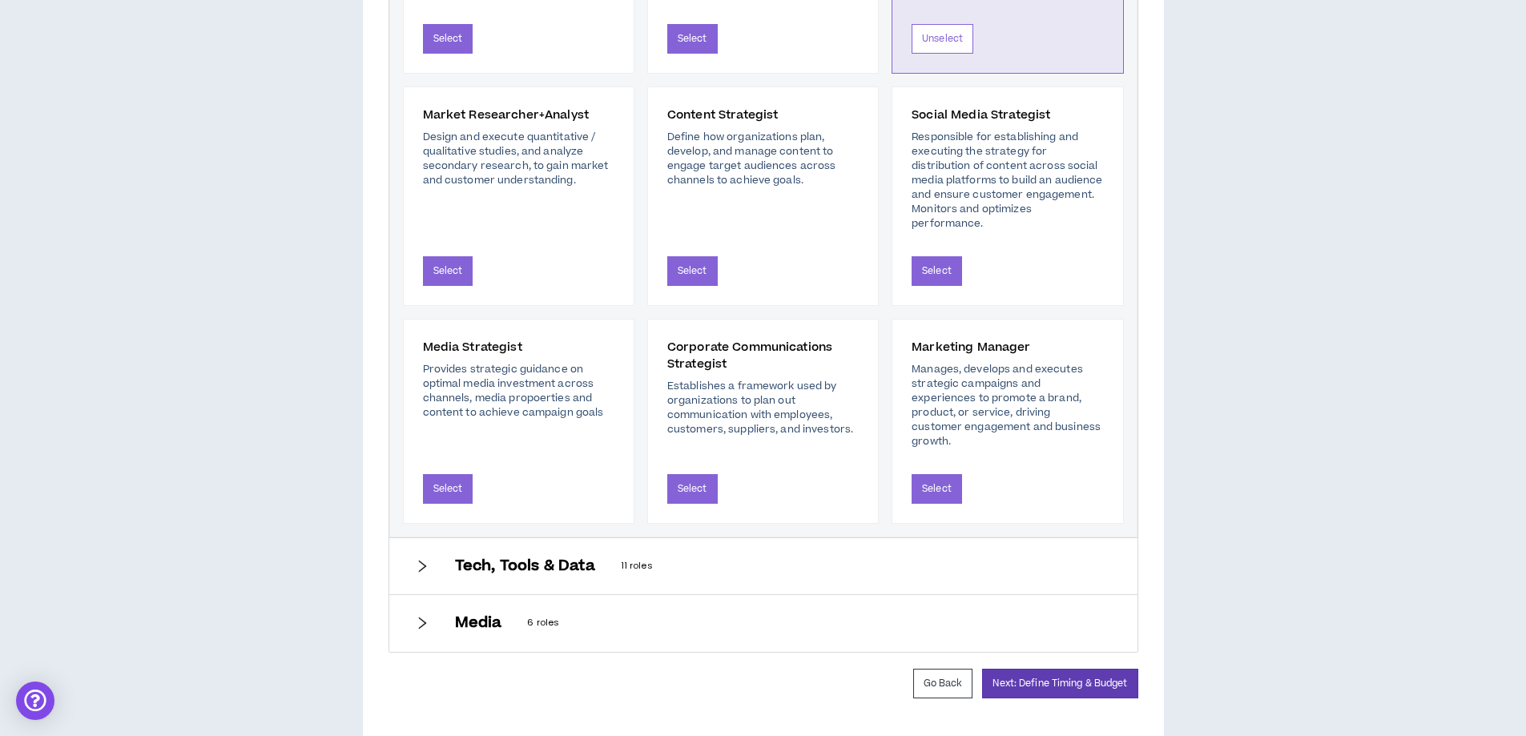
scroll to position [1385, 0]
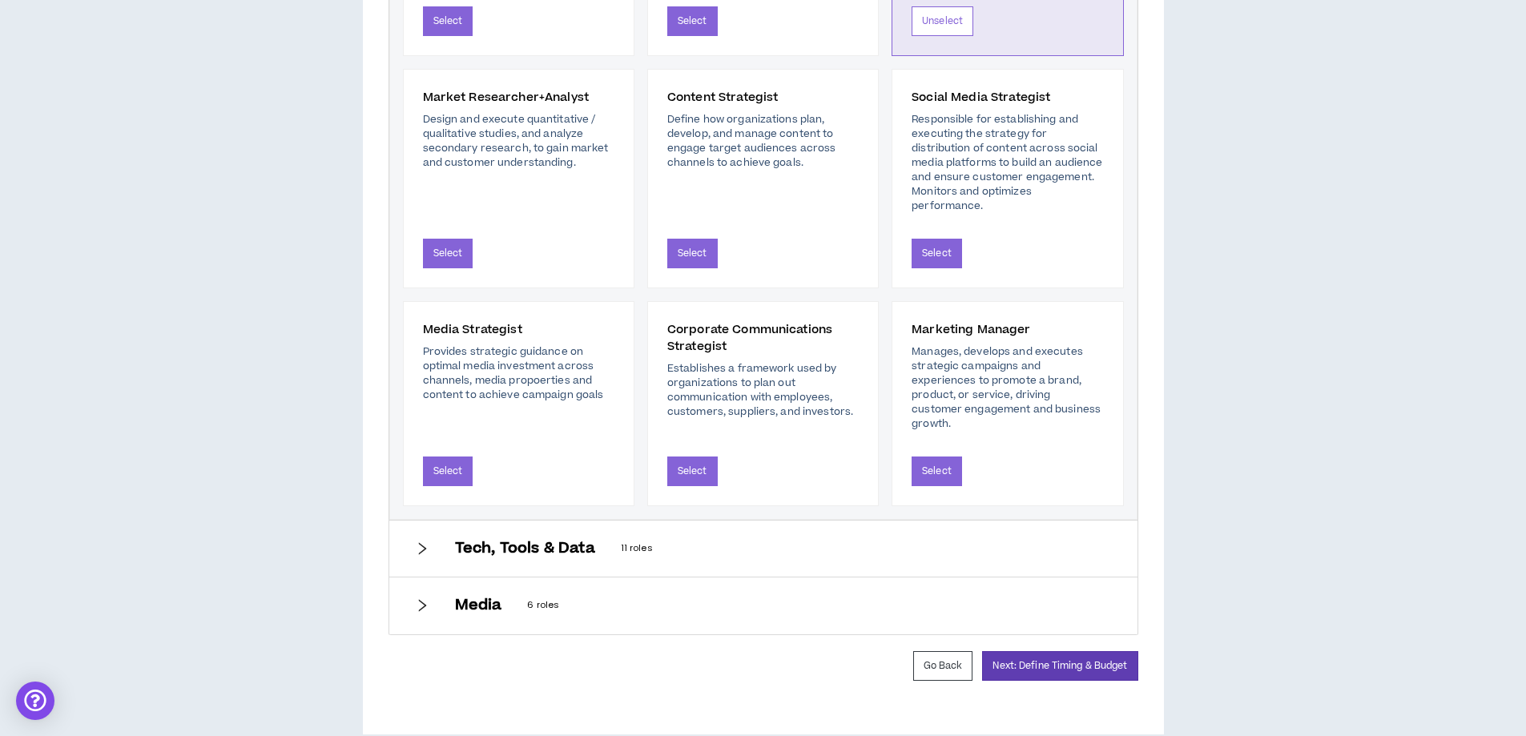
click at [555, 540] on h6 "Tech, Tools & Data" at bounding box center [525, 549] width 140 height 18
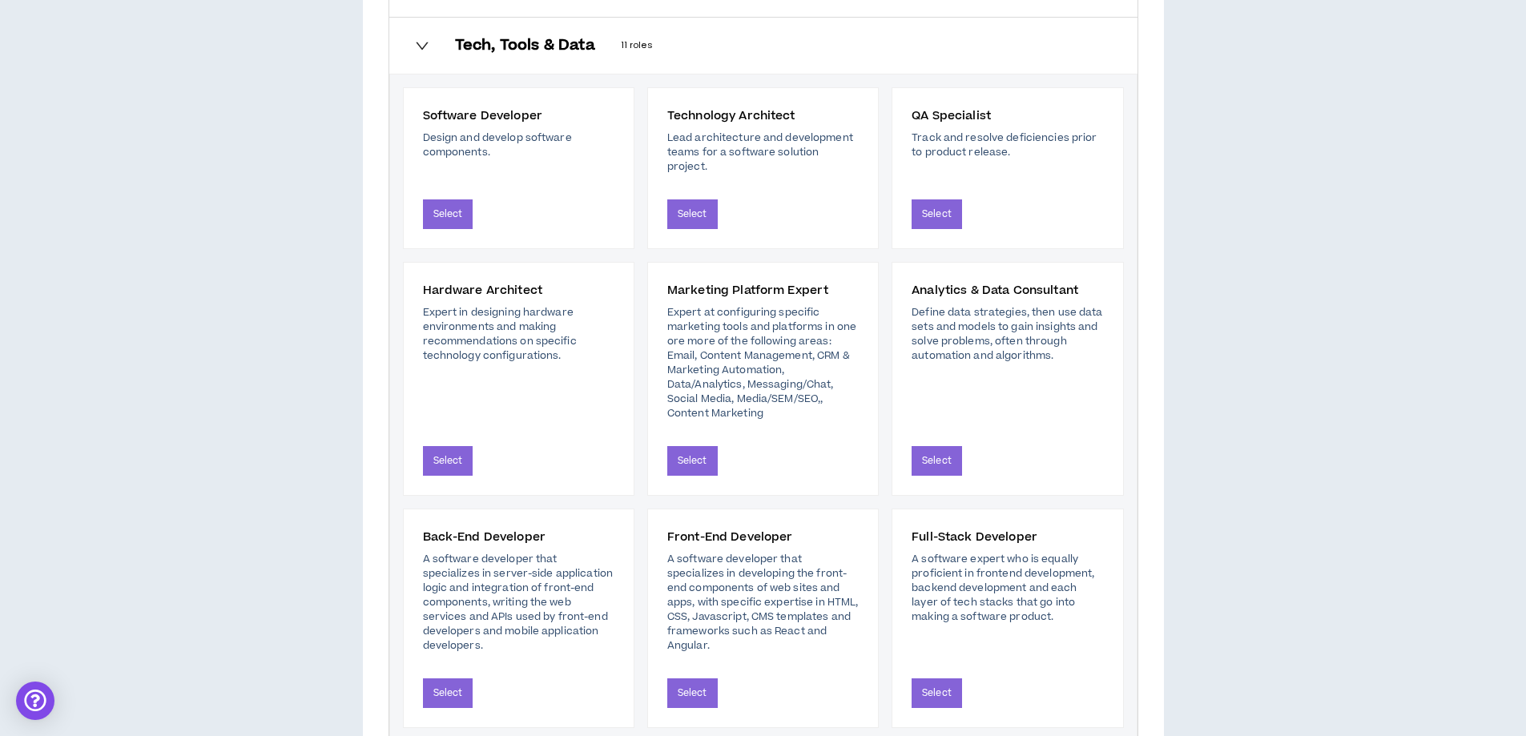
scroll to position [1626, 0]
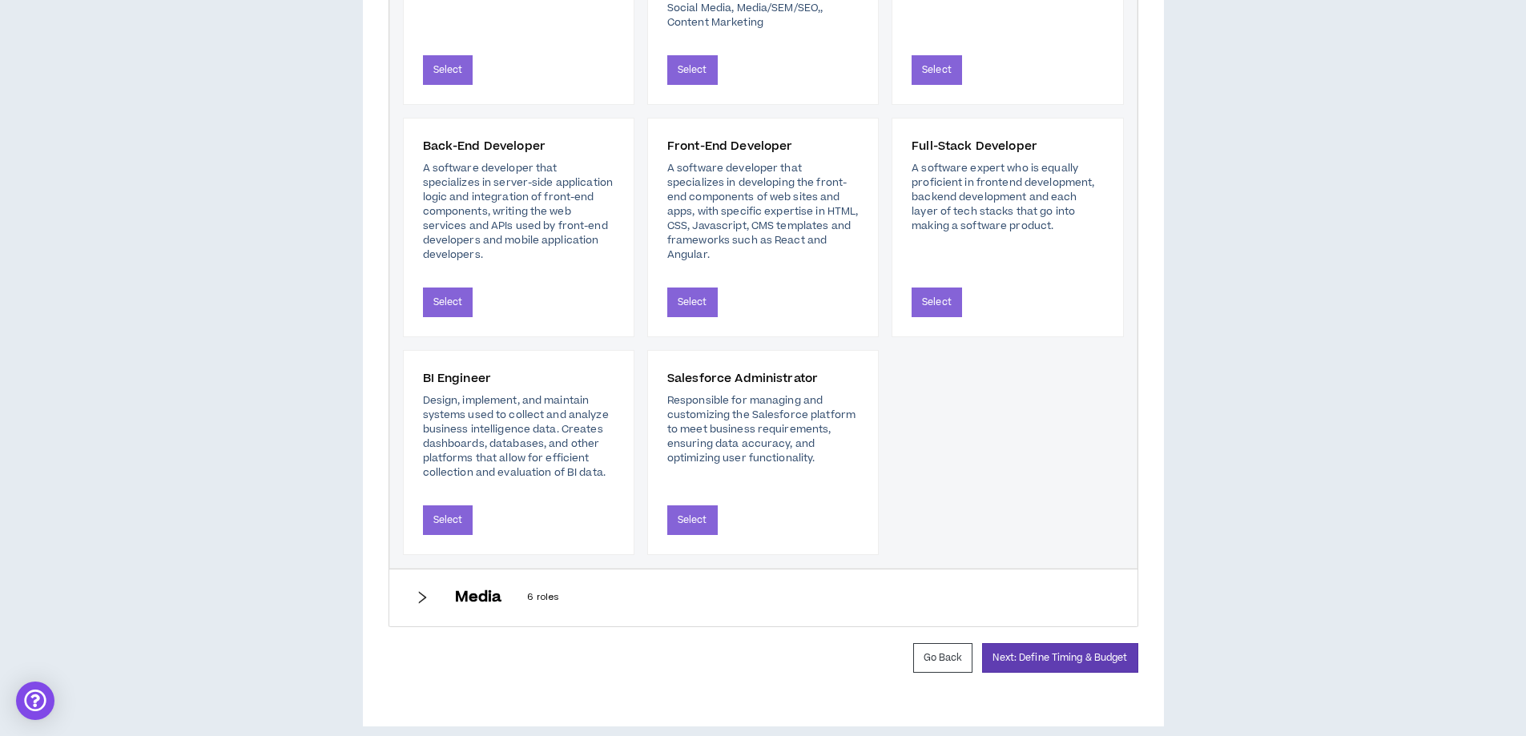
click at [785, 591] on p "6 roles" at bounding box center [819, 598] width 584 height 14
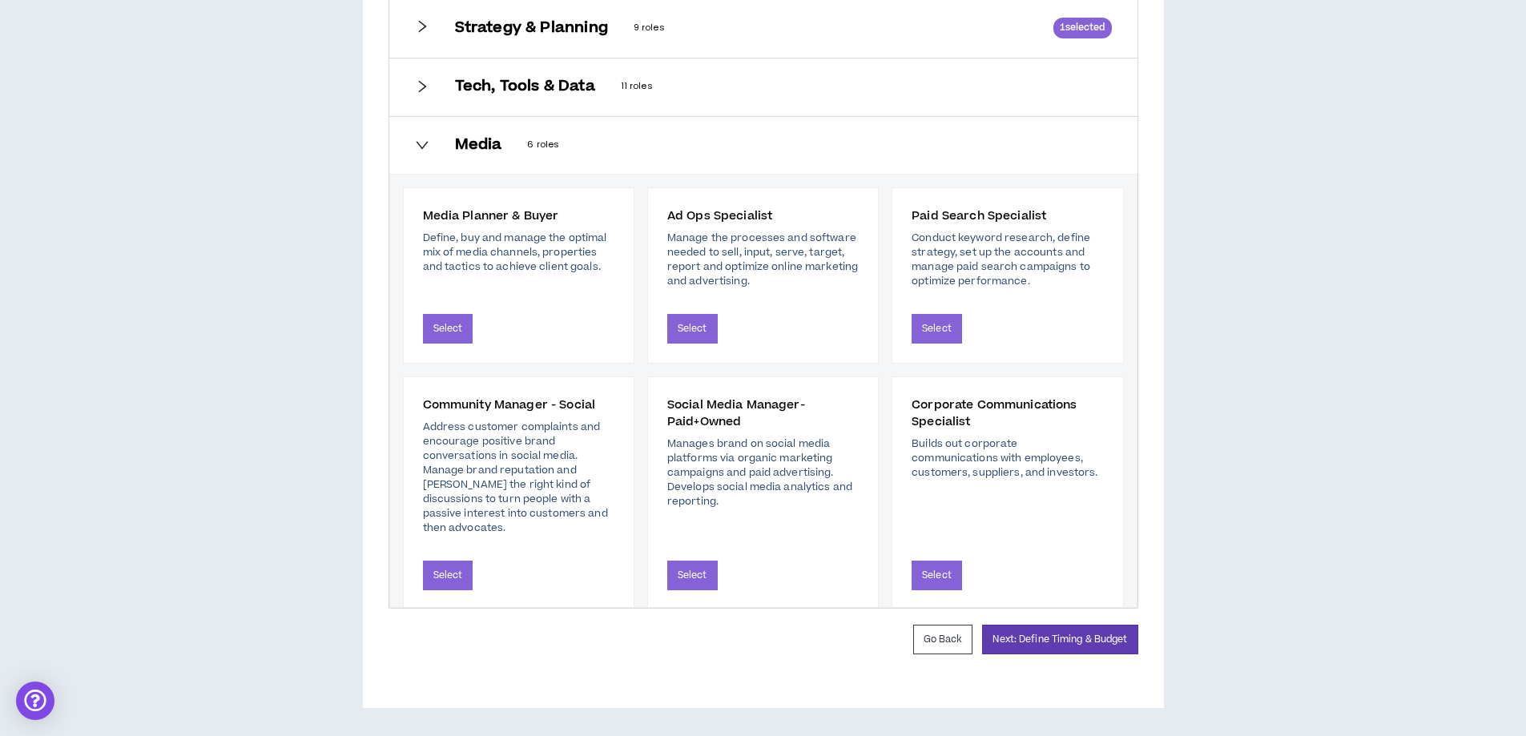
scroll to position [1179, 0]
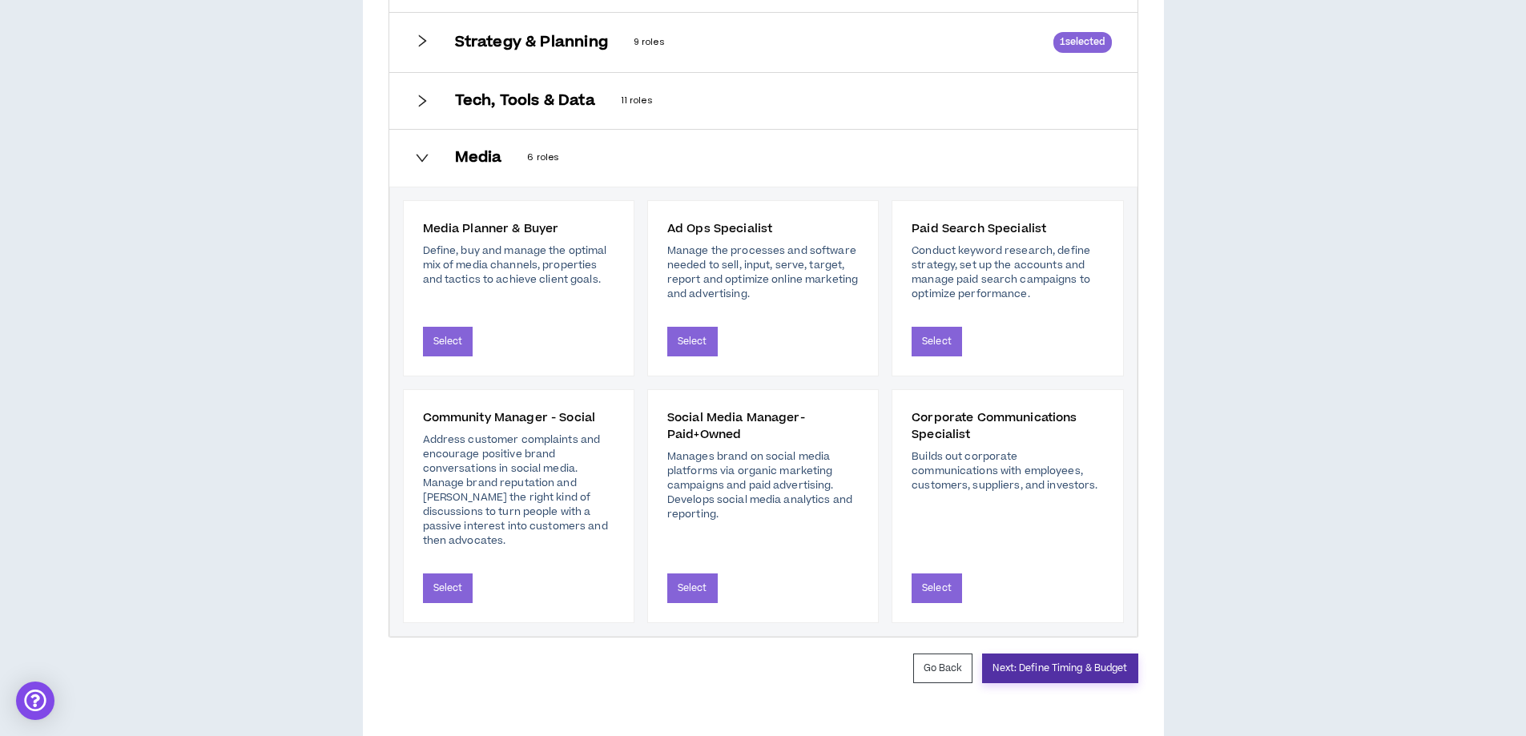
click at [1058, 654] on button "Next: Define Timing & Budget" at bounding box center [1059, 669] width 155 height 30
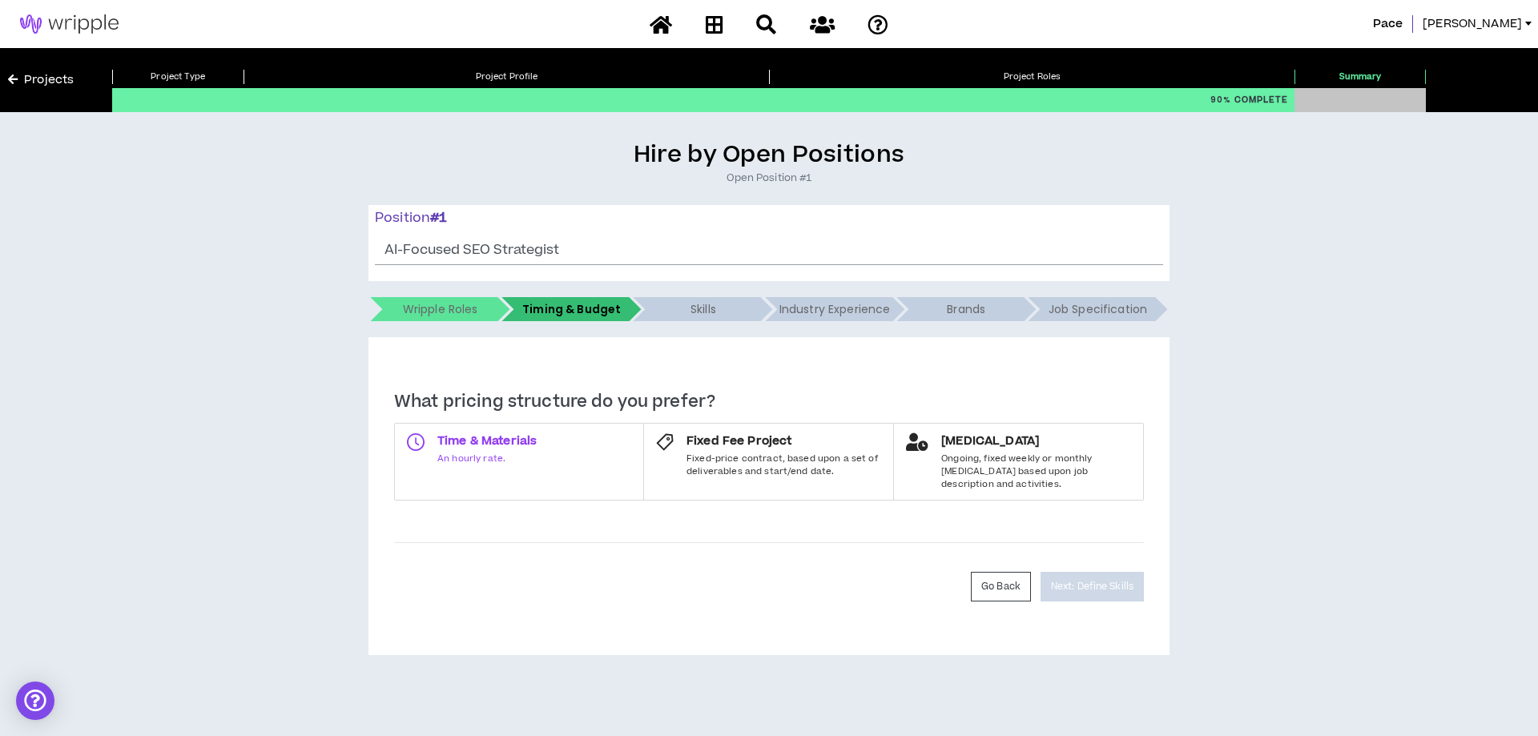
click at [530, 455] on span "An hourly rate." at bounding box center [486, 459] width 99 height 13
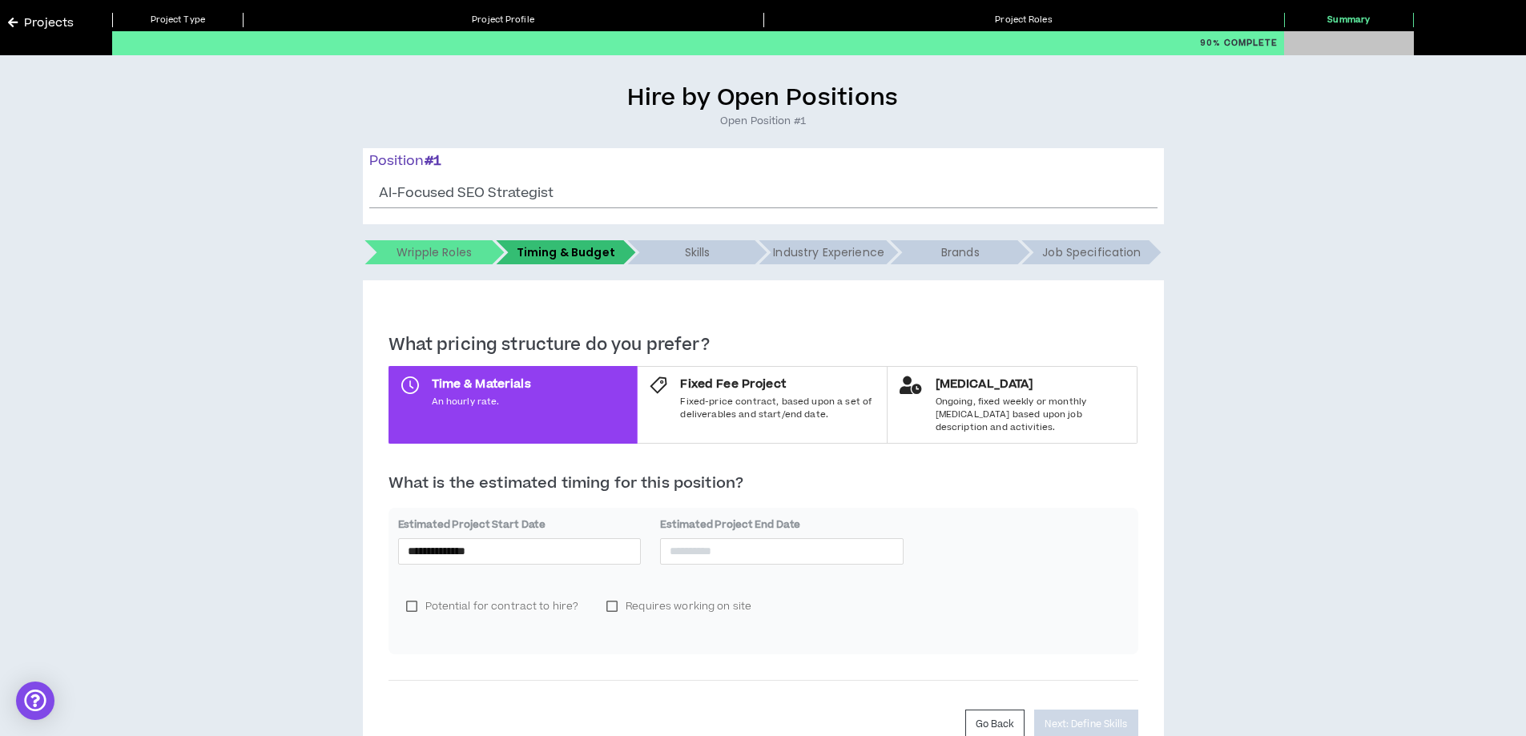
scroll to position [129, 0]
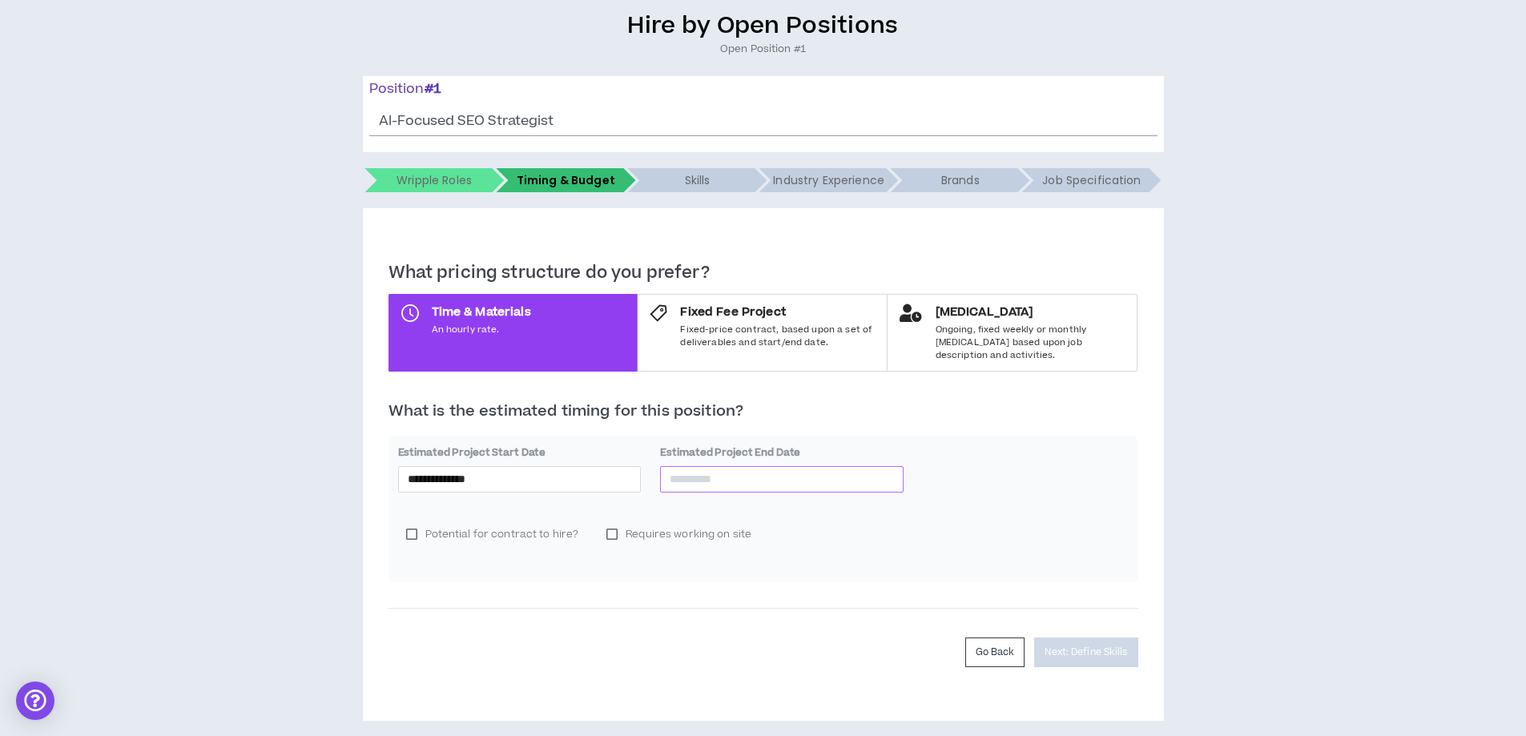
click at [707, 470] on input at bounding box center [782, 479] width 224 height 18
type input "**********"
click at [849, 499] on span "button" at bounding box center [851, 499] width 8 height 8
type input "**********"
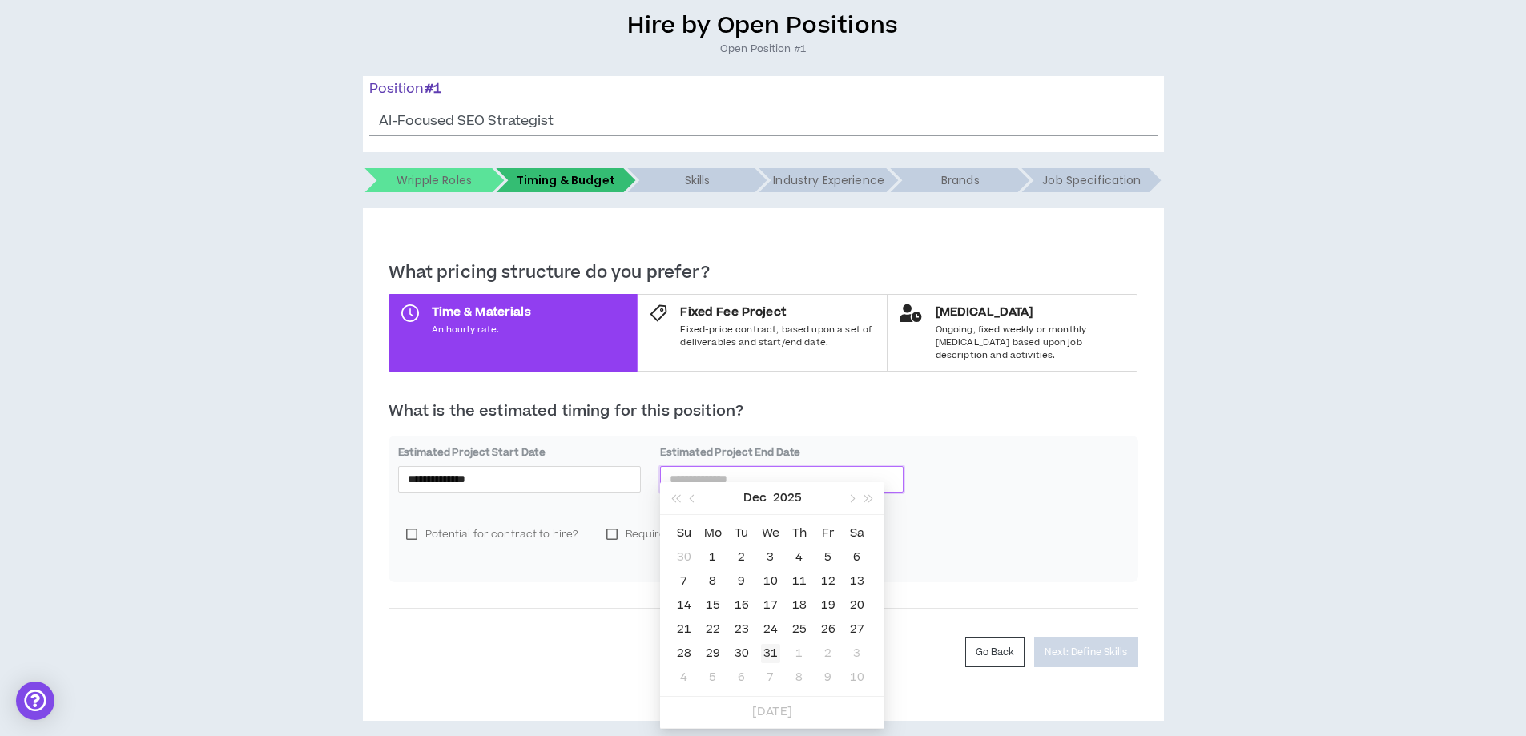
click at [772, 653] on div "31" at bounding box center [770, 653] width 19 height 19
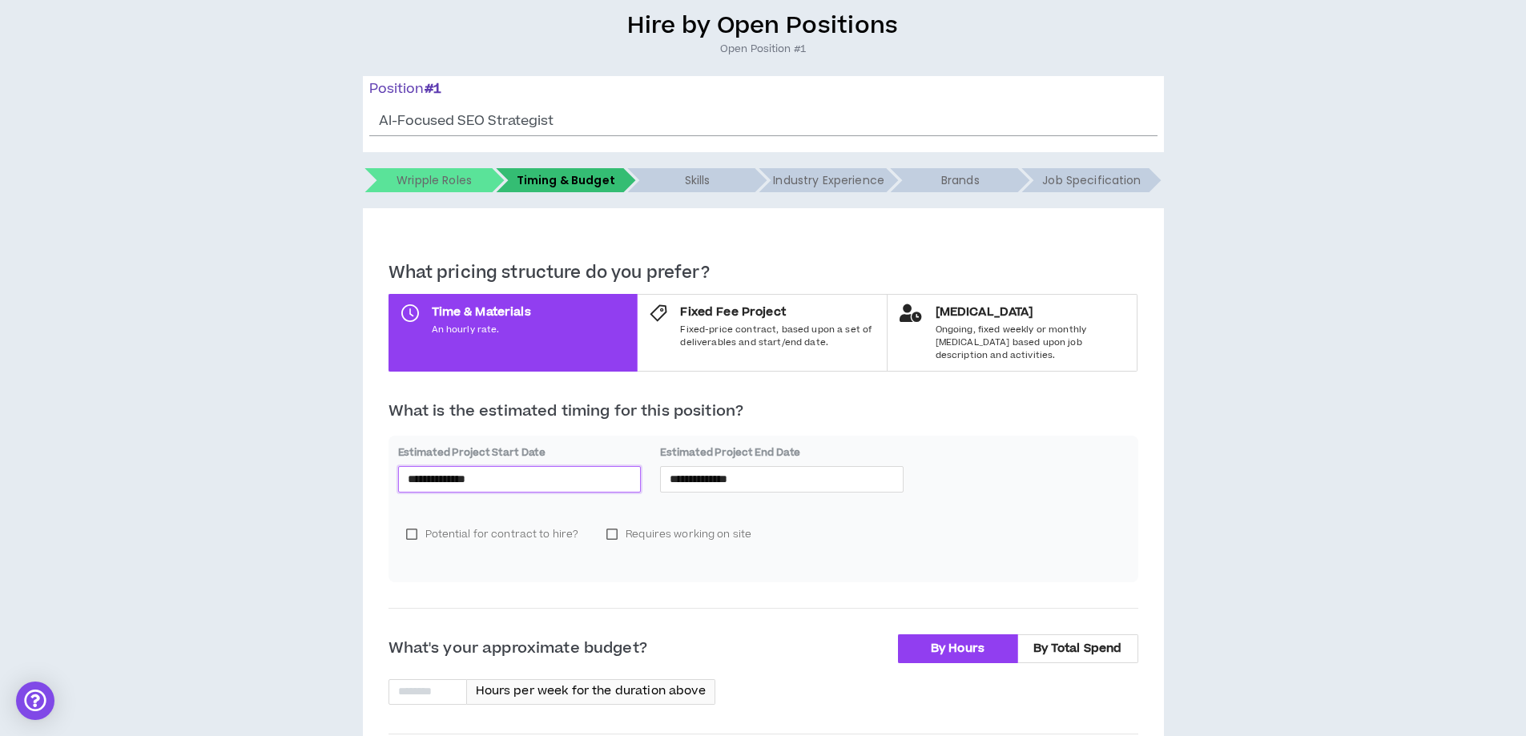
click at [570, 470] on input "**********" at bounding box center [520, 479] width 224 height 18
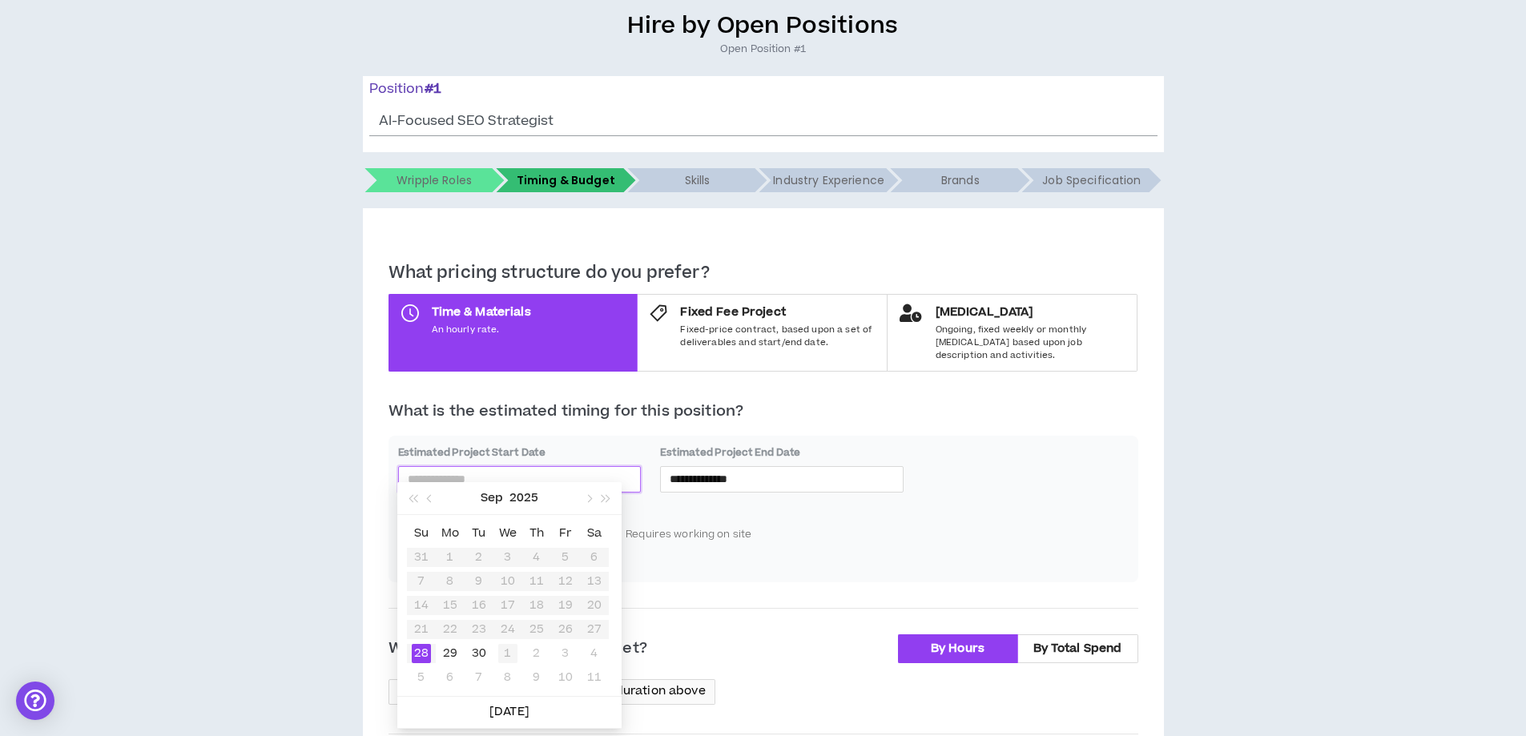
type input "**********"
click at [503, 653] on div "1" at bounding box center [507, 653] width 19 height 19
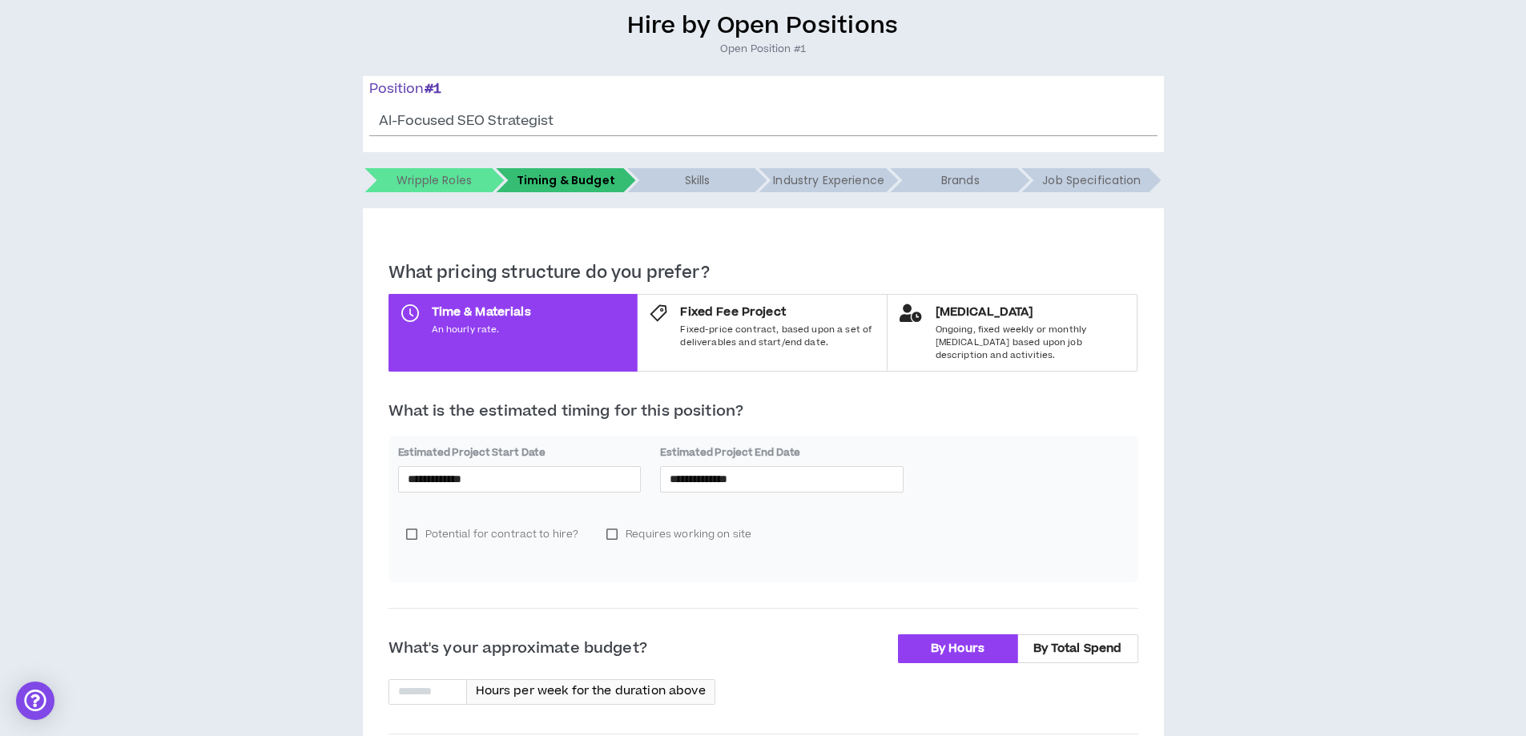
click at [538, 522] on label "Potential for contract to hire?" at bounding box center [492, 534] width 188 height 24
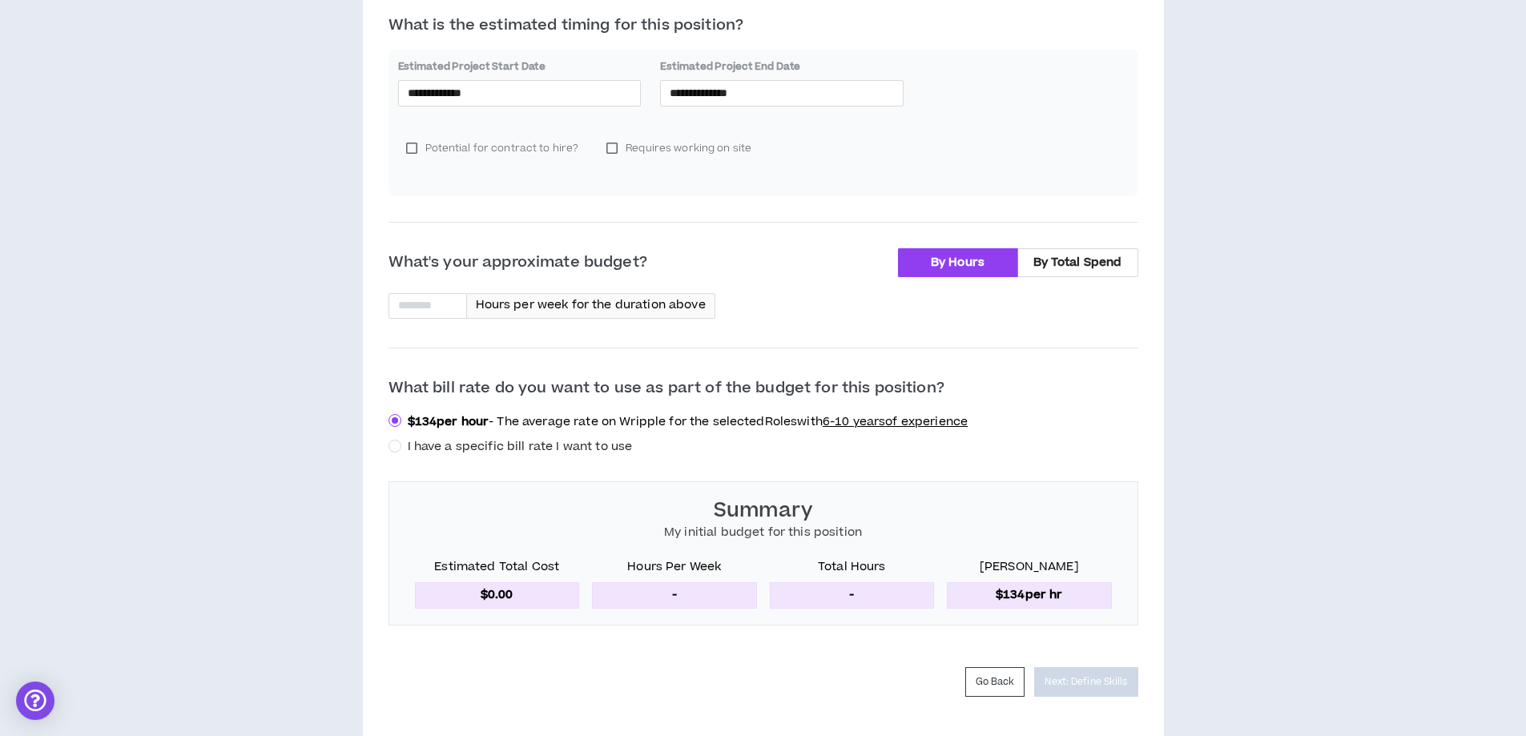
scroll to position [530, 0]
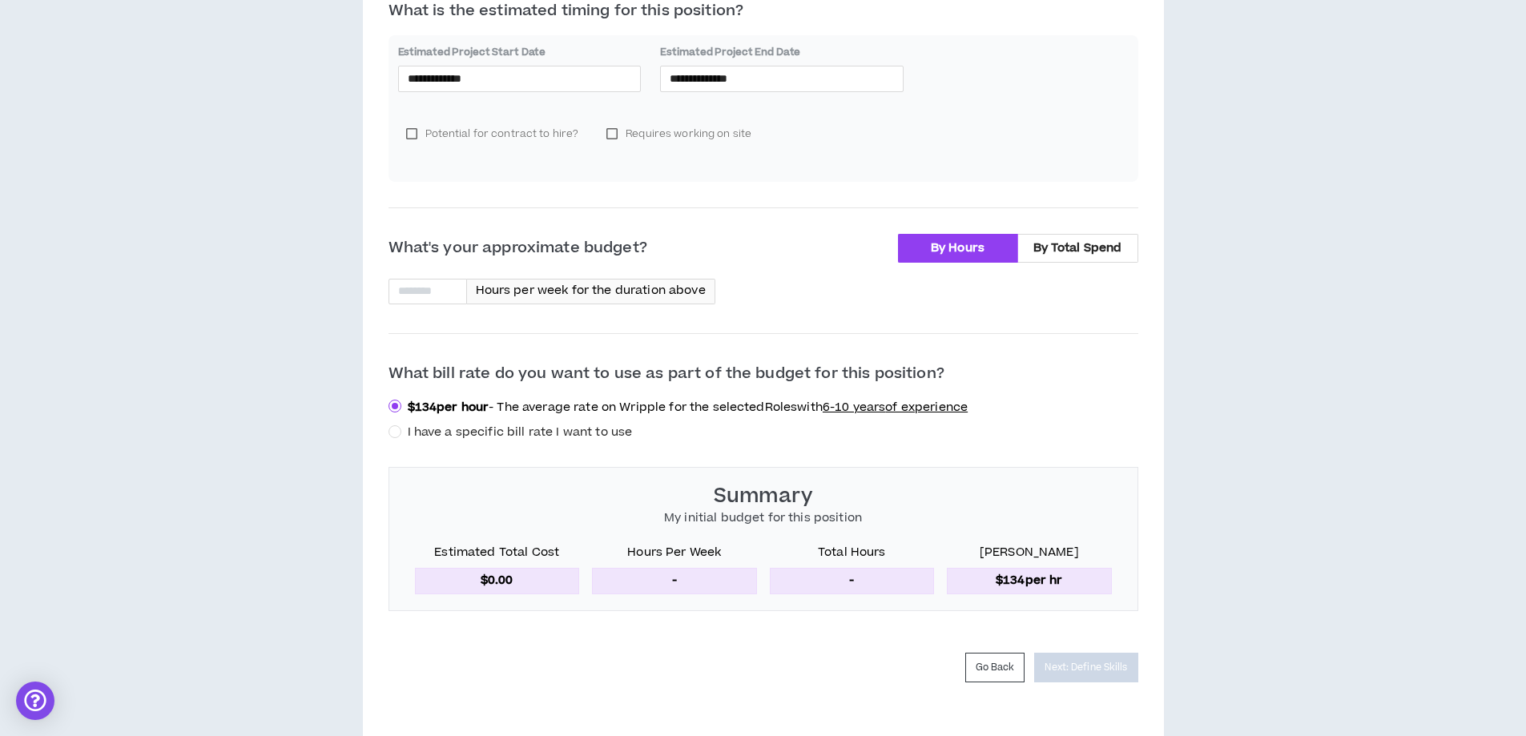
click at [559, 424] on span "I have a specific bill rate I want to use" at bounding box center [520, 432] width 225 height 17
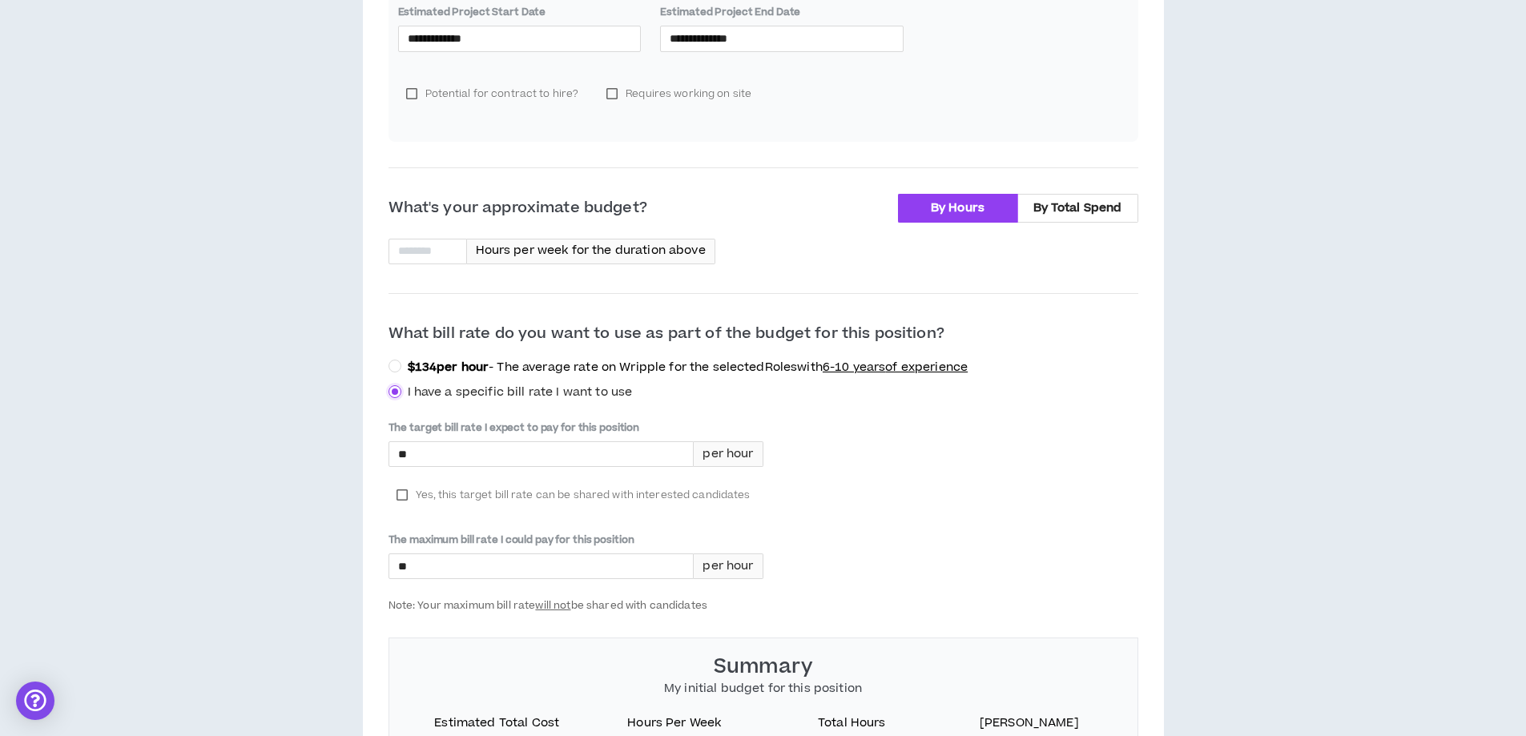
scroll to position [610, 0]
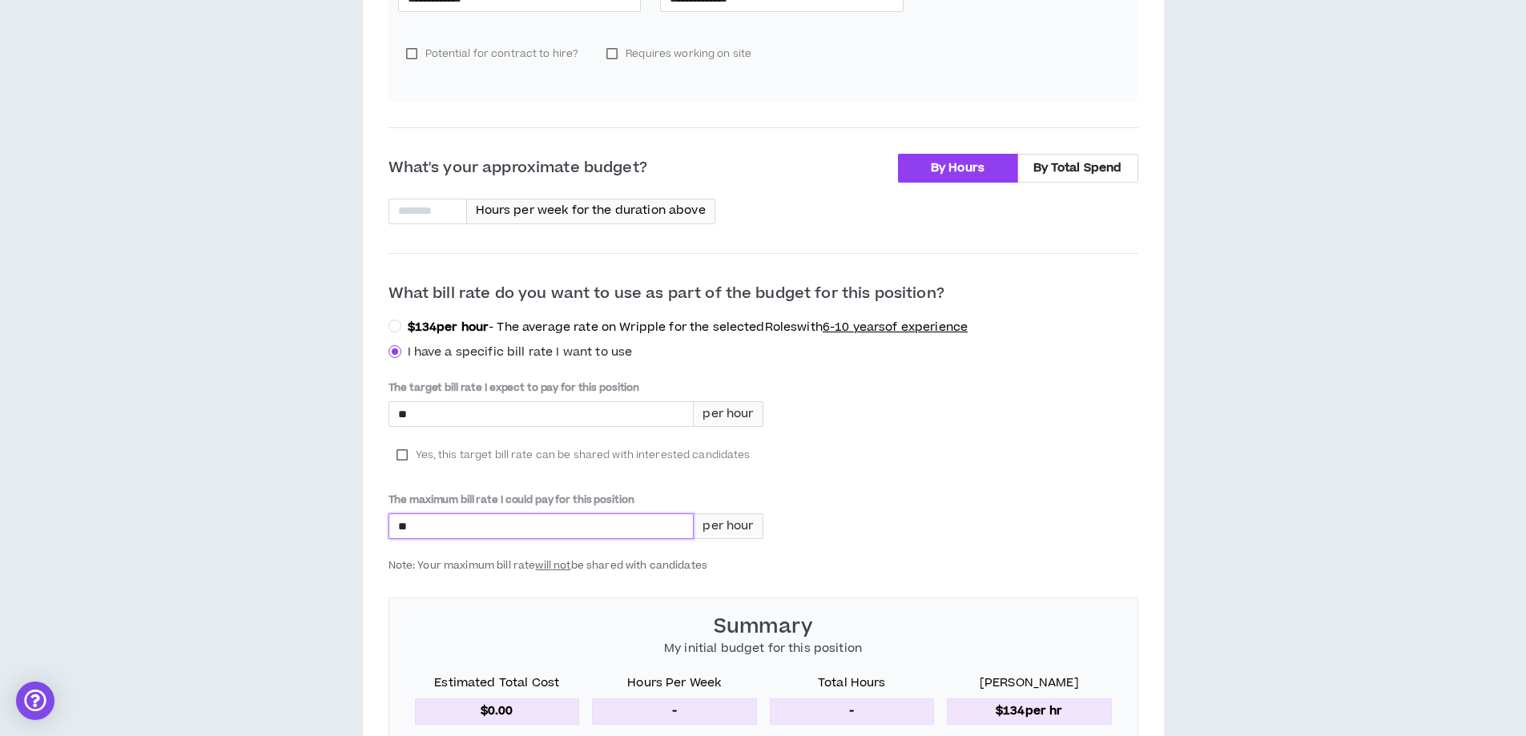
click at [582, 514] on input "*" at bounding box center [541, 526] width 304 height 24
click at [479, 402] on input "*" at bounding box center [541, 414] width 304 height 24
type input "*****"
click at [483, 518] on input "*" at bounding box center [541, 526] width 304 height 24
click at [462, 514] on input "*" at bounding box center [541, 526] width 304 height 24
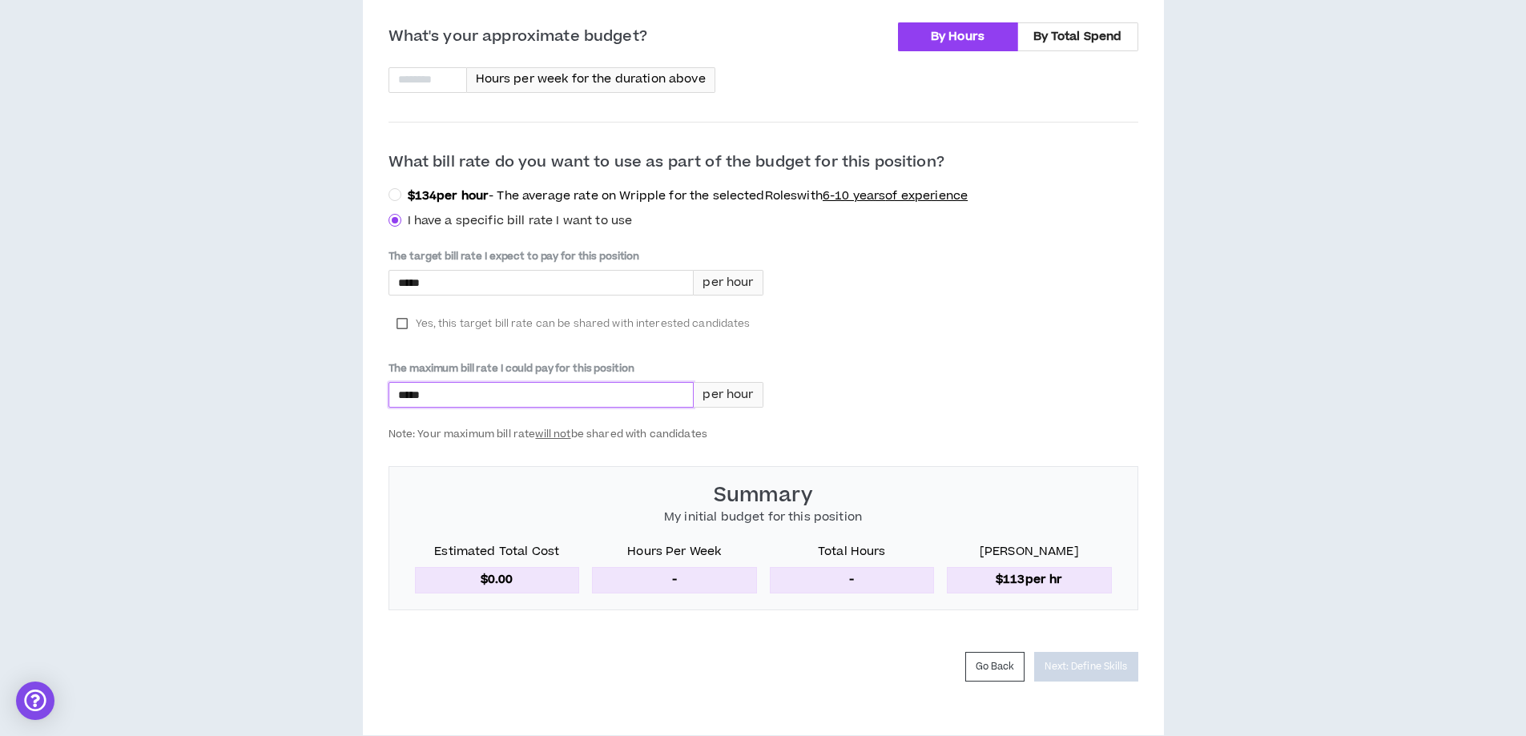
scroll to position [756, 0]
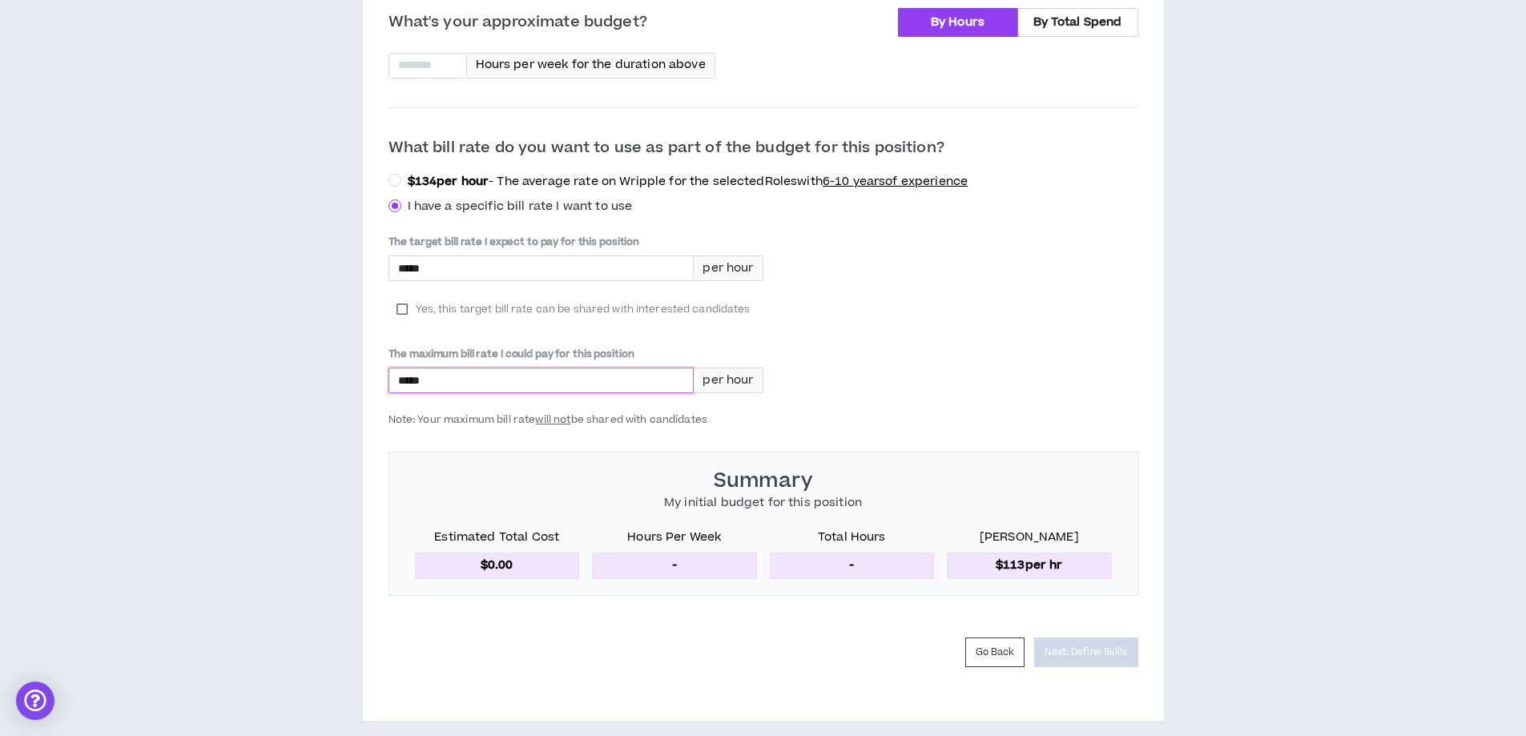
type input "*****"
click at [709, 662] on div "**********" at bounding box center [764, 150] width 750 height 1087
click at [819, 638] on div "Go Back Next: Define Skills" at bounding box center [764, 653] width 750 height 30
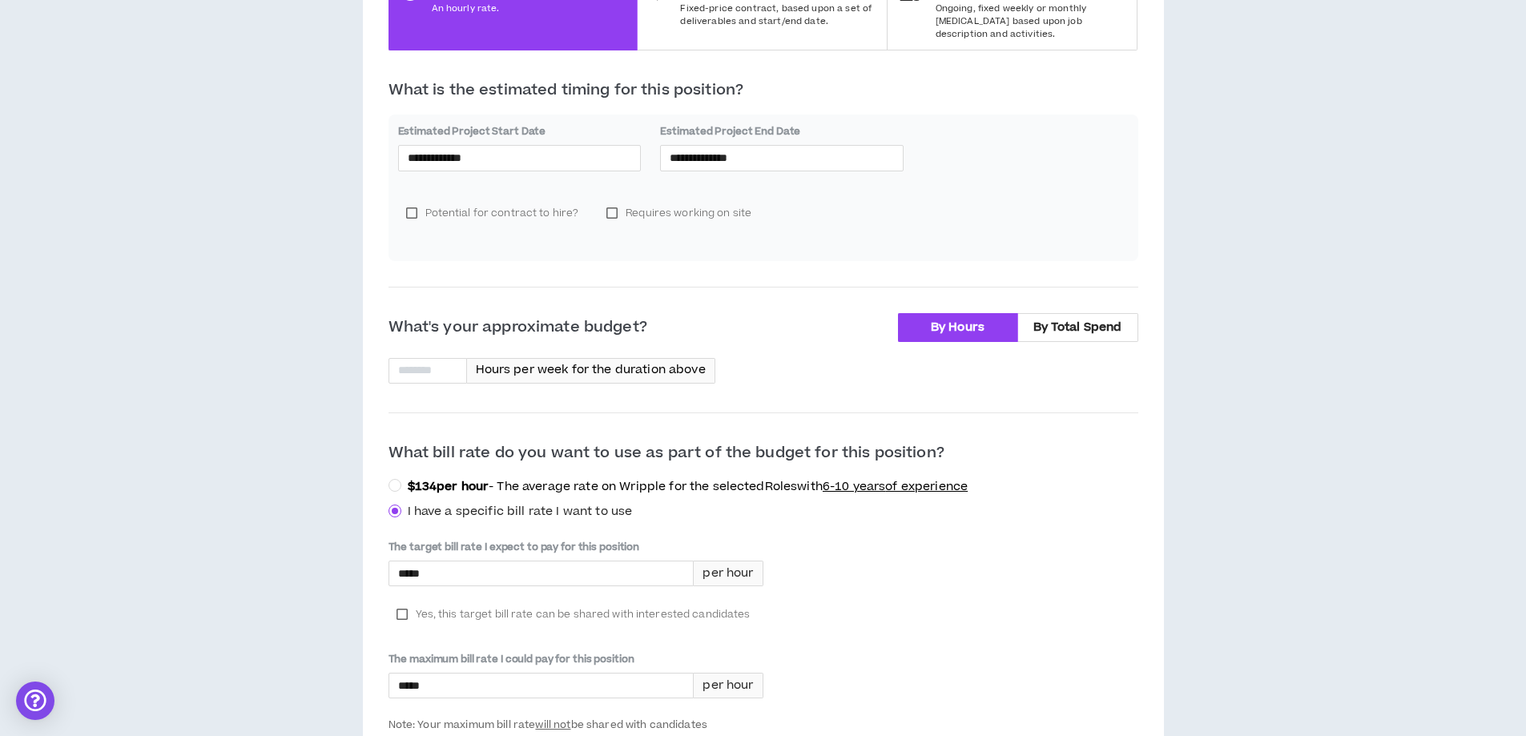
scroll to position [275, 0]
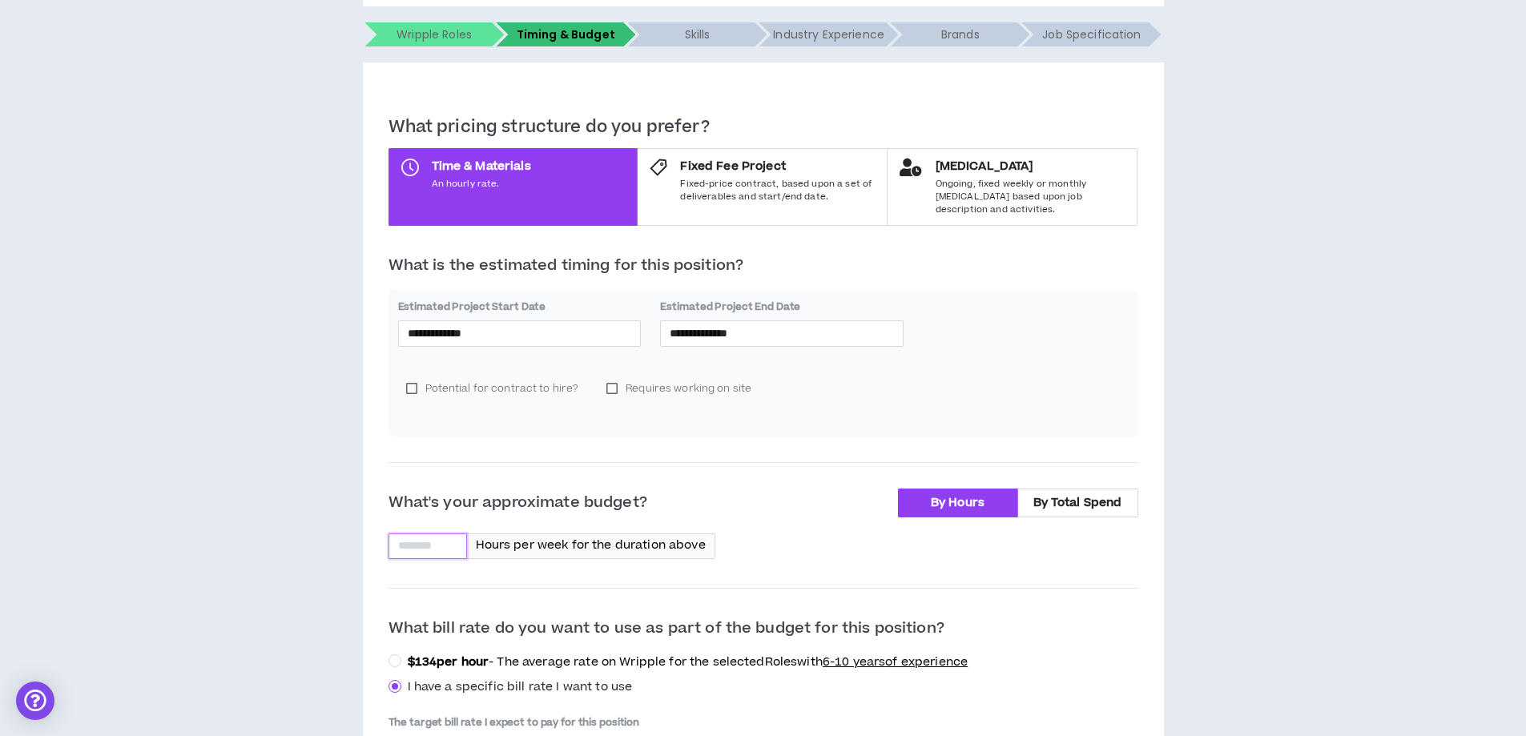
click at [406, 534] on input at bounding box center [427, 546] width 77 height 24
type input "**"
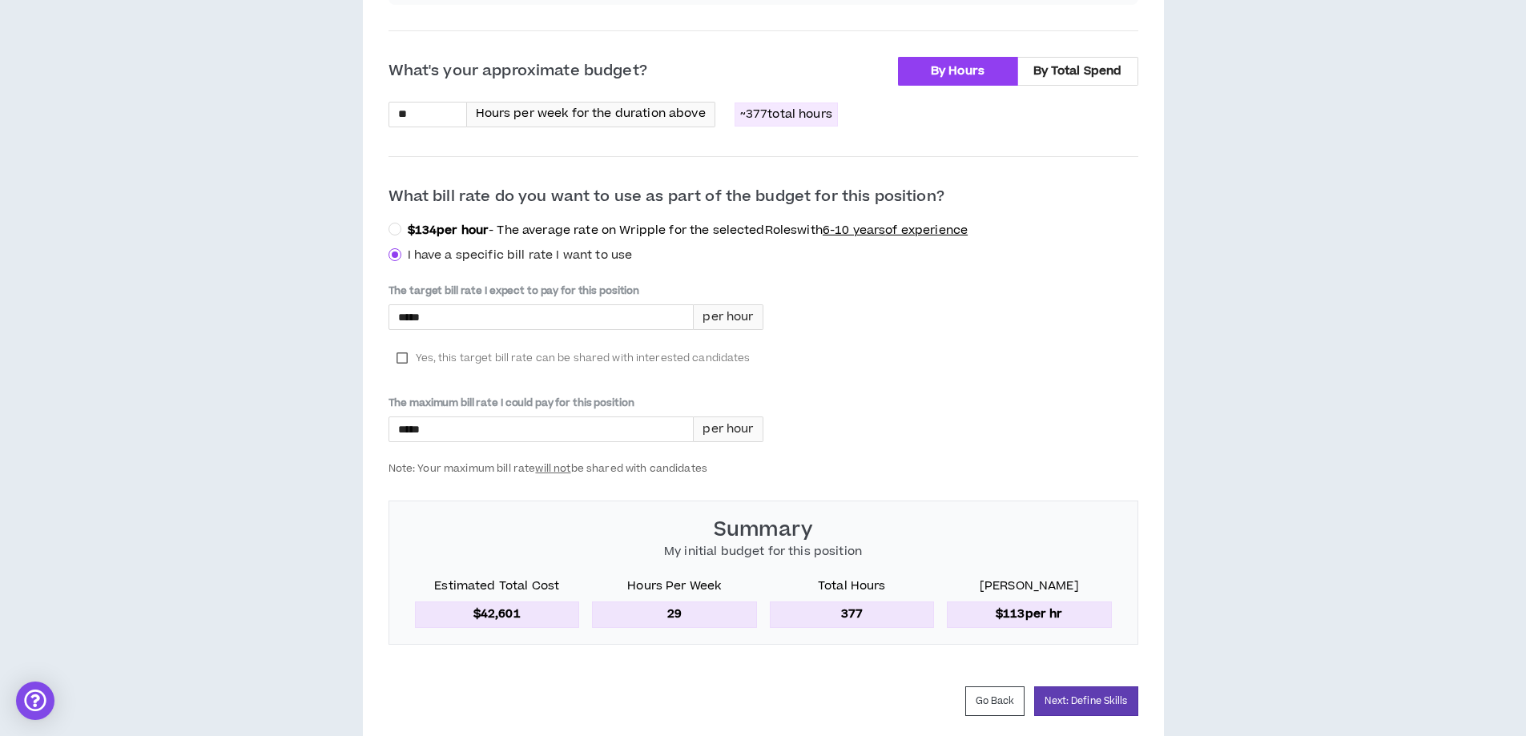
scroll to position [756, 0]
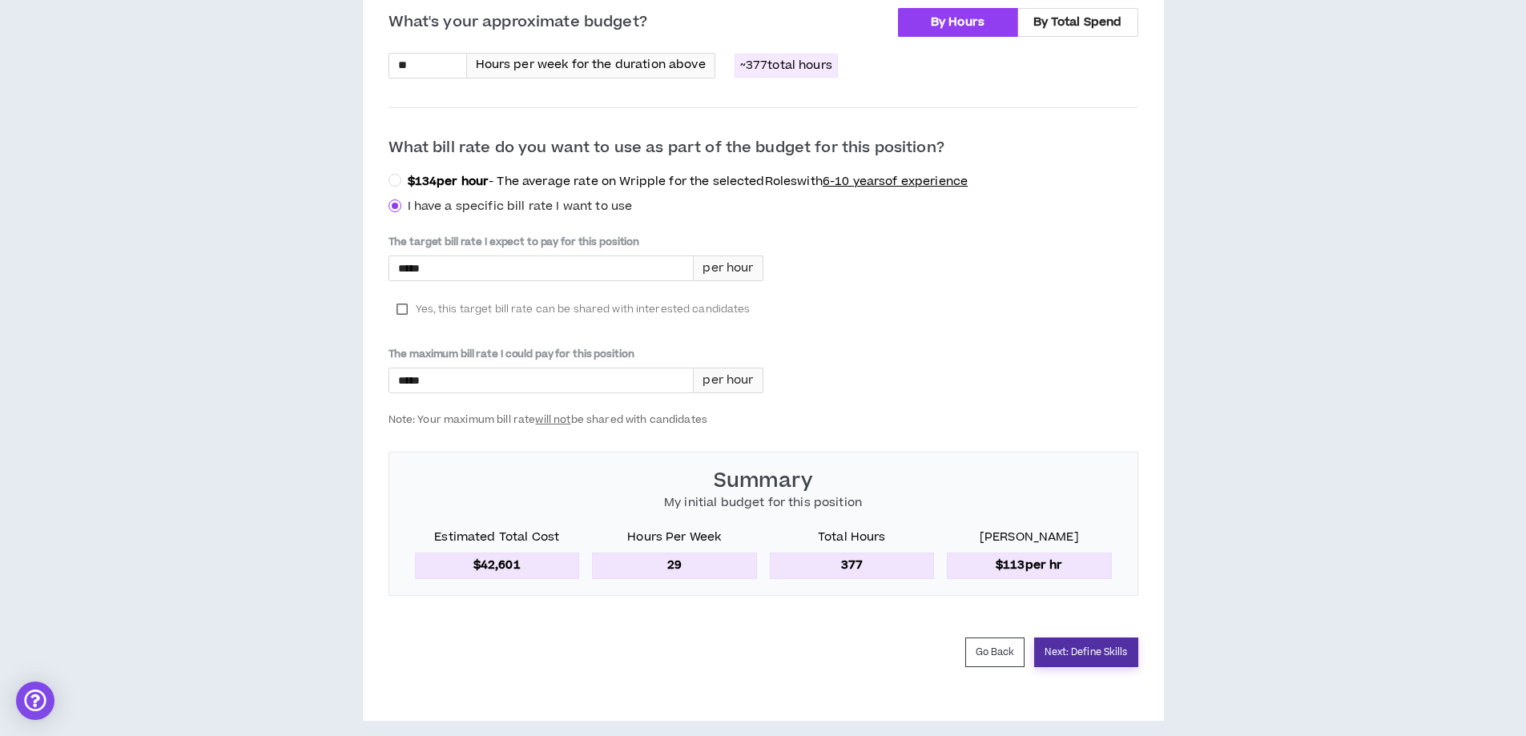
click at [1094, 639] on button "Next: Define Skills" at bounding box center [1085, 653] width 103 height 30
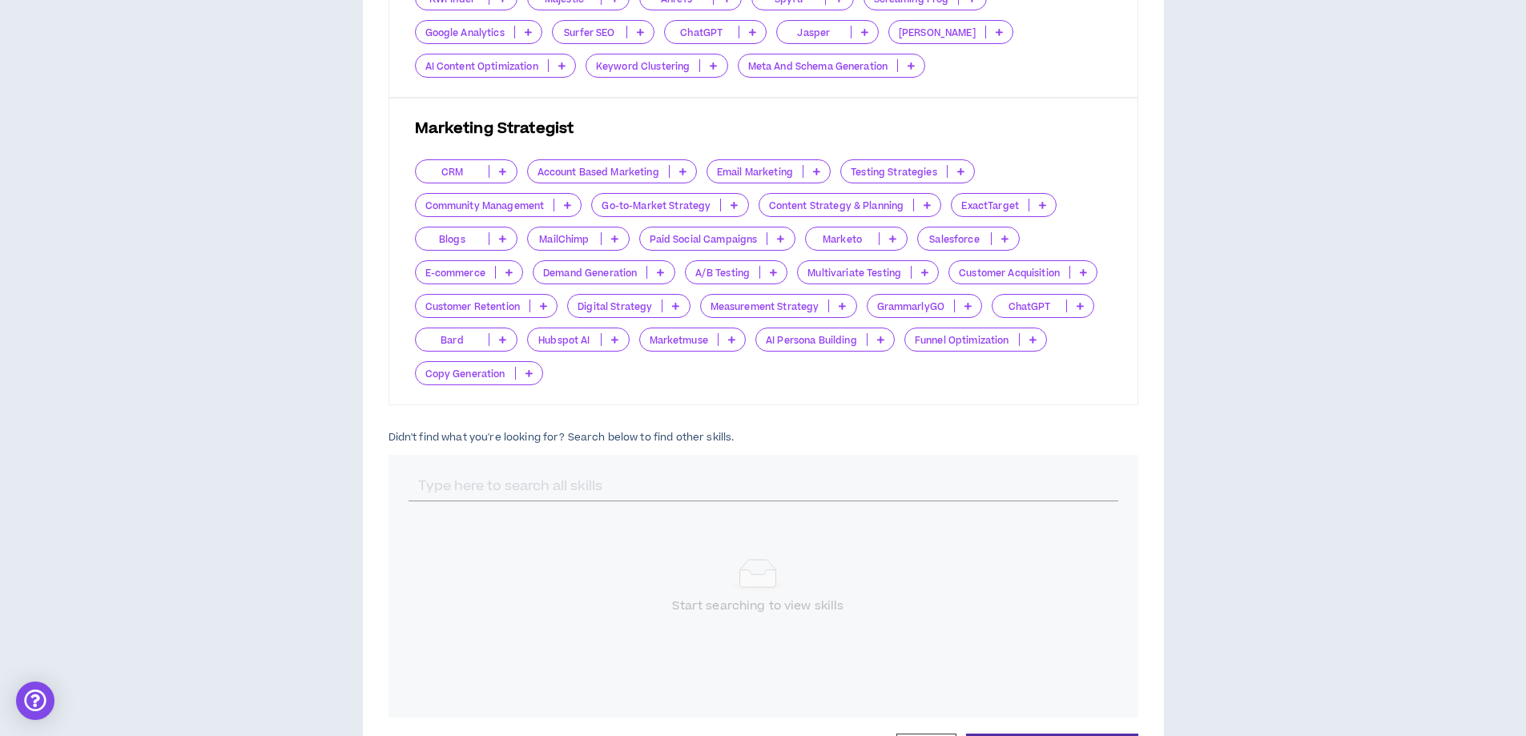
scroll to position [721, 0]
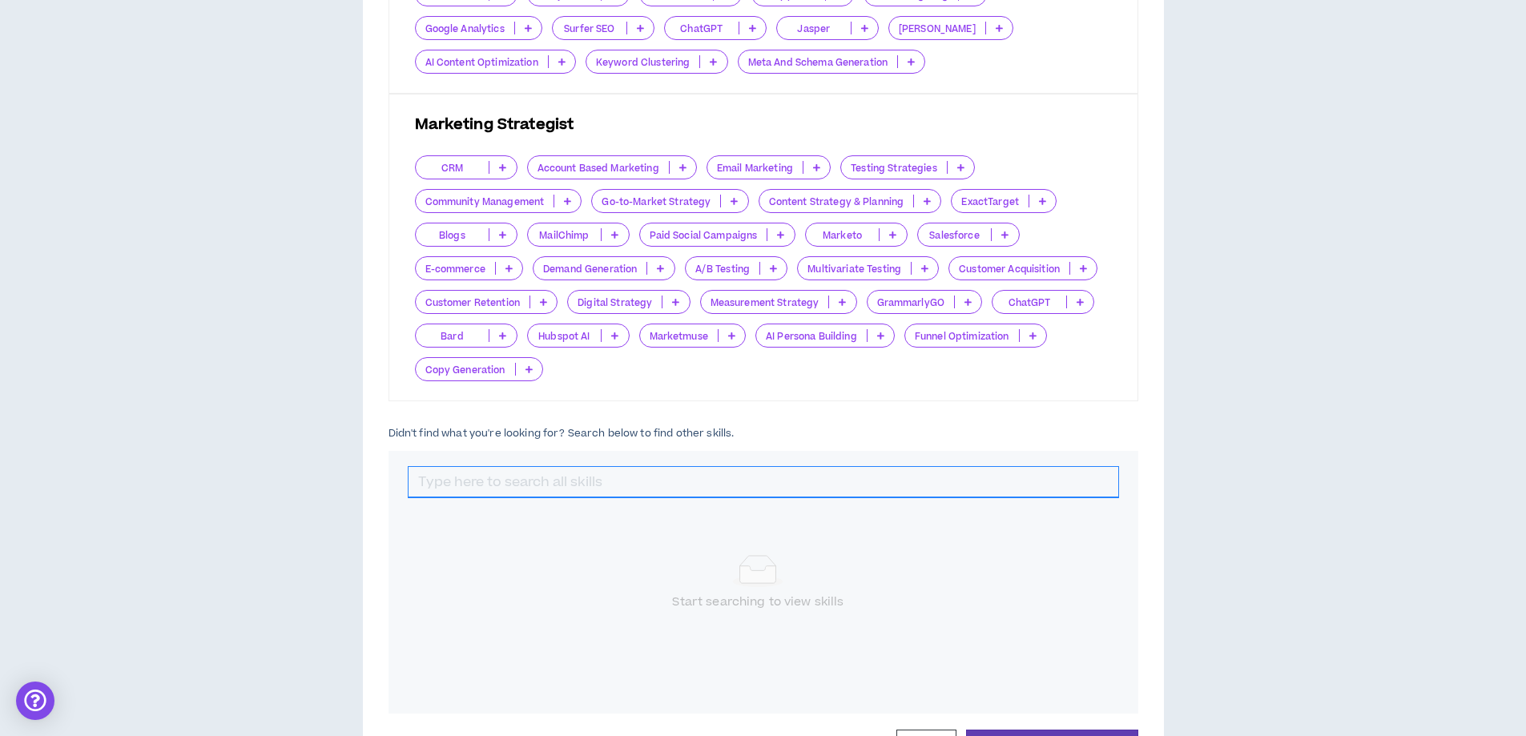
click at [578, 482] on input "text" at bounding box center [764, 482] width 710 height 30
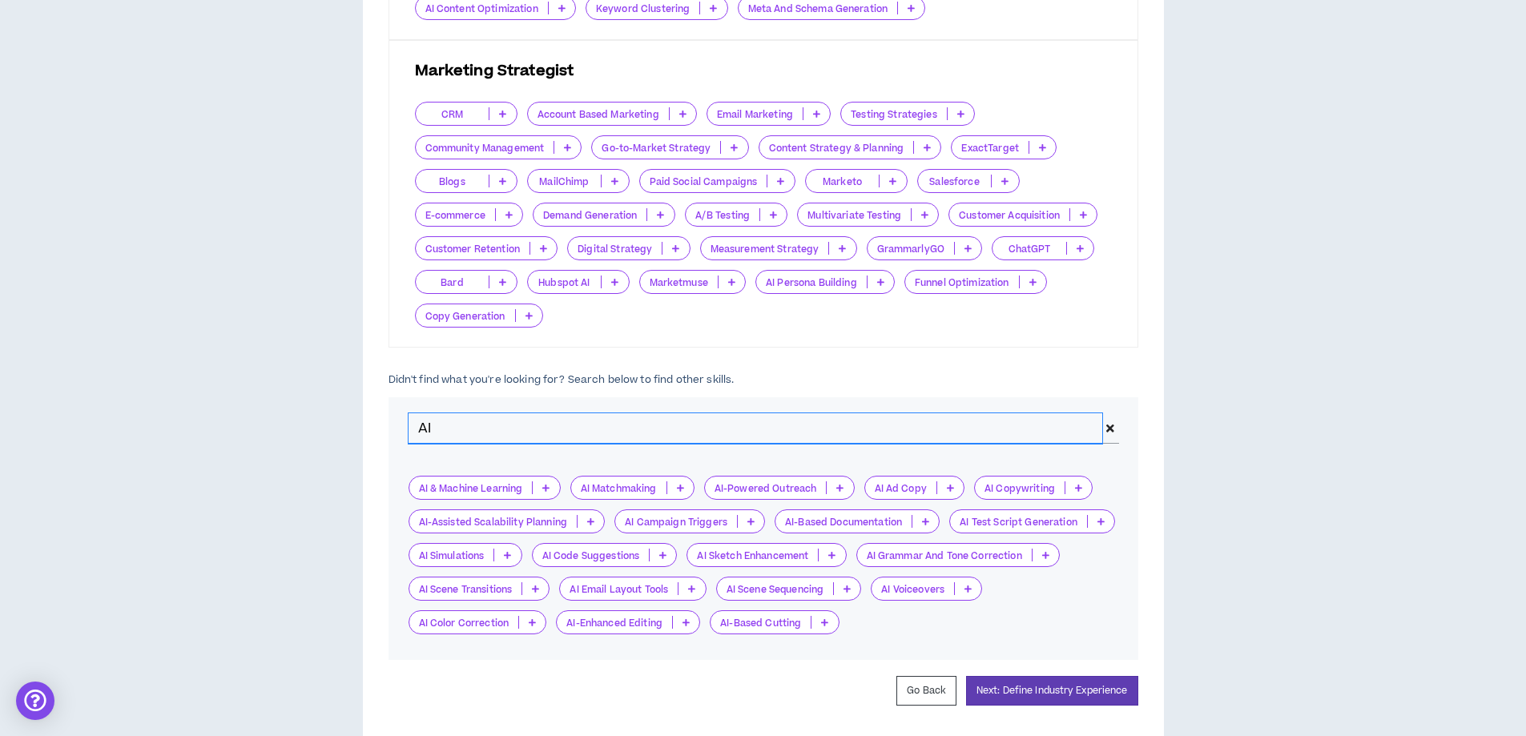
scroll to position [801, 0]
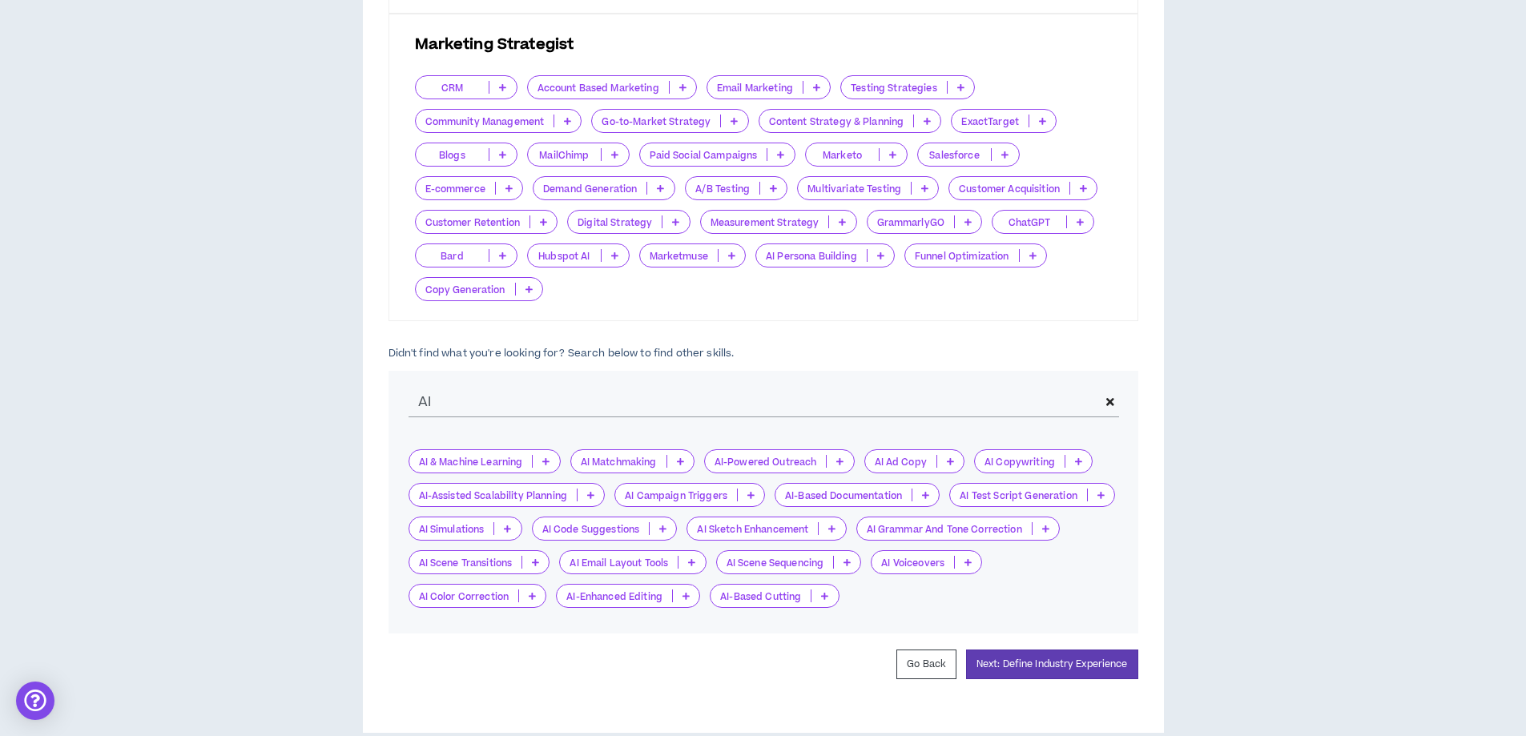
click at [549, 466] on icon at bounding box center [545, 461] width 7 height 8
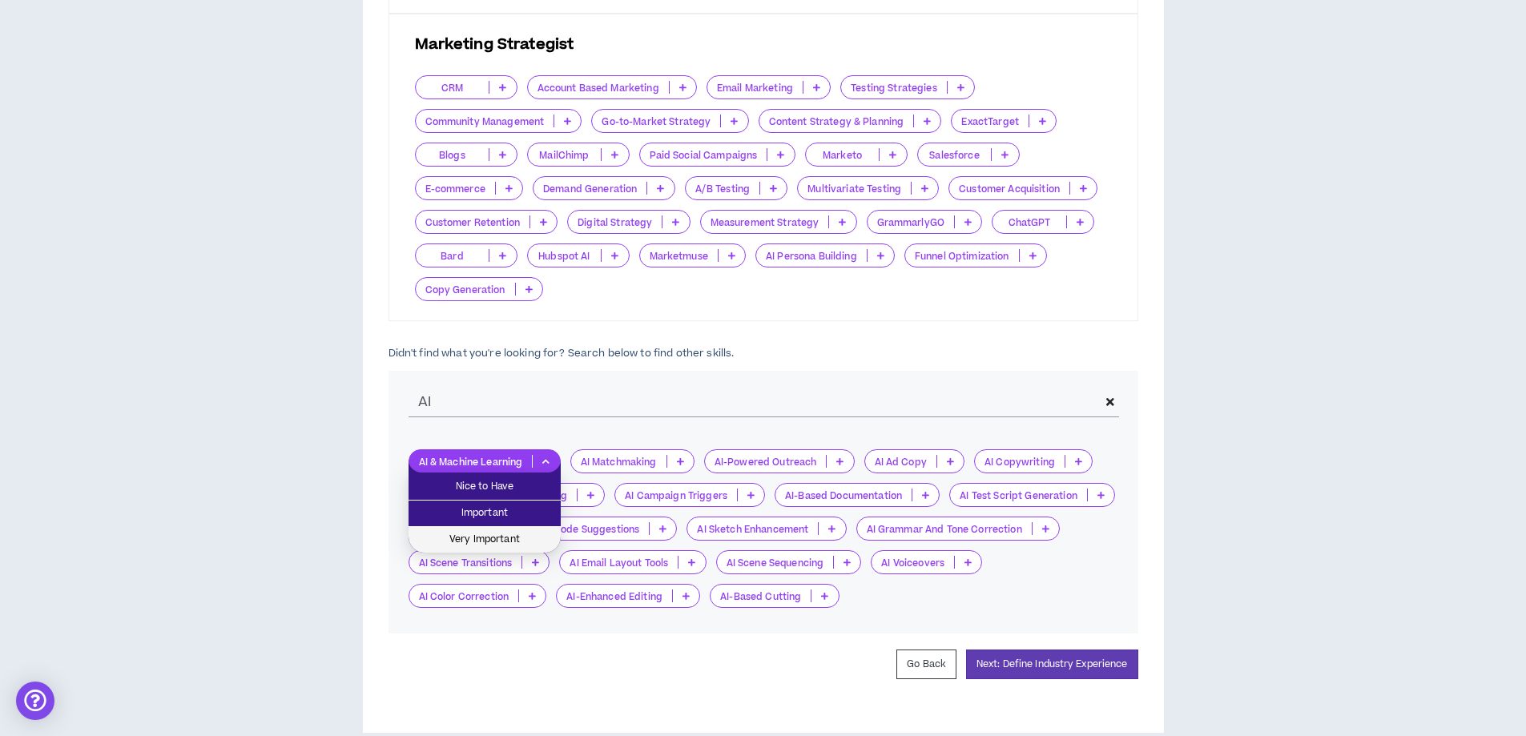
click at [510, 535] on span "Very Important" at bounding box center [484, 540] width 133 height 18
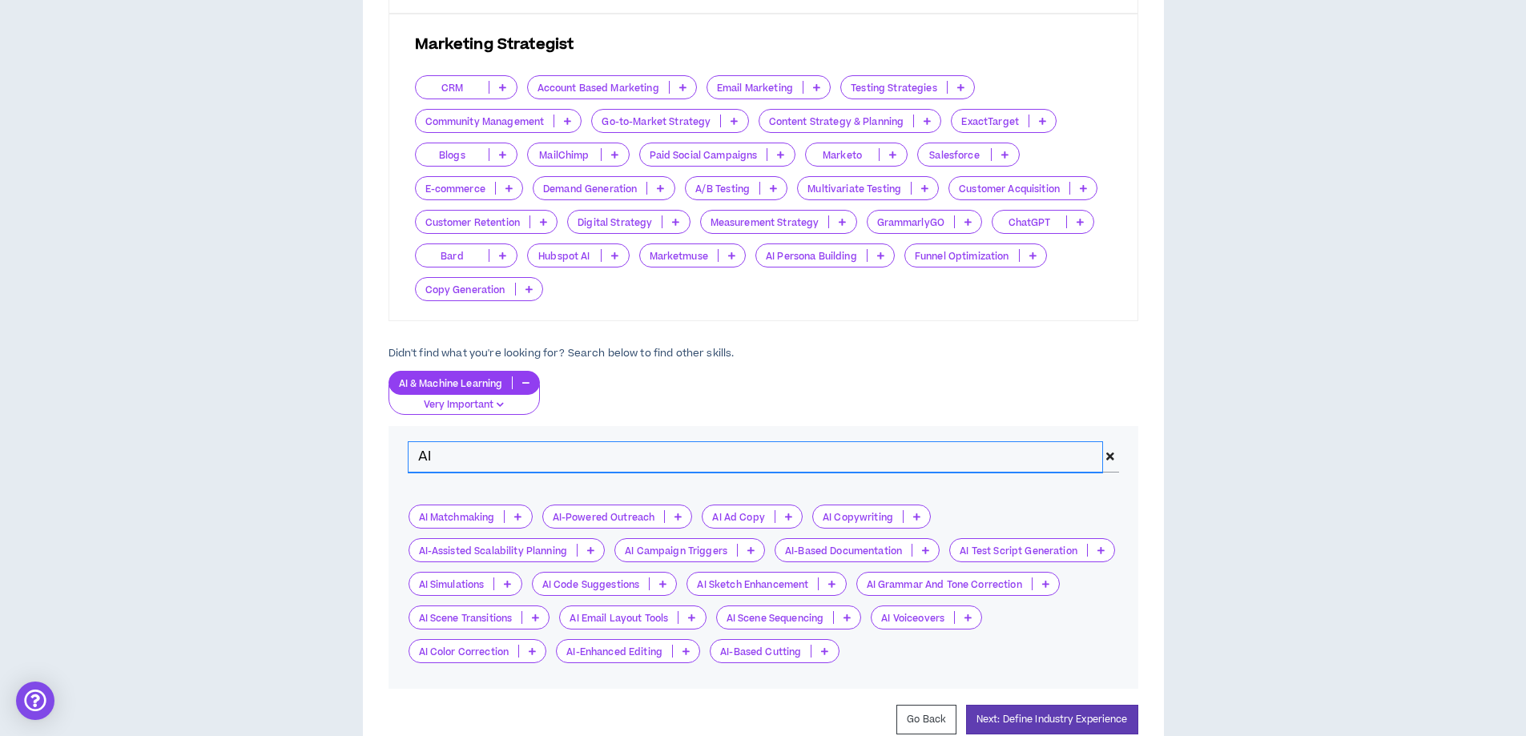
click at [462, 461] on input "AI" at bounding box center [756, 457] width 695 height 30
drag, startPoint x: 462, startPoint y: 461, endPoint x: 365, endPoint y: 463, distance: 97.0
click at [371, 463] on div "Skills Chosen These are the default skills for your roles , but you can always …" at bounding box center [763, 162] width 801 height 1252
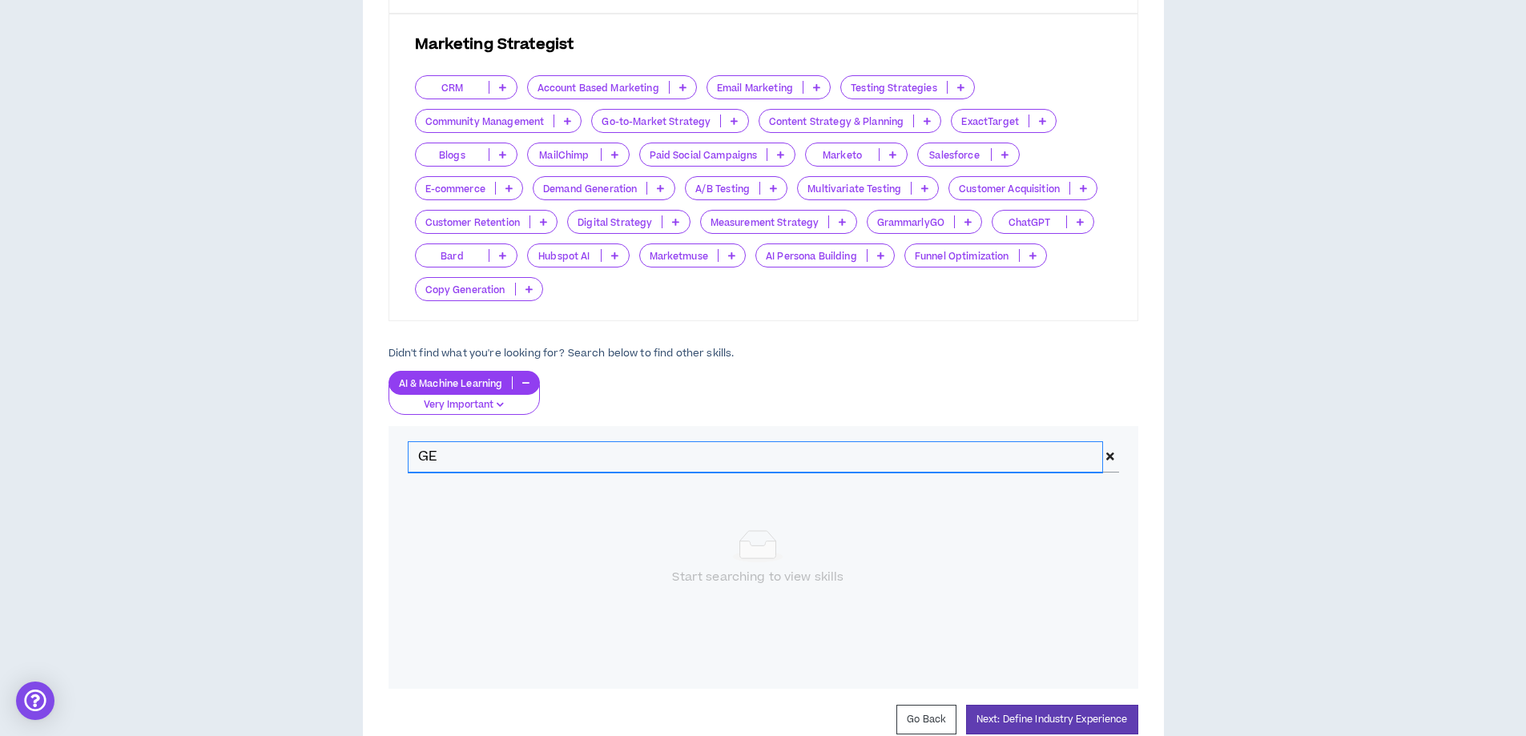
type input "G"
click at [482, 516] on p at bounding box center [486, 516] width 26 height 13
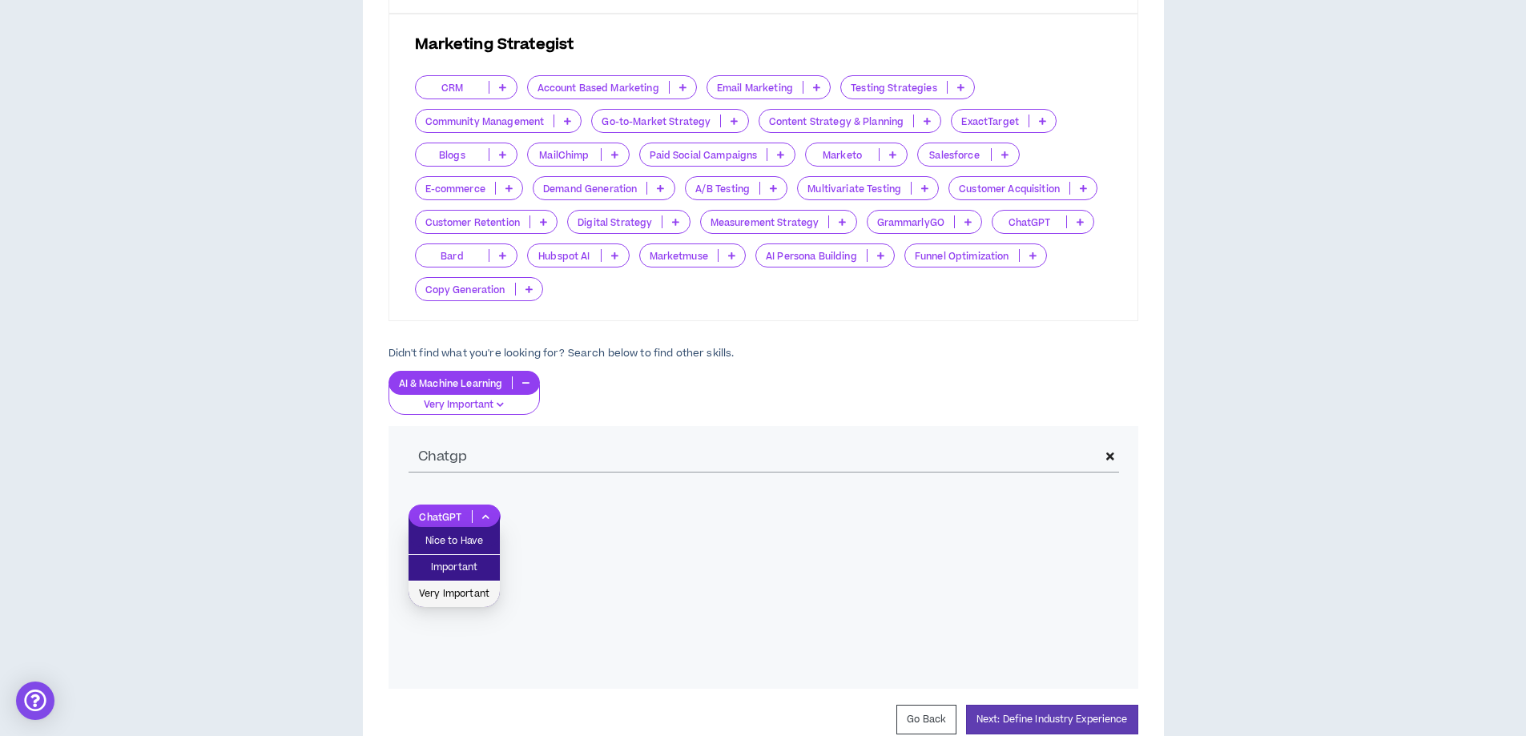
click at [472, 591] on span "Very Important" at bounding box center [454, 595] width 72 height 18
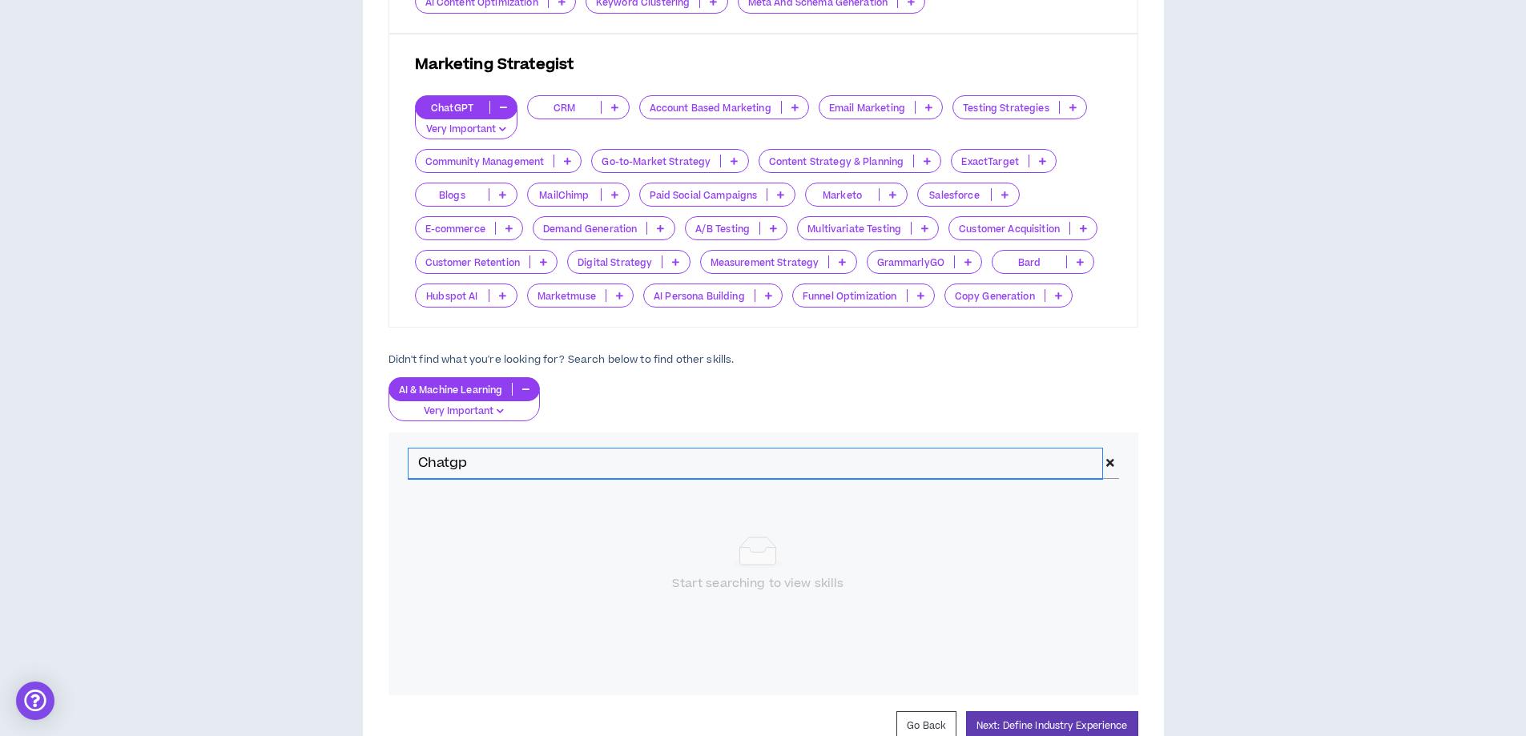
click at [483, 462] on input "Chatgp" at bounding box center [756, 464] width 695 height 30
drag, startPoint x: 486, startPoint y: 462, endPoint x: 382, endPoint y: 461, distance: 103.4
click at [384, 462] on div "Skills Chosen These are the default skills for your roles , but you can always …" at bounding box center [763, 165] width 801 height 1258
click at [504, 526] on icon at bounding box center [507, 523] width 7 height 8
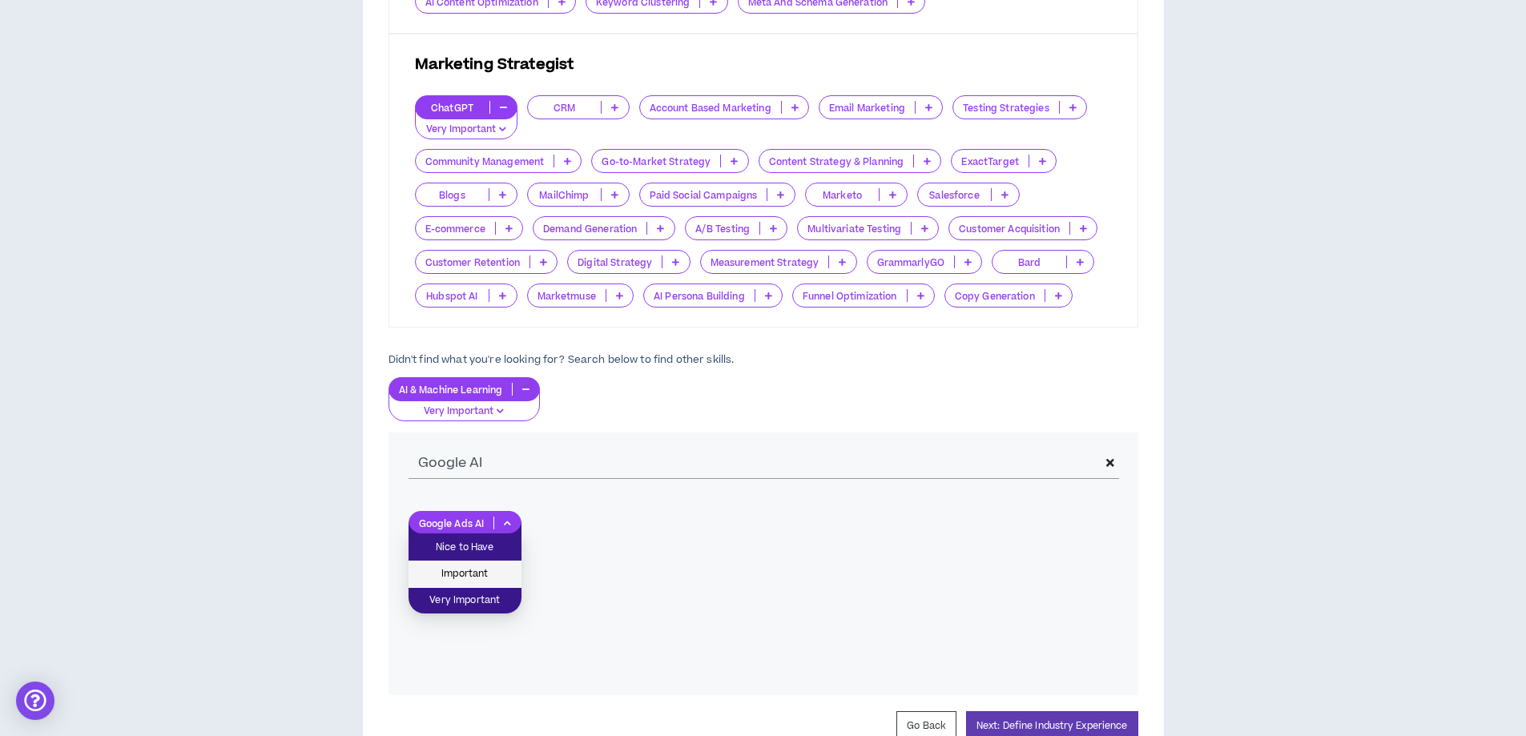
click at [474, 570] on span "Important" at bounding box center [465, 575] width 94 height 18
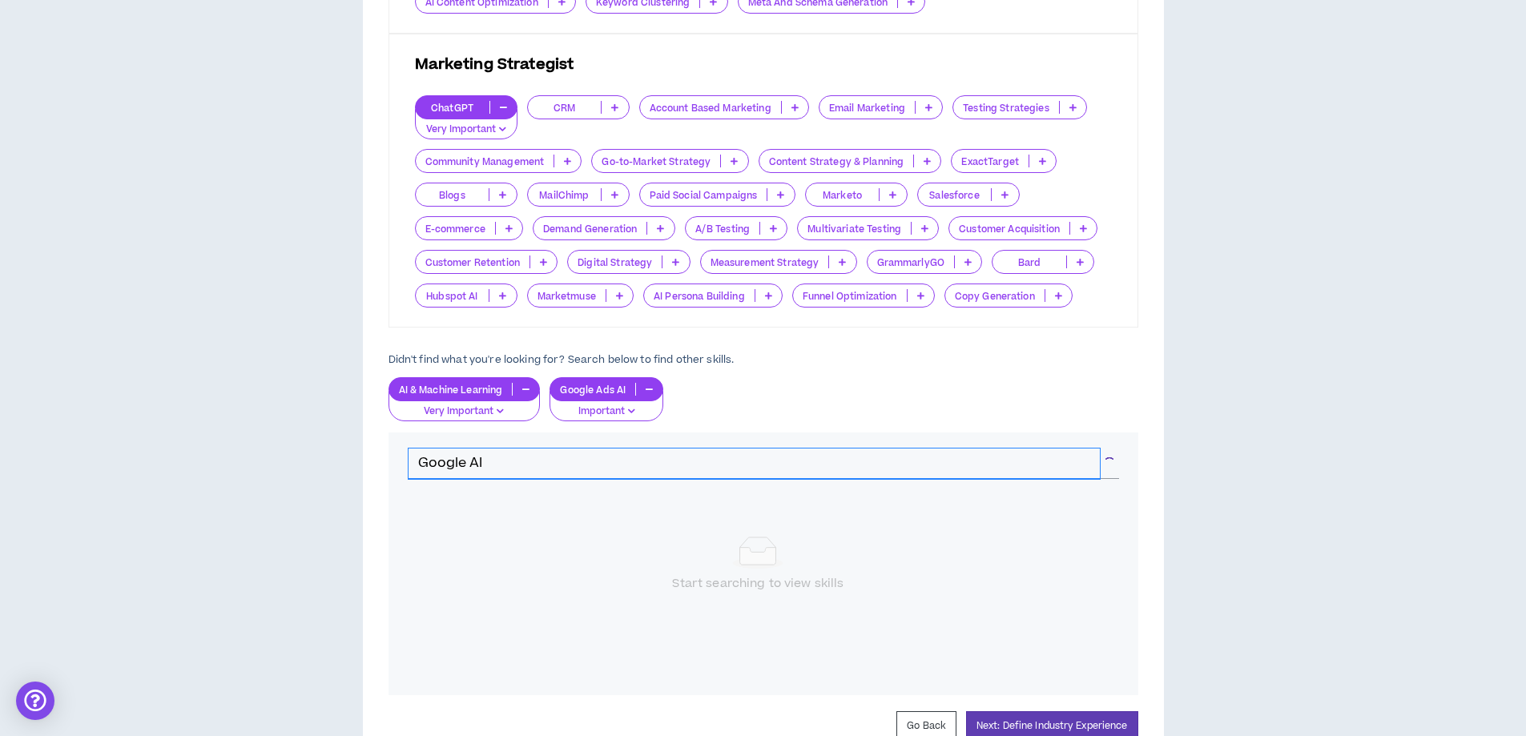
click at [493, 455] on input "Google AI" at bounding box center [754, 464] width 691 height 30
drag, startPoint x: 502, startPoint y: 463, endPoint x: 339, endPoint y: 464, distance: 162.7
click at [339, 464] on div "Hire by Open Positions Open Position #1 Position # 1 AI-Focused SEO Strategist …" at bounding box center [763, 67] width 1510 height 1456
click at [526, 522] on p at bounding box center [522, 523] width 26 height 13
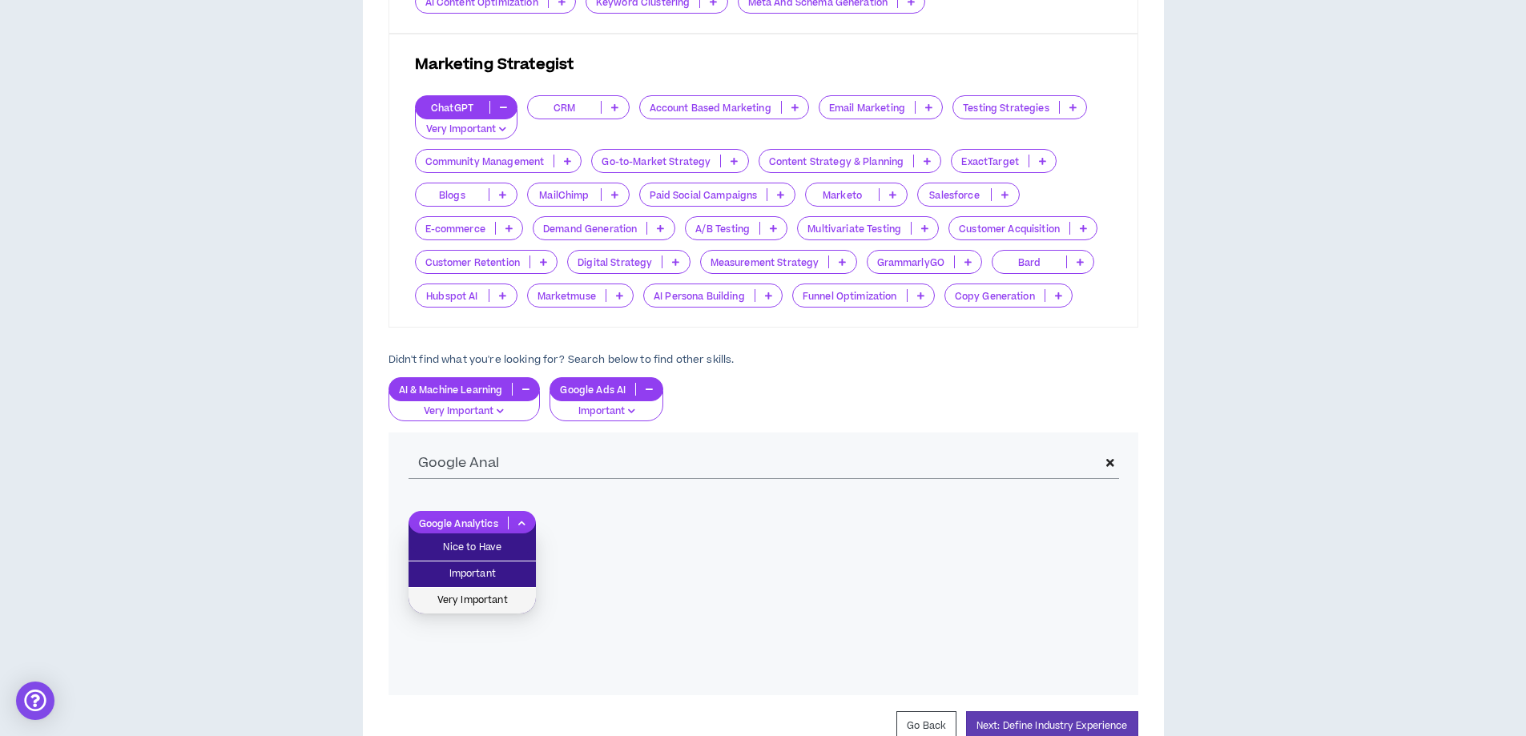
click at [488, 599] on span "Very Important" at bounding box center [472, 601] width 108 height 18
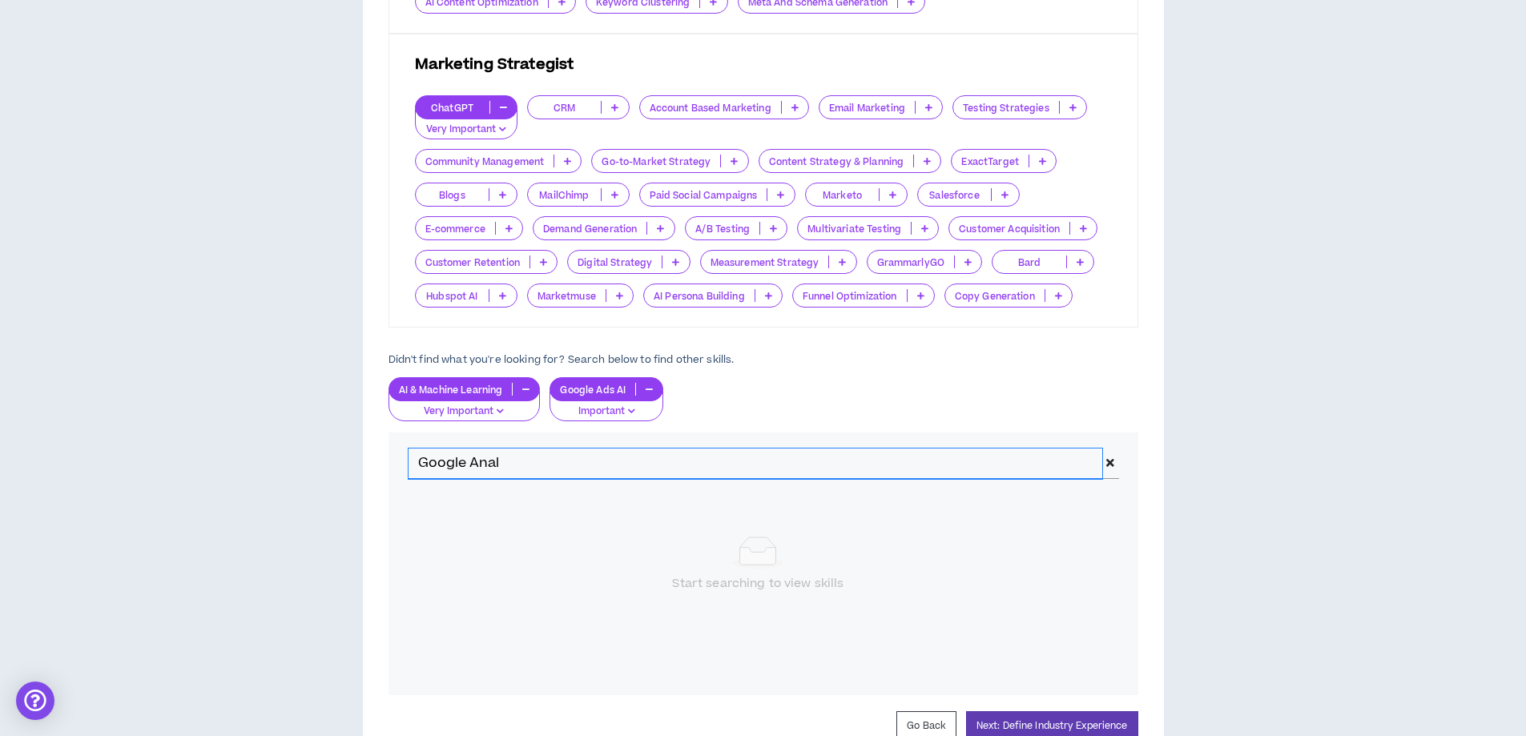
click at [474, 465] on input "Google Anal" at bounding box center [756, 464] width 695 height 30
drag, startPoint x: 527, startPoint y: 462, endPoint x: 385, endPoint y: 454, distance: 142.8
click at [385, 454] on div "Skills Chosen These are the default skills for your roles , but you can always …" at bounding box center [763, 165] width 801 height 1258
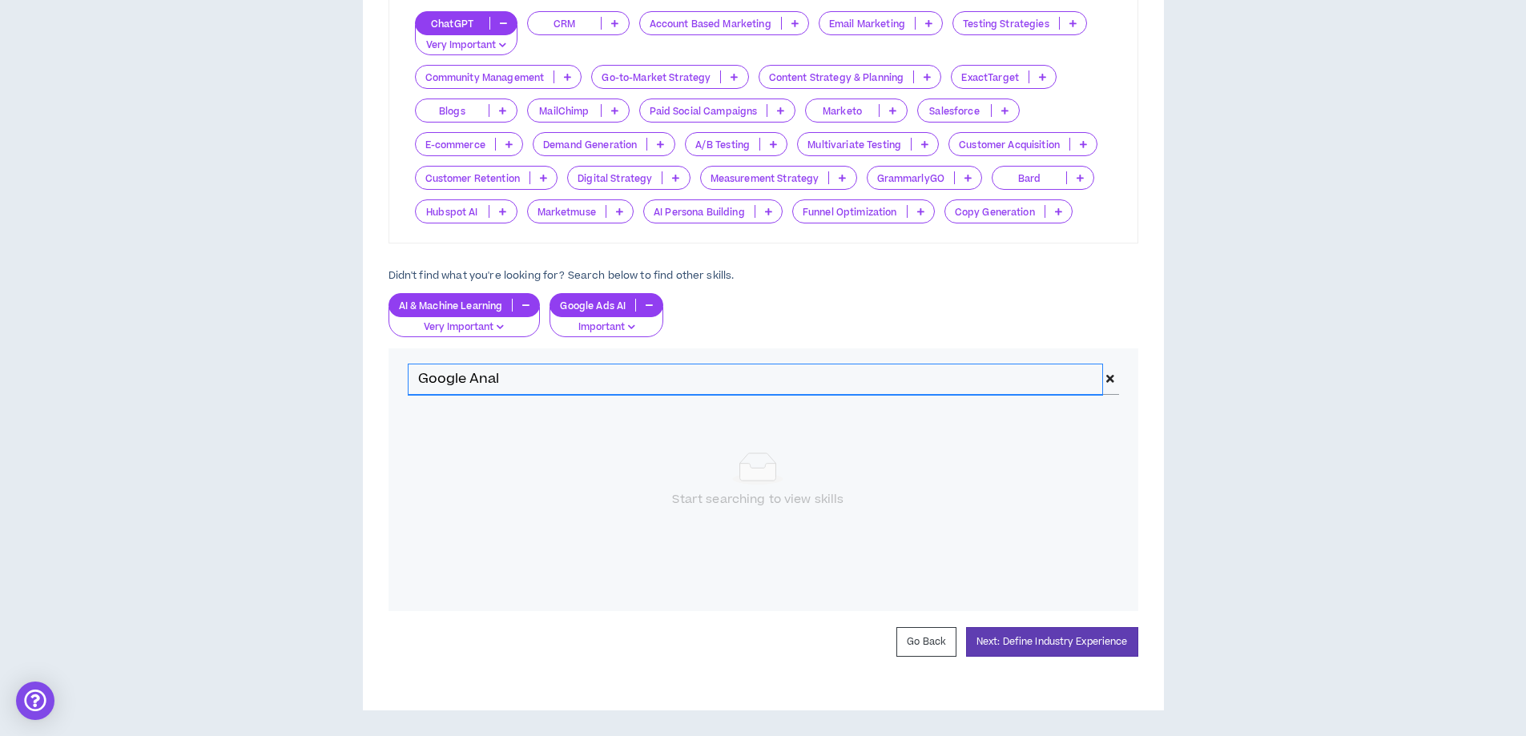
scroll to position [888, 0]
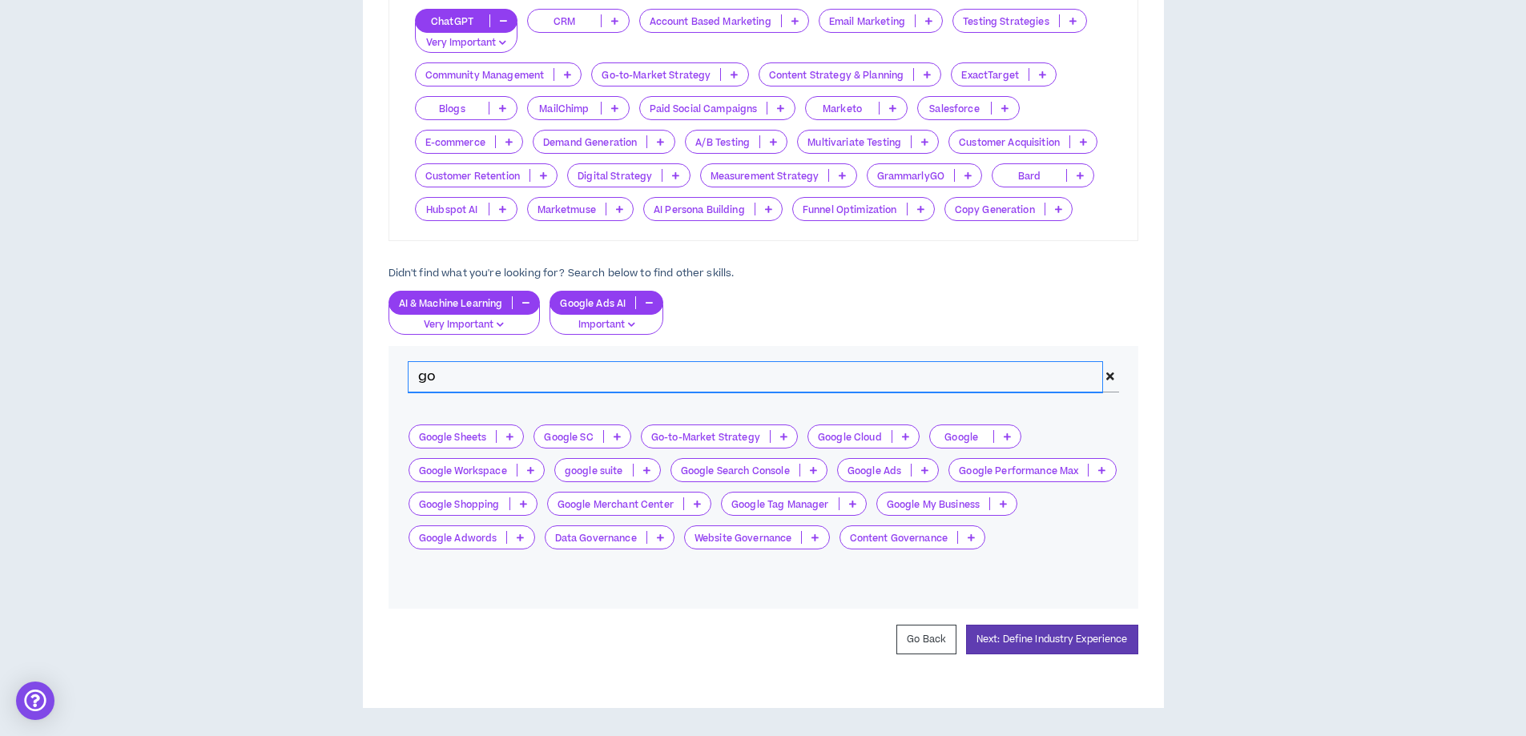
type input "g"
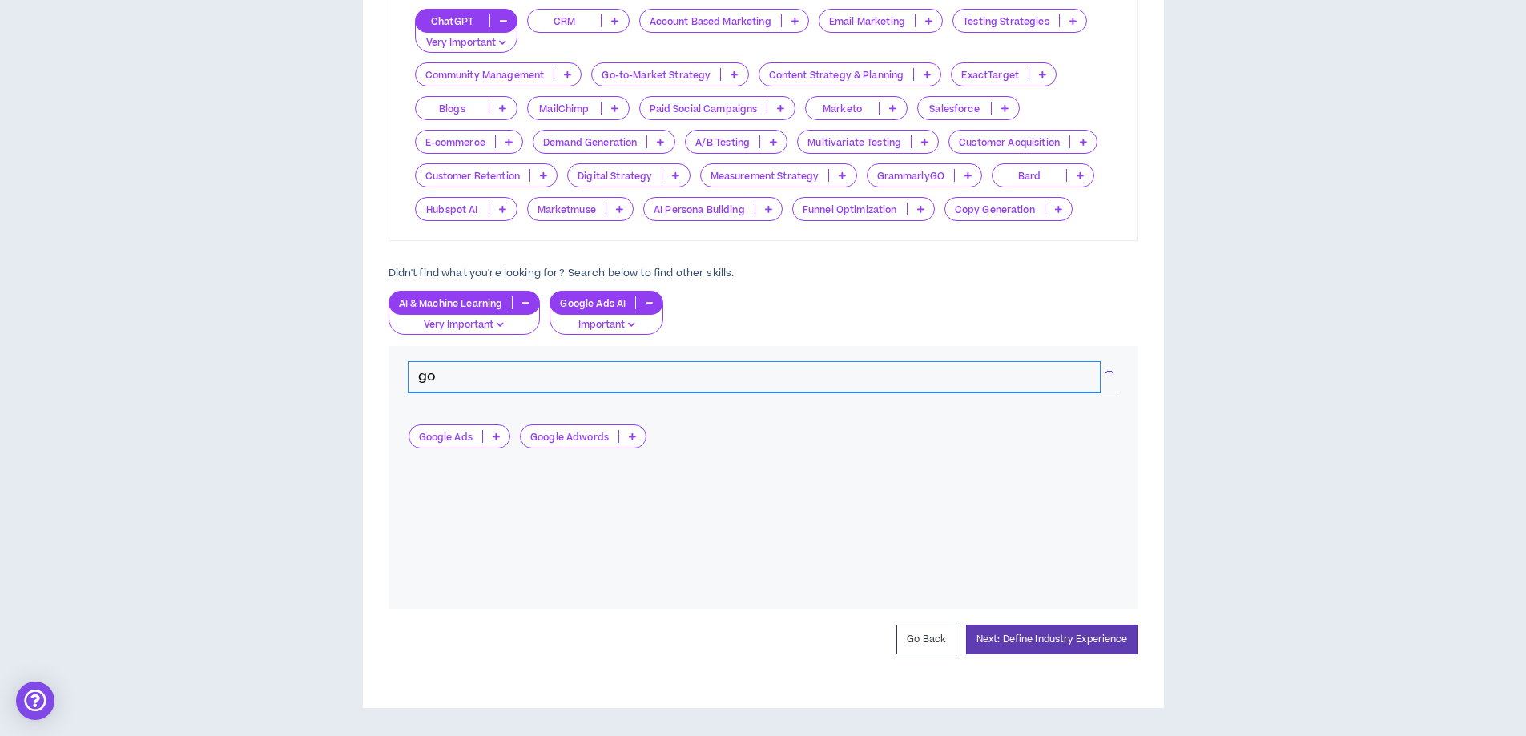
type input "g"
type input "G"
type input "SEM"
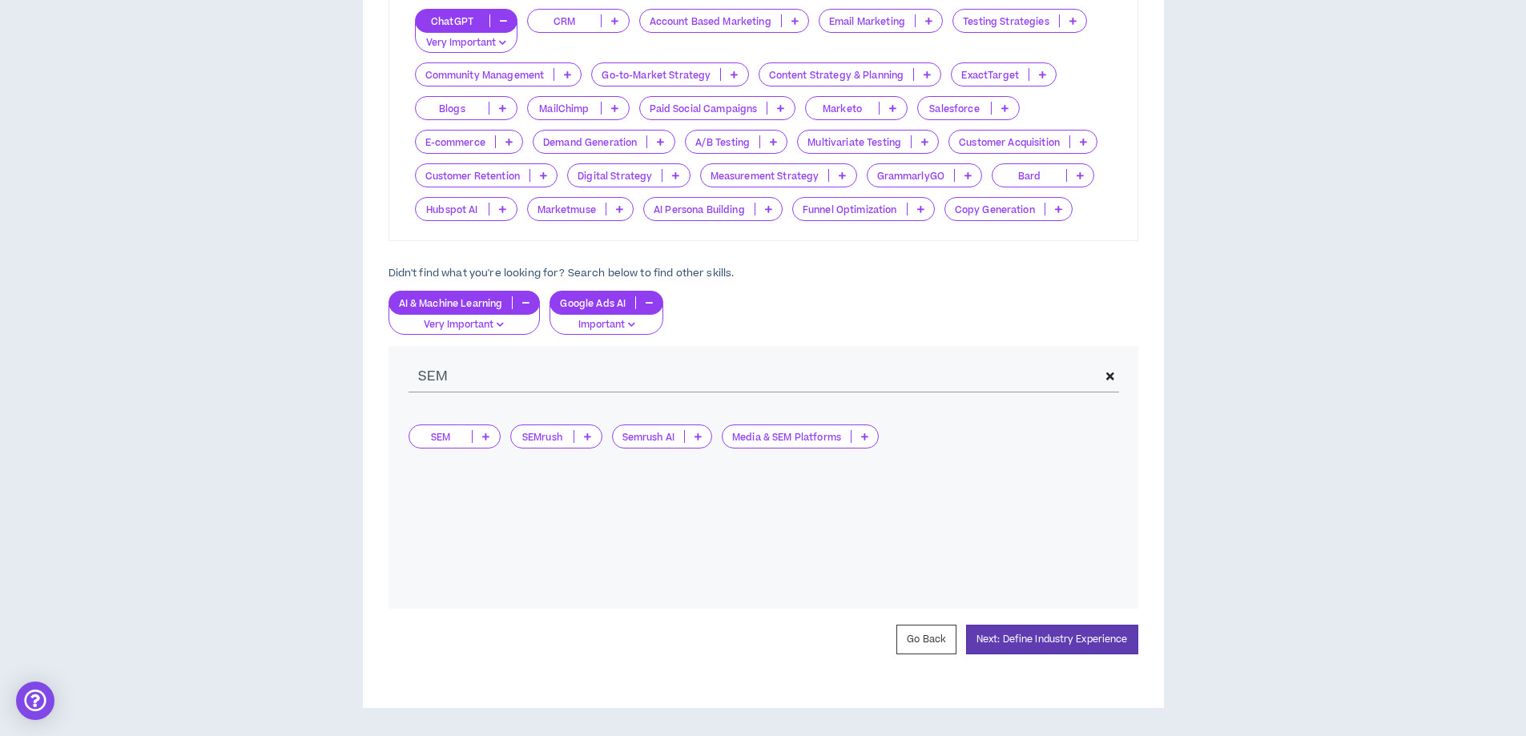
click at [590, 431] on p at bounding box center [587, 436] width 26 height 13
click at [577, 509] on span "Very Important" at bounding box center [556, 515] width 72 height 18
click at [600, 435] on icon at bounding box center [596, 437] width 7 height 8
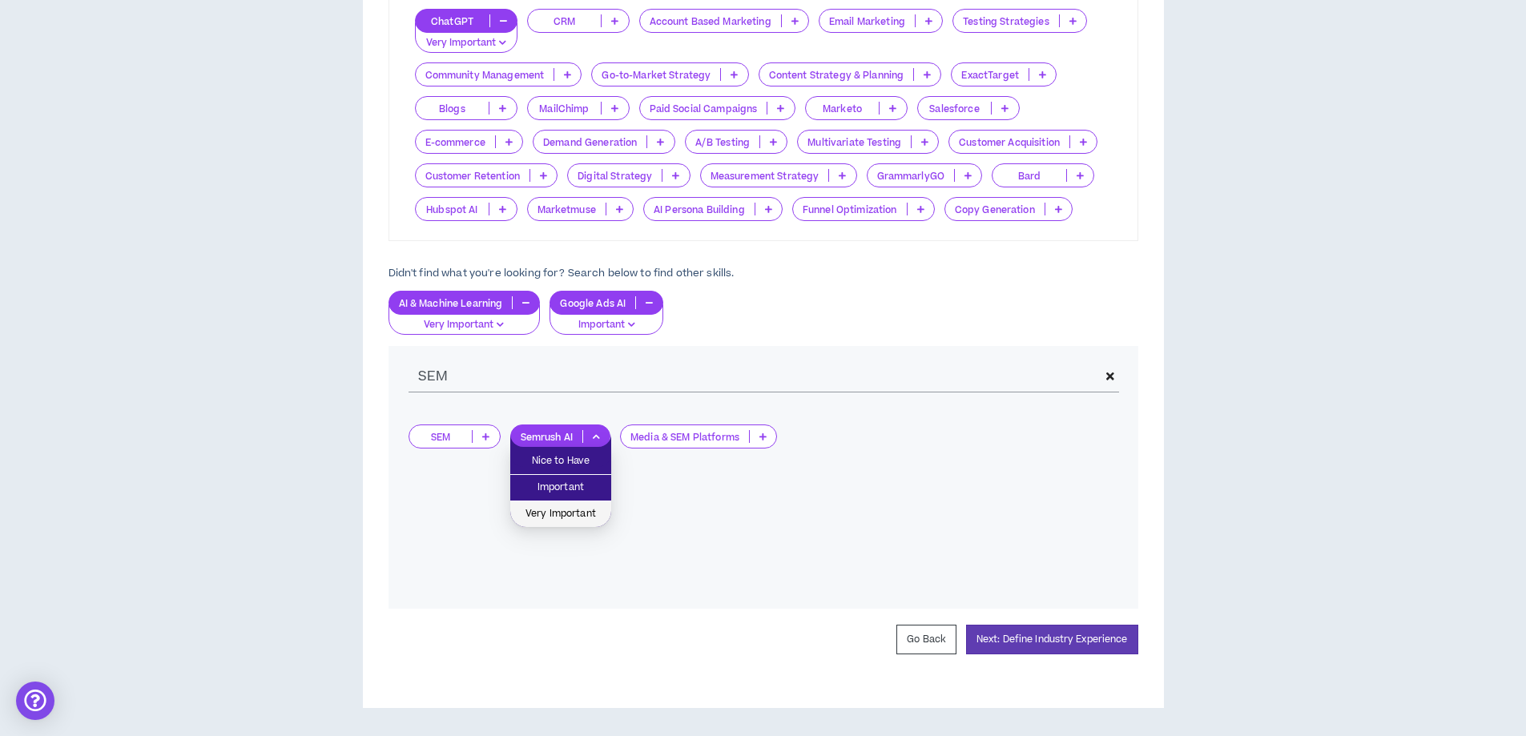
click at [570, 516] on span "Very Important" at bounding box center [561, 515] width 82 height 18
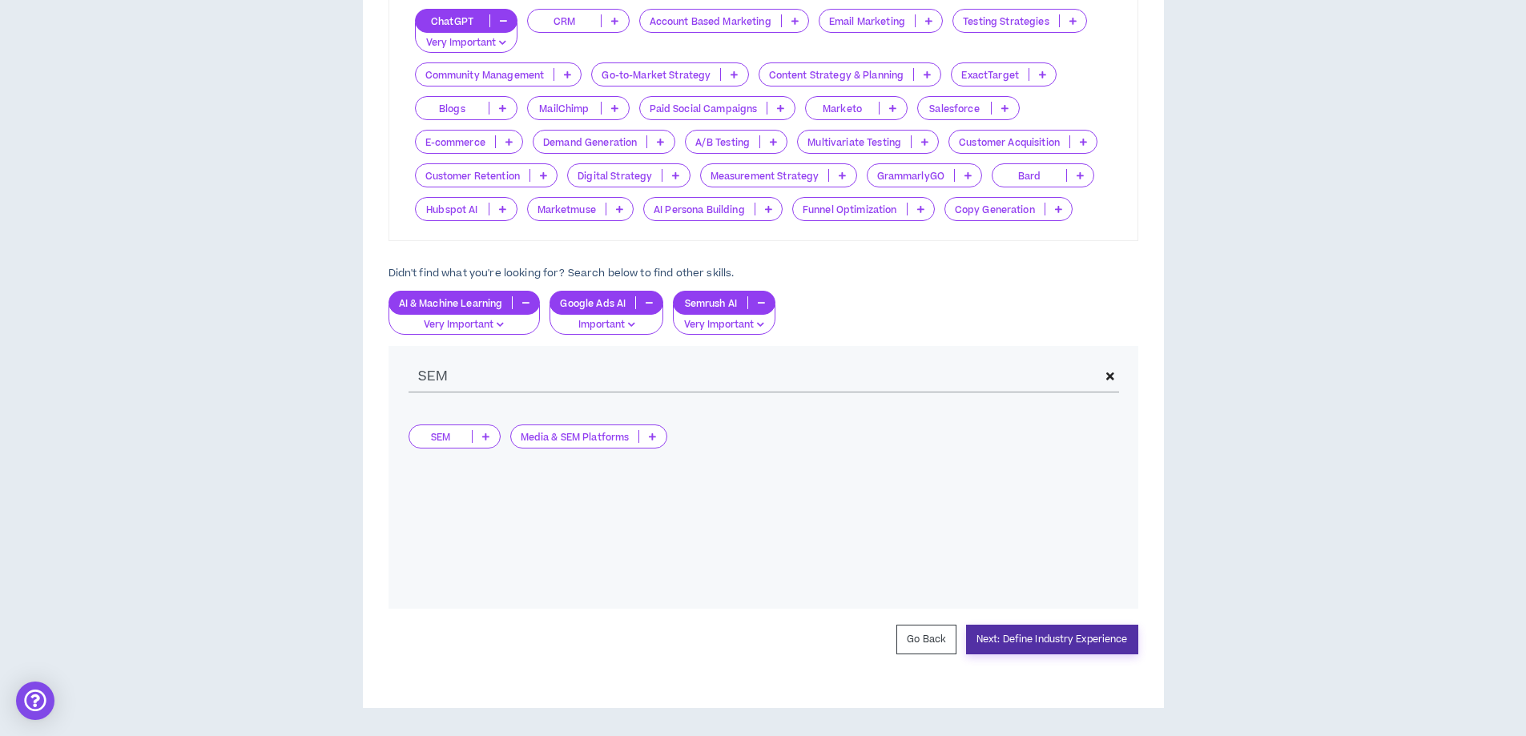
click at [1046, 638] on button "Next: Define Industry Experience" at bounding box center [1052, 640] width 172 height 30
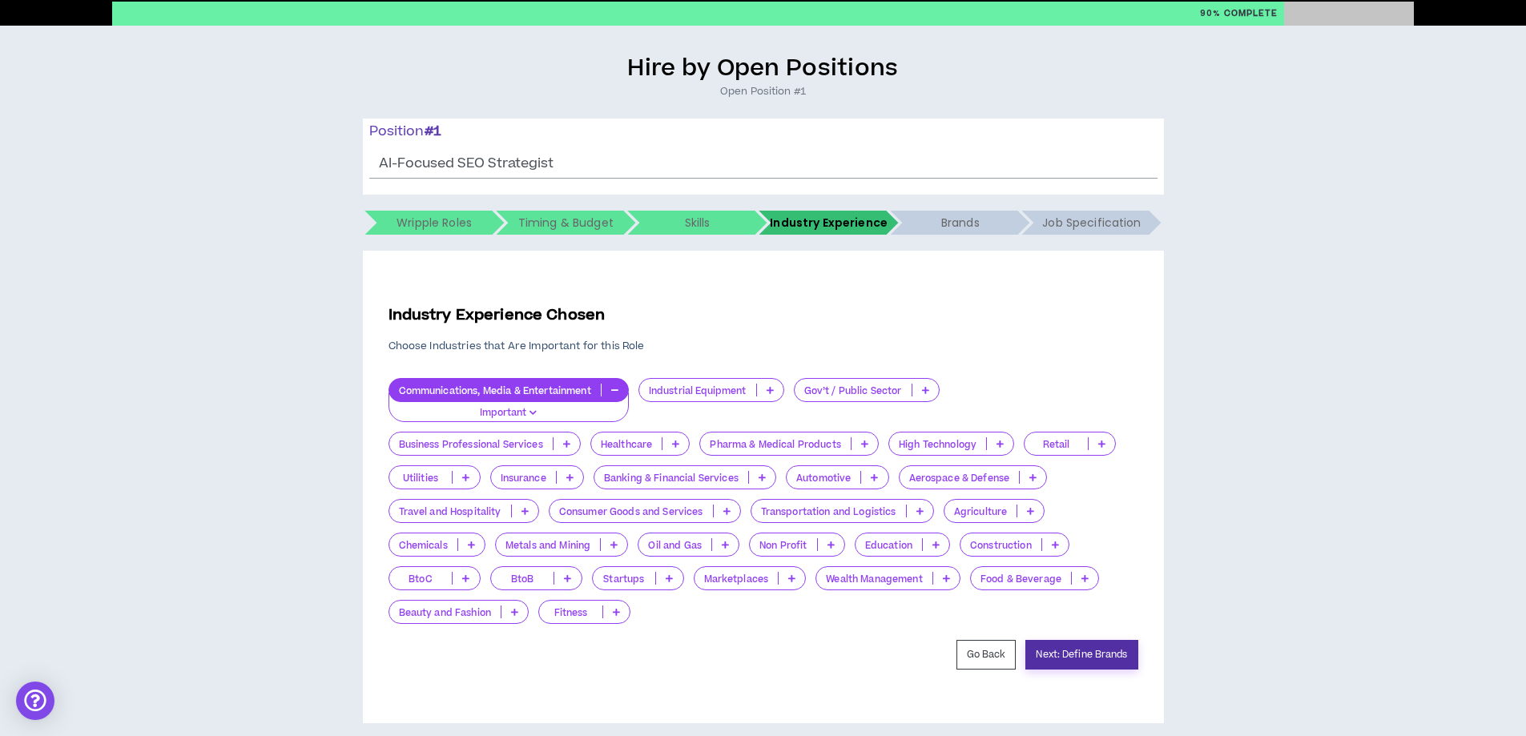
scroll to position [102, 0]
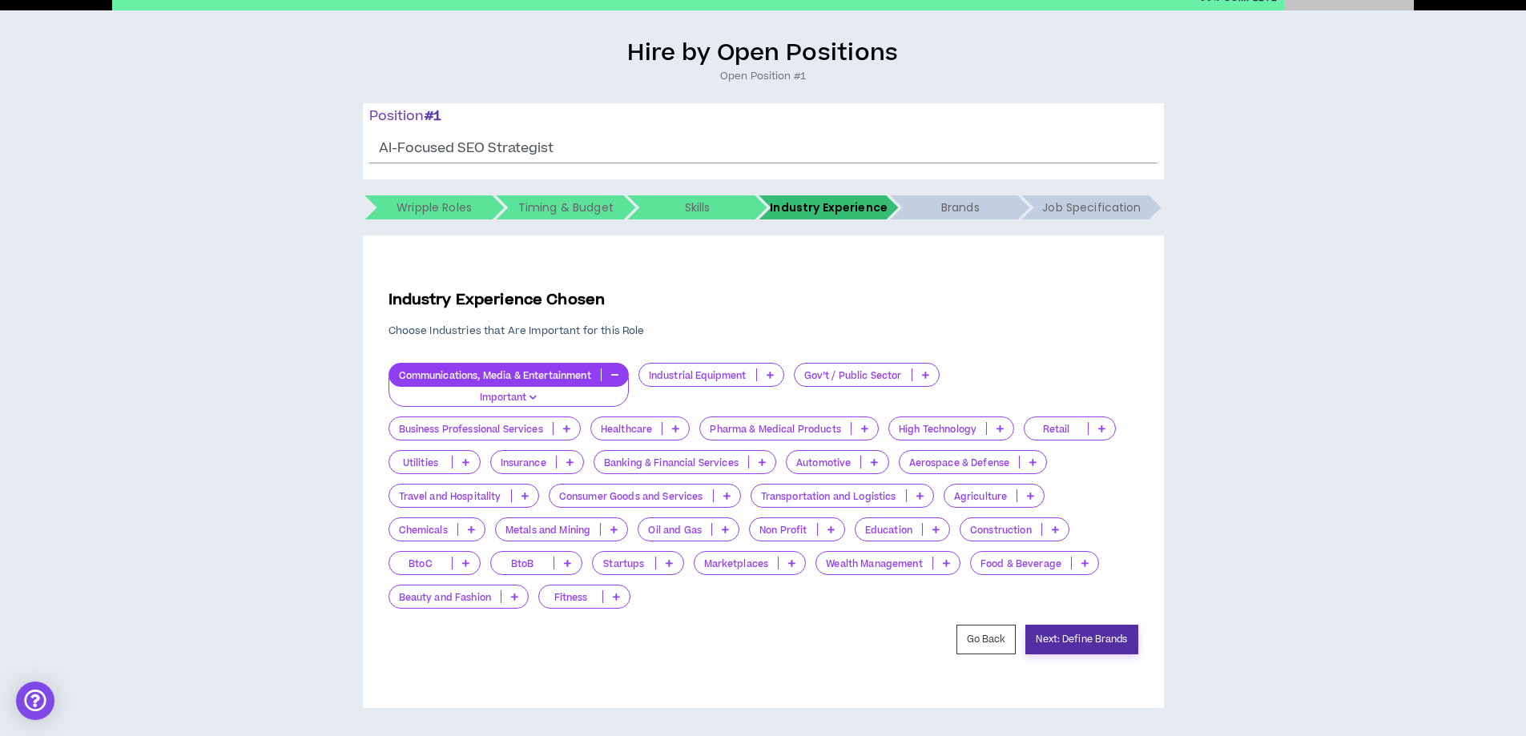
click at [1117, 640] on button "Next: Define Brands" at bounding box center [1082, 640] width 112 height 30
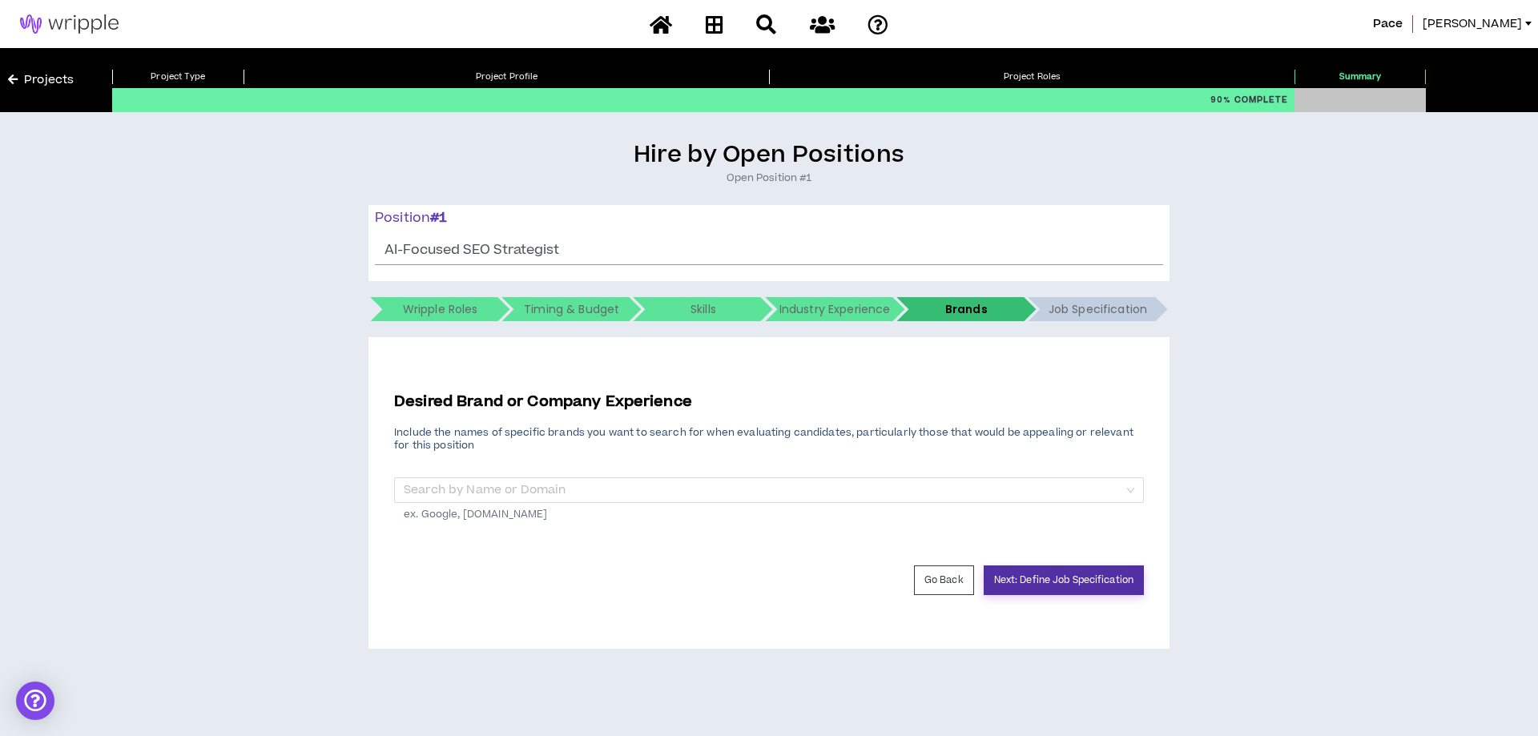
click at [1115, 584] on button "Next: Define Job Specification" at bounding box center [1064, 581] width 160 height 30
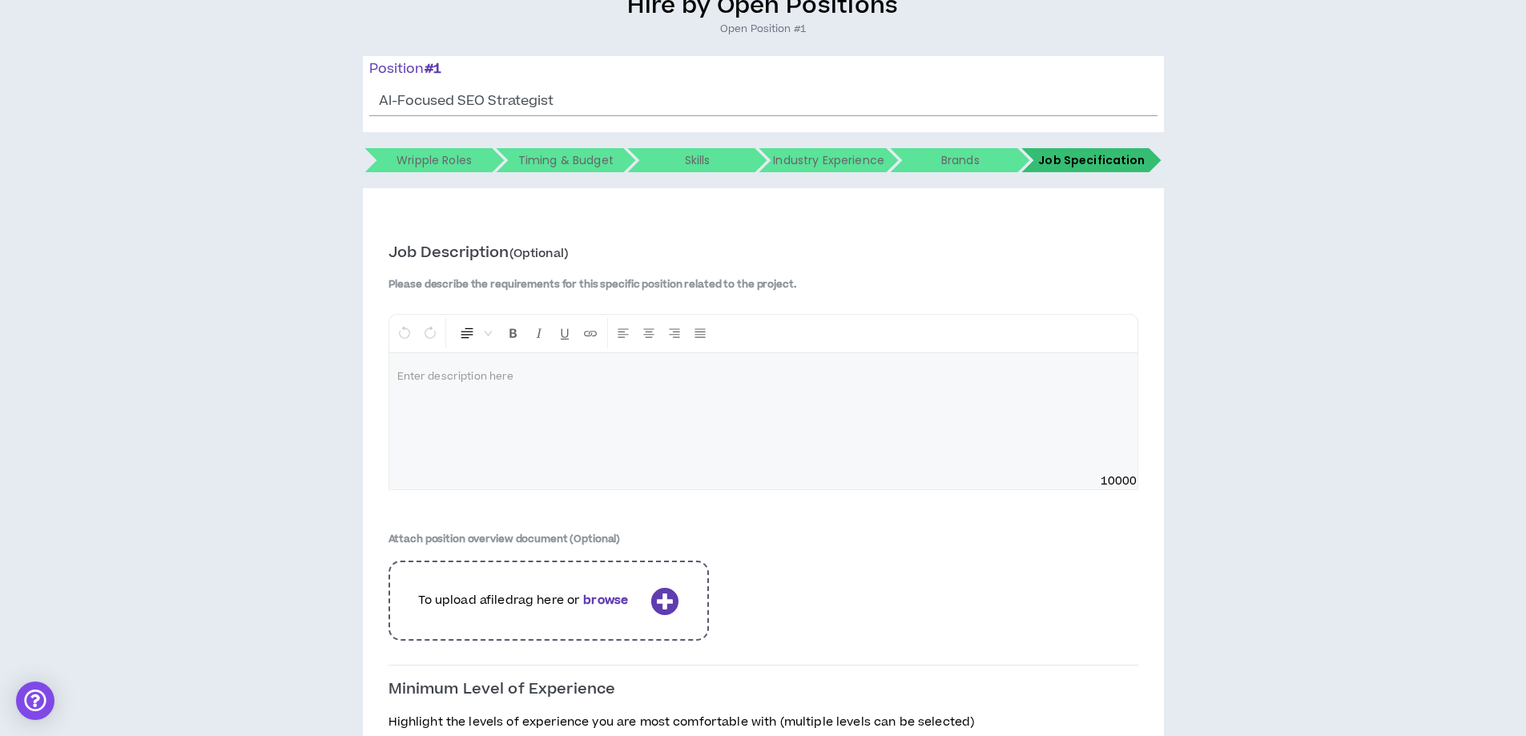
scroll to position [160, 0]
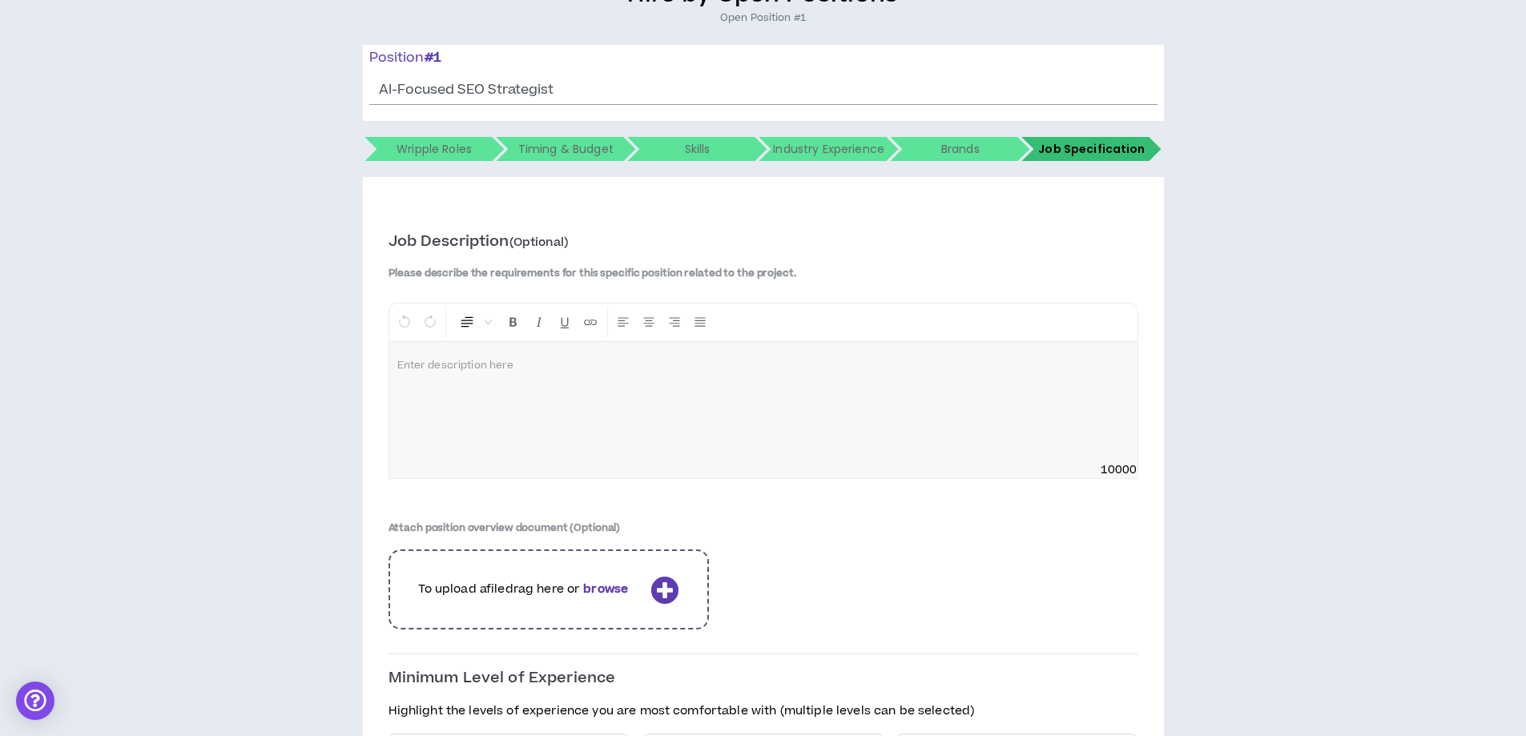
click at [482, 385] on div at bounding box center [763, 402] width 748 height 120
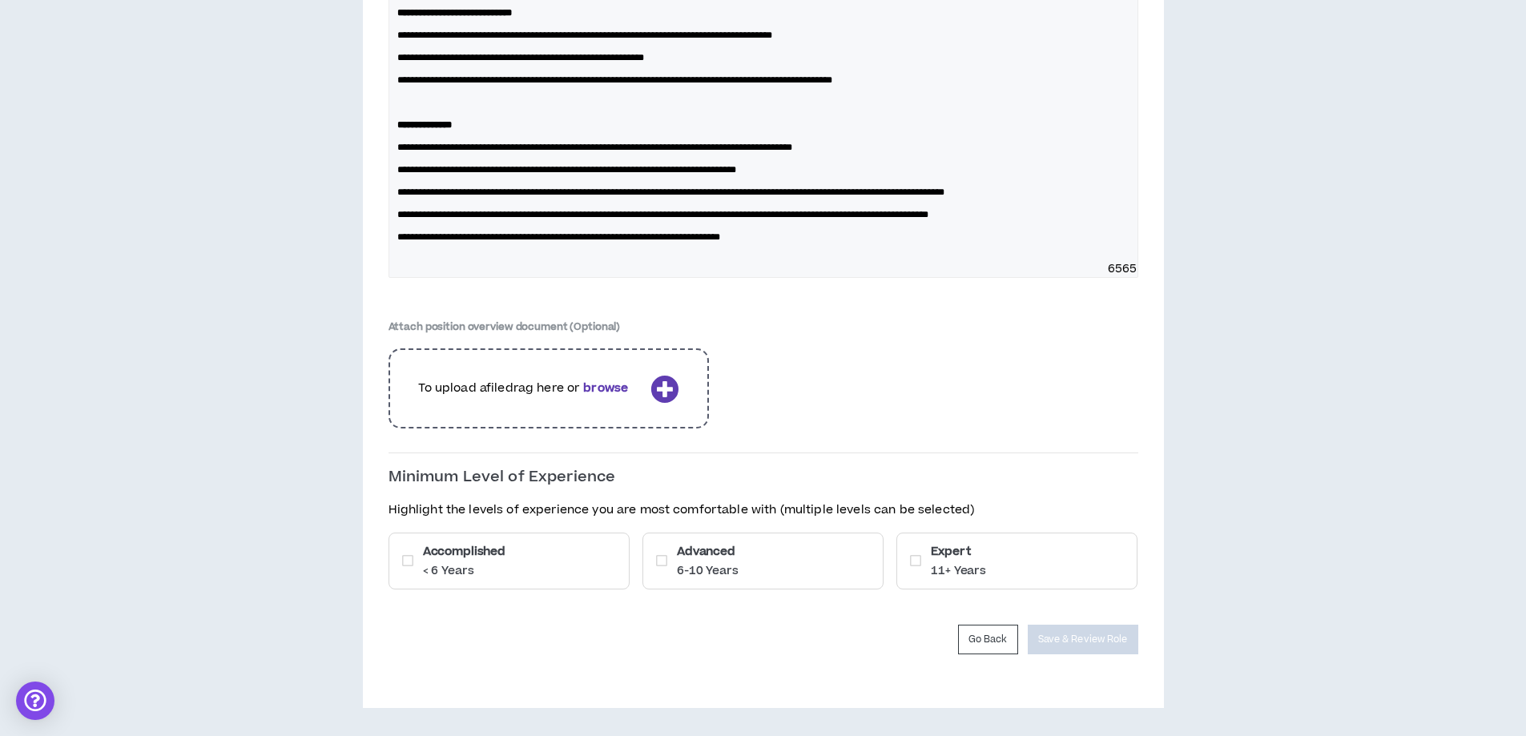
scroll to position [1171, 0]
click at [570, 562] on div "Accomplished < 6 Years" at bounding box center [509, 561] width 241 height 57
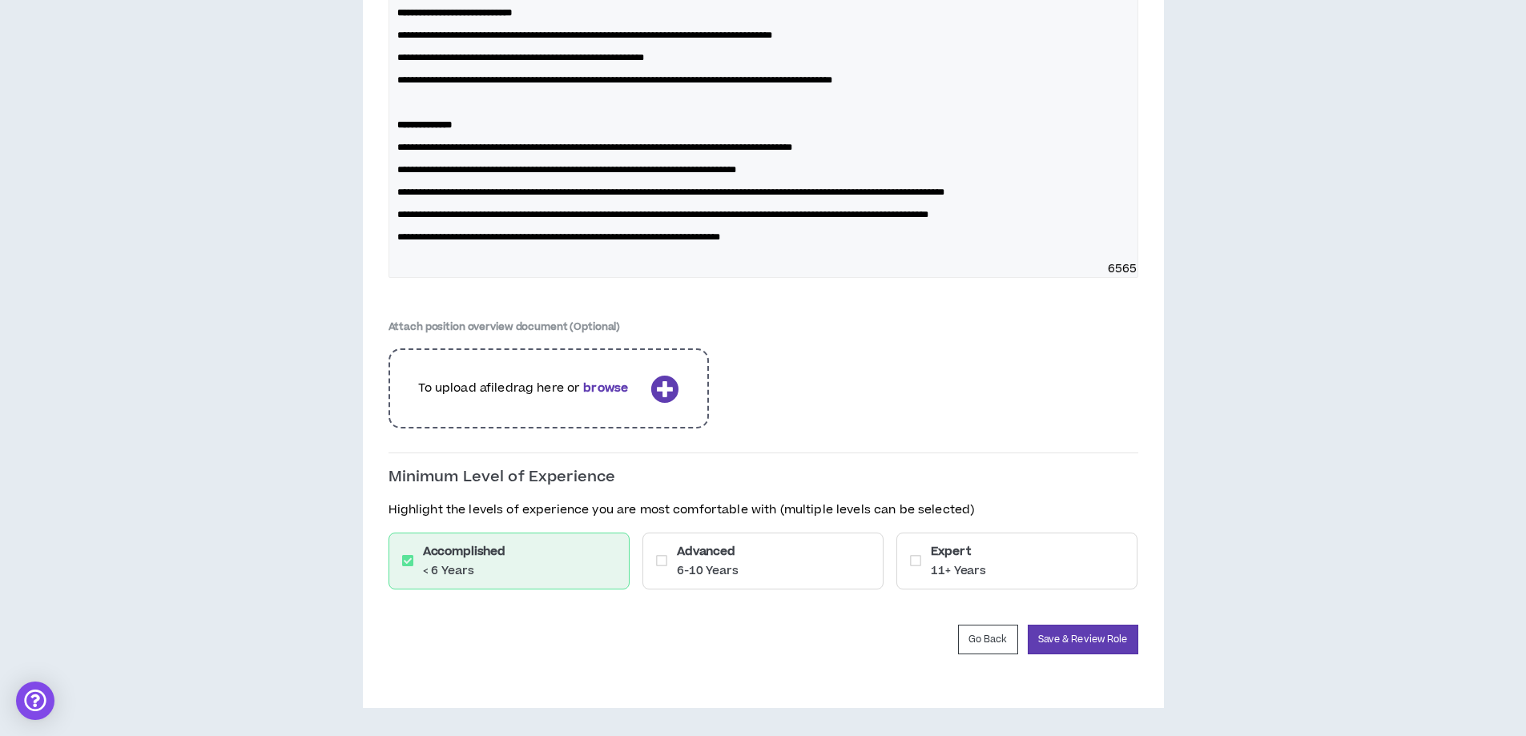
click at [691, 569] on p "6-10 Years" at bounding box center [708, 571] width 62 height 16
click at [913, 556] on icon at bounding box center [915, 560] width 11 height 13
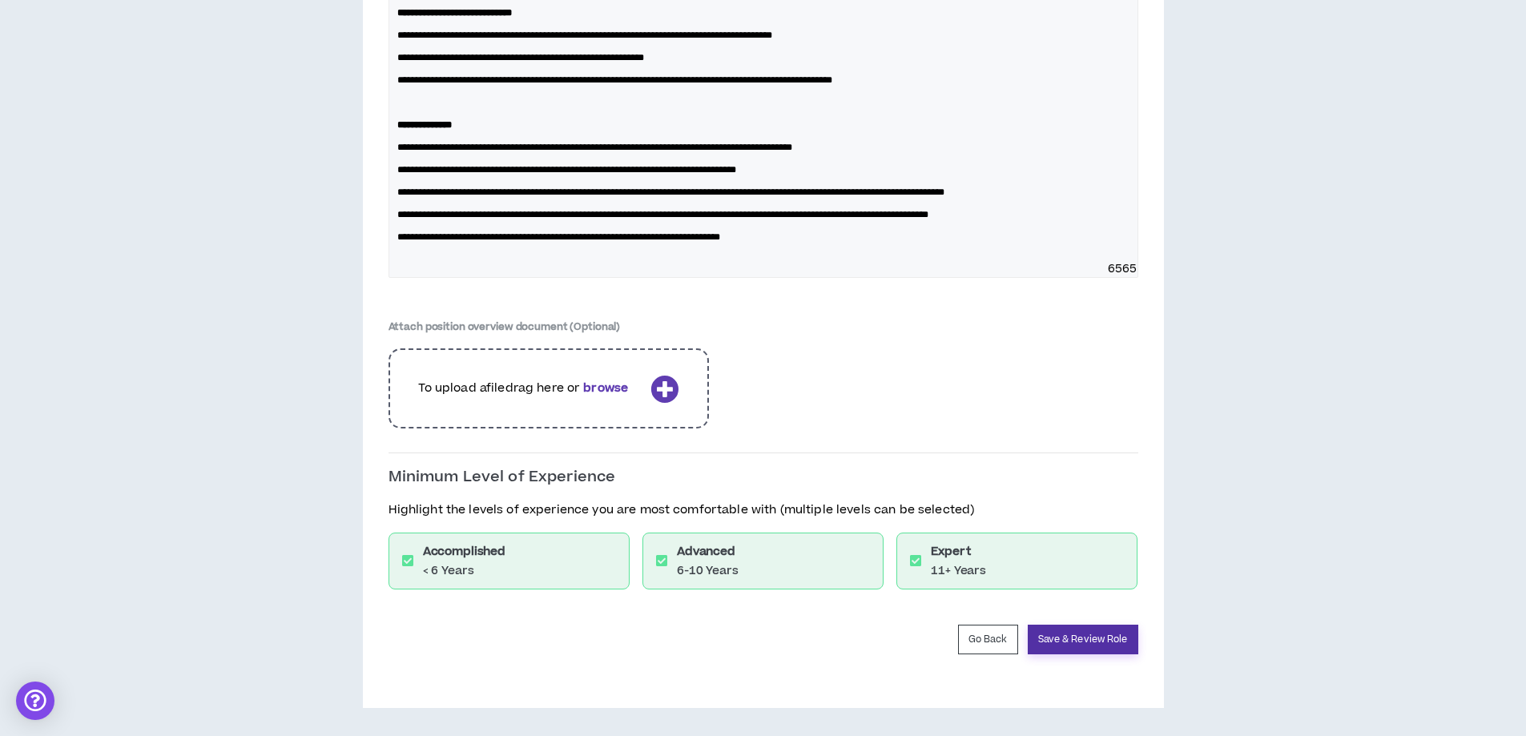
click at [1086, 638] on button "Save & Review Role" at bounding box center [1083, 640] width 111 height 30
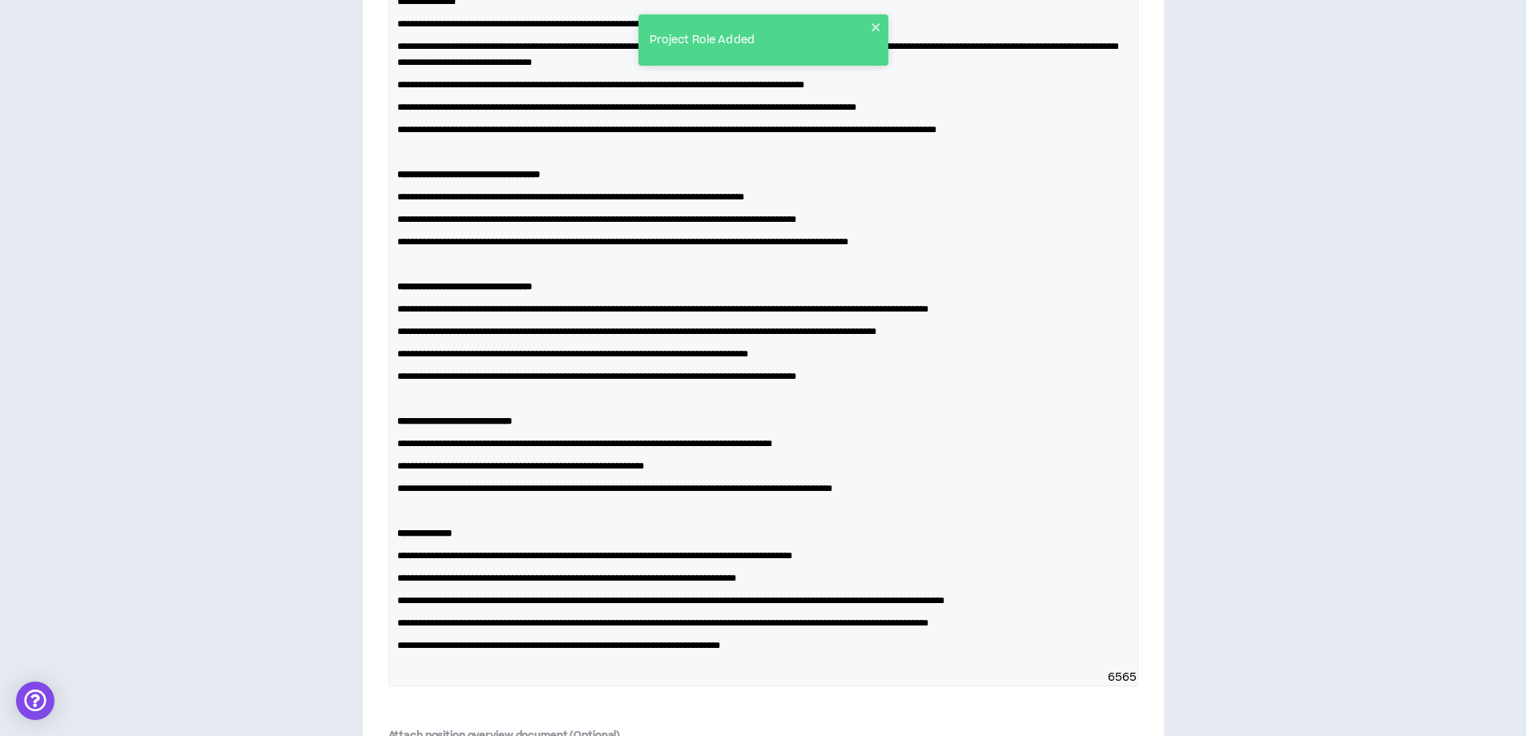
scroll to position [2908, 0]
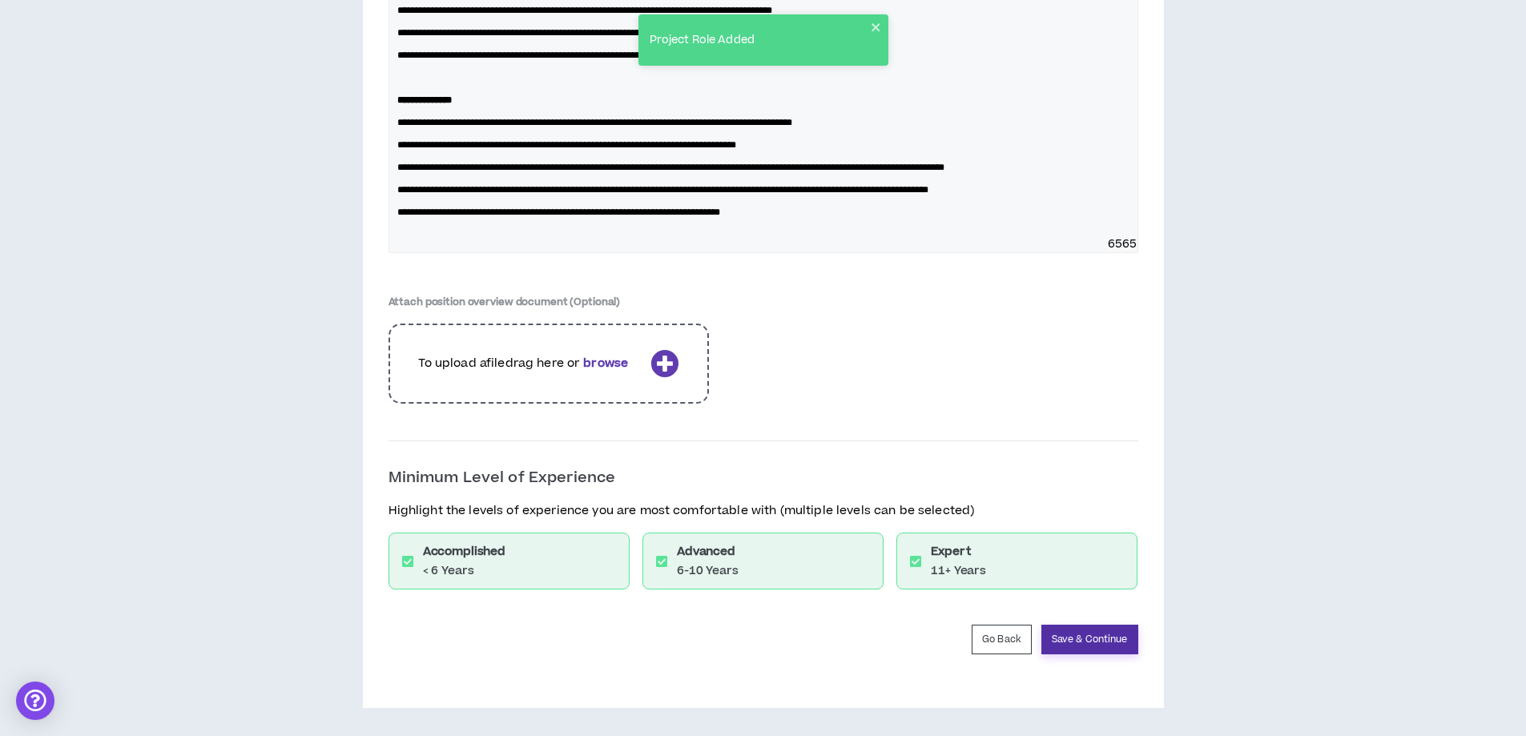
click at [1117, 644] on button "Save & Continue" at bounding box center [1090, 640] width 97 height 30
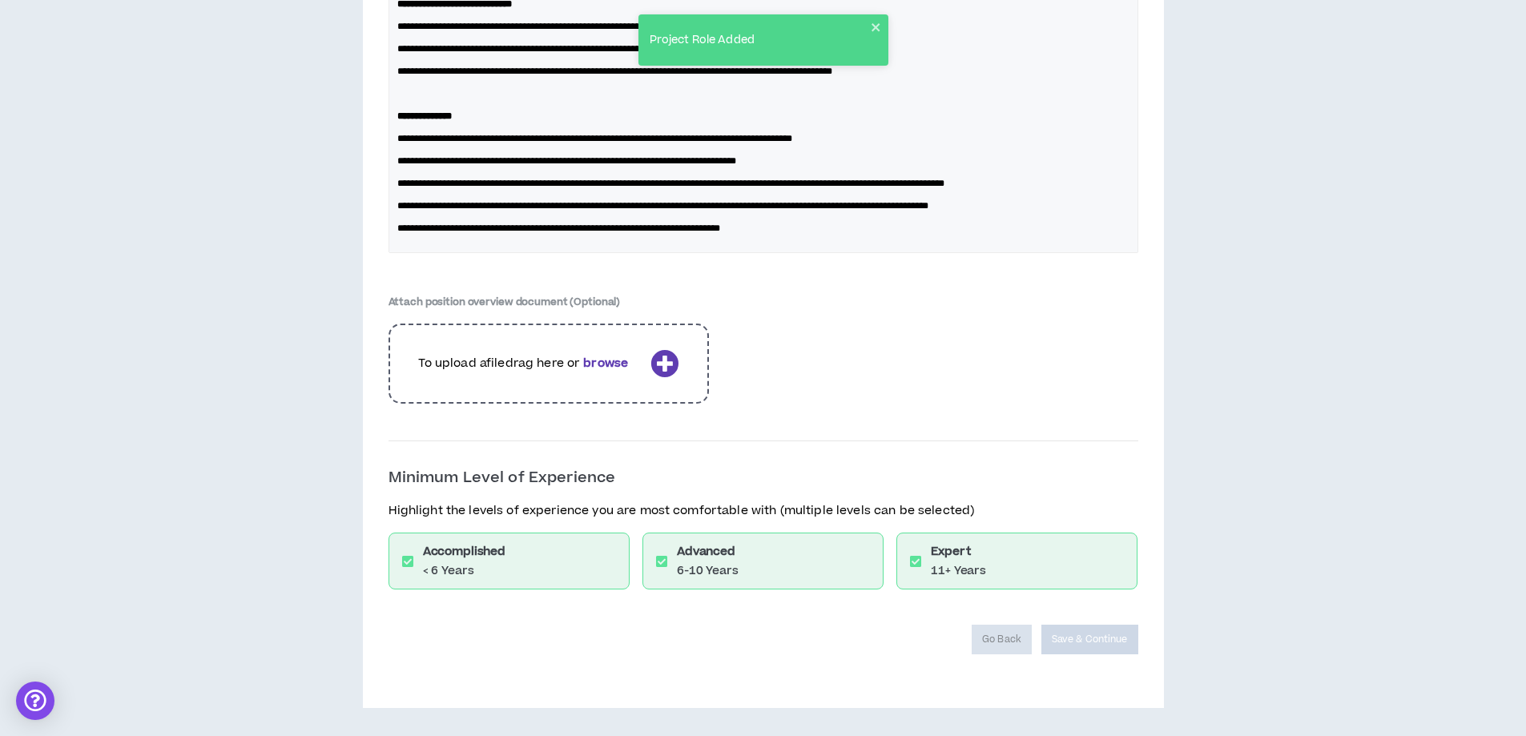
scroll to position [2854, 0]
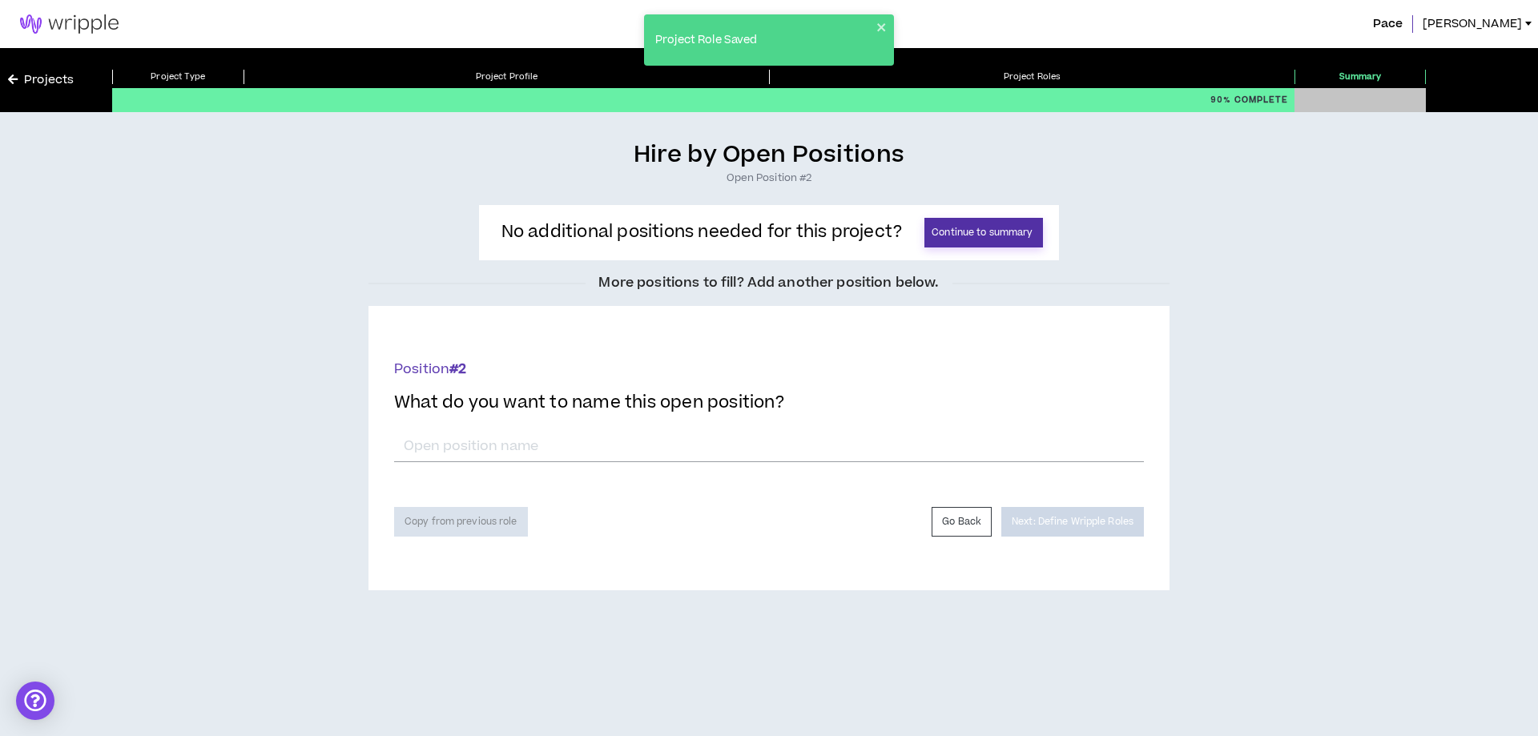
click at [964, 228] on button "Continue to summary" at bounding box center [984, 233] width 119 height 30
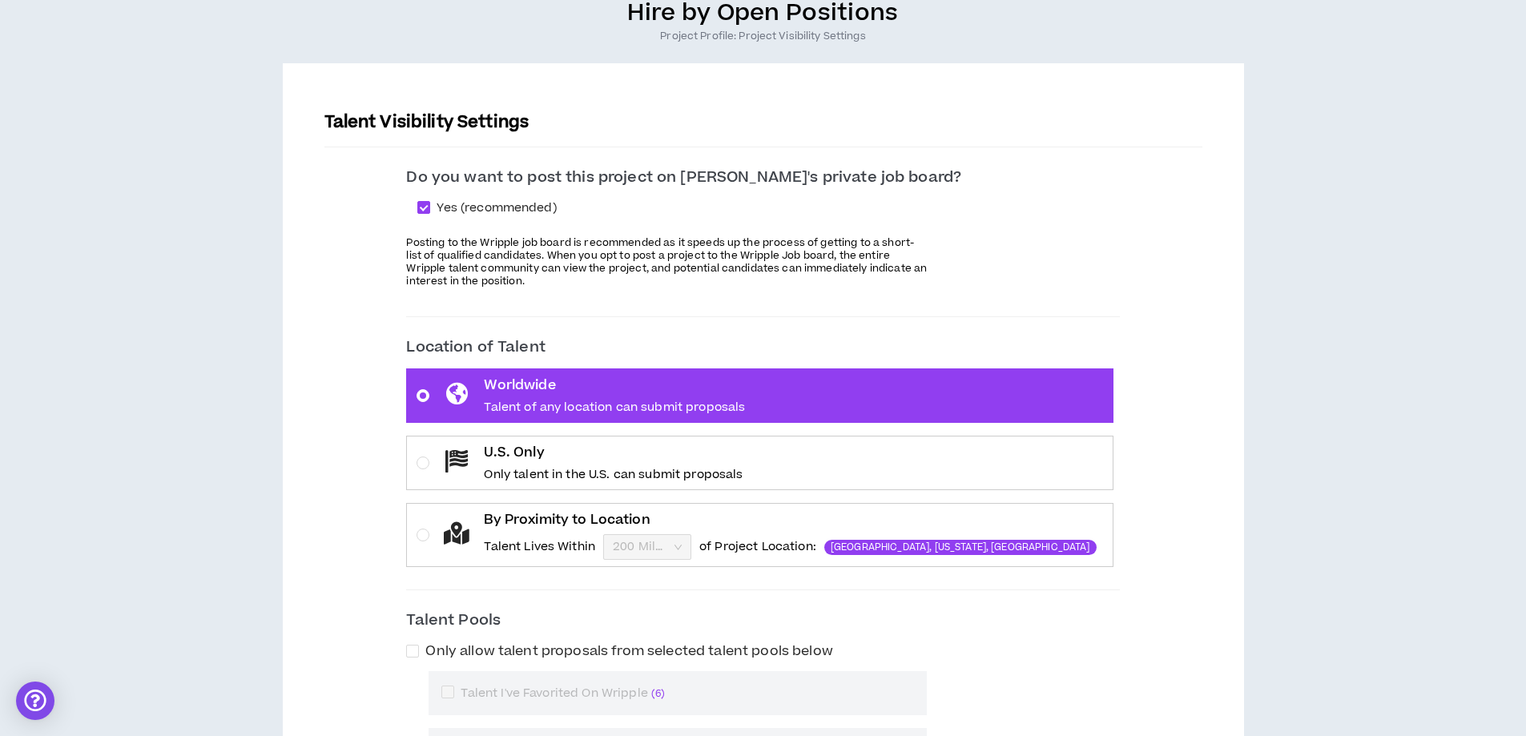
scroll to position [160, 0]
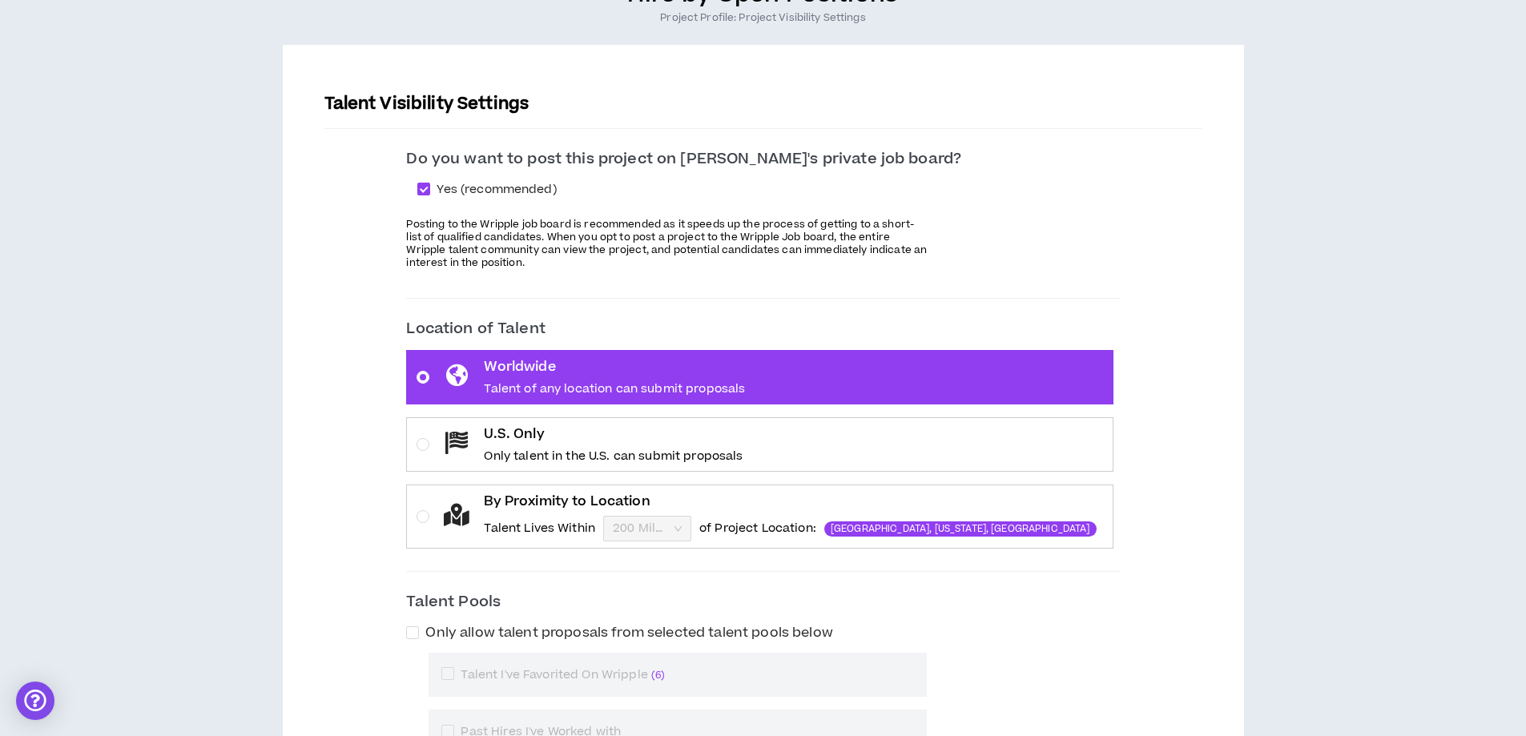
click at [554, 449] on p "Only talent in the U.S. can submit proposals" at bounding box center [613, 457] width 259 height 16
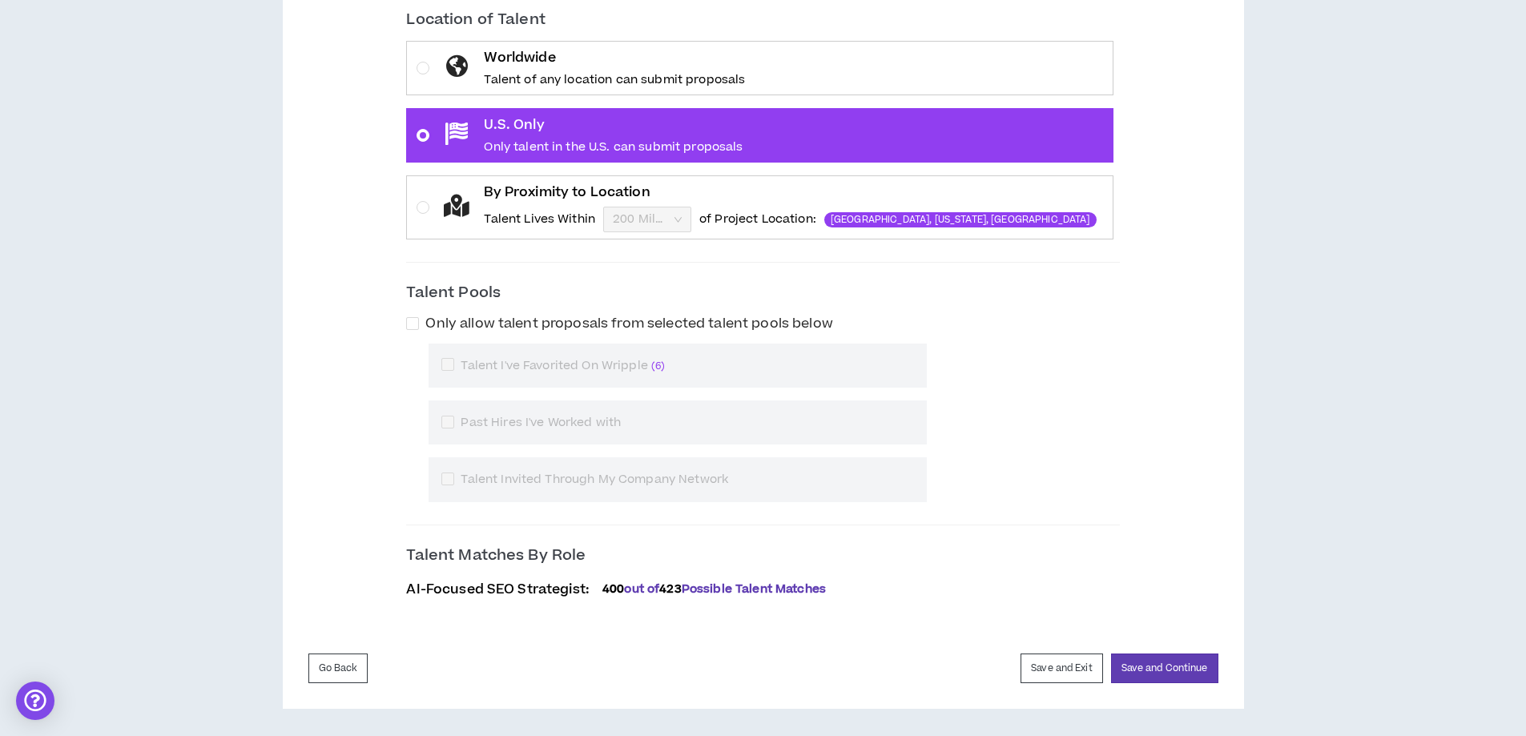
scroll to position [470, 0]
click at [1178, 673] on button "Save and Continue" at bounding box center [1164, 668] width 107 height 30
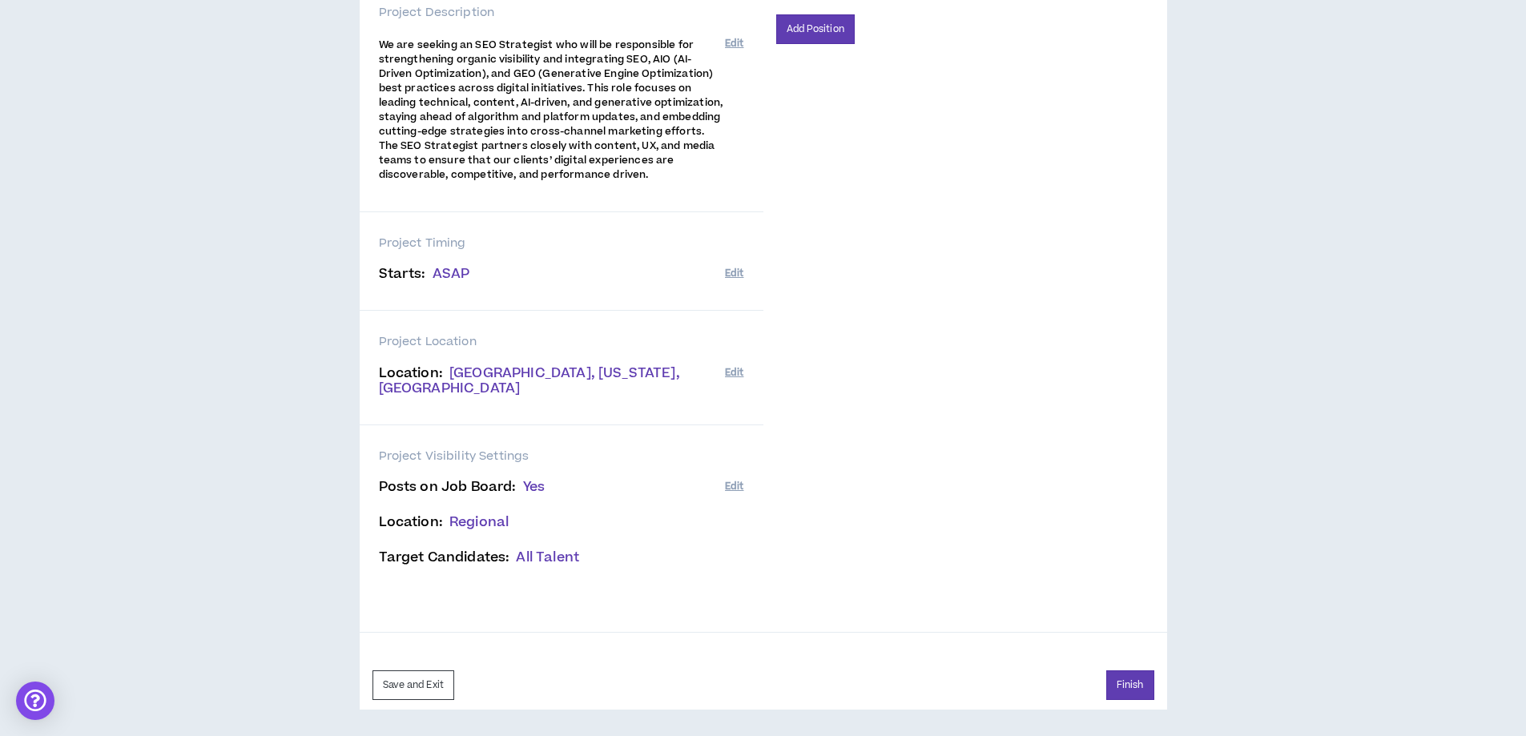
scroll to position [308, 0]
click at [1132, 681] on button "Finish" at bounding box center [1130, 684] width 48 height 30
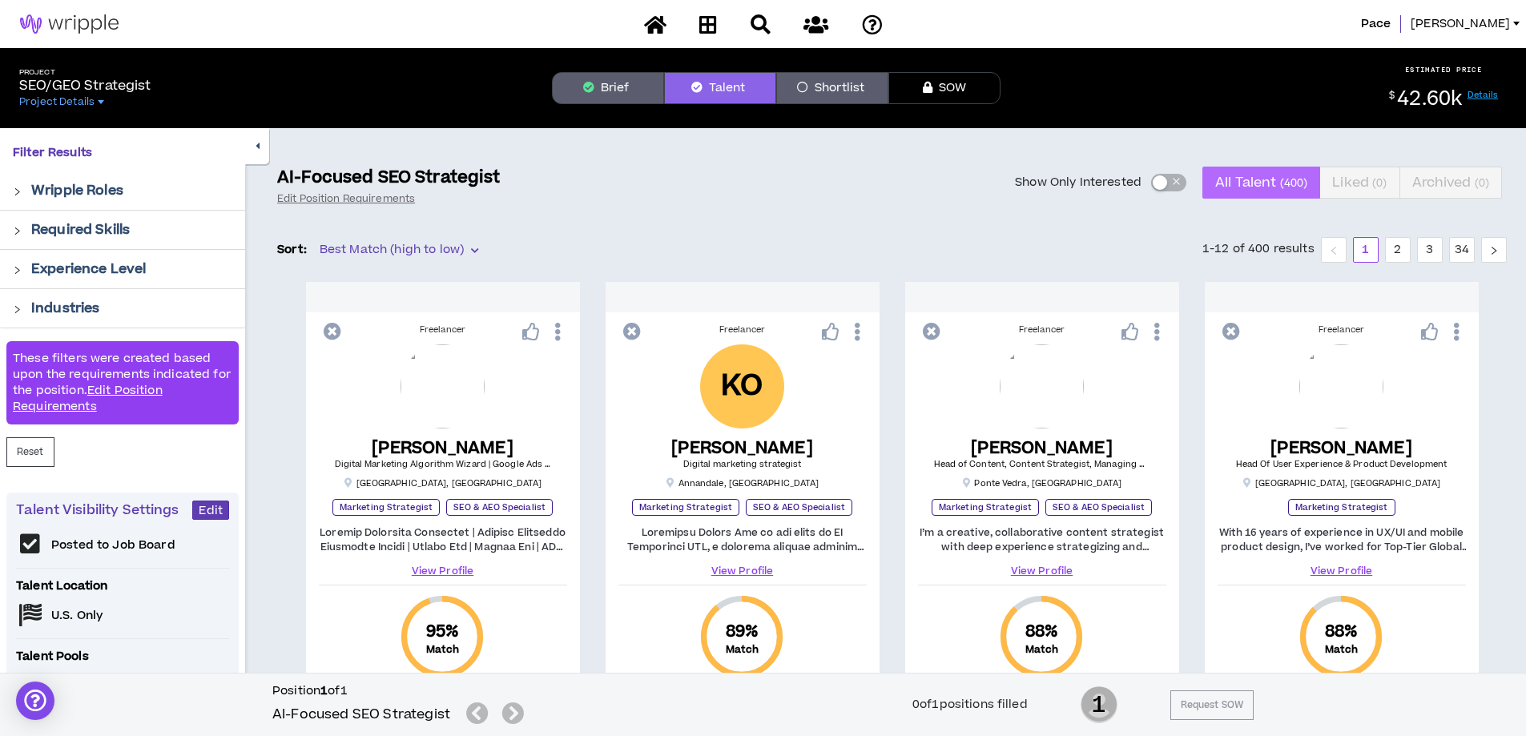
click at [1268, 189] on span "All Talent ( 400 )" at bounding box center [1261, 182] width 92 height 38
click at [93, 191] on p "Wripple Roles" at bounding box center [77, 190] width 92 height 19
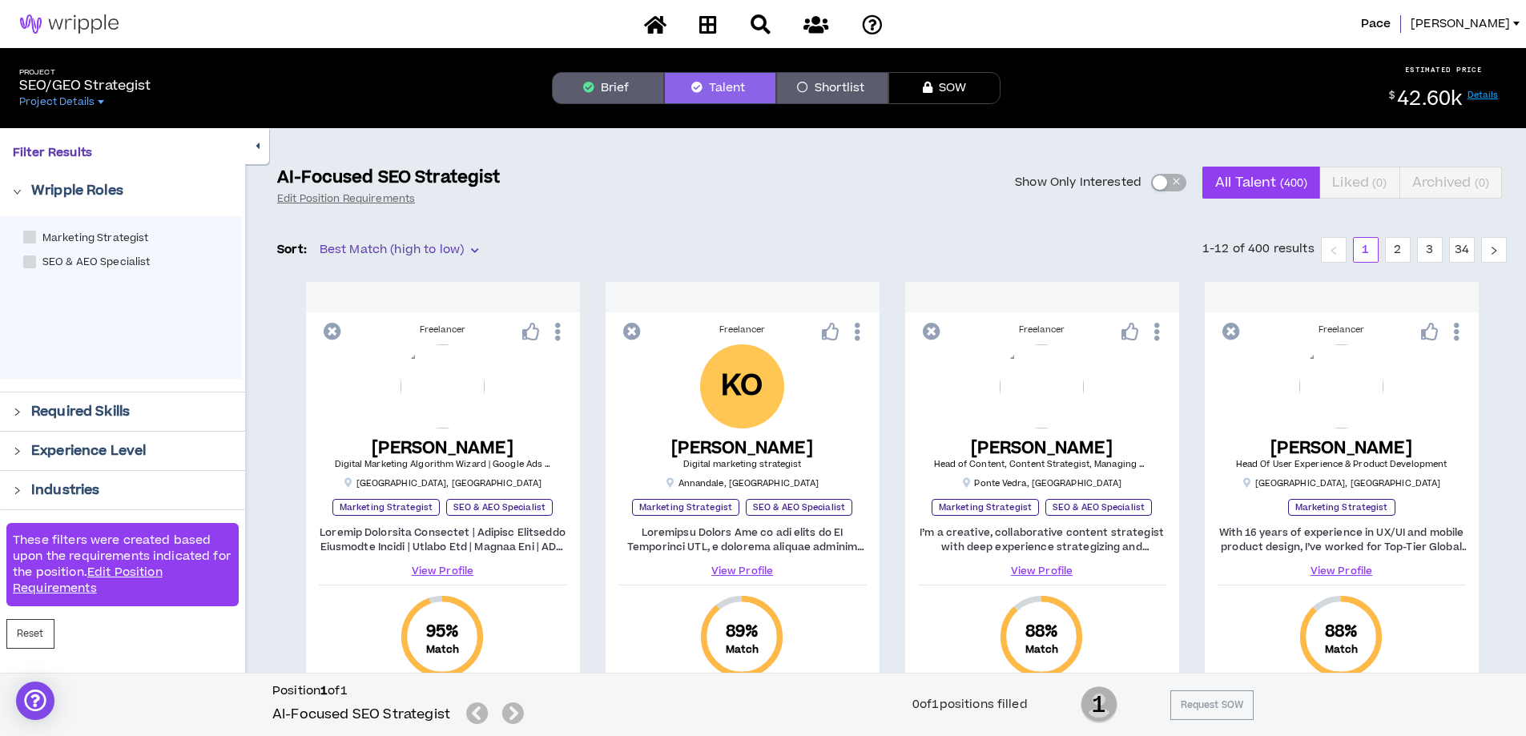
drag, startPoint x: 93, startPoint y: 191, endPoint x: 86, endPoint y: 184, distance: 9.6
click at [93, 192] on p "Wripple Roles" at bounding box center [77, 190] width 92 height 19
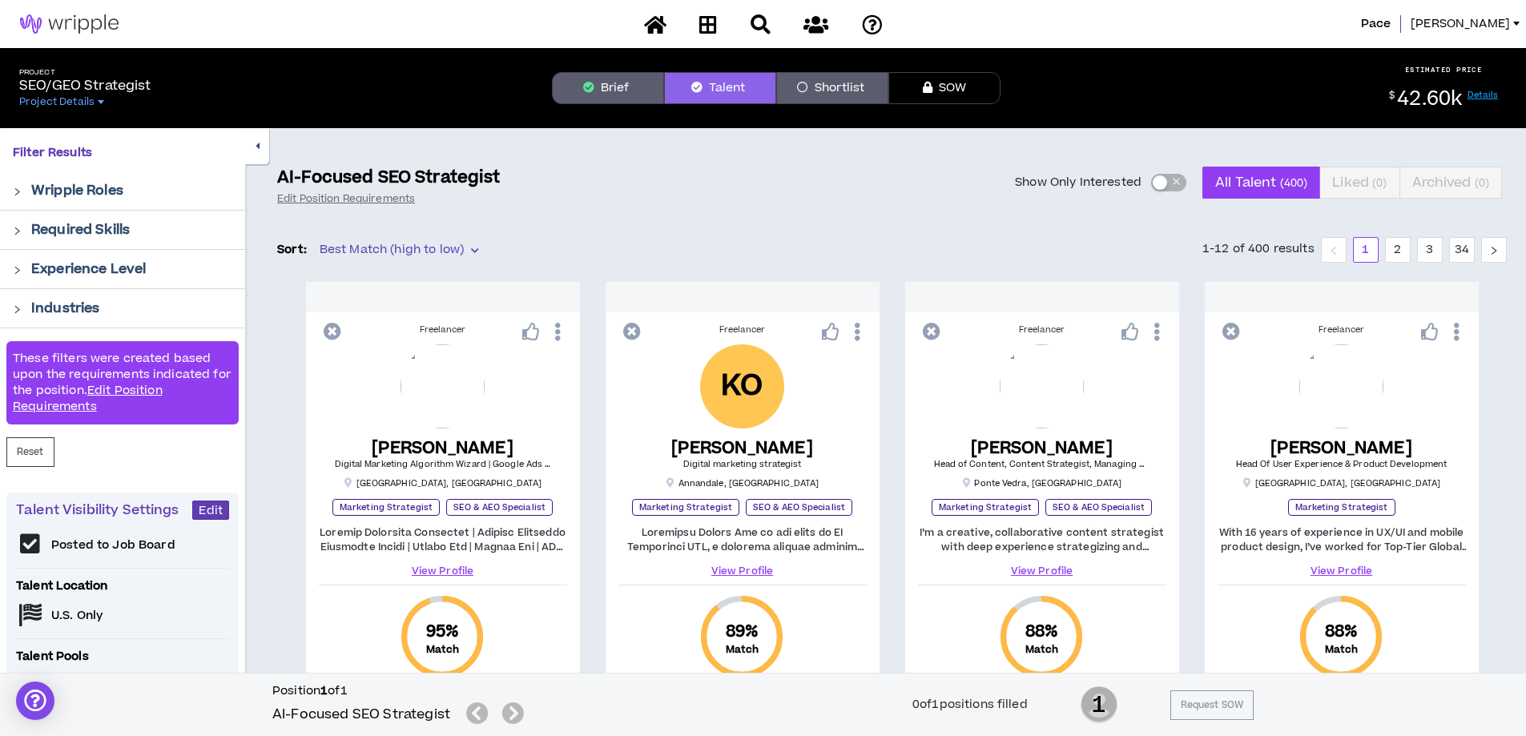
click at [390, 256] on span "Best Match (high to low)" at bounding box center [399, 250] width 159 height 24
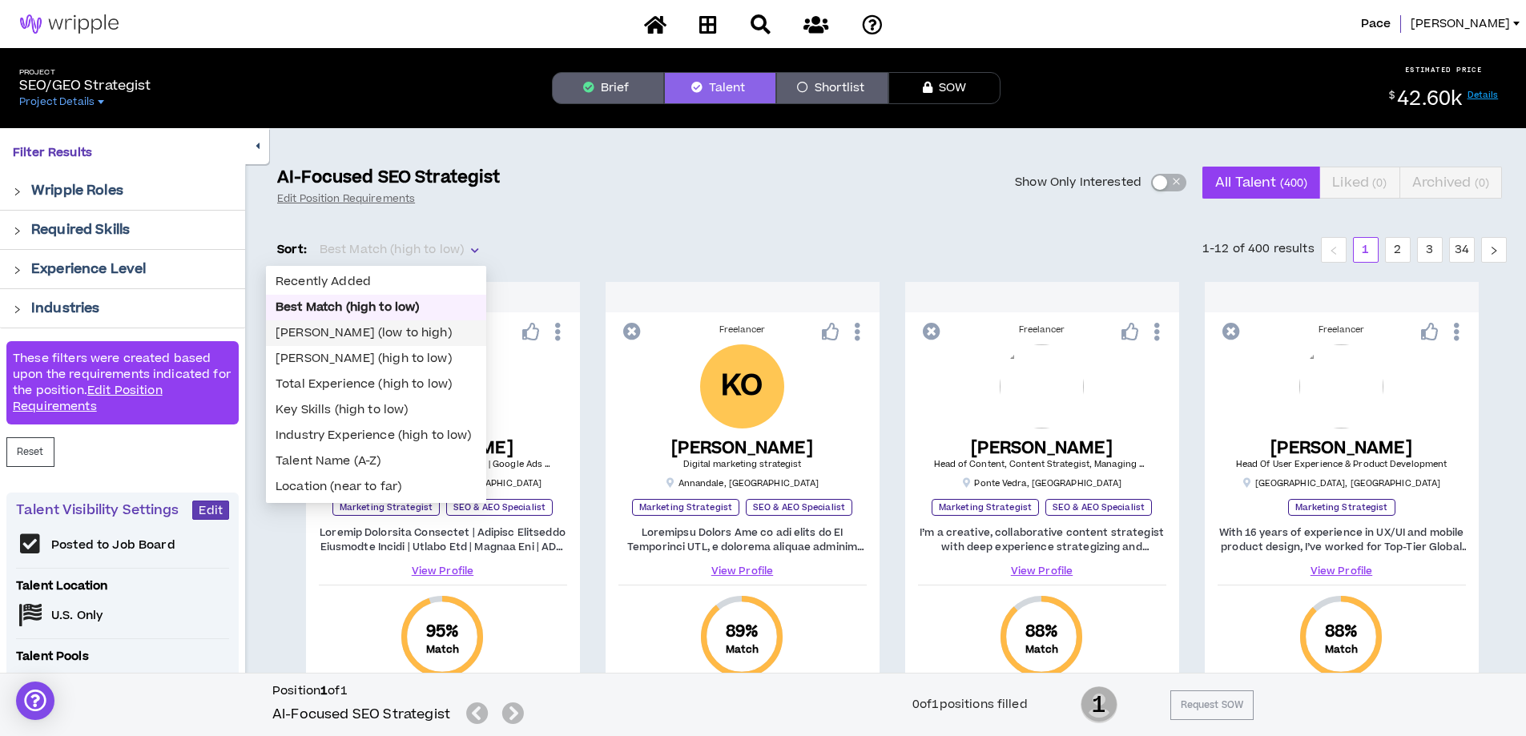
click at [368, 337] on div "Bill Rate (low to high)" at bounding box center [376, 333] width 201 height 18
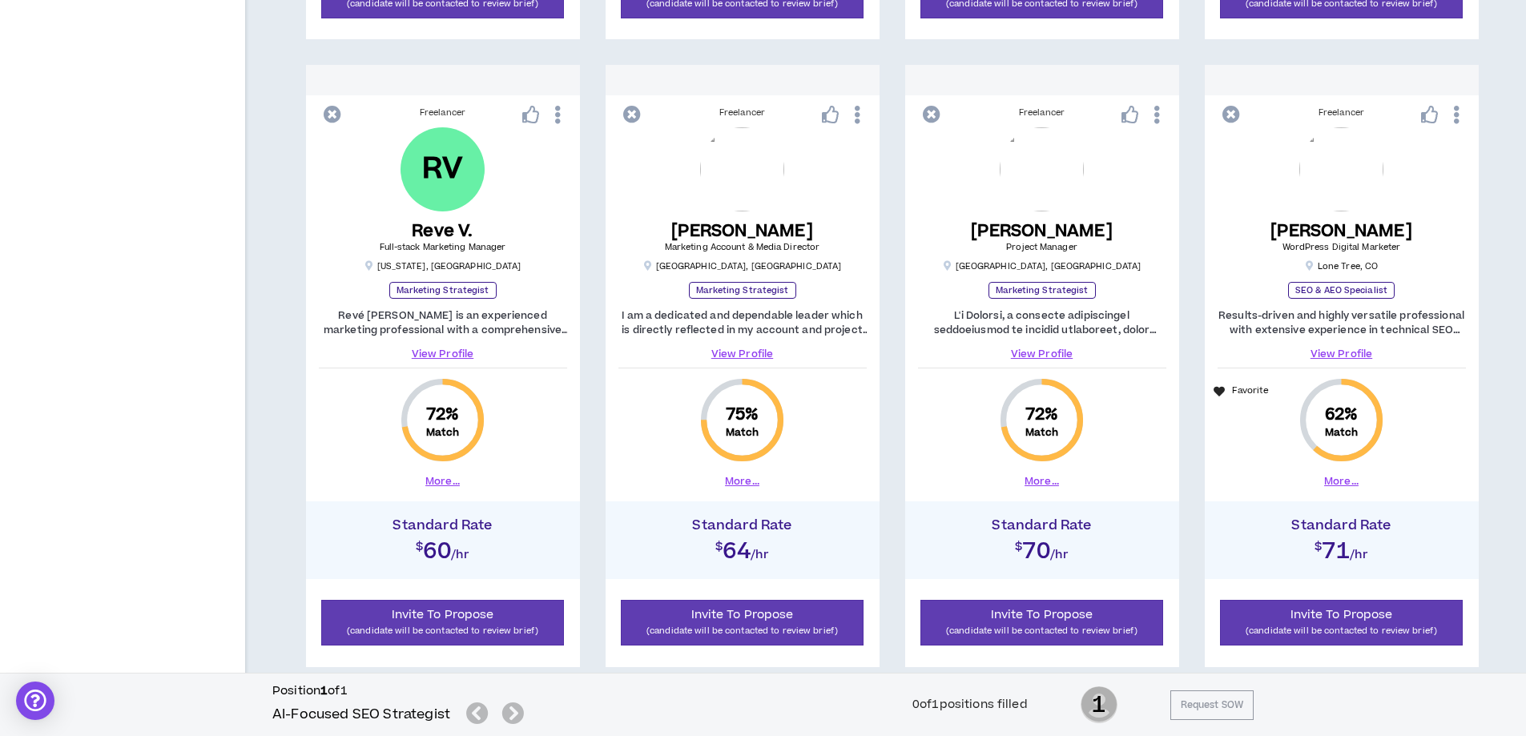
scroll to position [881, 0]
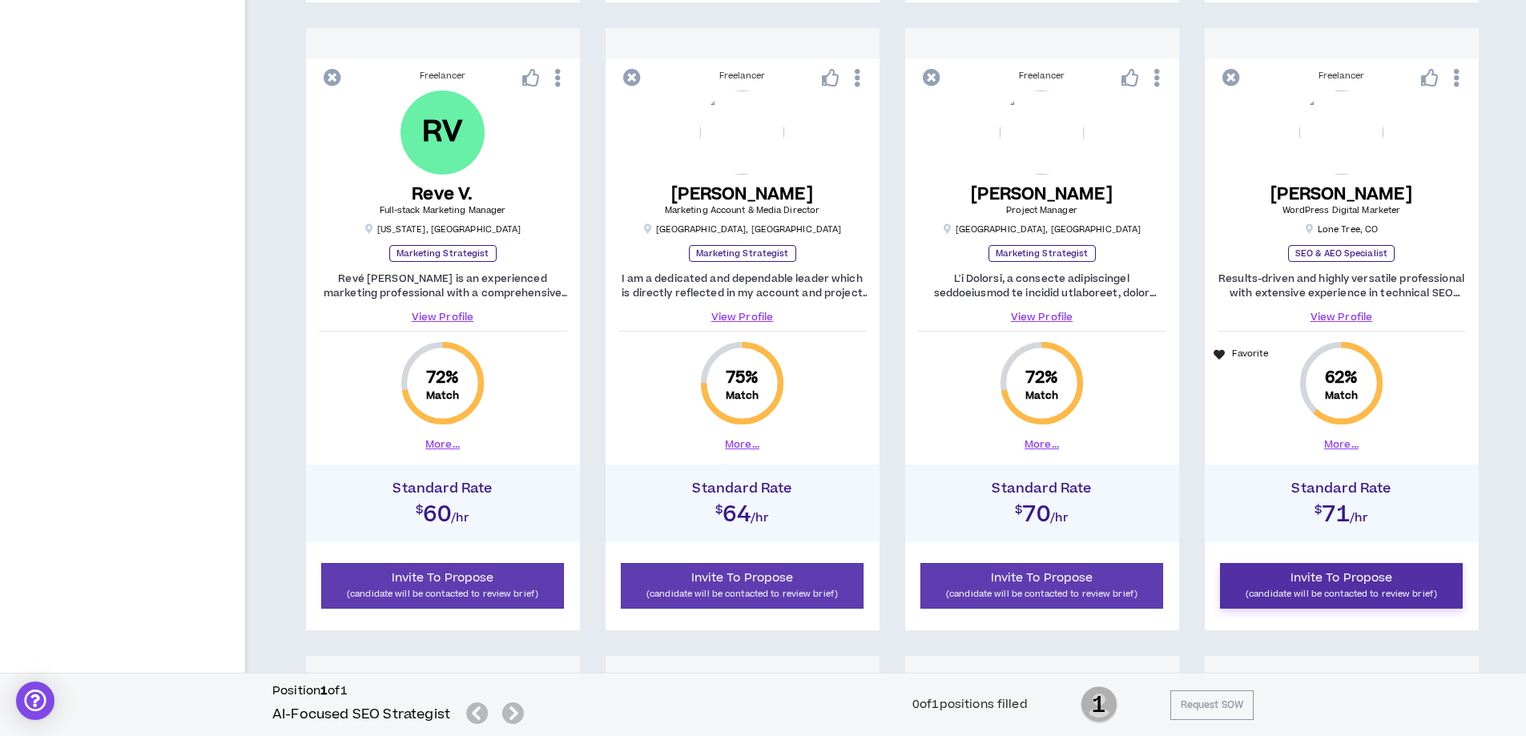
click at [1368, 578] on span "Invite To Propose" at bounding box center [1342, 578] width 103 height 17
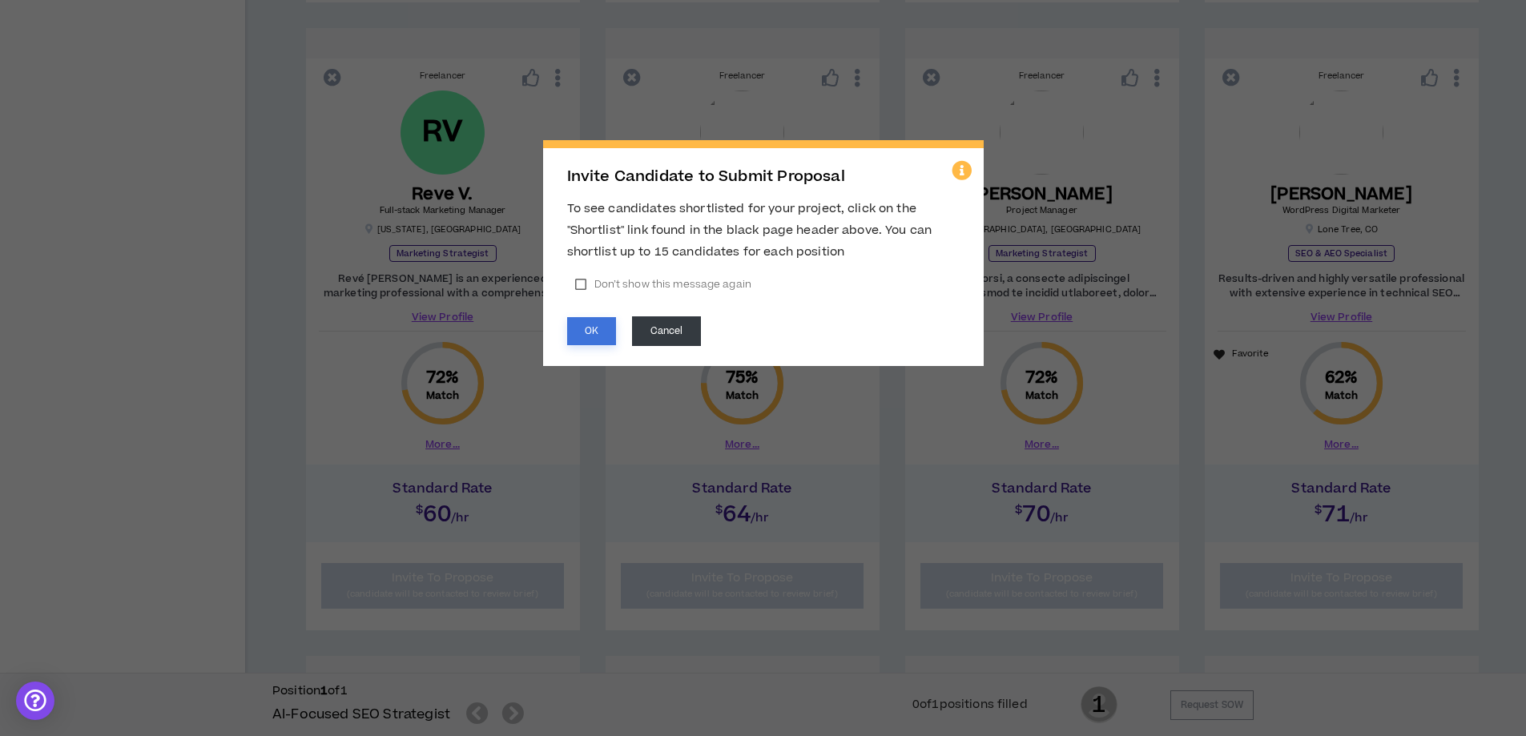
click at [594, 329] on button "OK" at bounding box center [591, 331] width 49 height 28
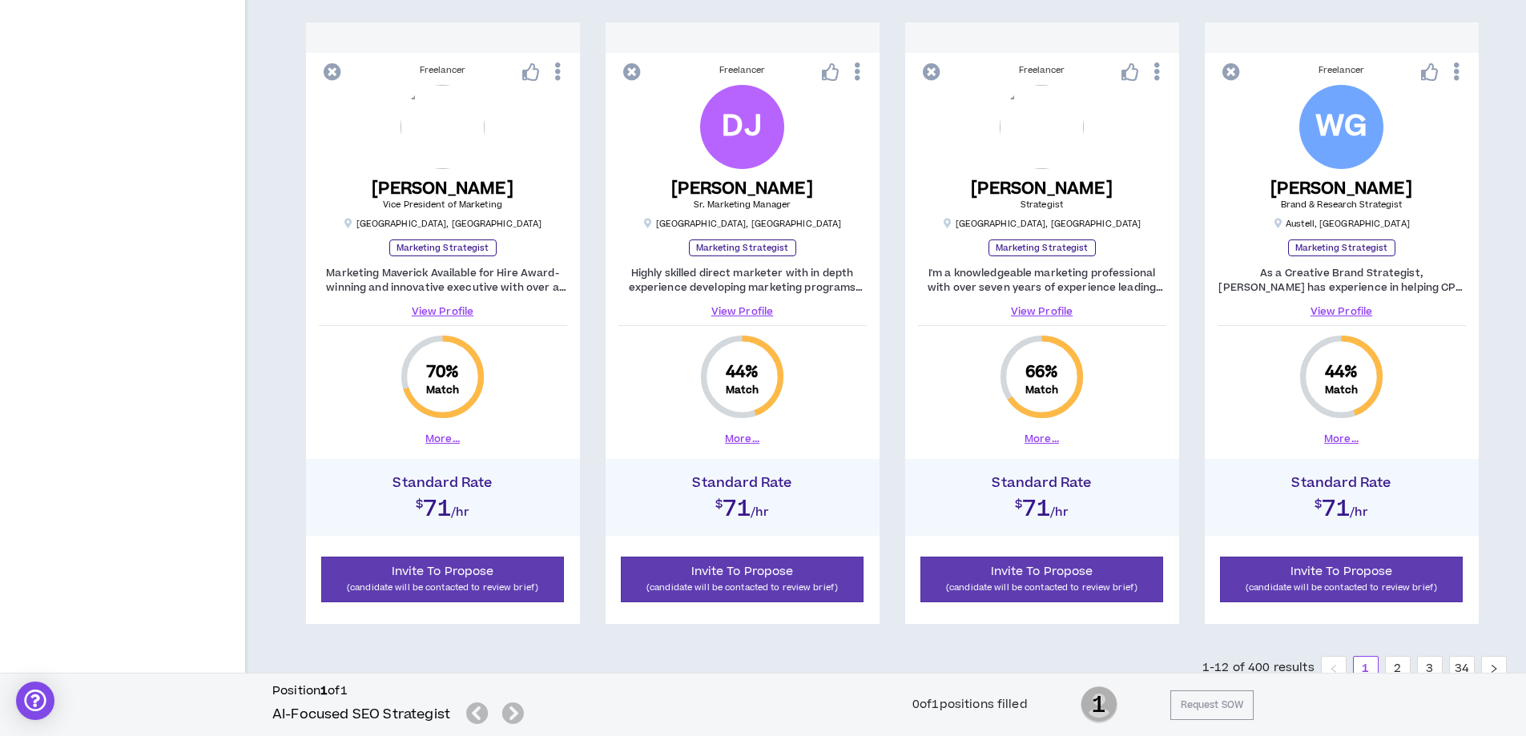
scroll to position [1522, 0]
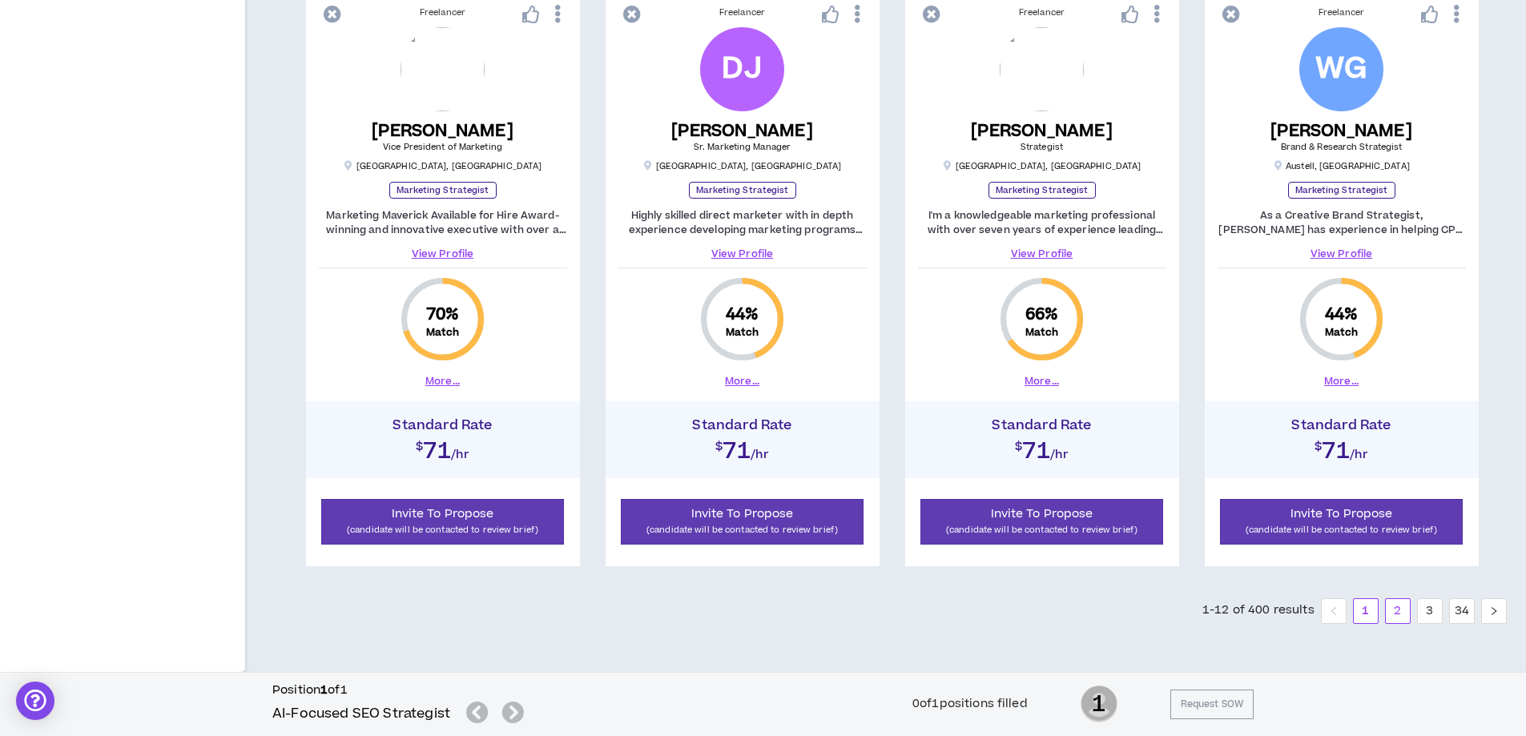
click at [1394, 617] on link "2" at bounding box center [1398, 611] width 24 height 24
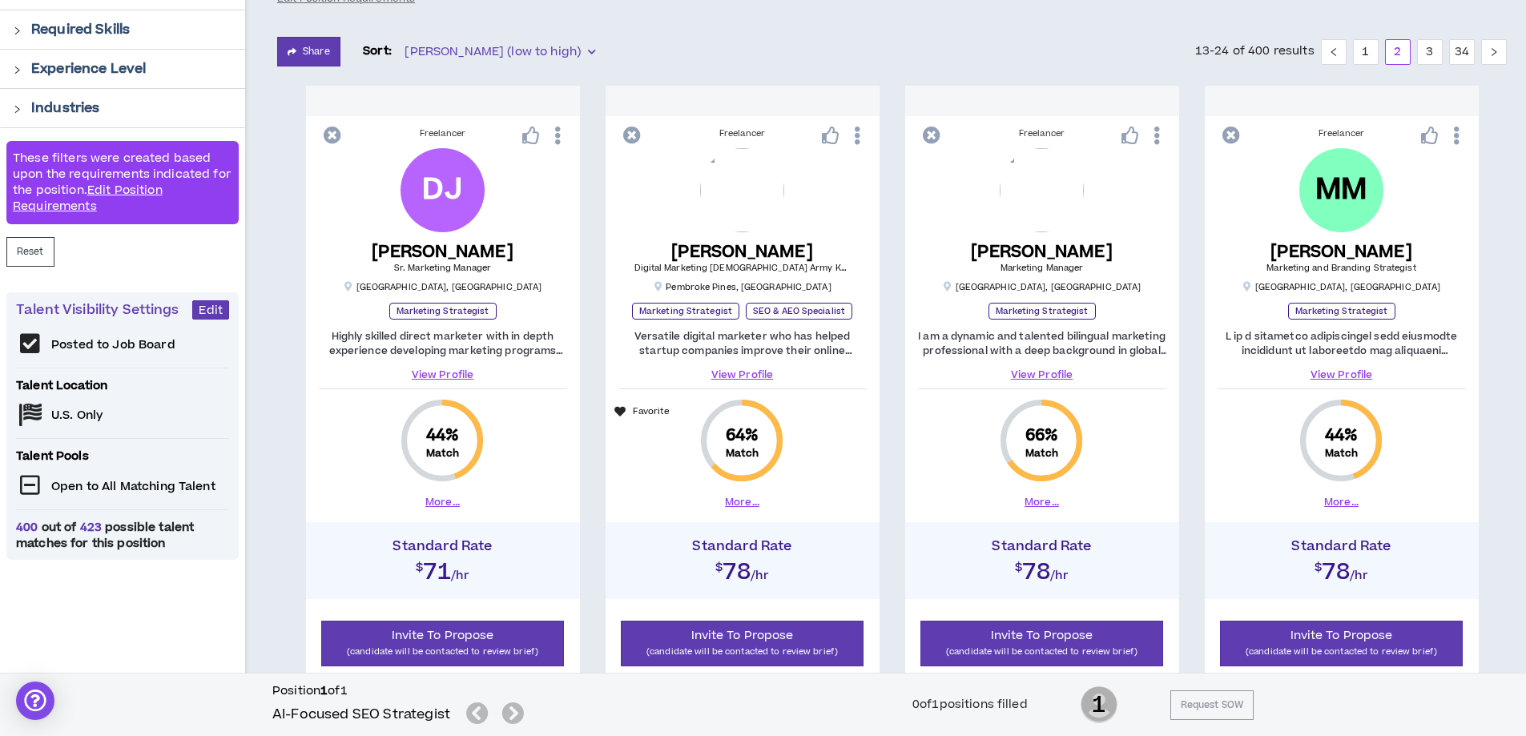
scroll to position [280, 0]
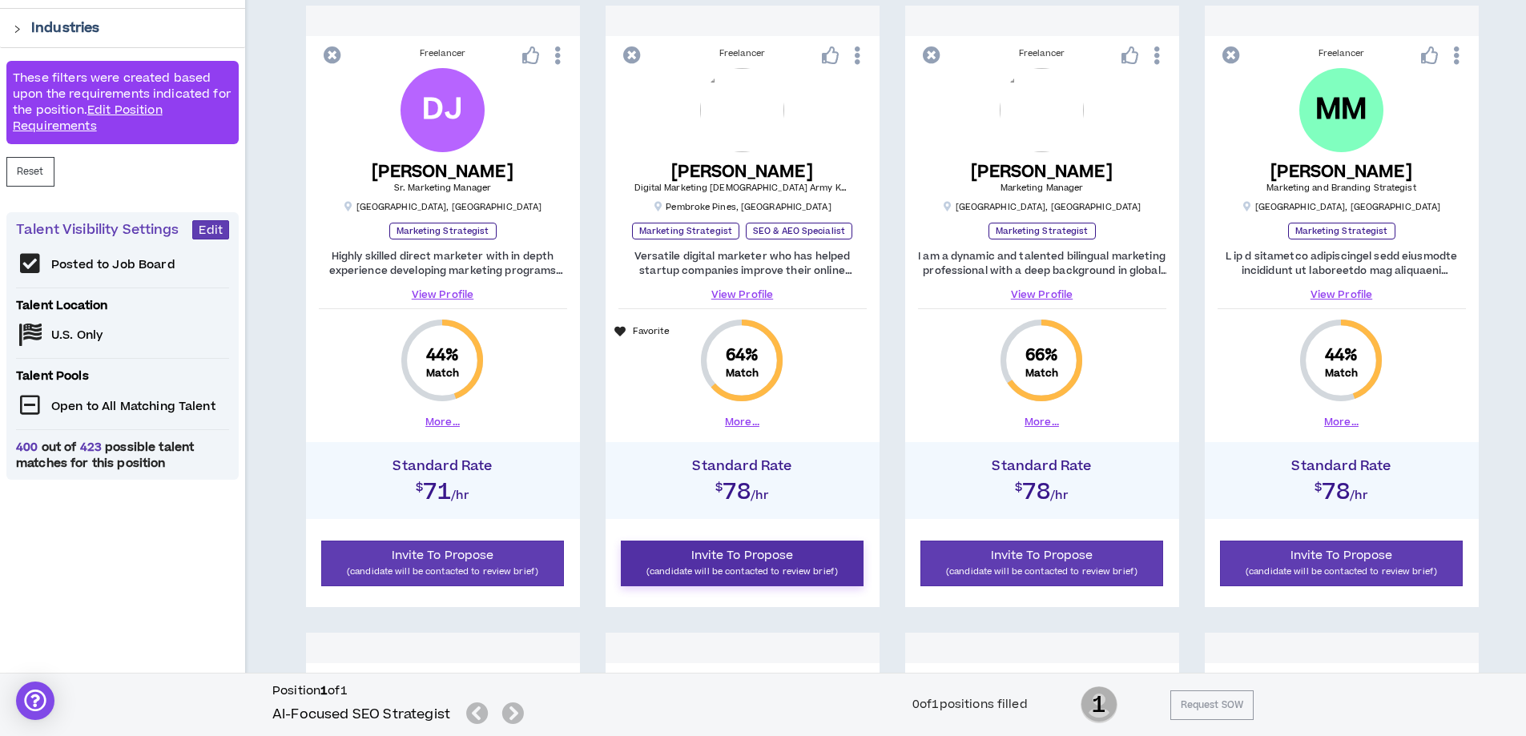
click at [782, 569] on p "(candidate will be contacted to review brief)" at bounding box center [742, 571] width 223 height 15
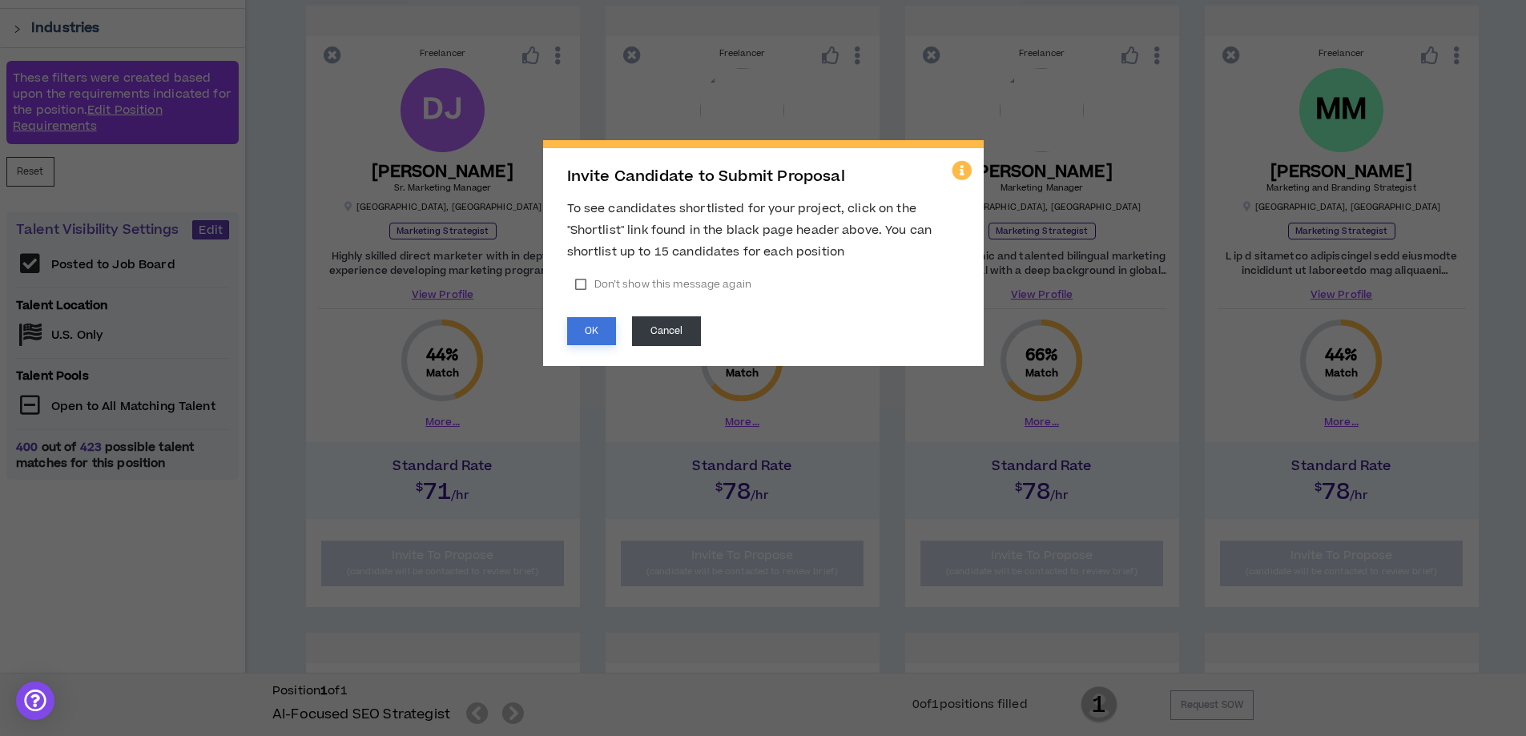
click at [592, 332] on button "OK" at bounding box center [591, 331] width 49 height 28
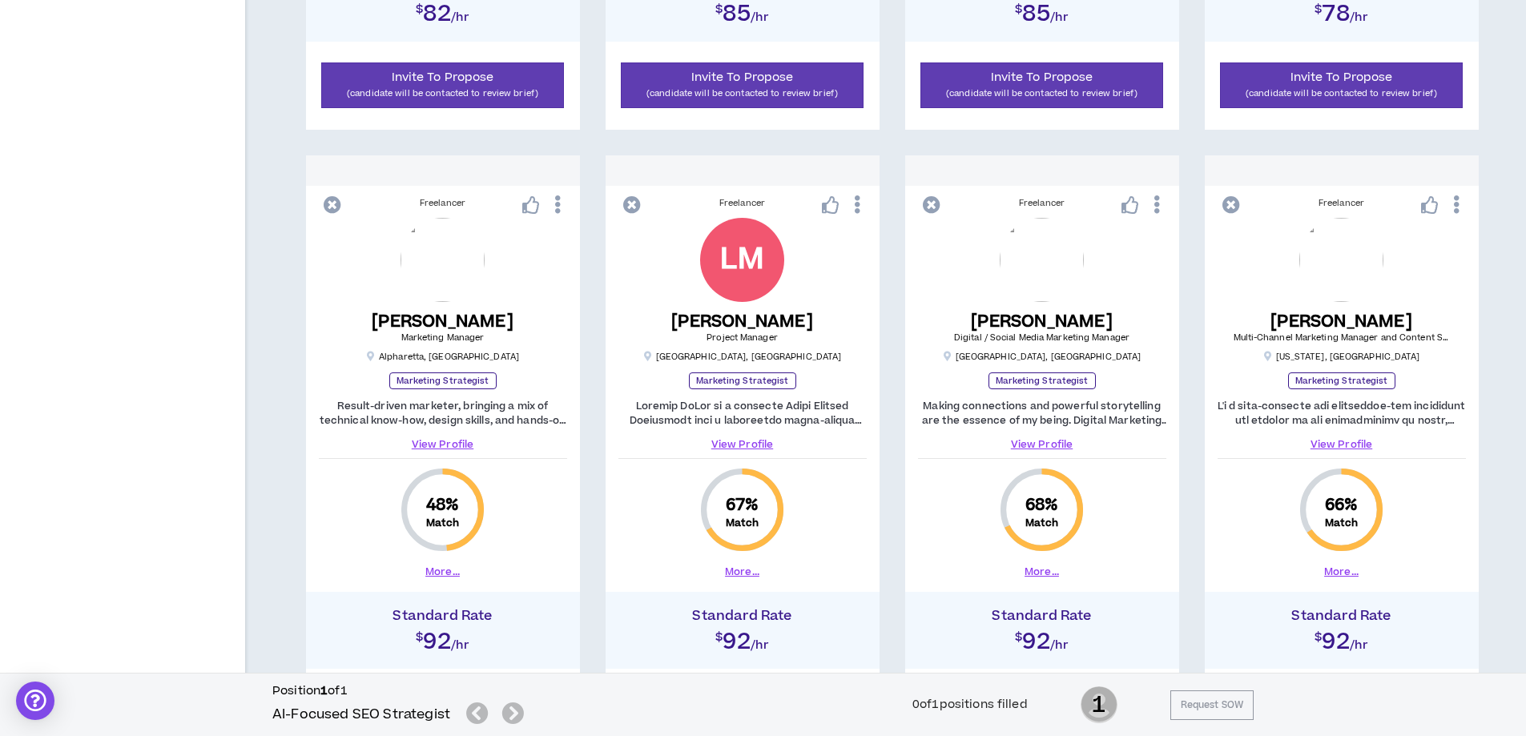
scroll to position [1577, 0]
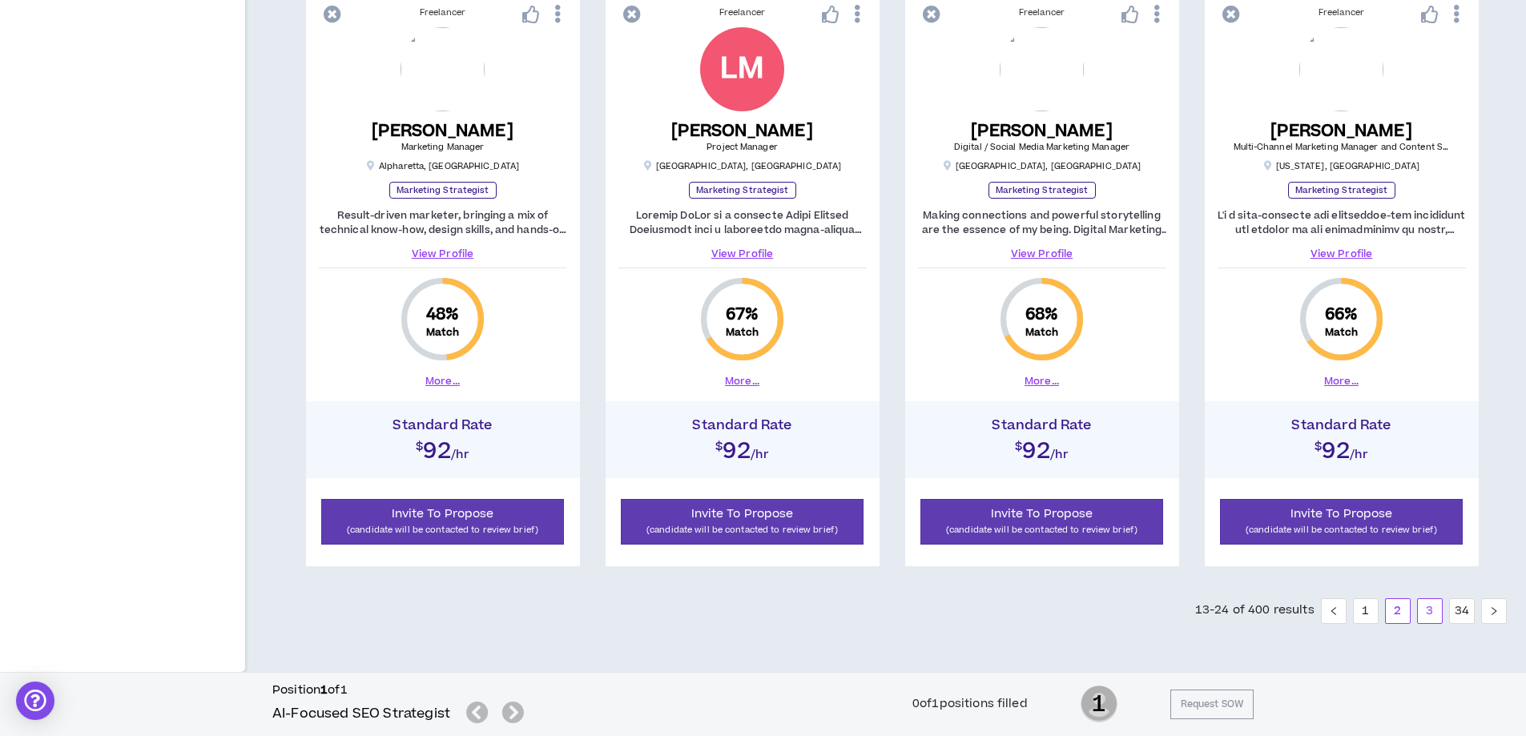
click at [1427, 615] on link "3" at bounding box center [1430, 611] width 24 height 24
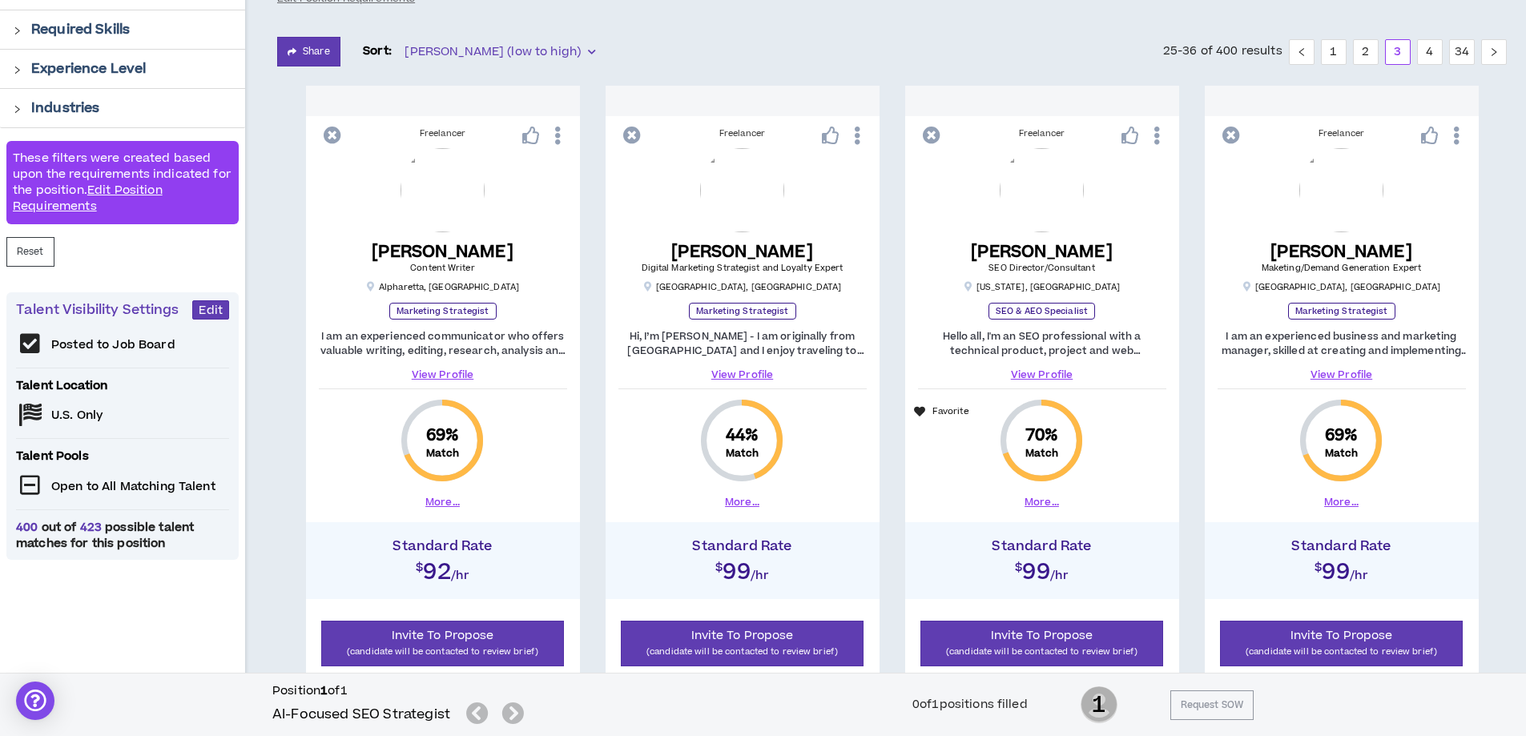
scroll to position [240, 0]
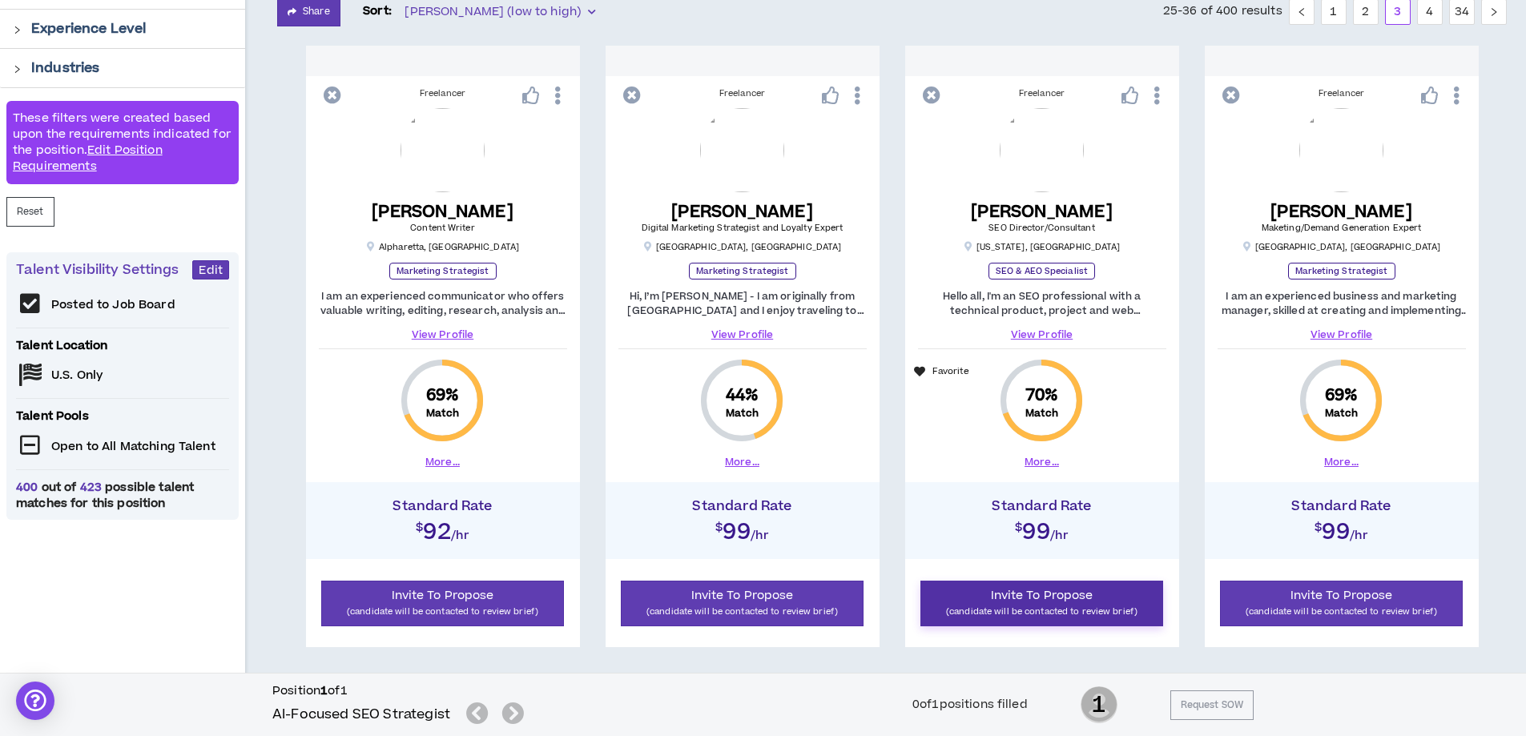
click at [1065, 609] on p "(candidate will be contacted to review brief)" at bounding box center [1042, 611] width 223 height 15
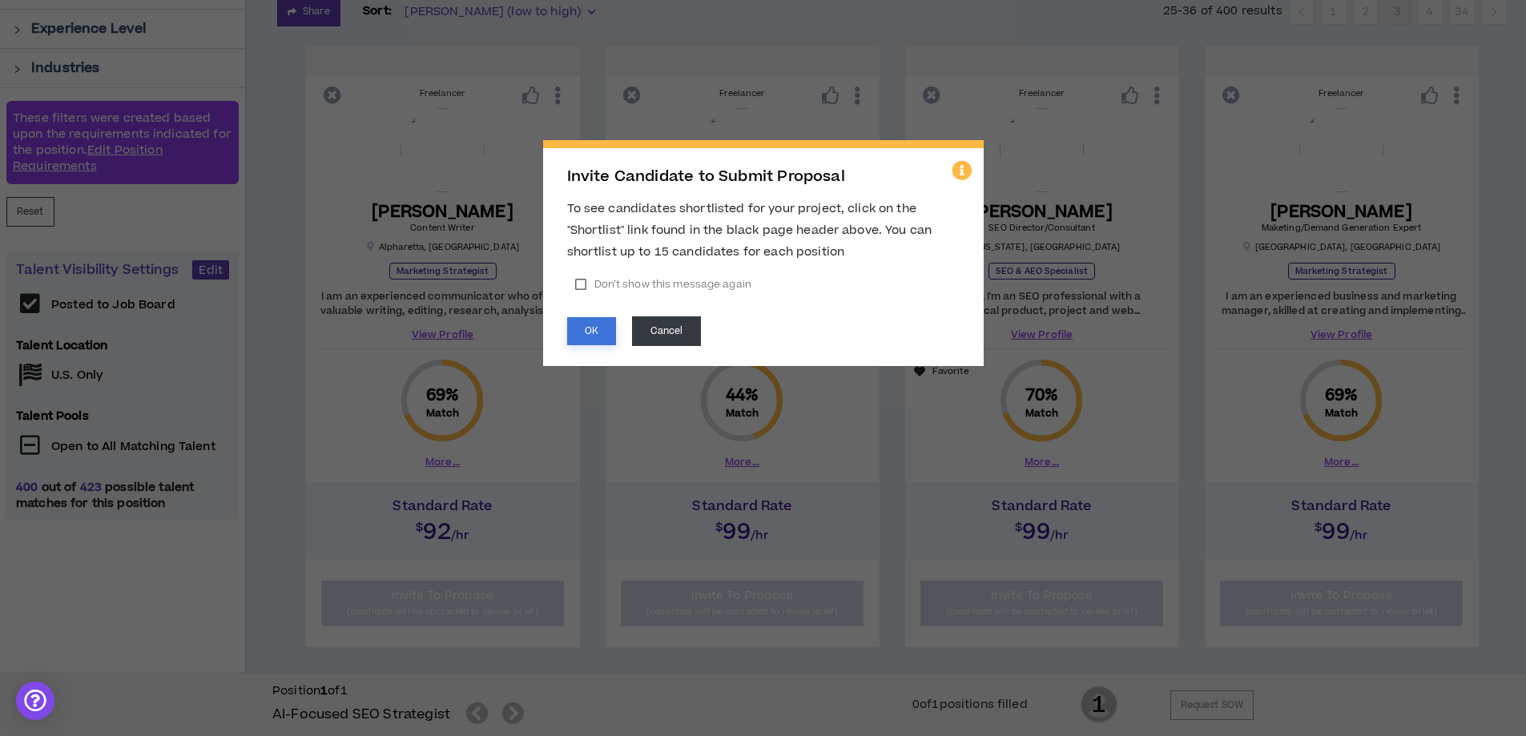
click at [571, 329] on button "OK" at bounding box center [591, 331] width 49 height 28
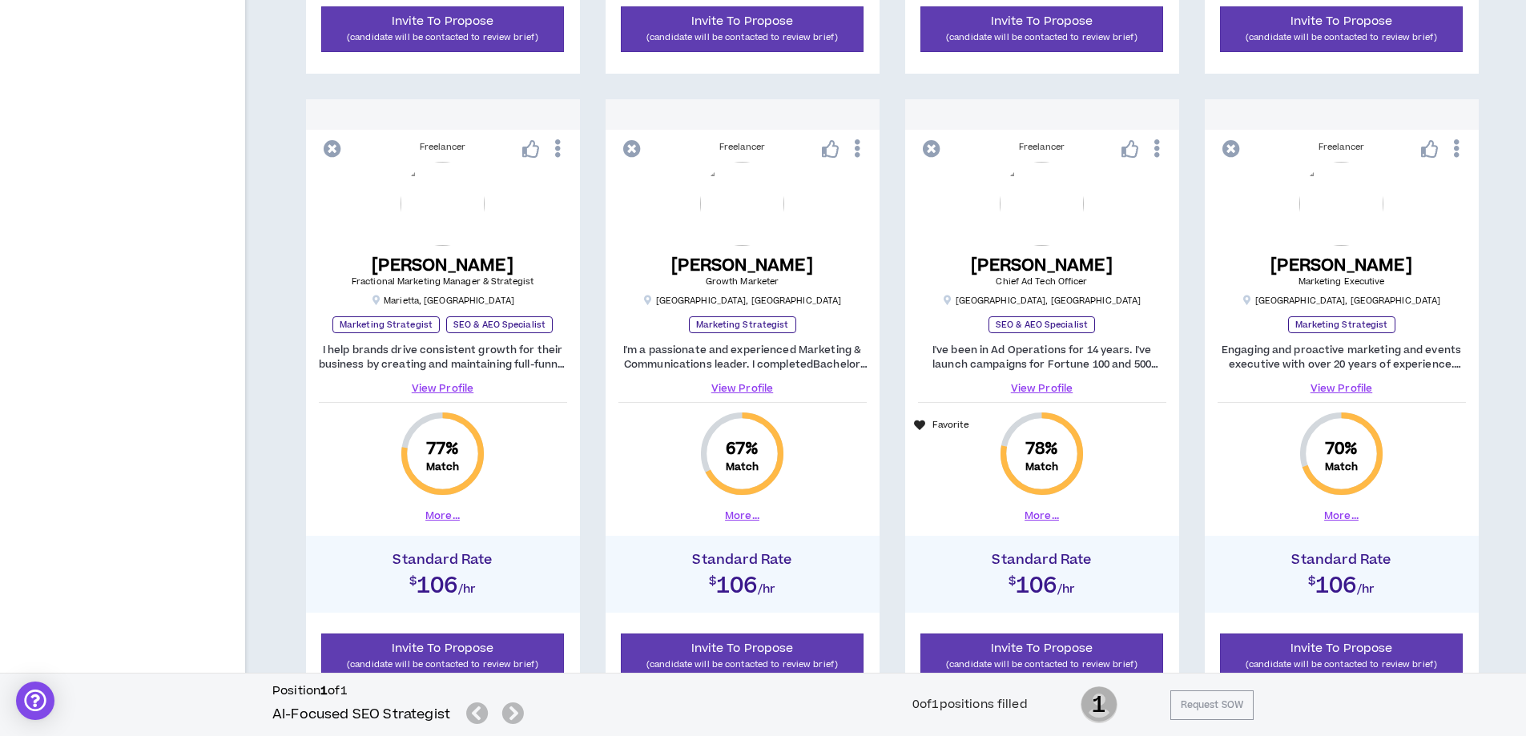
scroll to position [1522, 0]
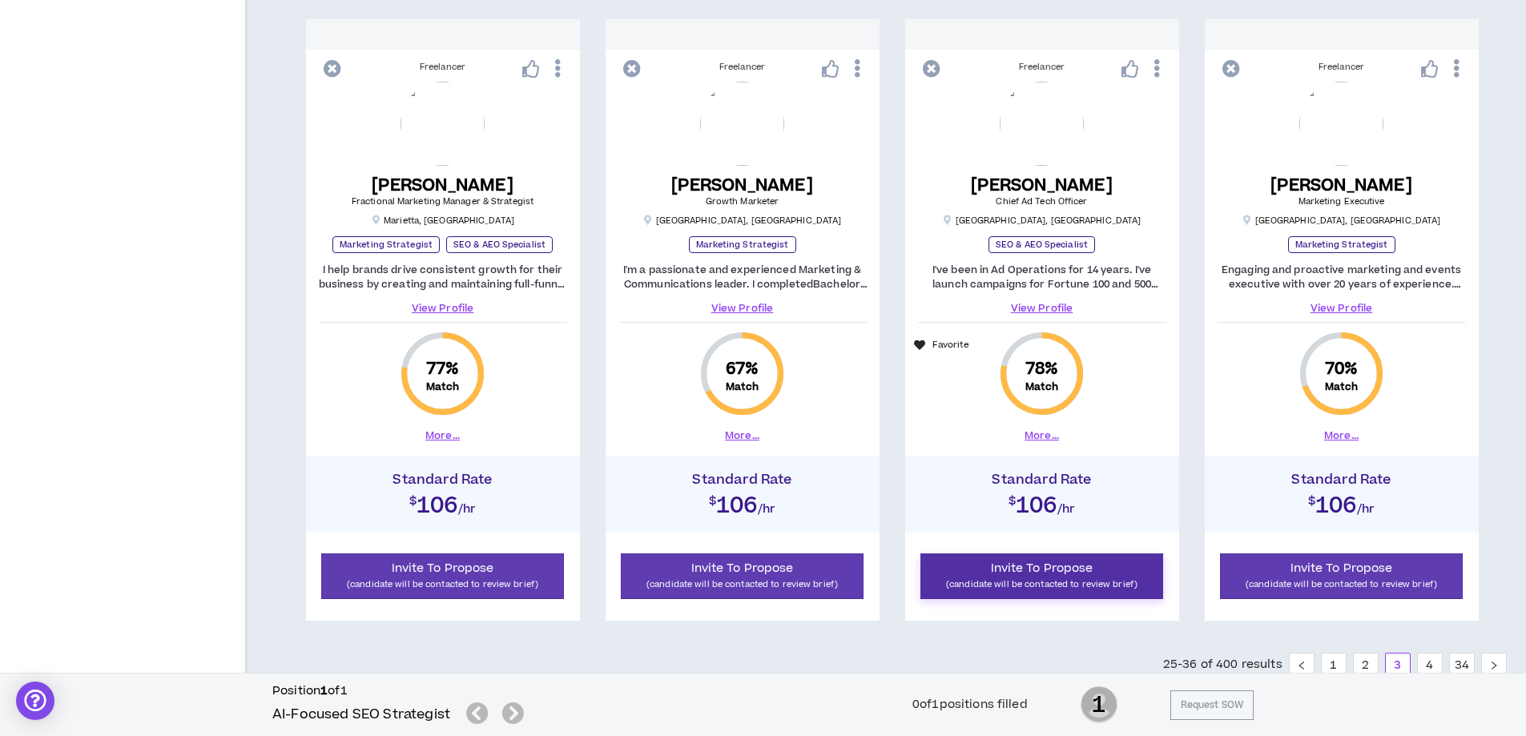
click at [1062, 574] on span "Invite To Propose" at bounding box center [1042, 568] width 103 height 17
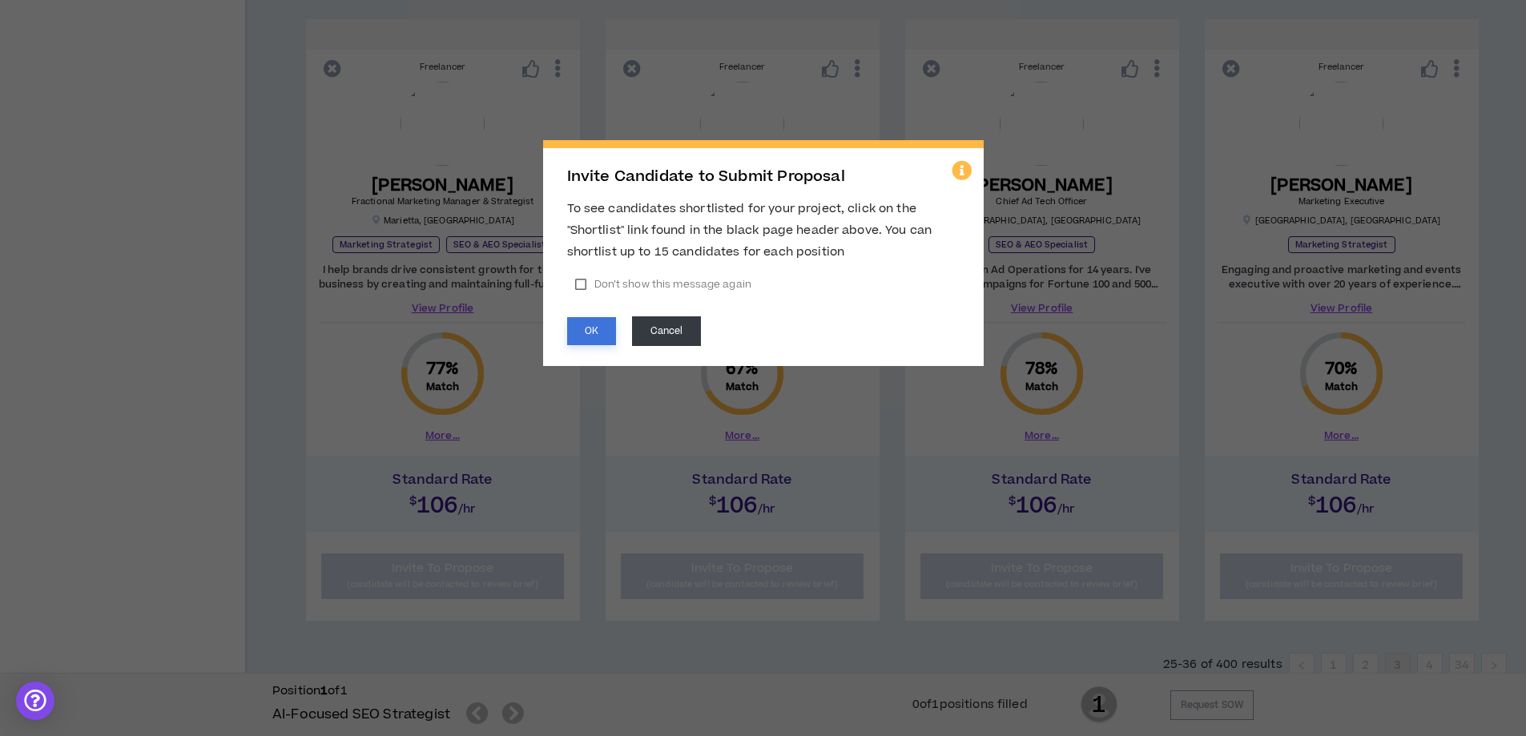
click at [589, 327] on button "OK" at bounding box center [591, 331] width 49 height 28
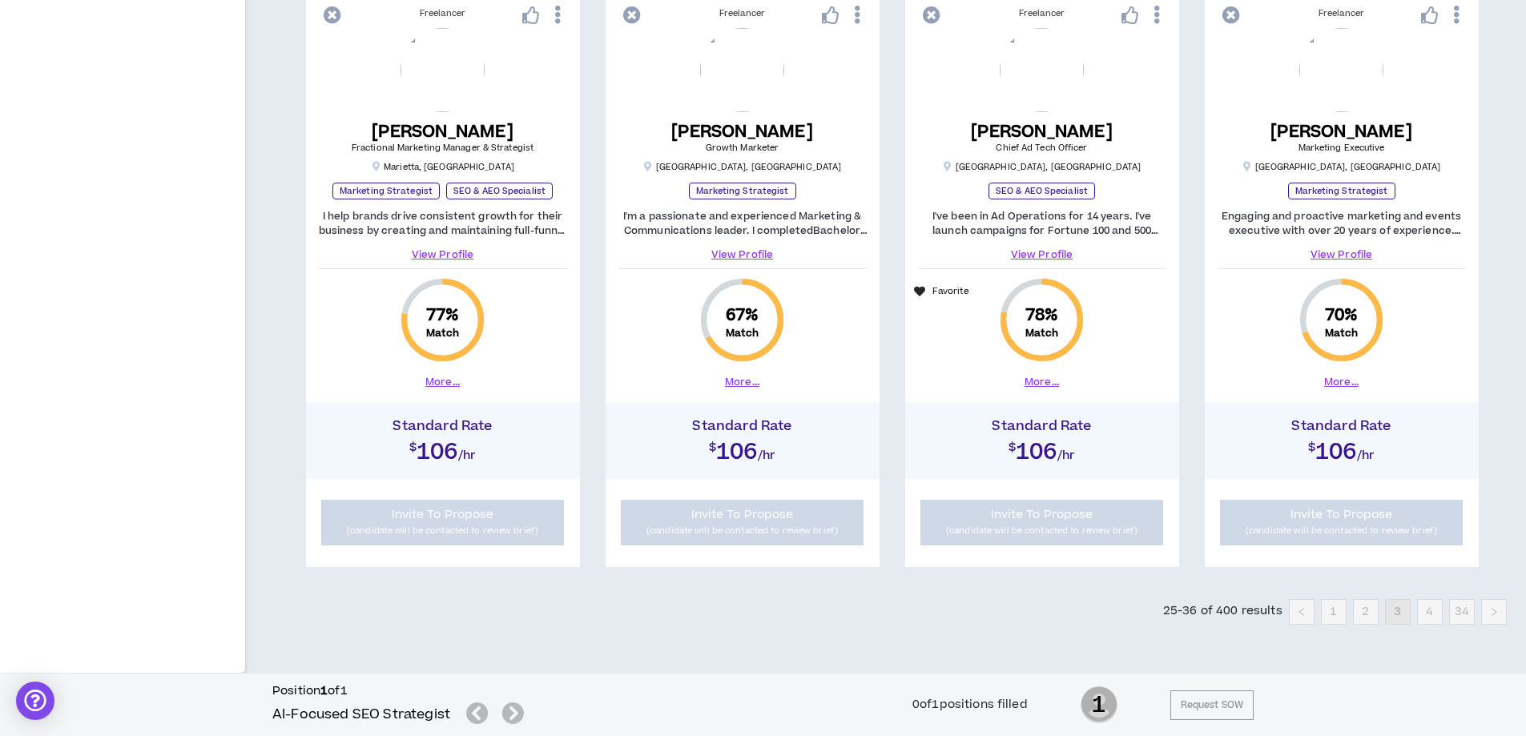
scroll to position [1577, 0]
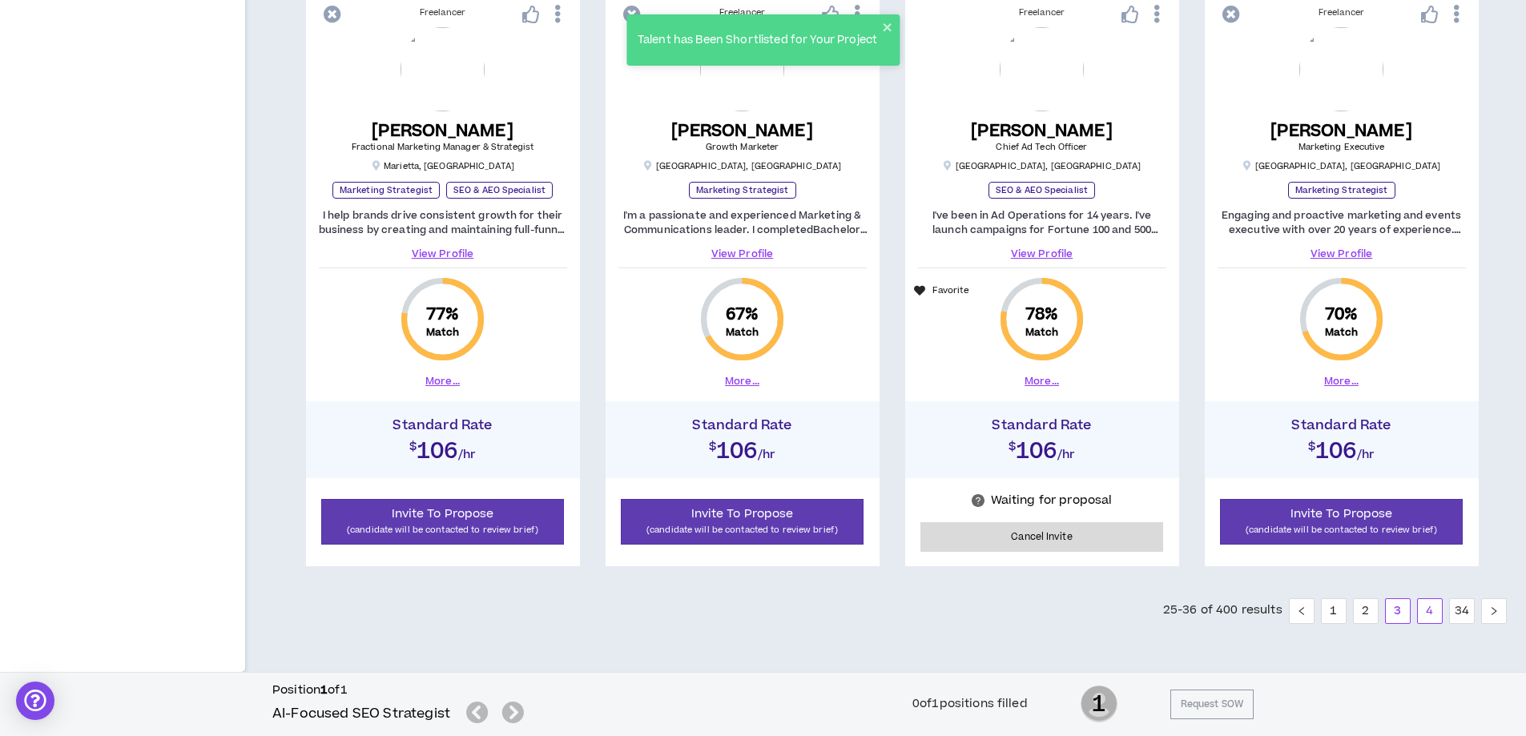
click at [1421, 611] on link "4" at bounding box center [1430, 611] width 24 height 24
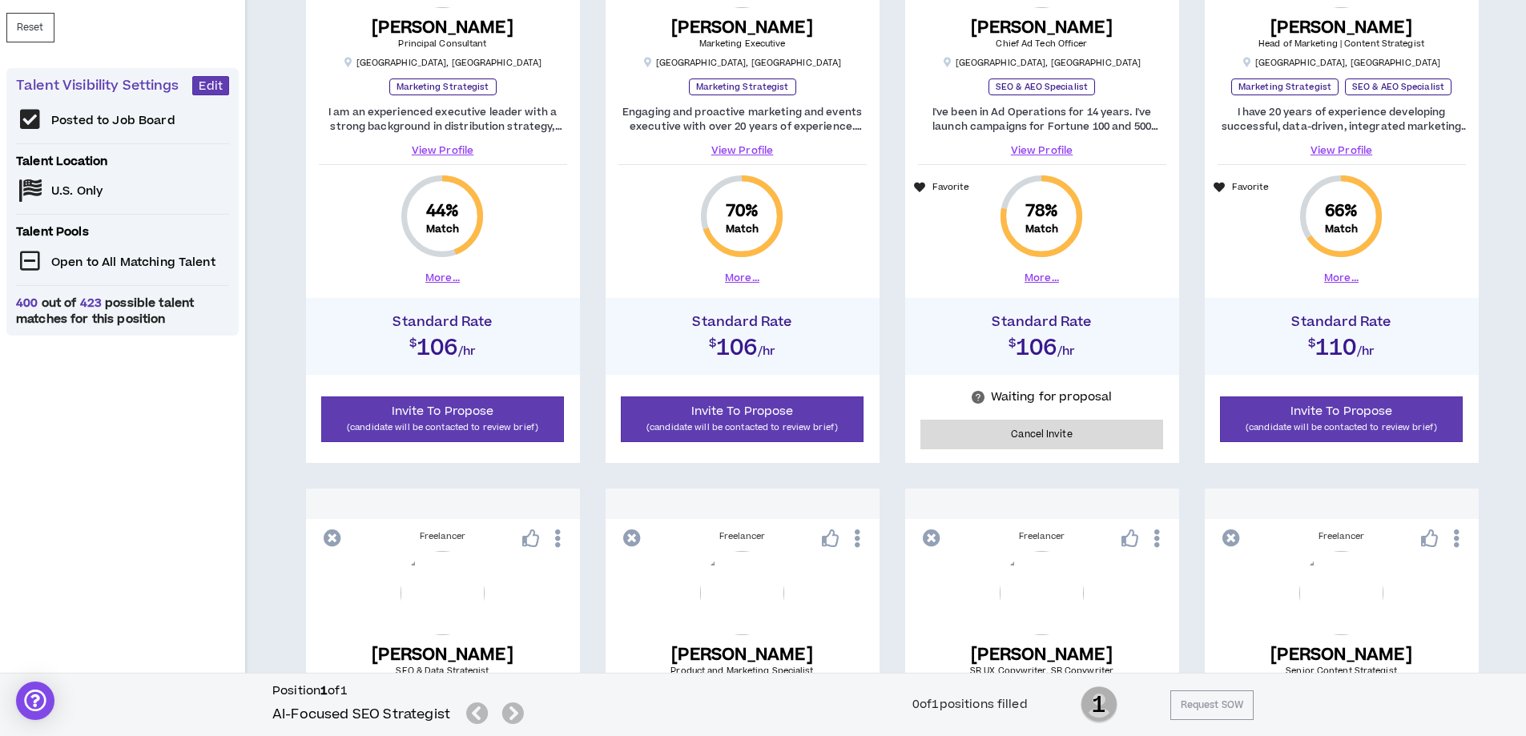
scroll to position [401, 0]
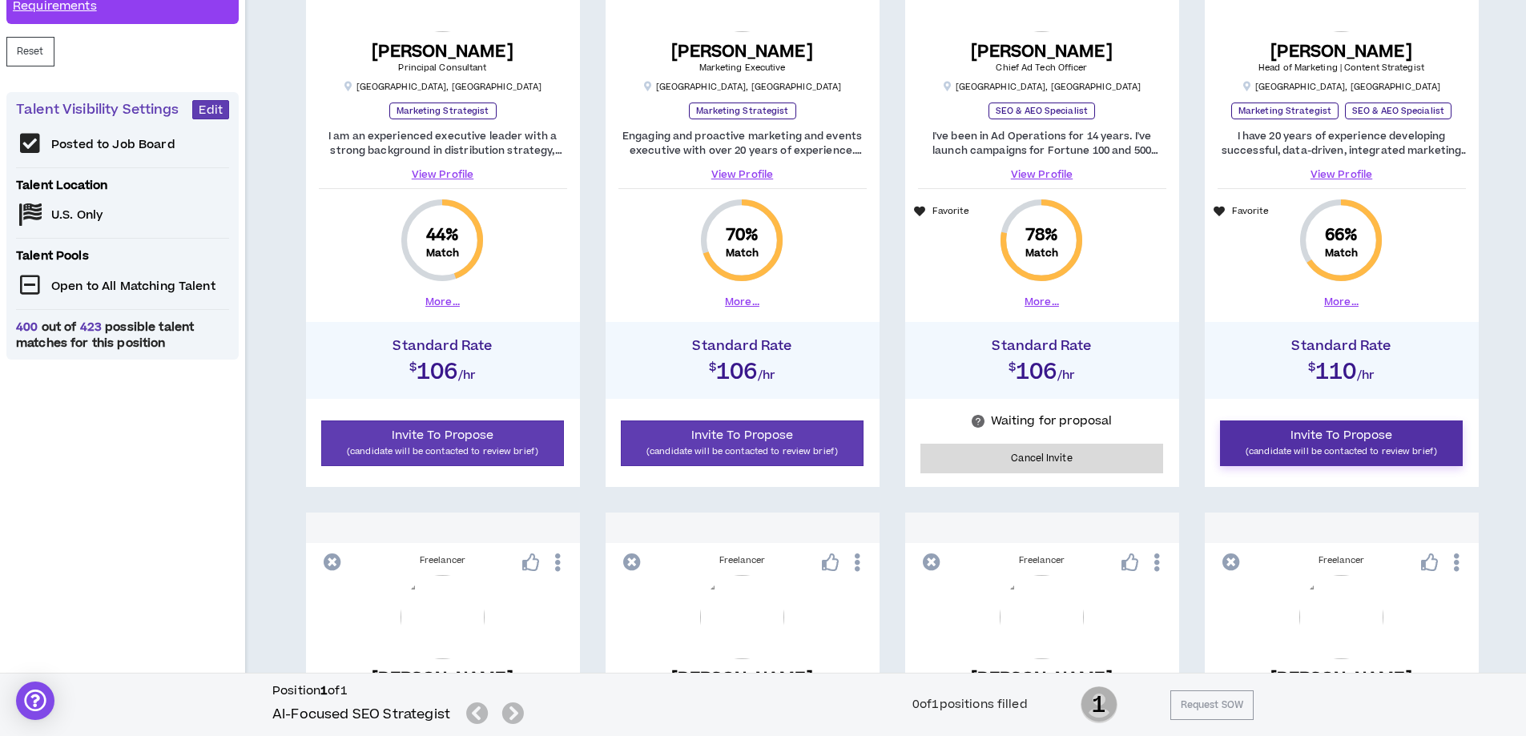
click at [1381, 436] on span "Invite To Propose" at bounding box center [1342, 435] width 103 height 17
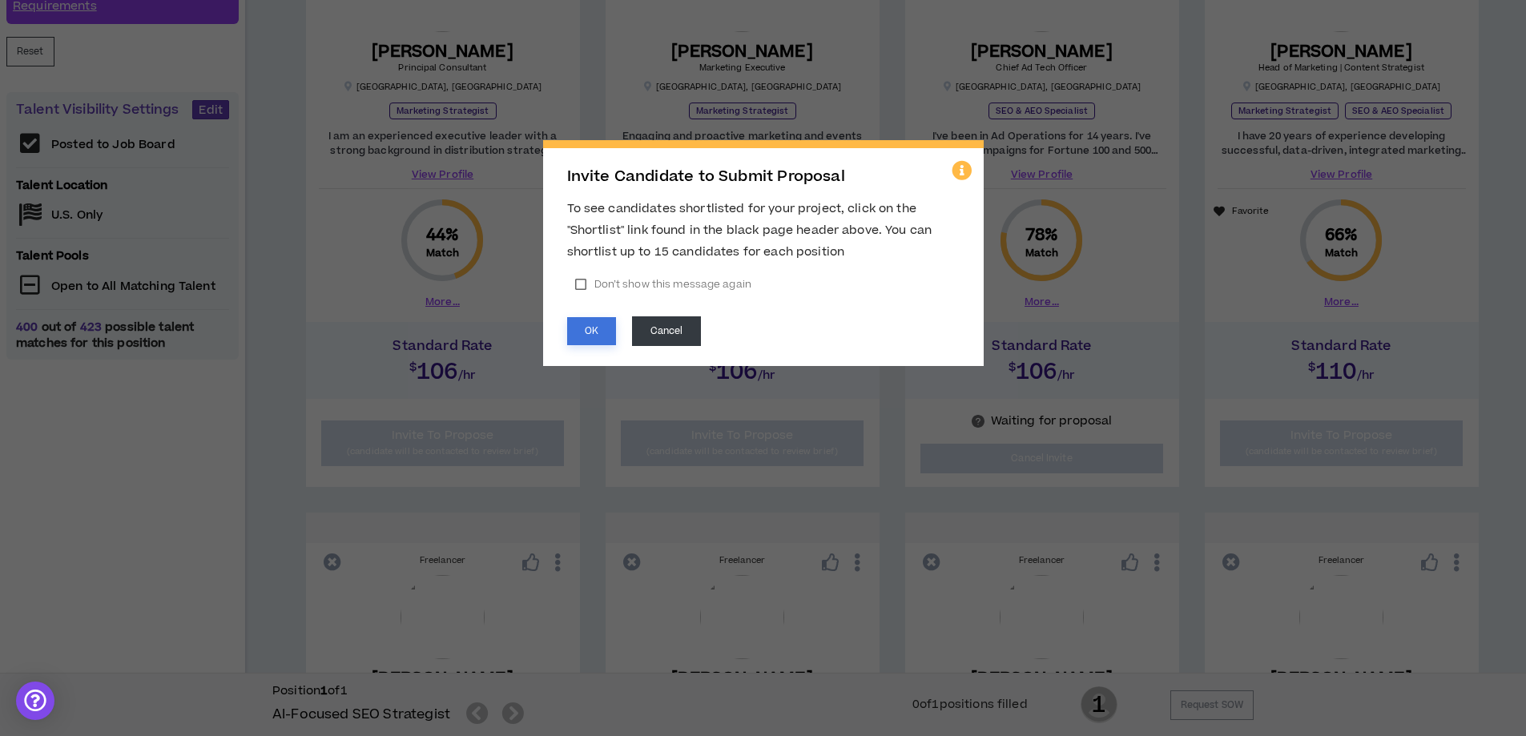
click at [592, 328] on button "OK" at bounding box center [591, 331] width 49 height 28
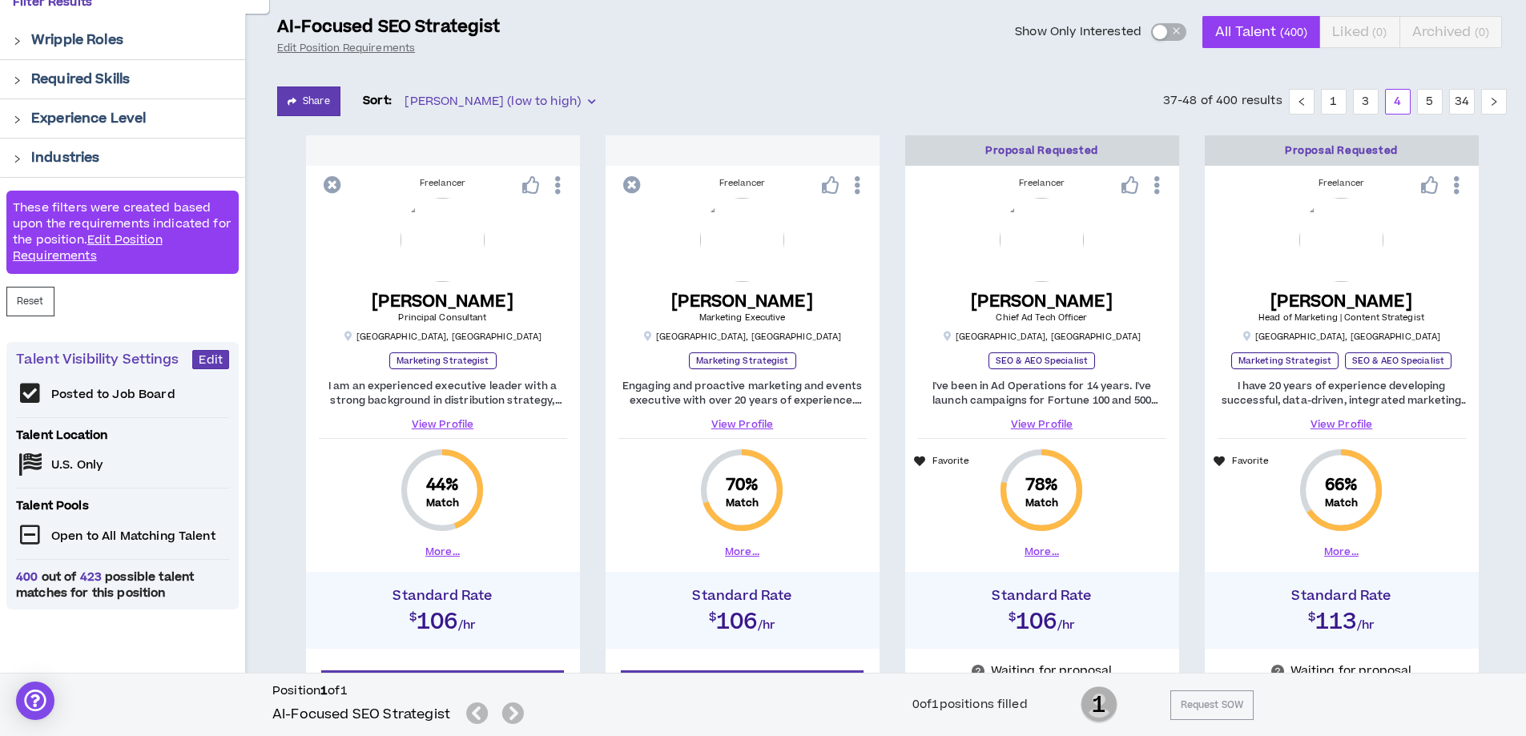
scroll to position [0, 0]
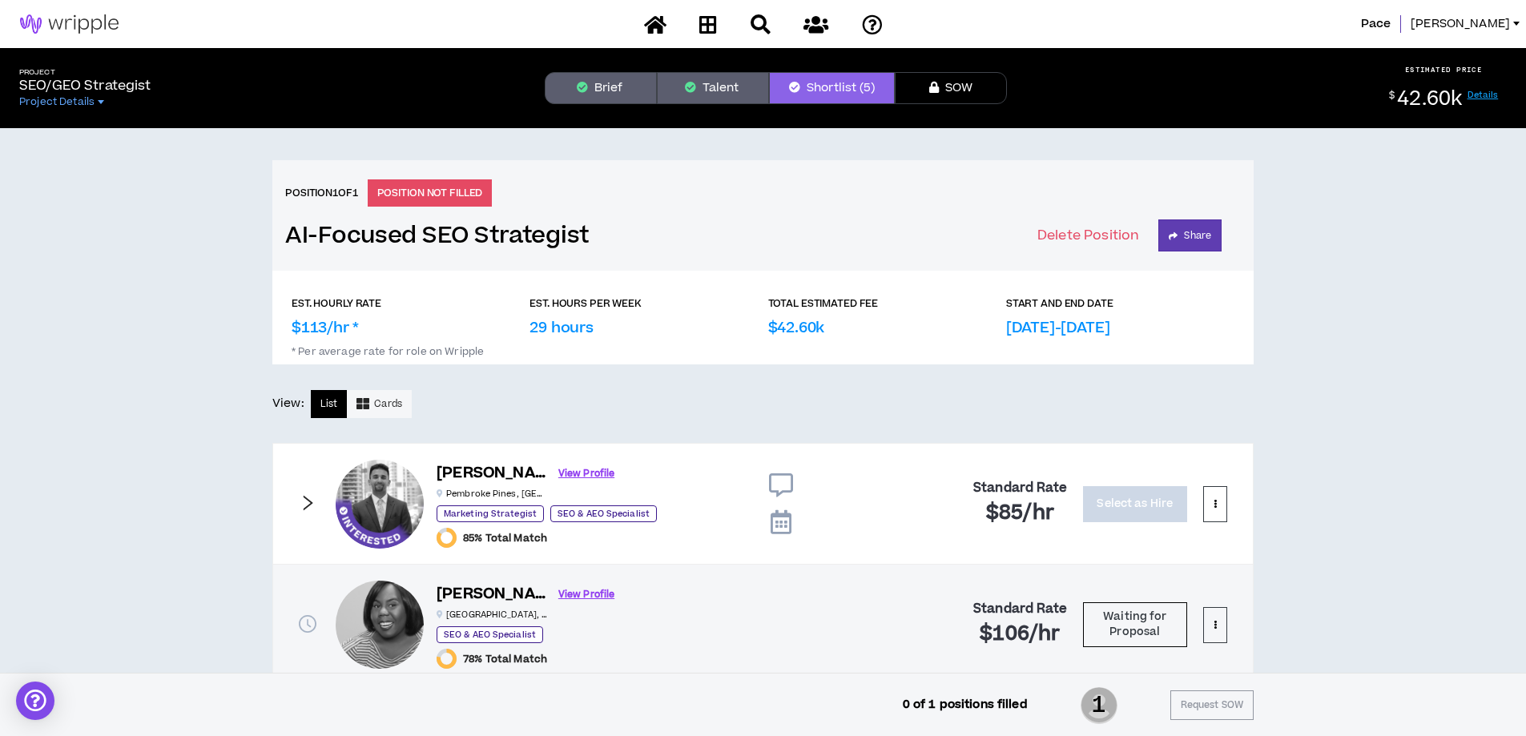
click at [772, 484] on icon at bounding box center [781, 486] width 24 height 24
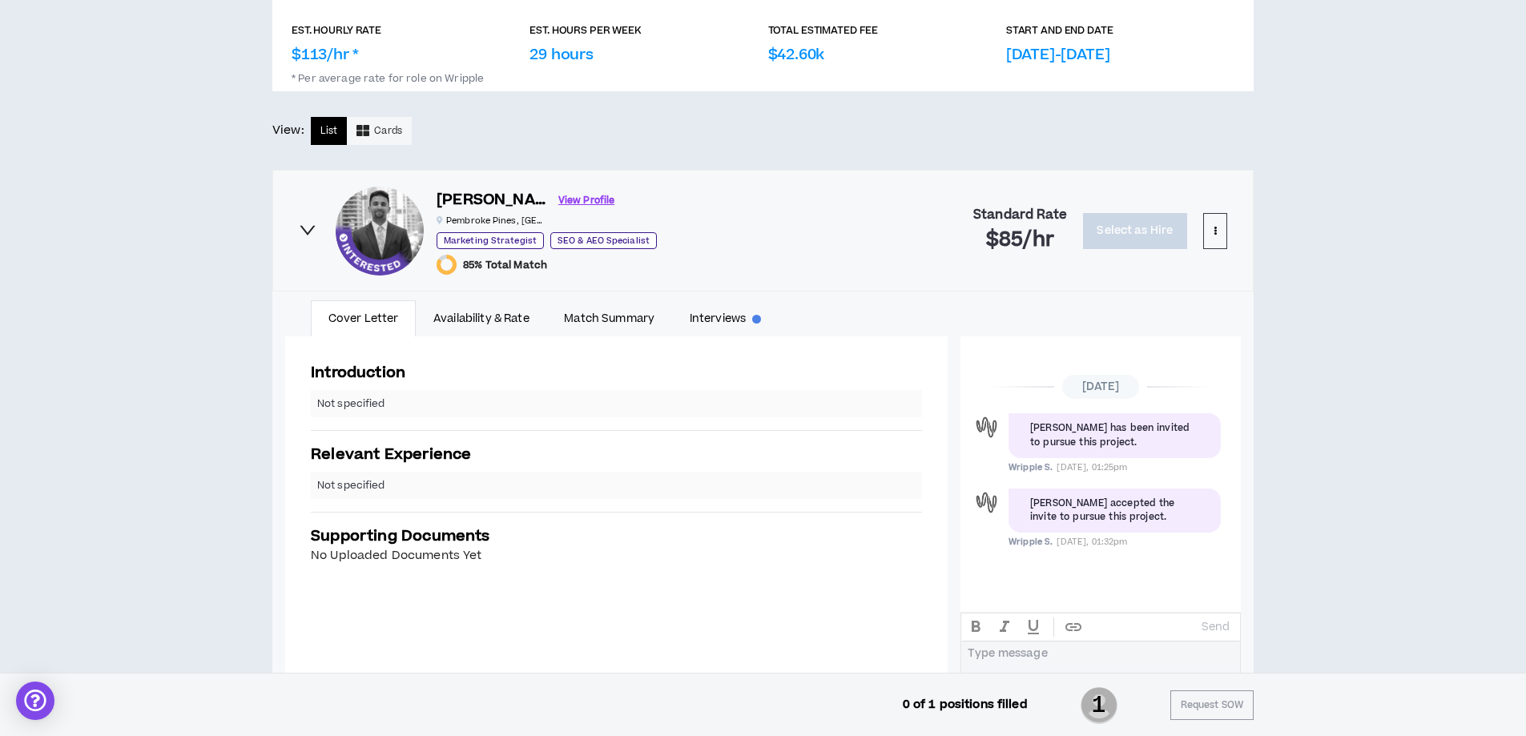
scroll to position [320, 0]
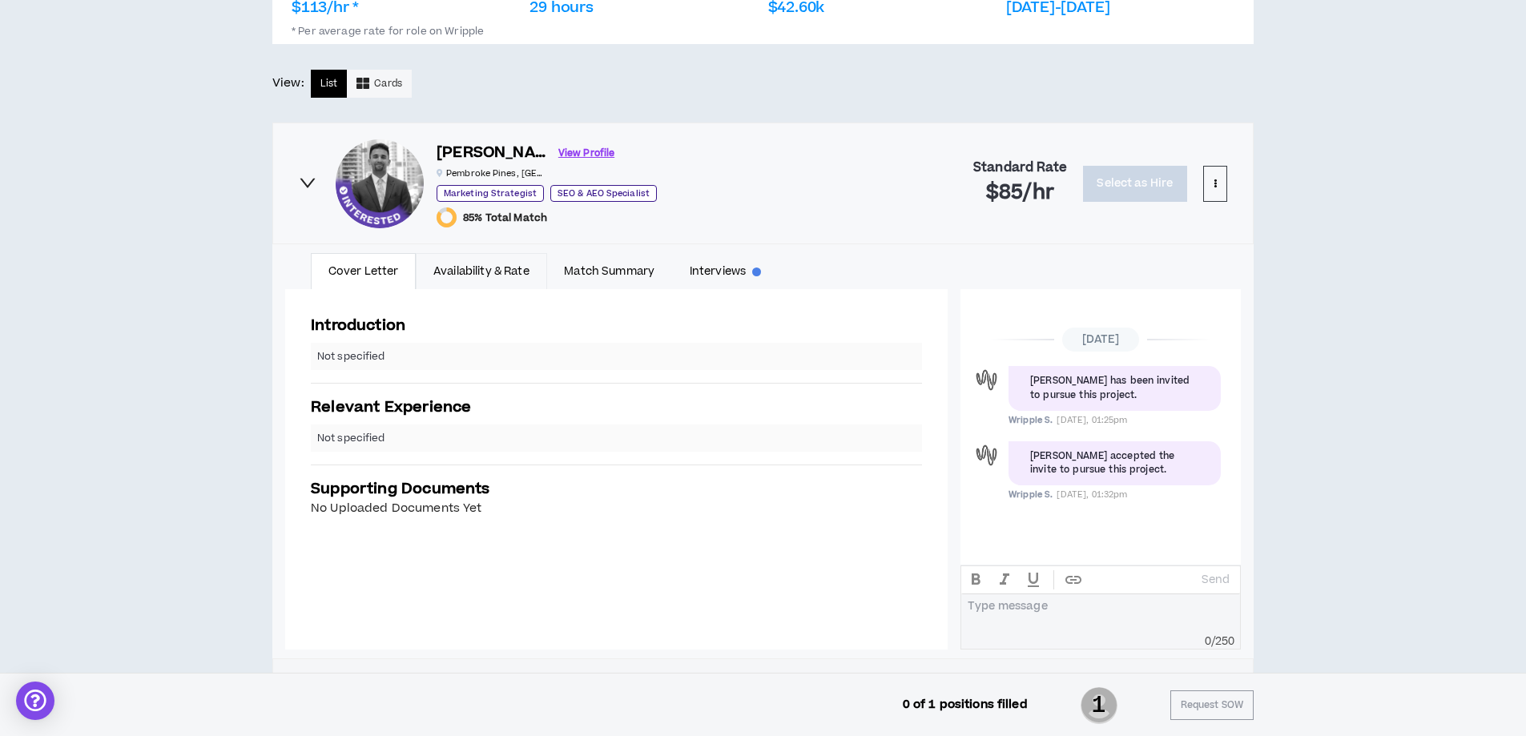
click at [450, 270] on link "Availability & Rate" at bounding box center [481, 271] width 131 height 37
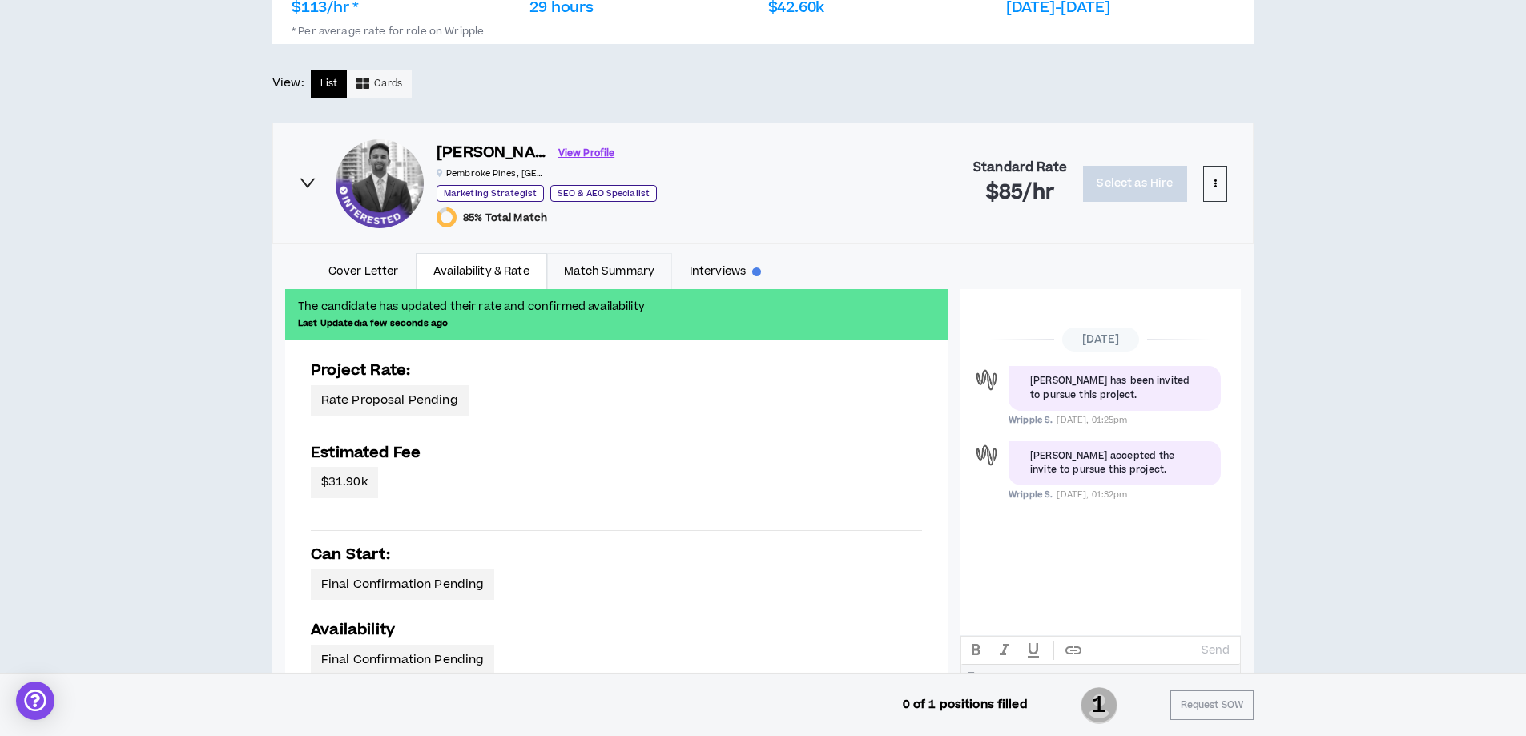
click at [589, 275] on link "Match Summary" at bounding box center [609, 271] width 125 height 37
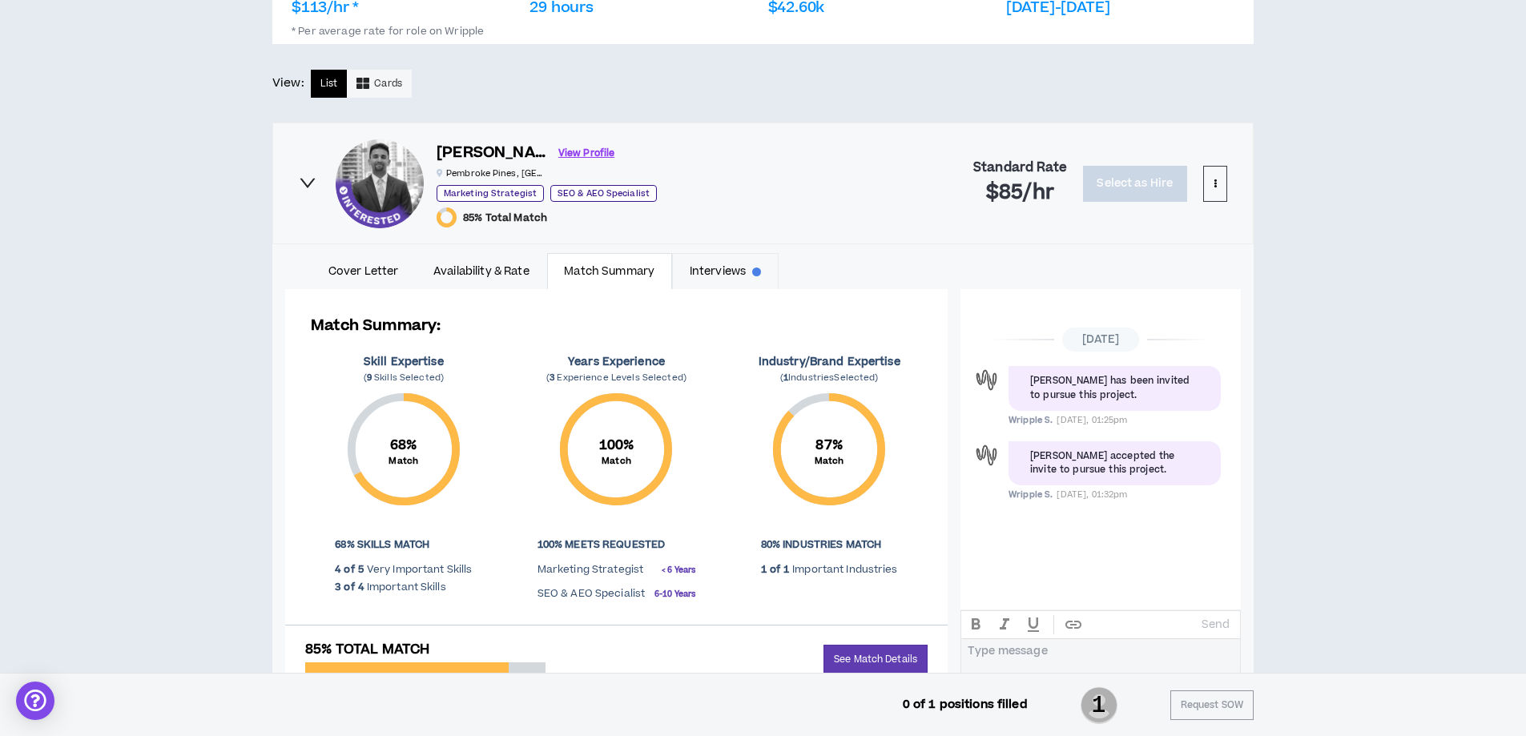
click at [682, 272] on link "Interviews" at bounding box center [725, 271] width 107 height 37
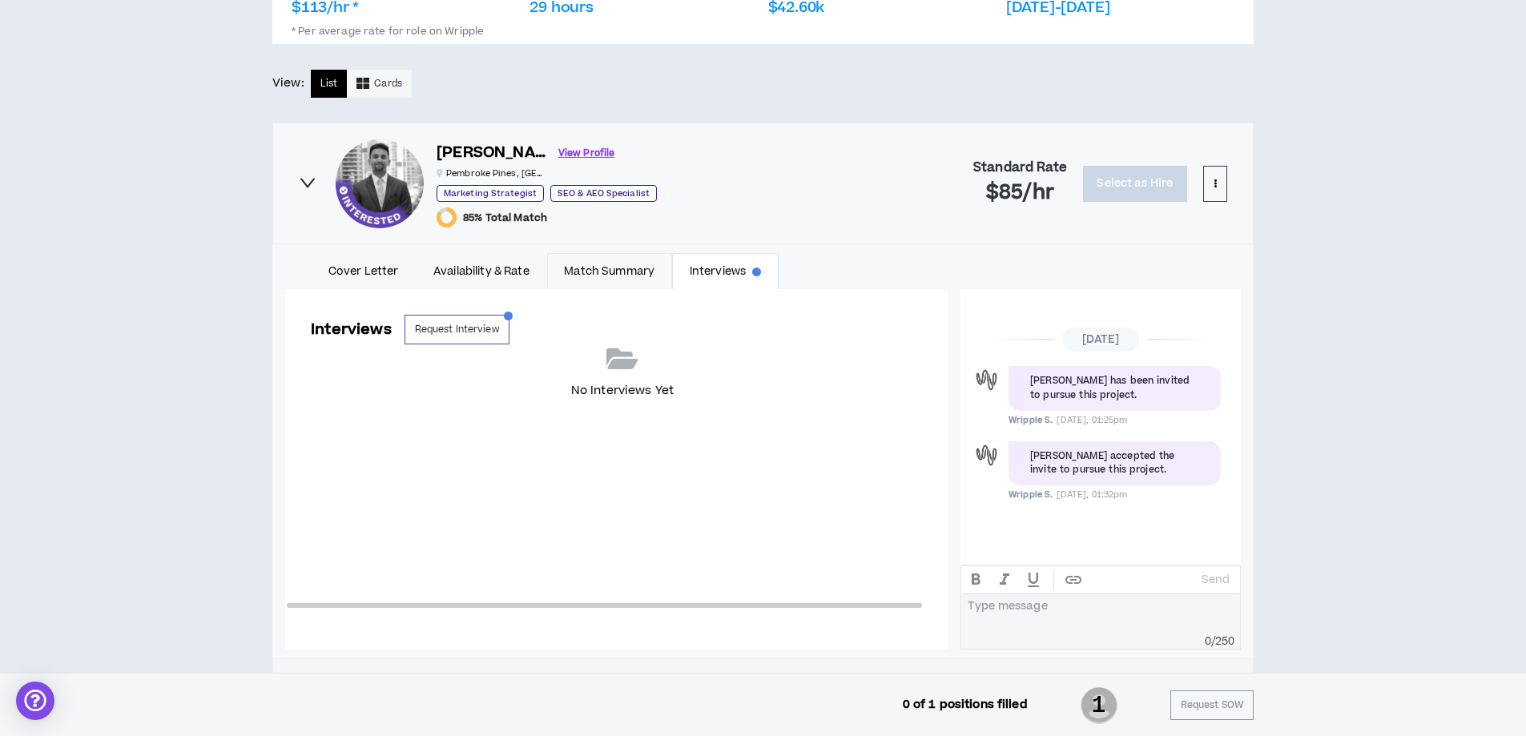
click at [592, 269] on link "Match Summary" at bounding box center [609, 271] width 125 height 37
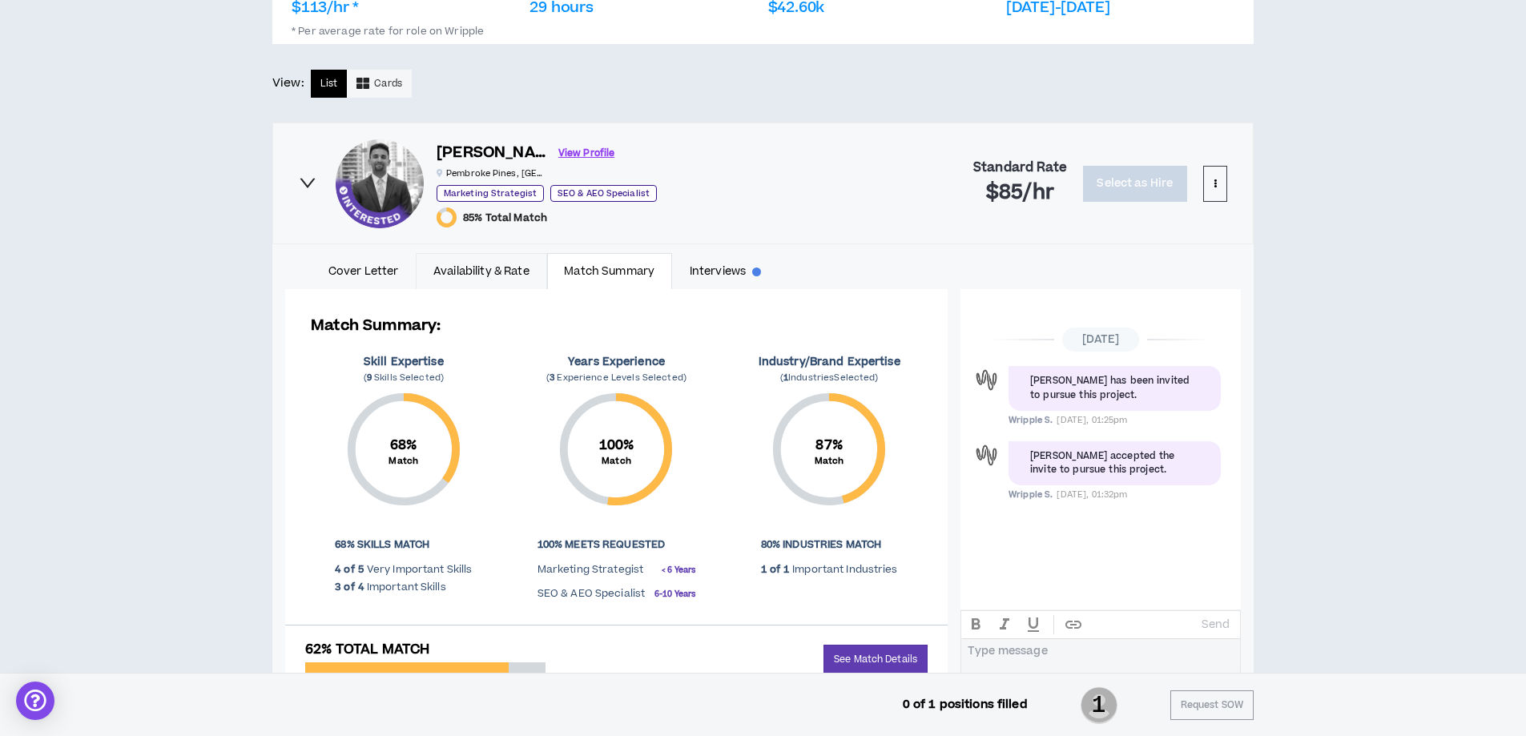
click at [494, 270] on link "Availability & Rate" at bounding box center [481, 271] width 131 height 37
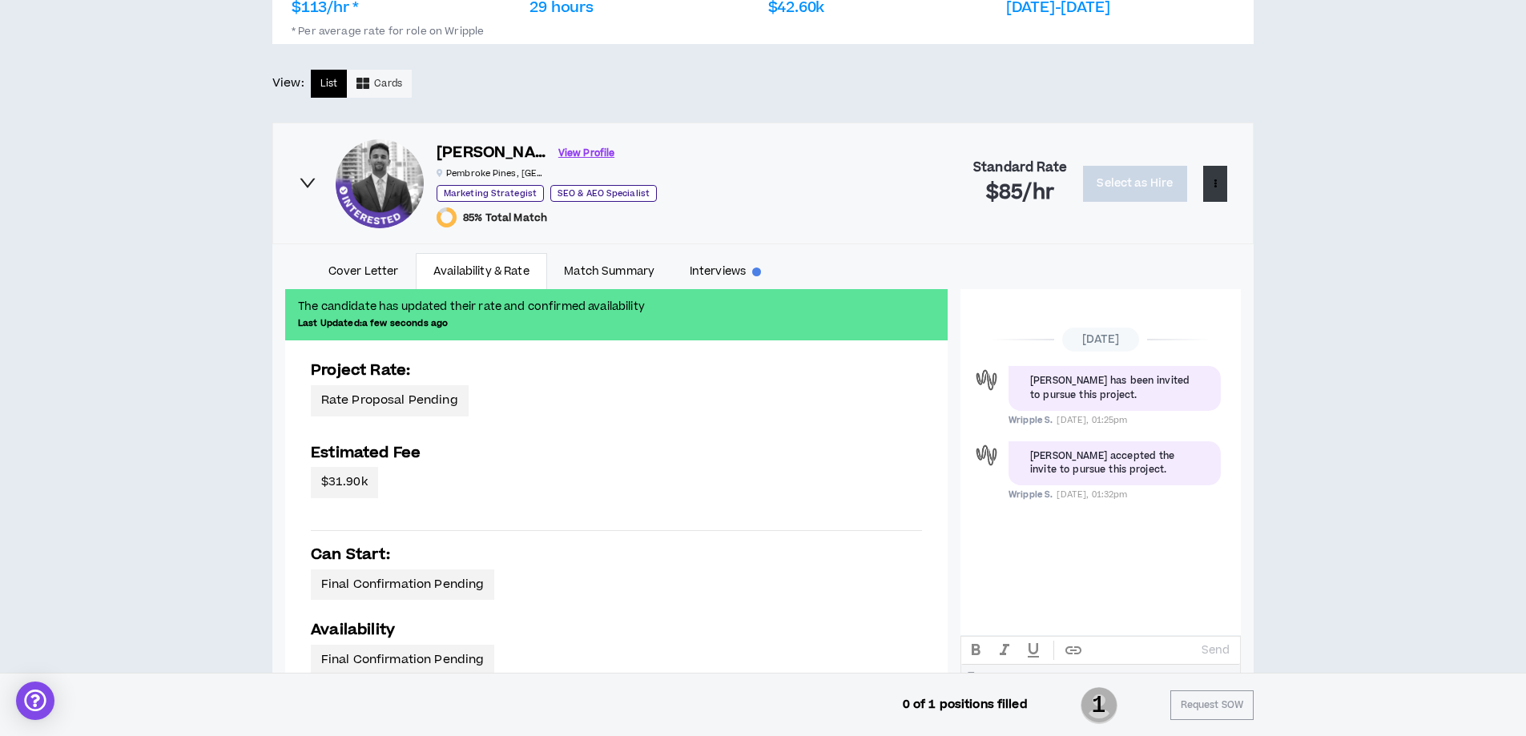
click at [1219, 184] on button at bounding box center [1215, 184] width 24 height 36
click at [558, 153] on link "View Profile" at bounding box center [586, 153] width 56 height 28
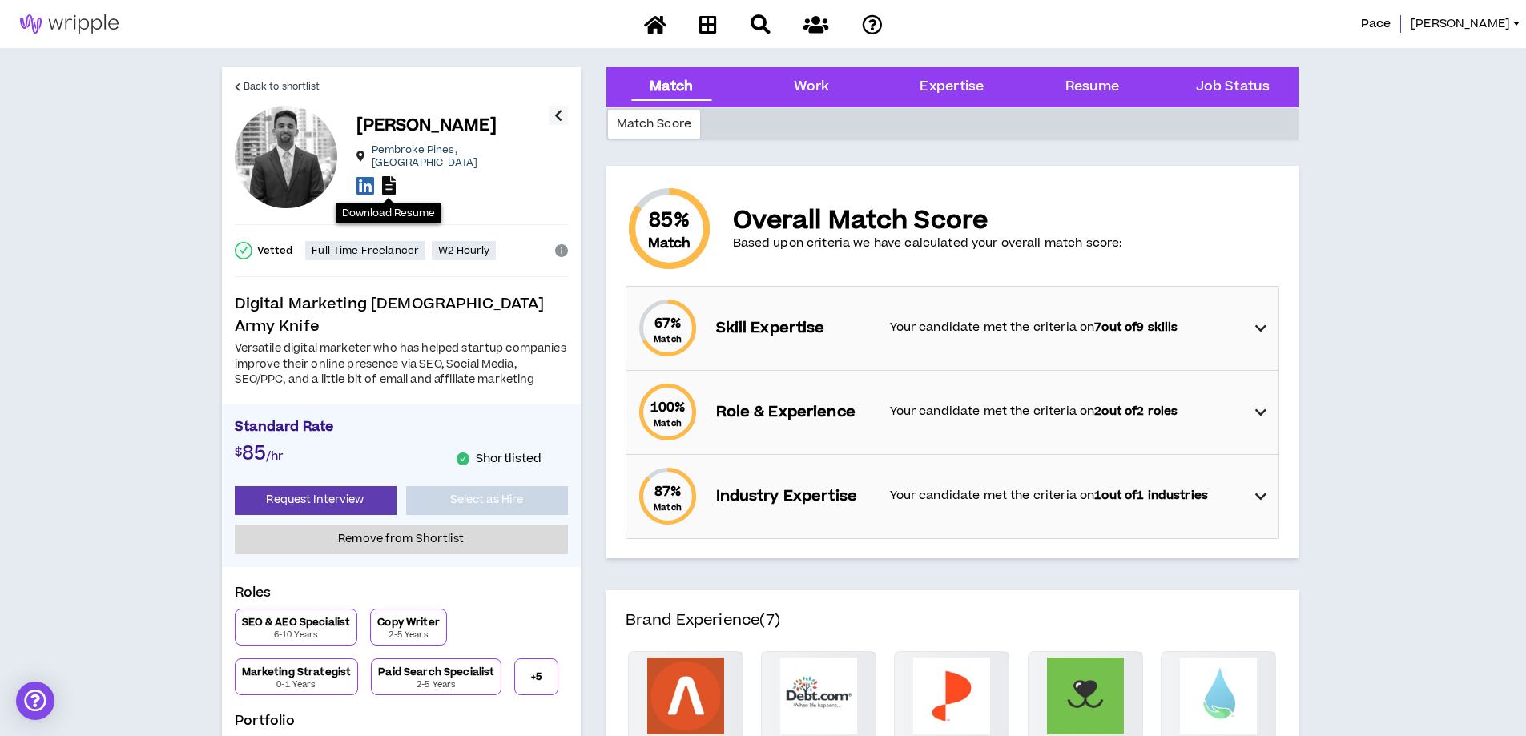
click at [386, 181] on icon at bounding box center [389, 185] width 14 height 18
click at [363, 175] on icon at bounding box center [366, 185] width 18 height 20
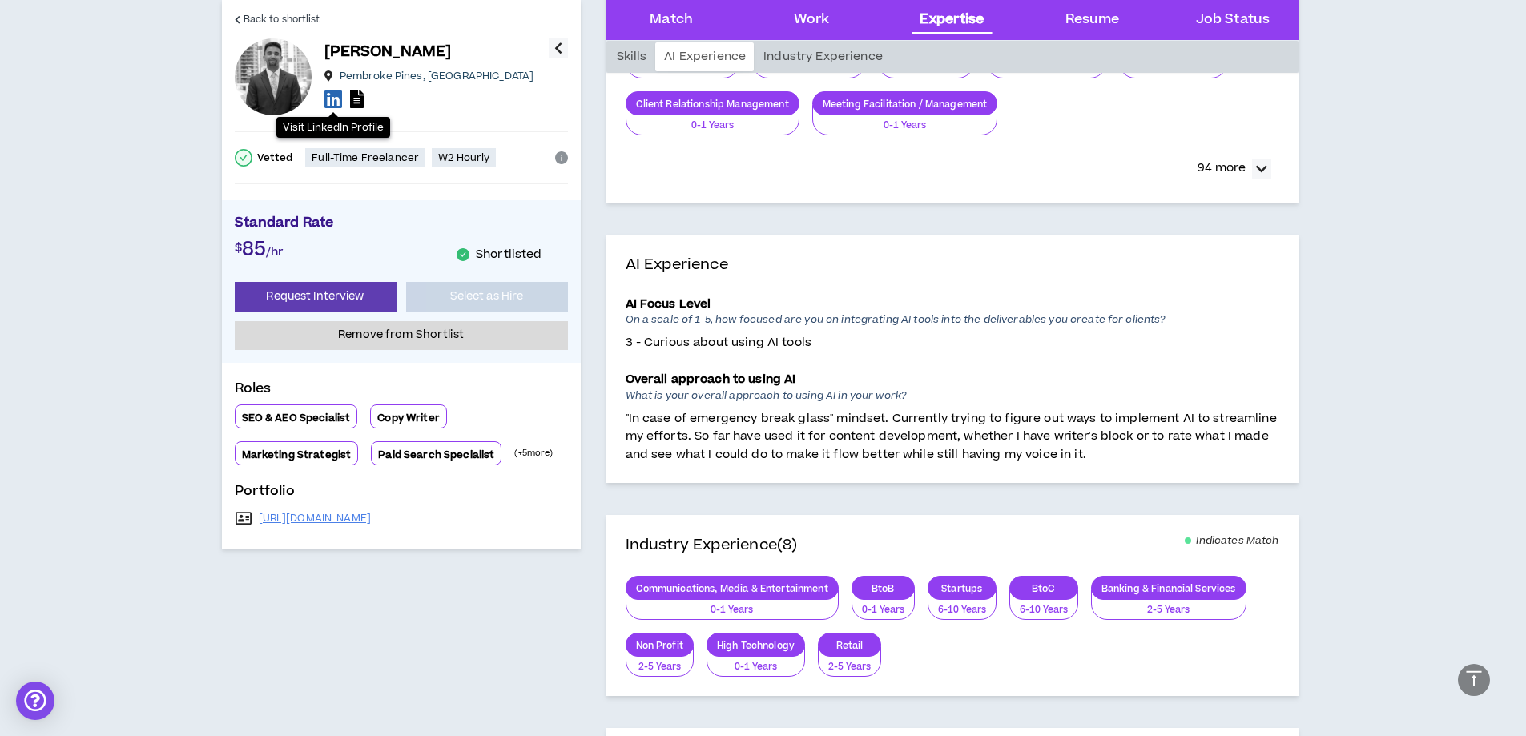
scroll to position [881, 0]
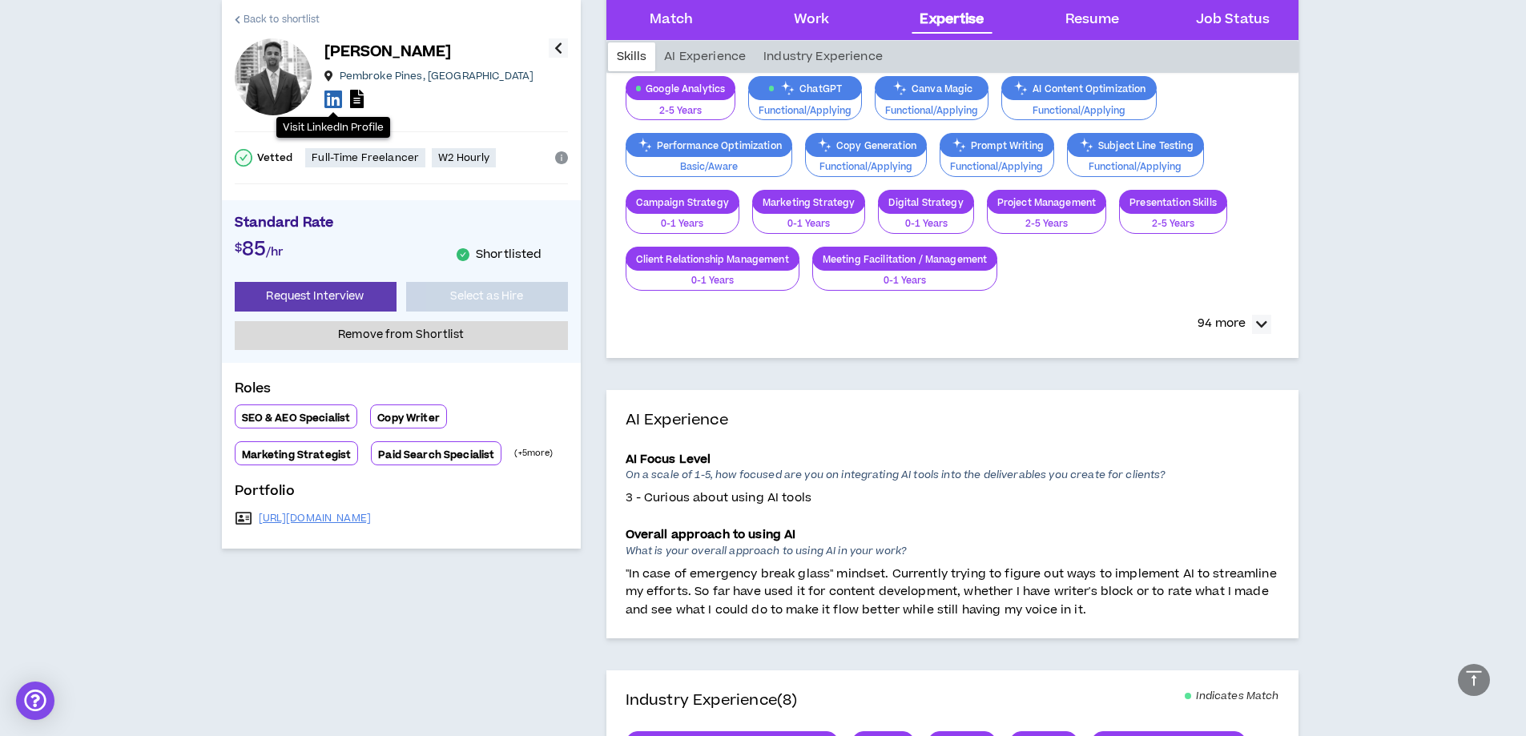
click at [288, 10] on link "Back to shortlist" at bounding box center [278, 19] width 86 height 38
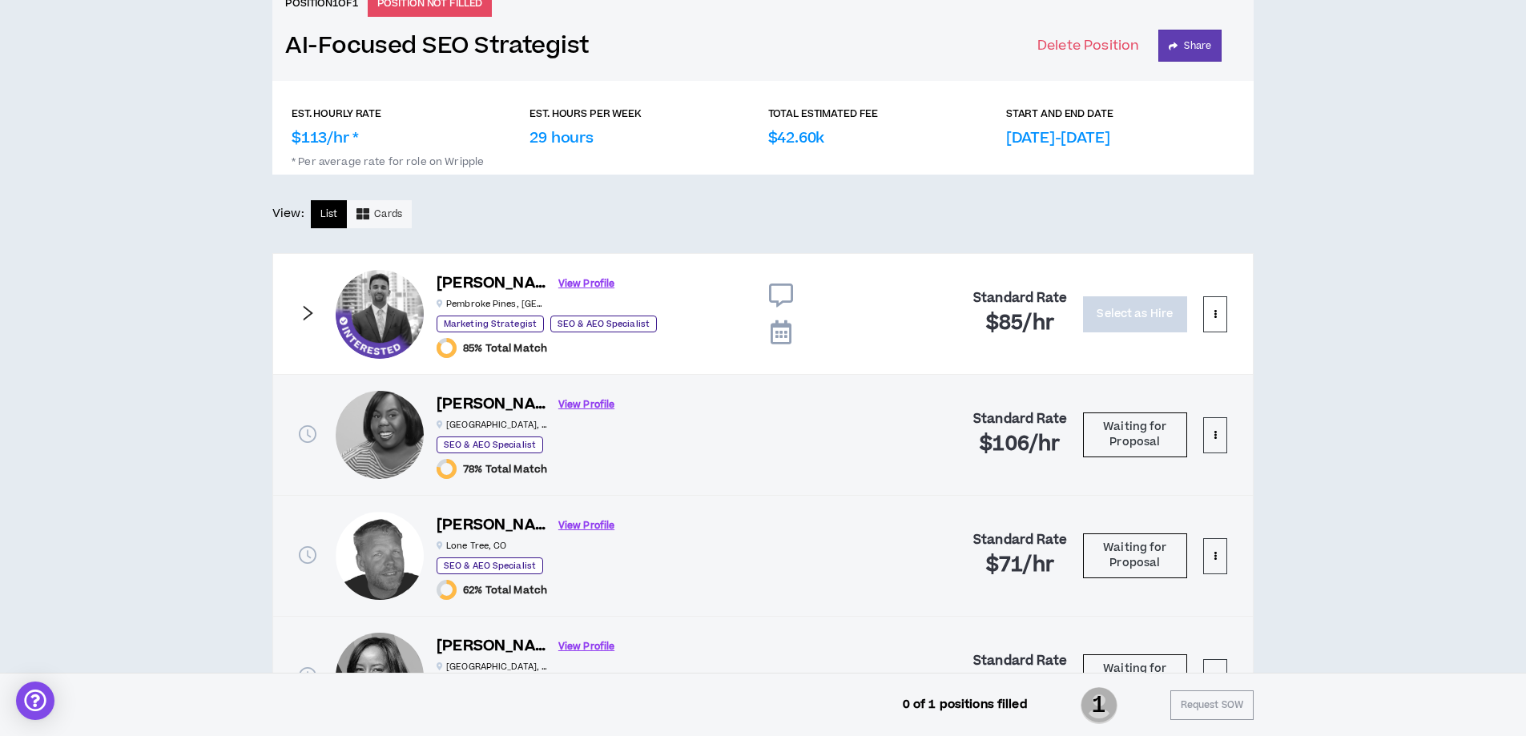
scroll to position [240, 0]
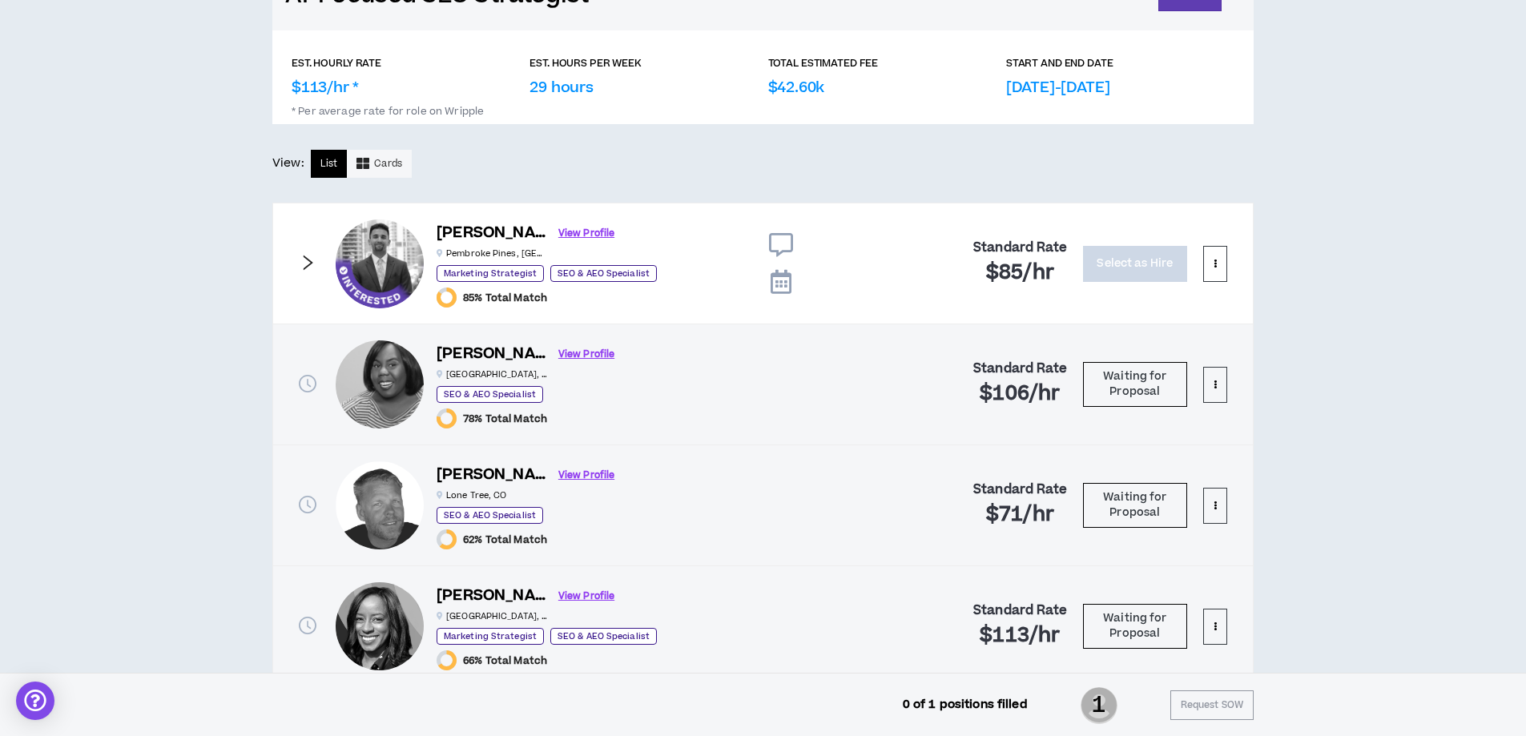
click at [779, 283] on icon at bounding box center [781, 282] width 21 height 24
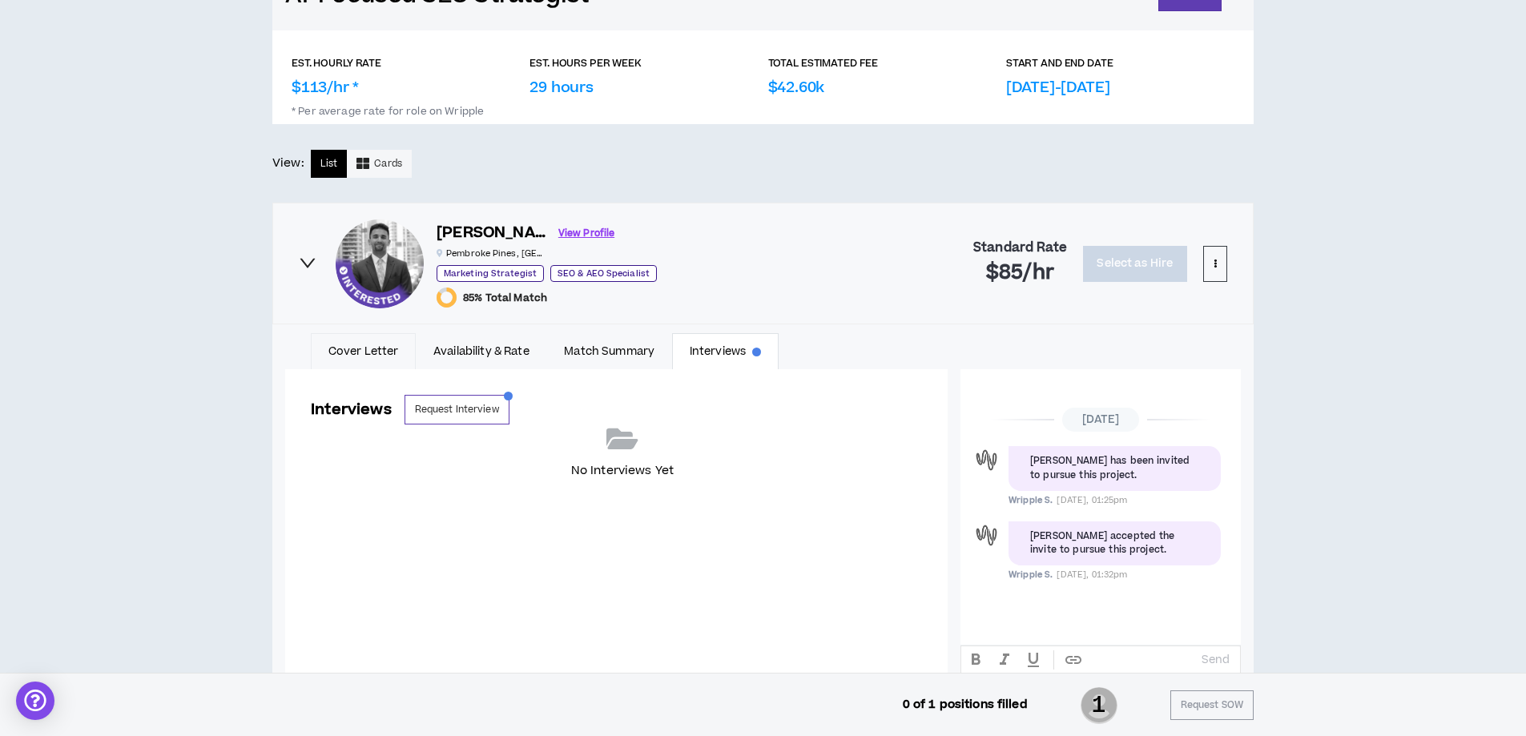
click at [349, 349] on link "Cover Letter" at bounding box center [363, 351] width 105 height 37
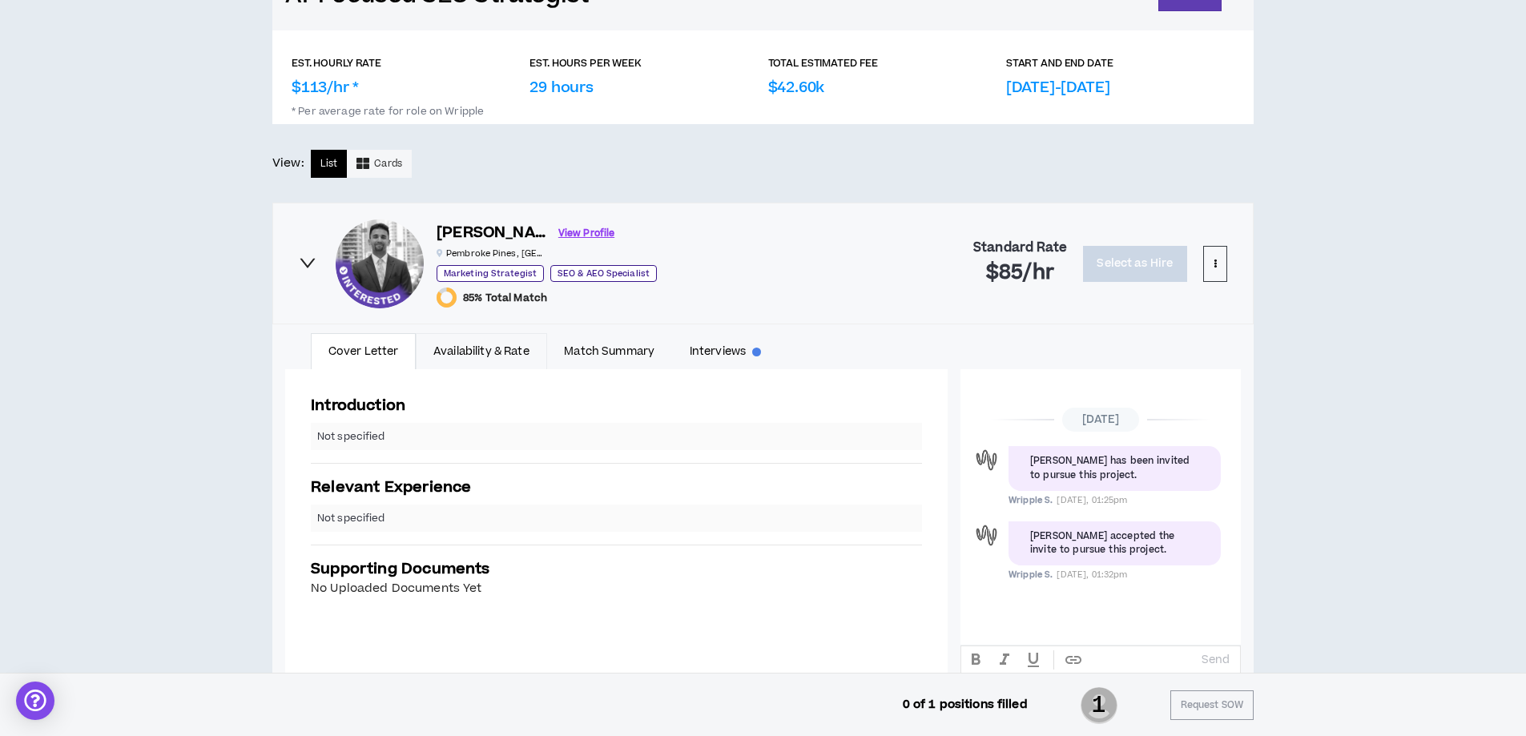
click at [472, 357] on link "Availability & Rate" at bounding box center [481, 351] width 131 height 37
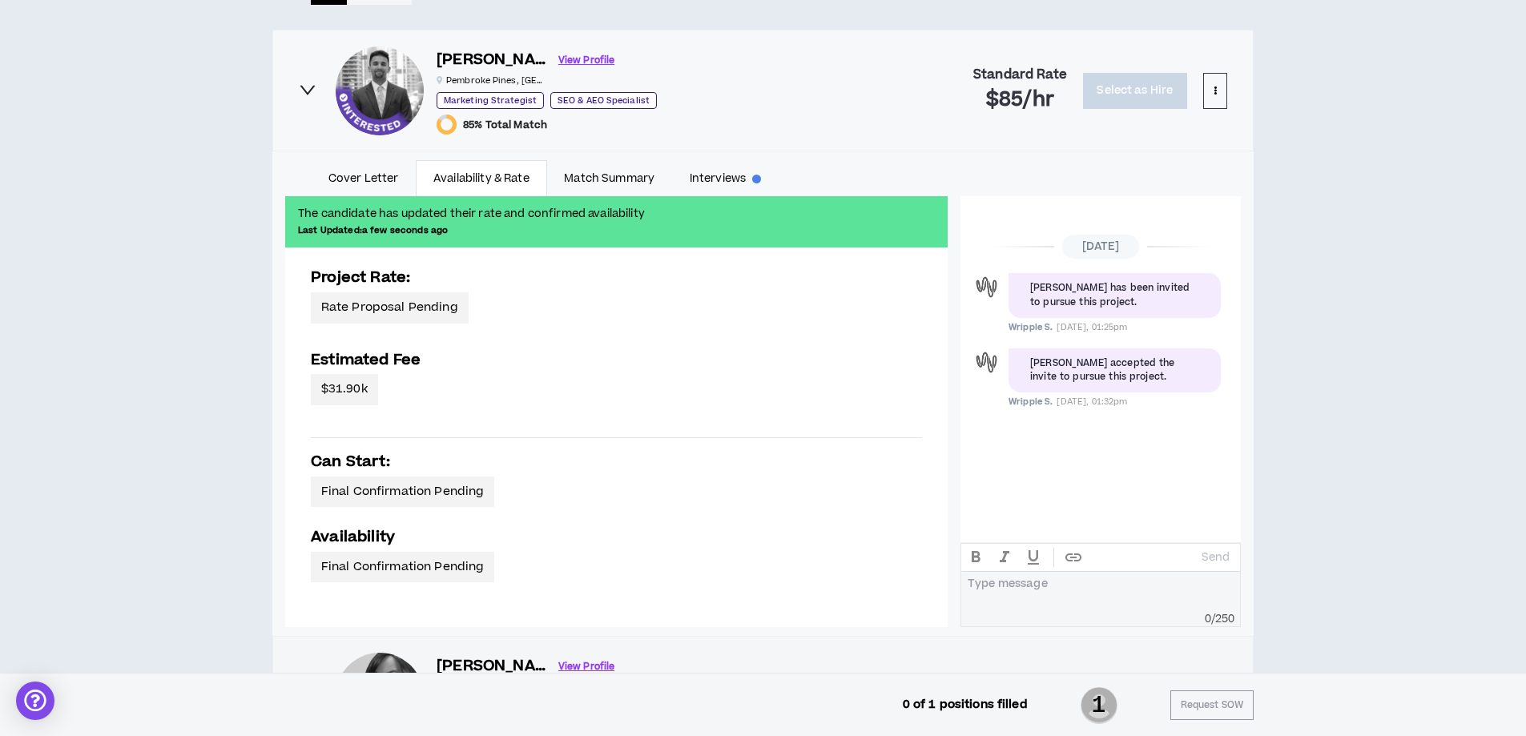
scroll to position [252, 0]
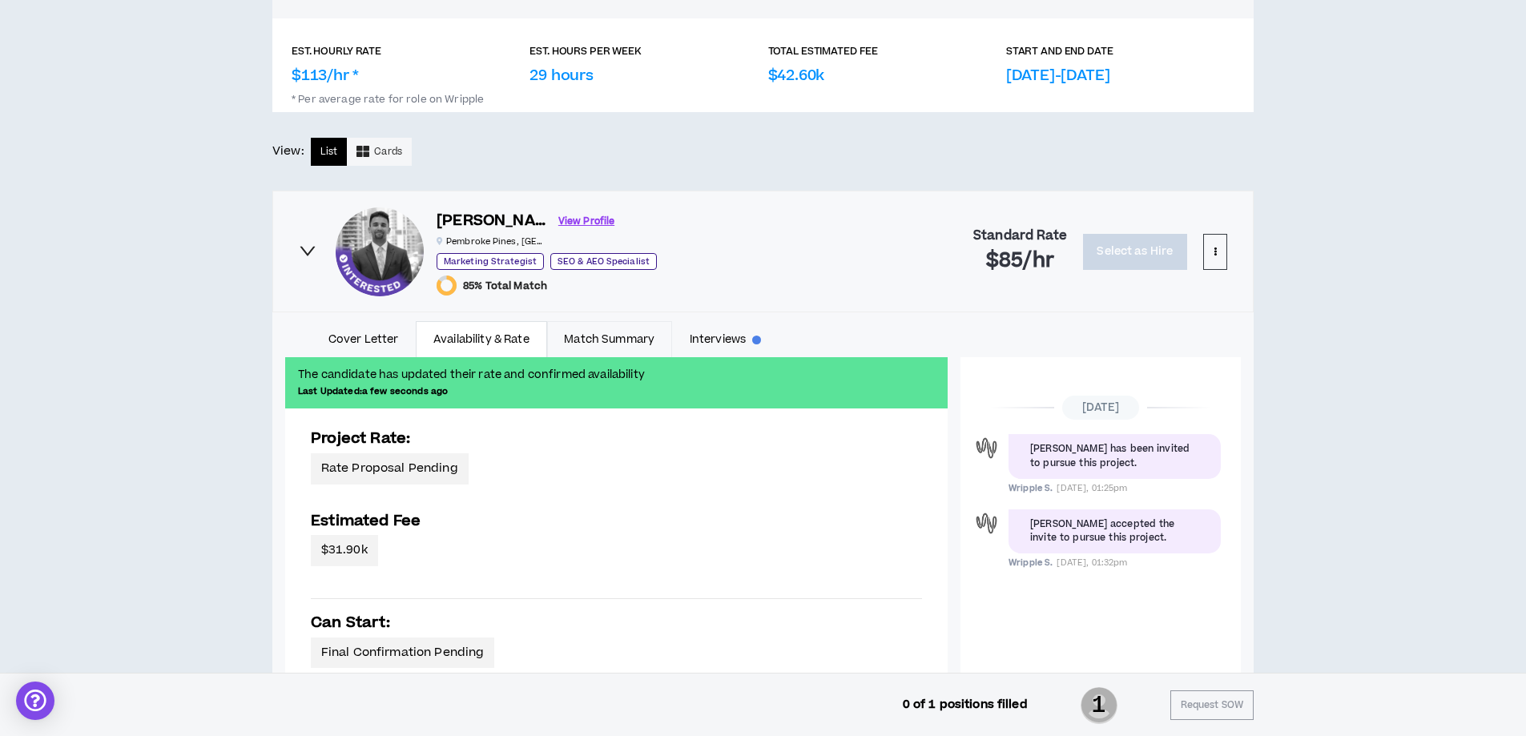
click at [603, 342] on link "Match Summary" at bounding box center [609, 339] width 125 height 37
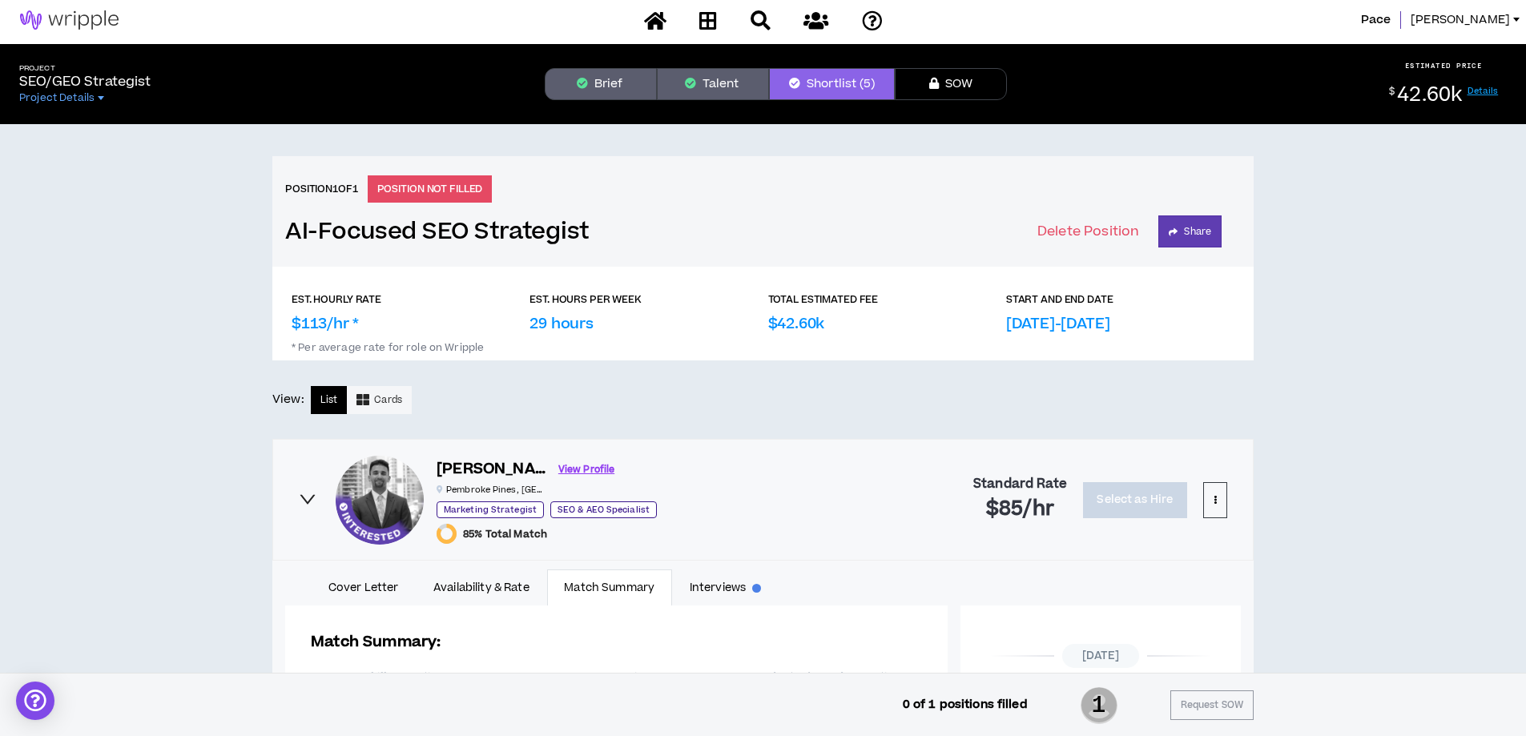
scroll to position [0, 0]
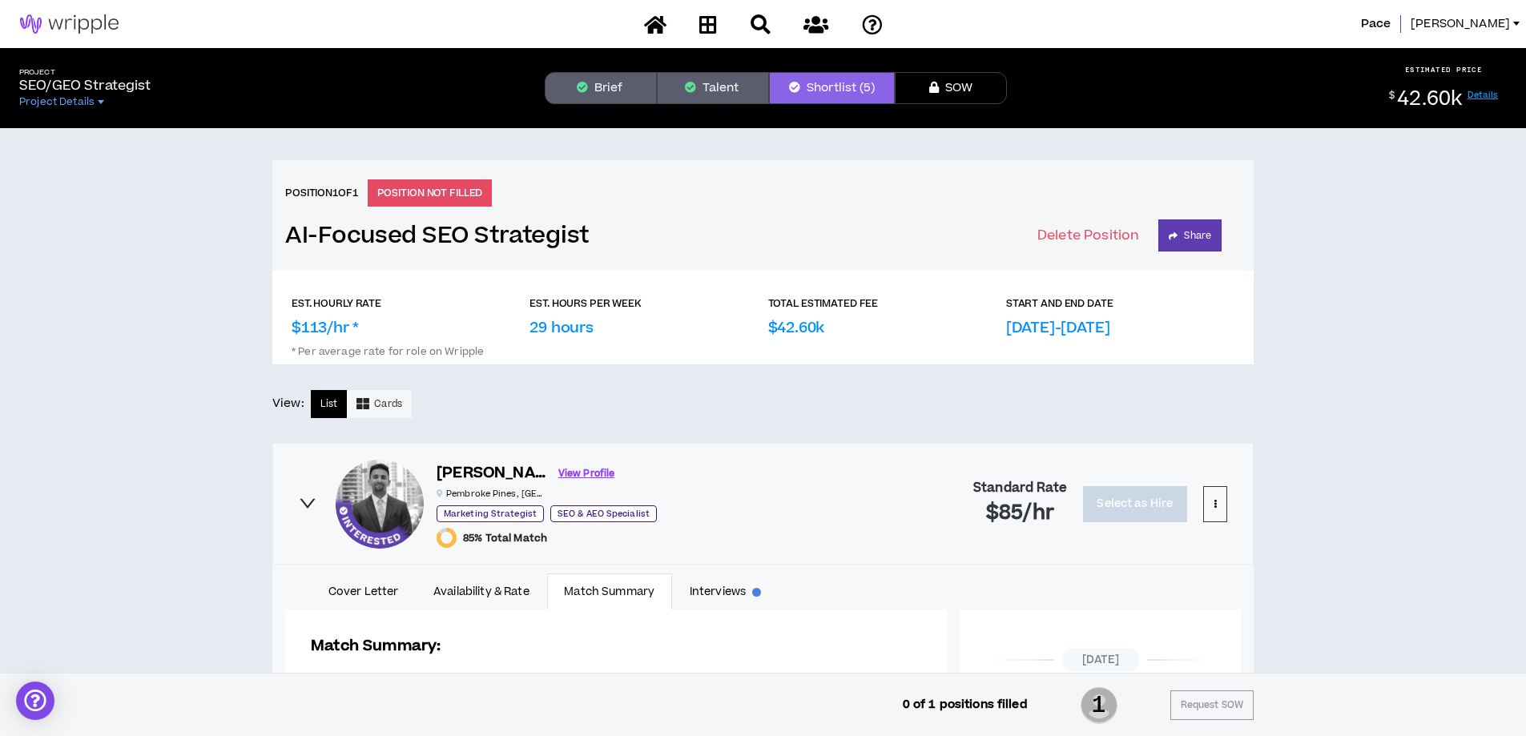
click at [724, 91] on button "Talent" at bounding box center [713, 88] width 112 height 32
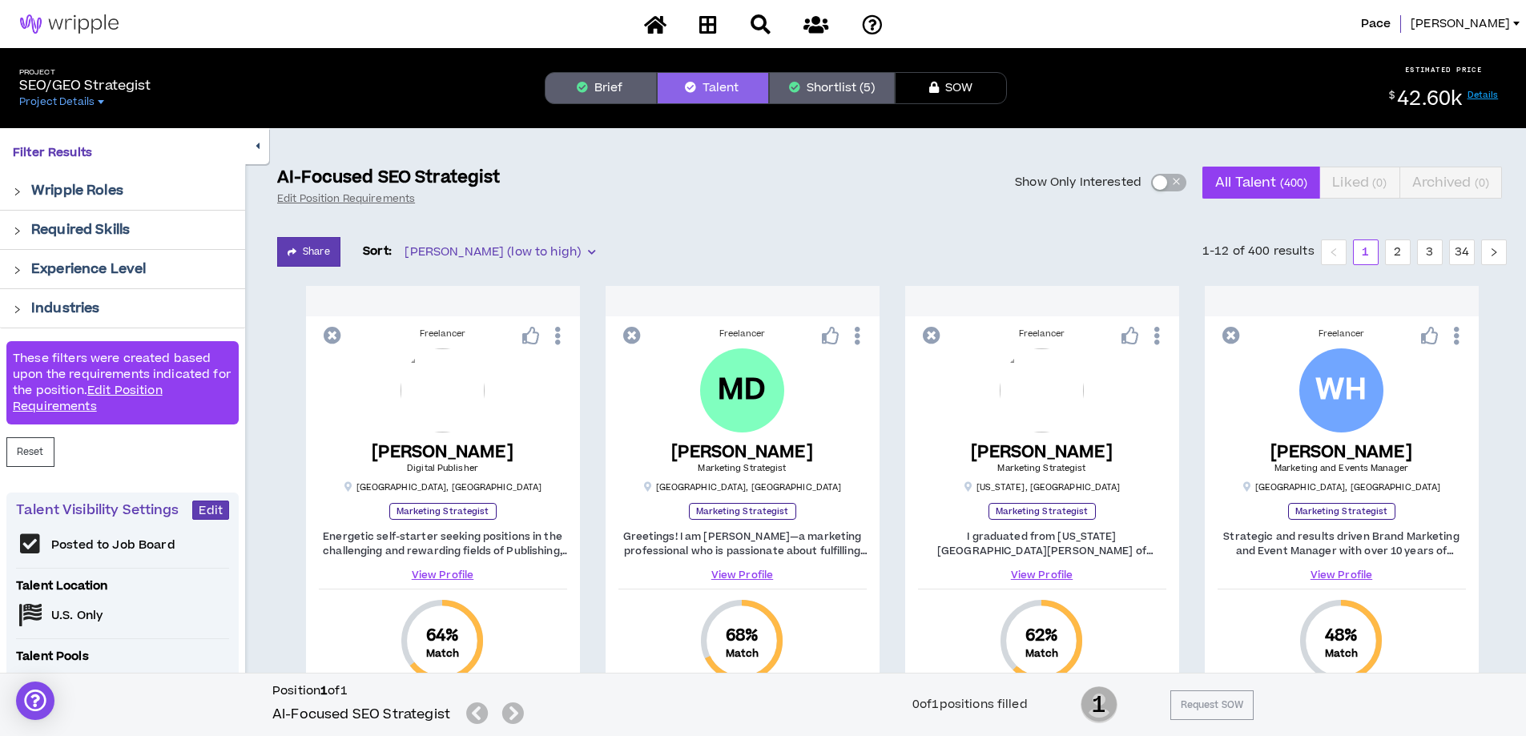
click at [1177, 186] on span "button" at bounding box center [1176, 183] width 10 height 18
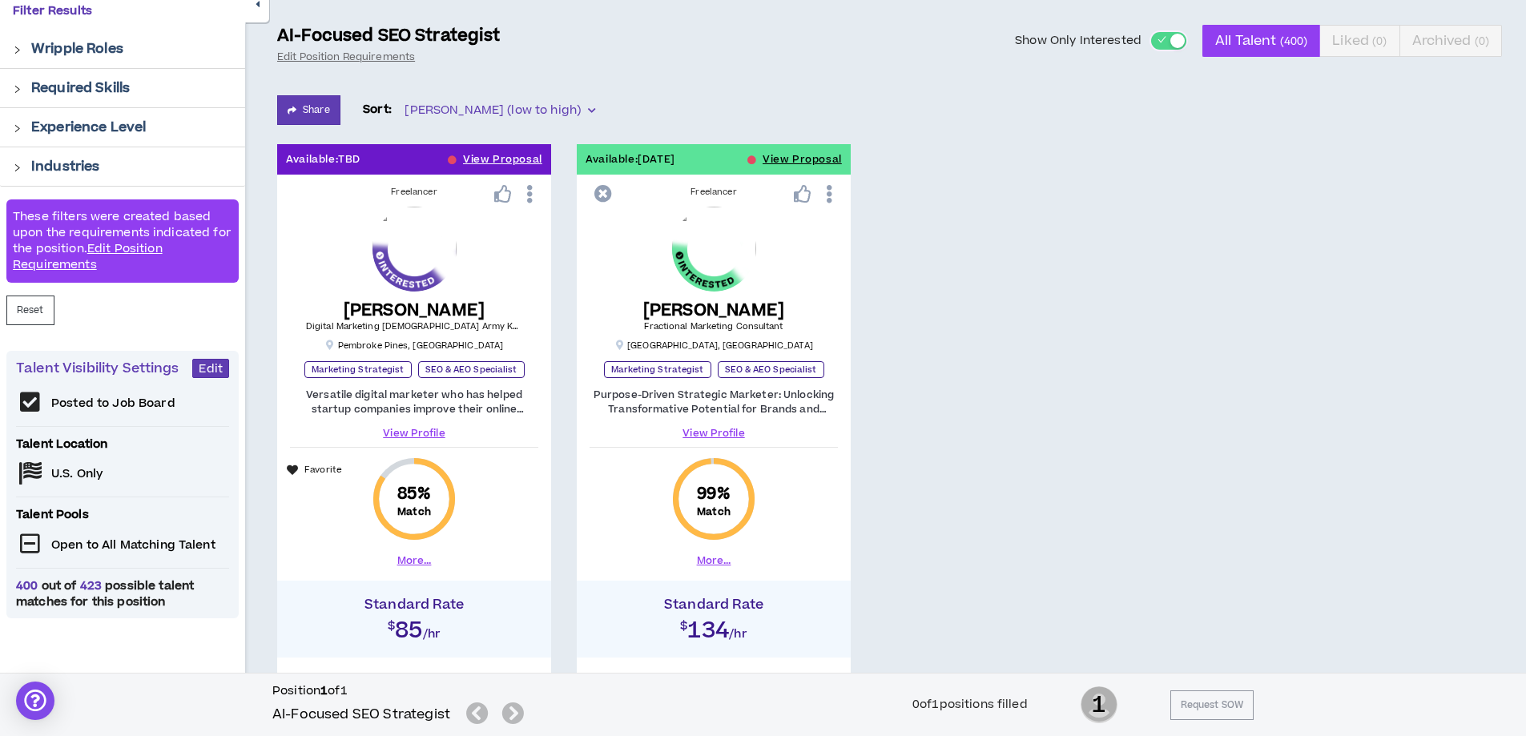
scroll to position [135, 0]
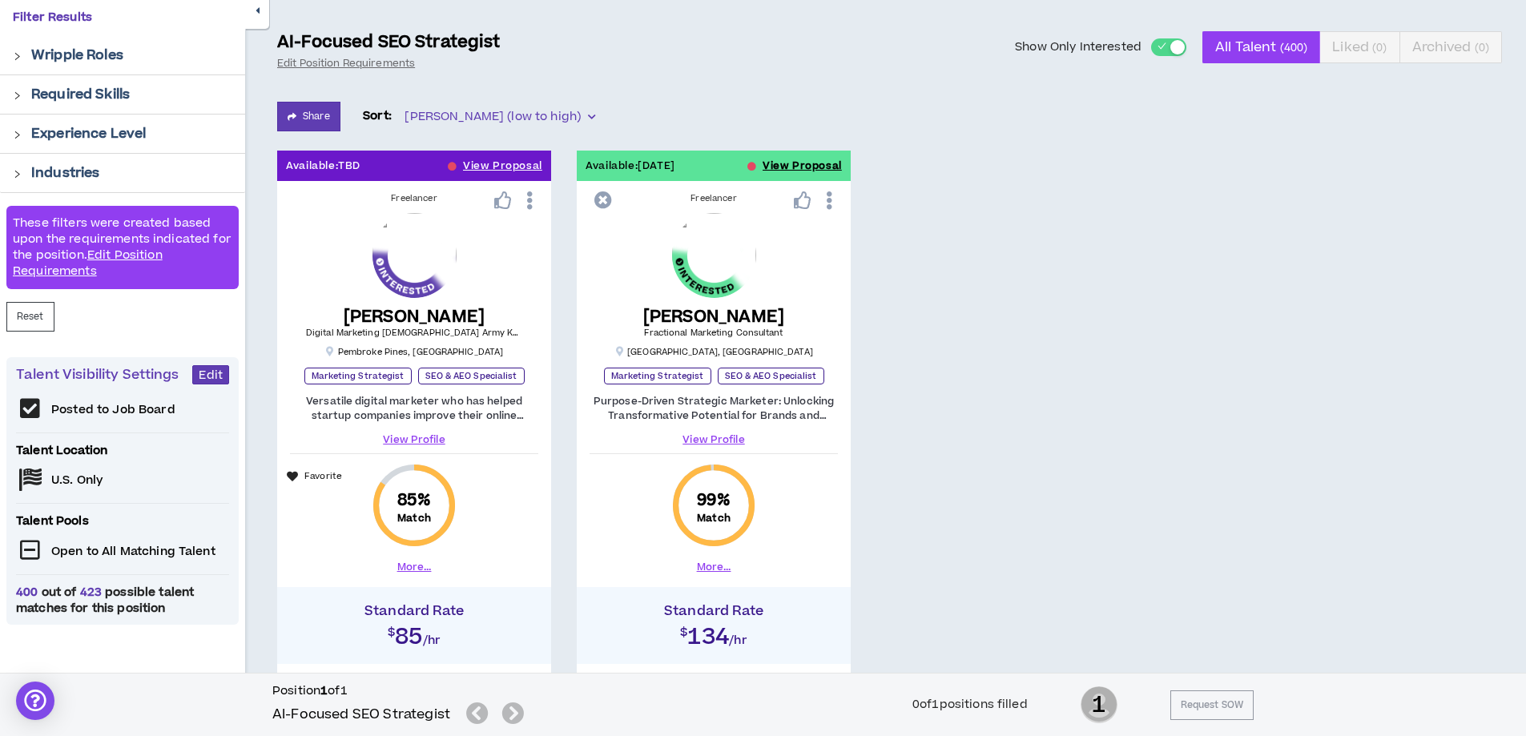
click at [772, 163] on button "View Proposal" at bounding box center [802, 166] width 79 height 30
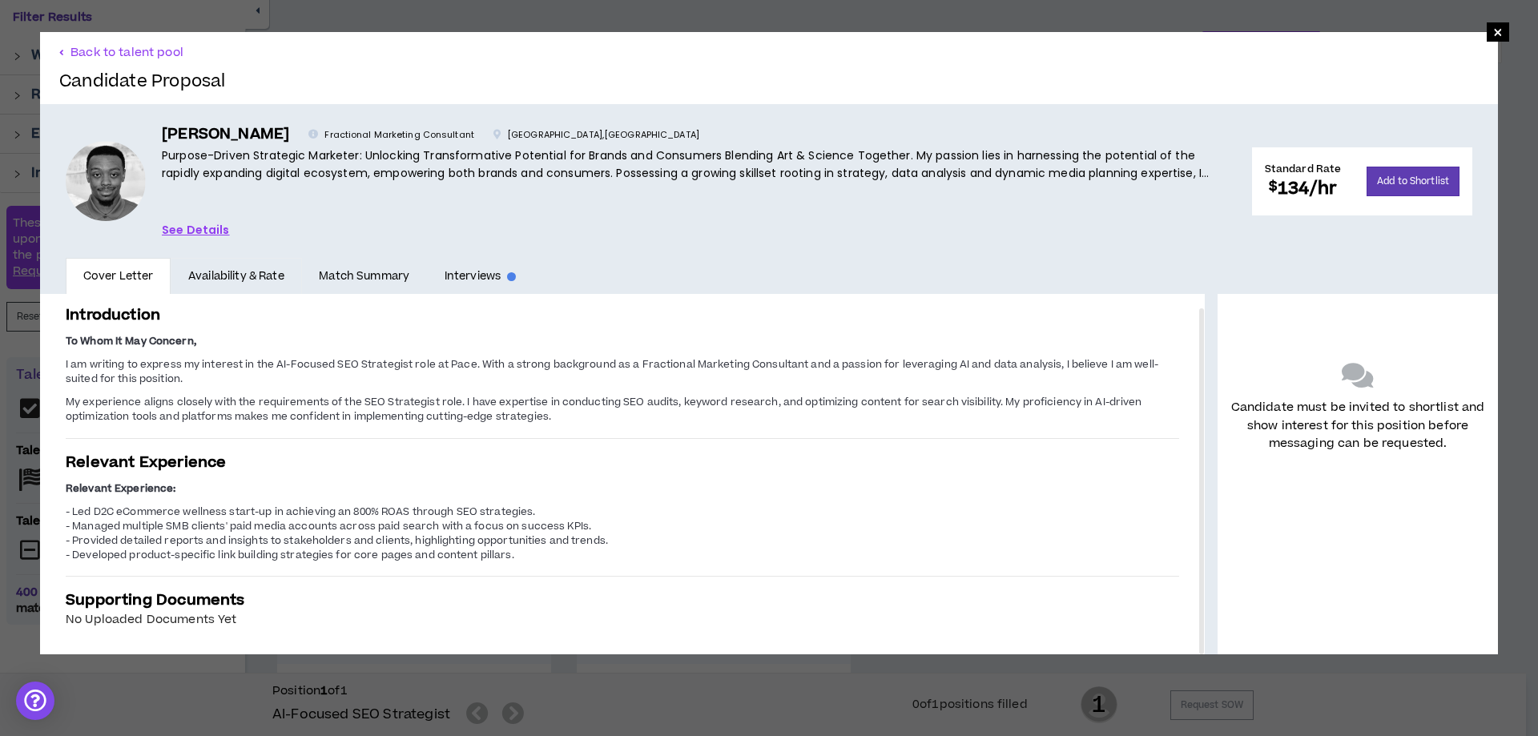
click at [224, 271] on link "Availability & Rate" at bounding box center [236, 276] width 131 height 37
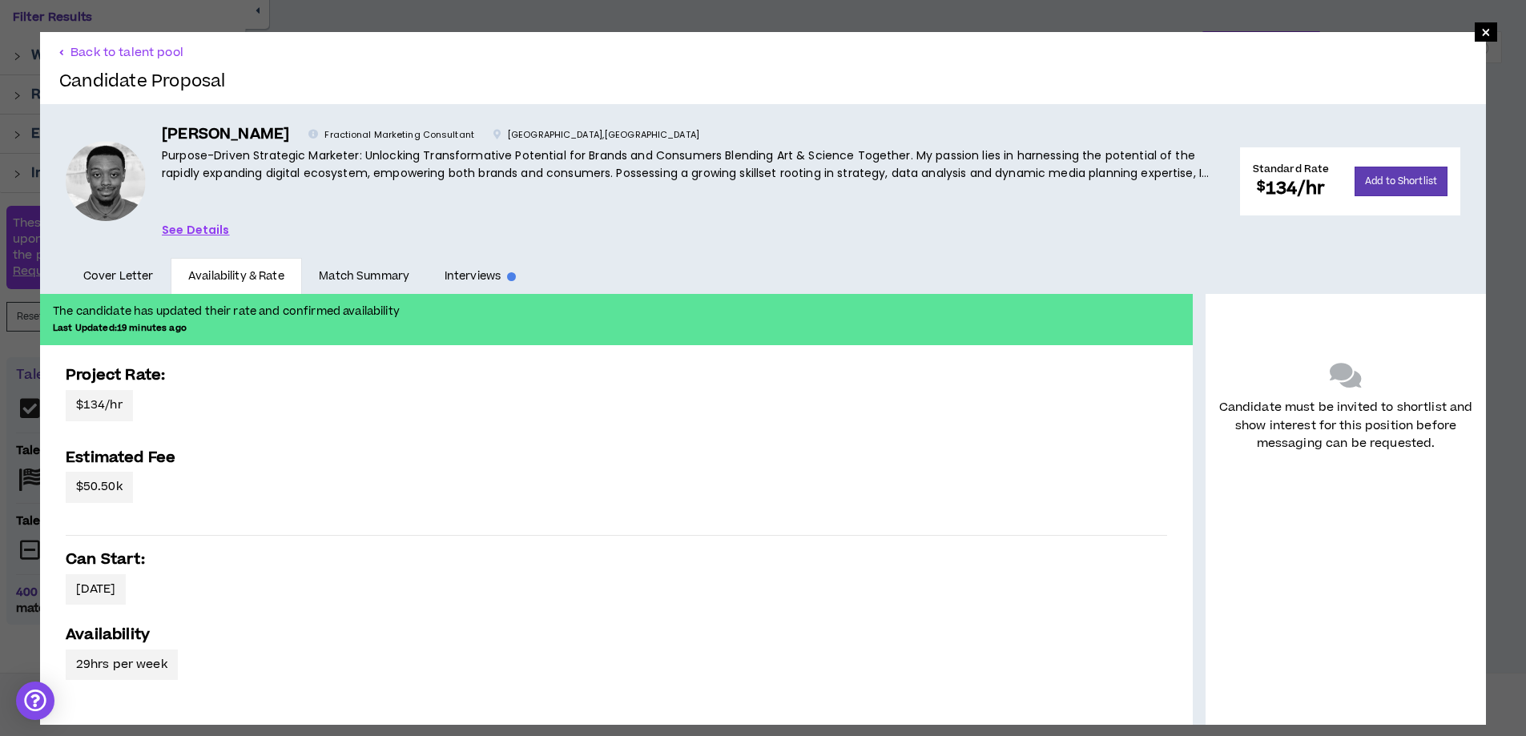
scroll to position [21, 0]
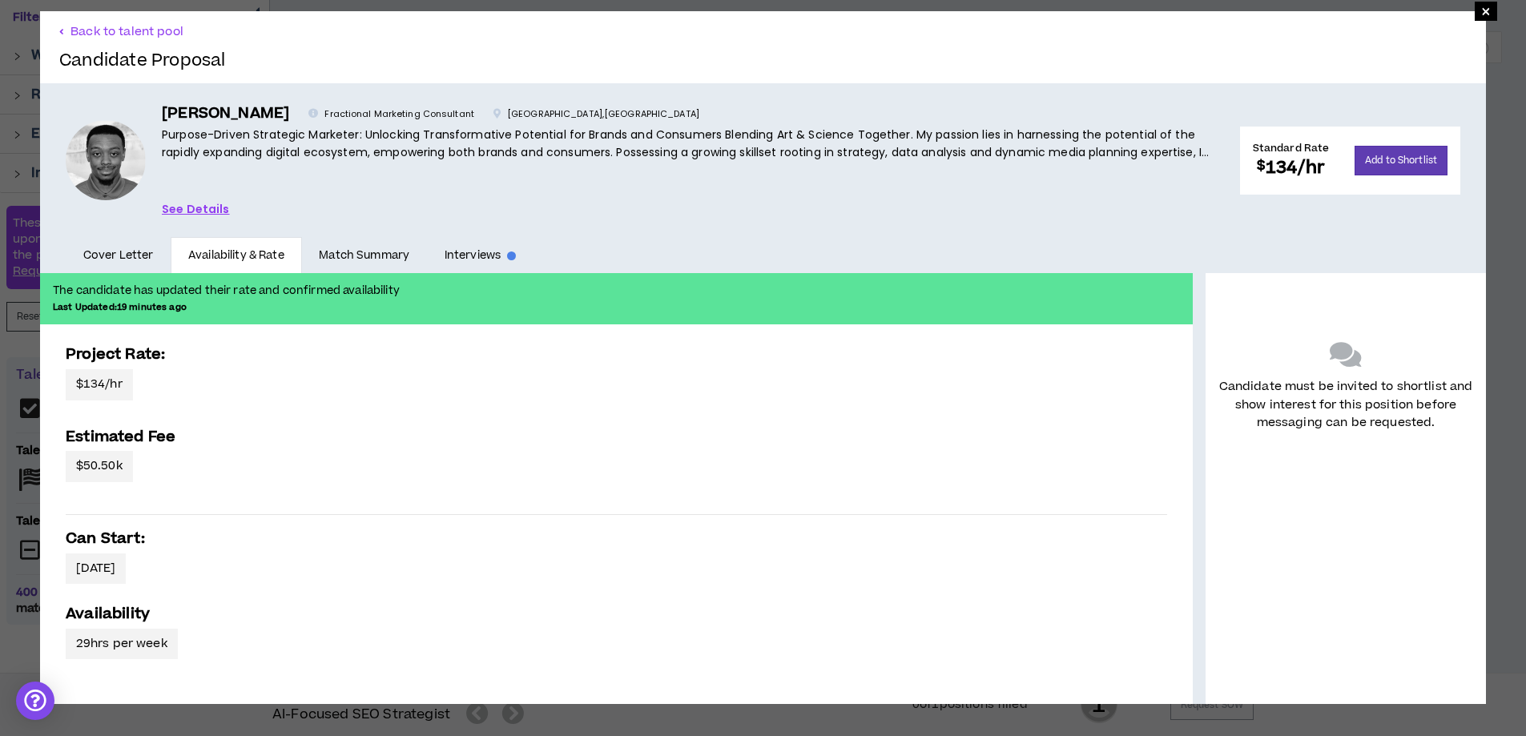
click at [337, 255] on link "Match Summary" at bounding box center [364, 255] width 125 height 37
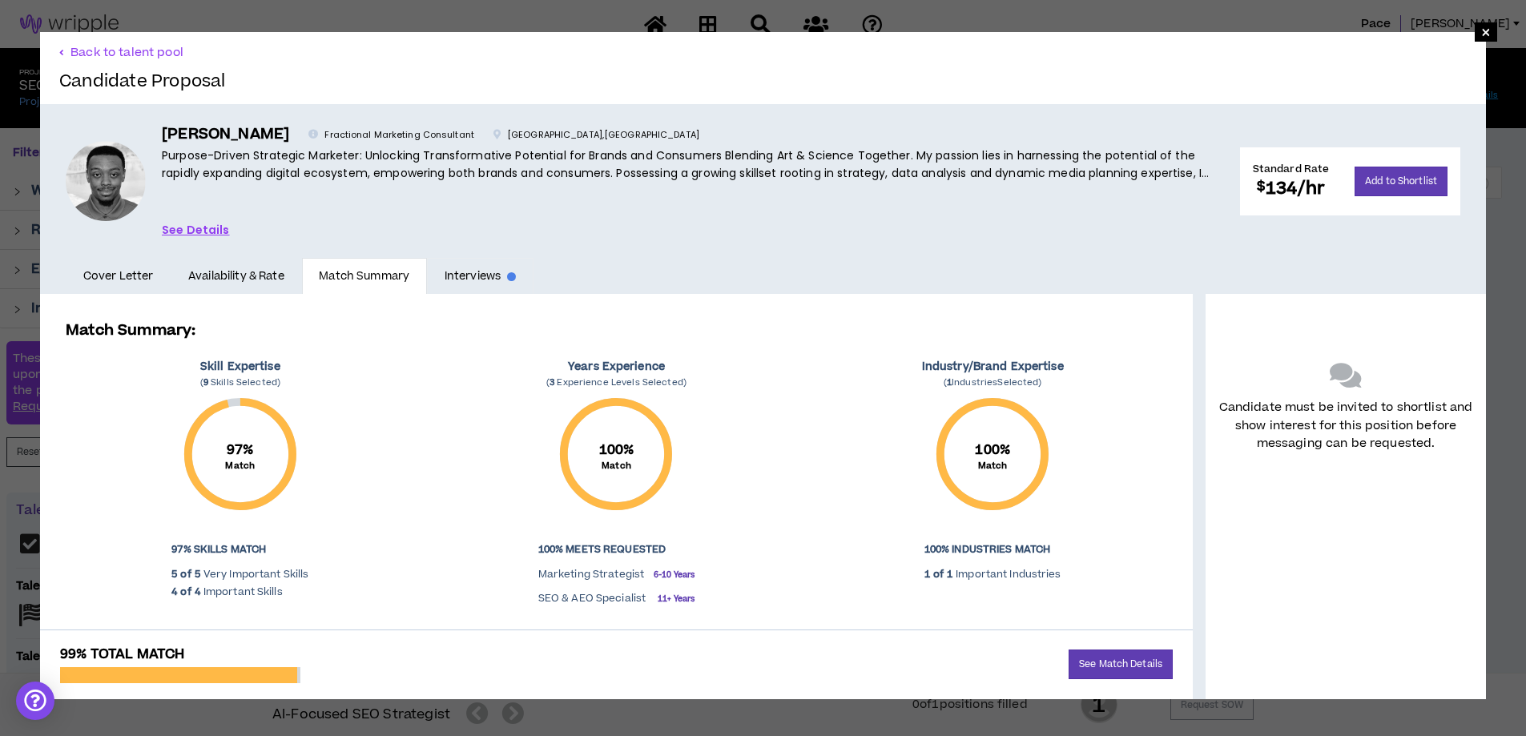
click at [457, 279] on link "Interviews" at bounding box center [480, 276] width 107 height 37
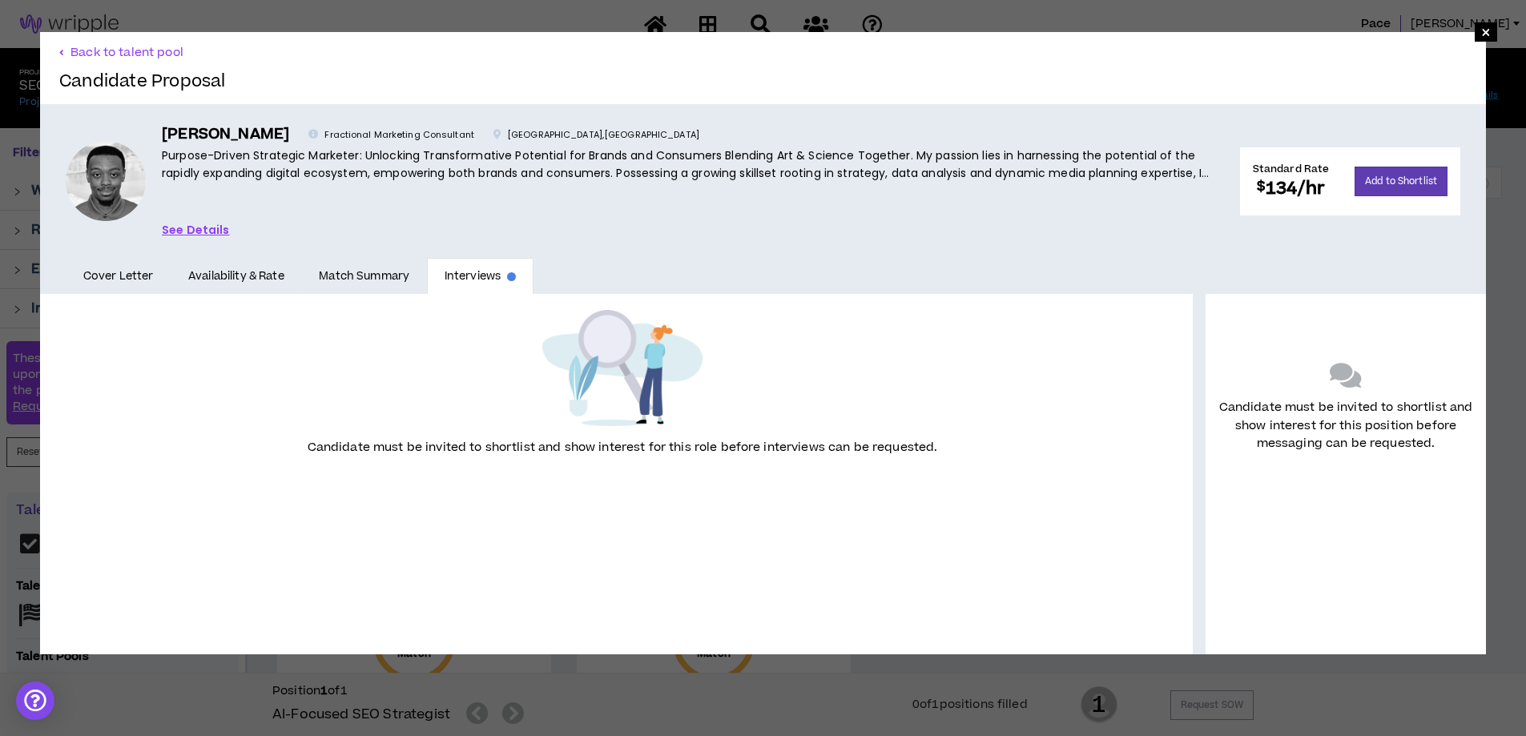
click at [226, 276] on link "Availability & Rate" at bounding box center [236, 276] width 131 height 37
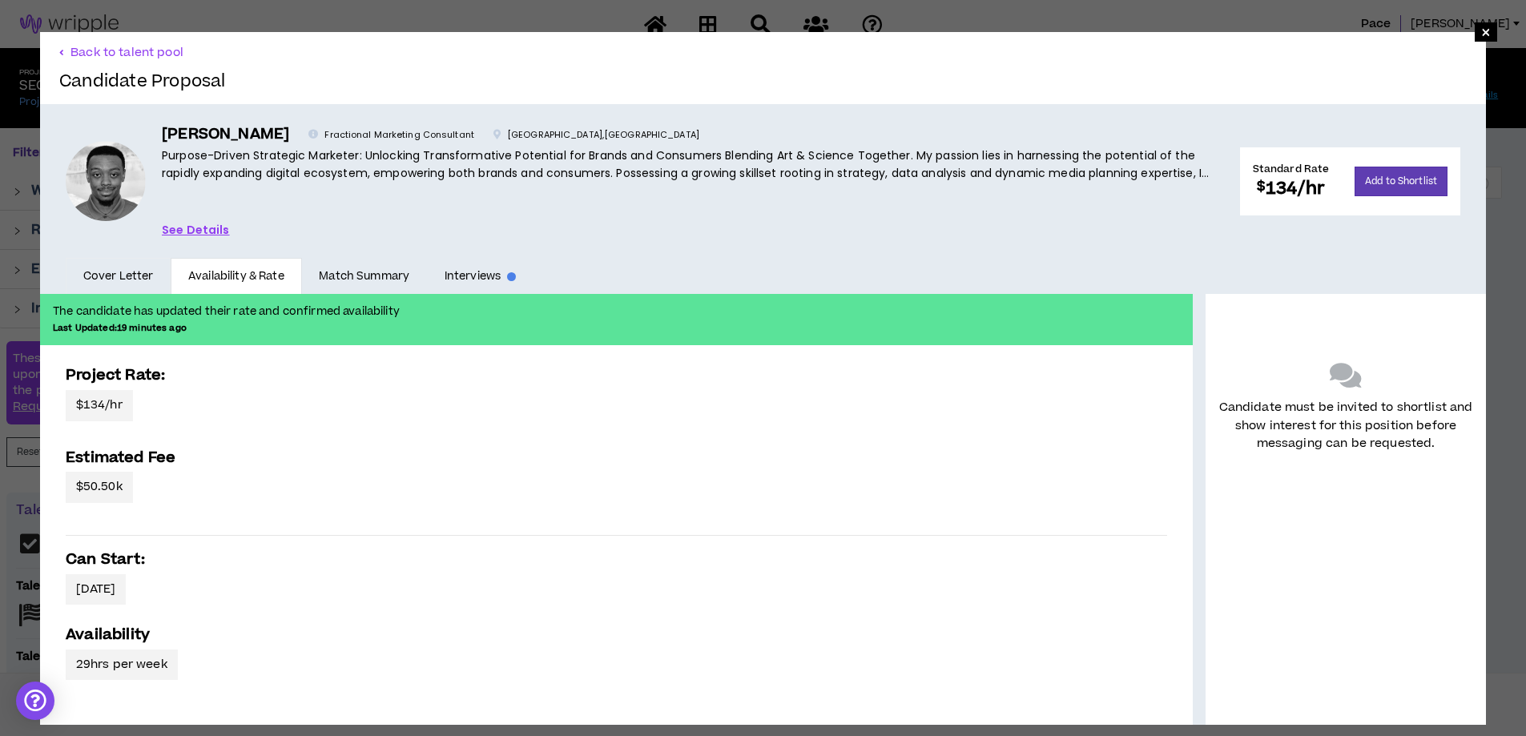
click at [133, 276] on link "Cover Letter" at bounding box center [118, 276] width 105 height 37
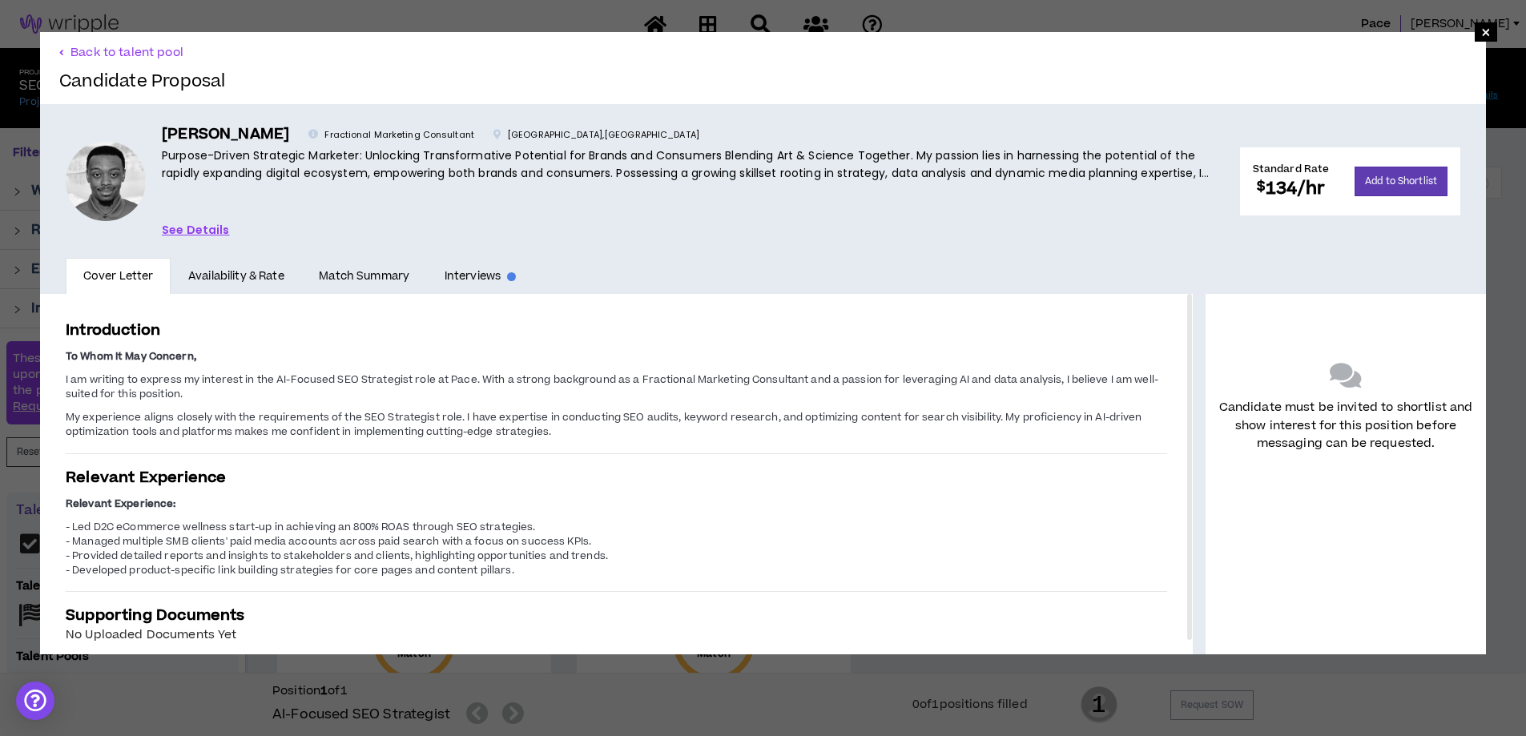
click at [218, 226] on link "See Details" at bounding box center [196, 230] width 68 height 18
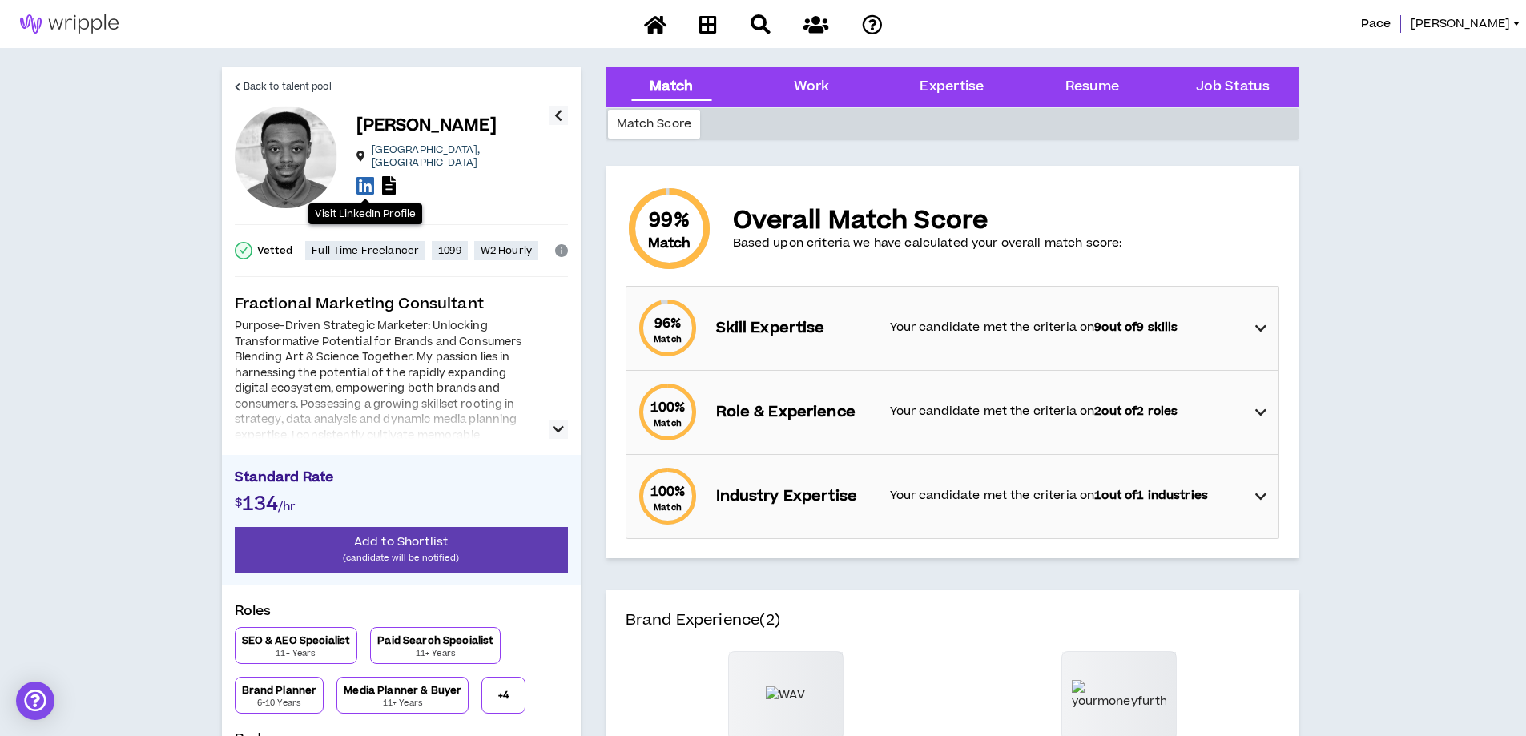
click at [371, 181] on icon at bounding box center [366, 185] width 18 height 20
click at [389, 176] on icon at bounding box center [389, 185] width 14 height 18
